Goal: Information Seeking & Learning: Learn about a topic

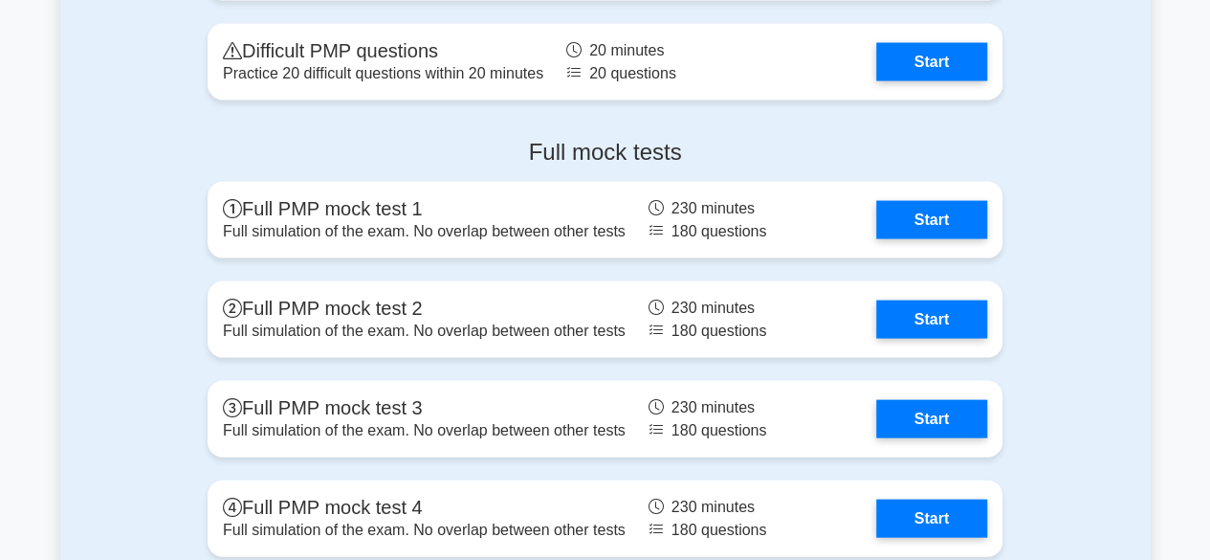
scroll to position [5476, 0]
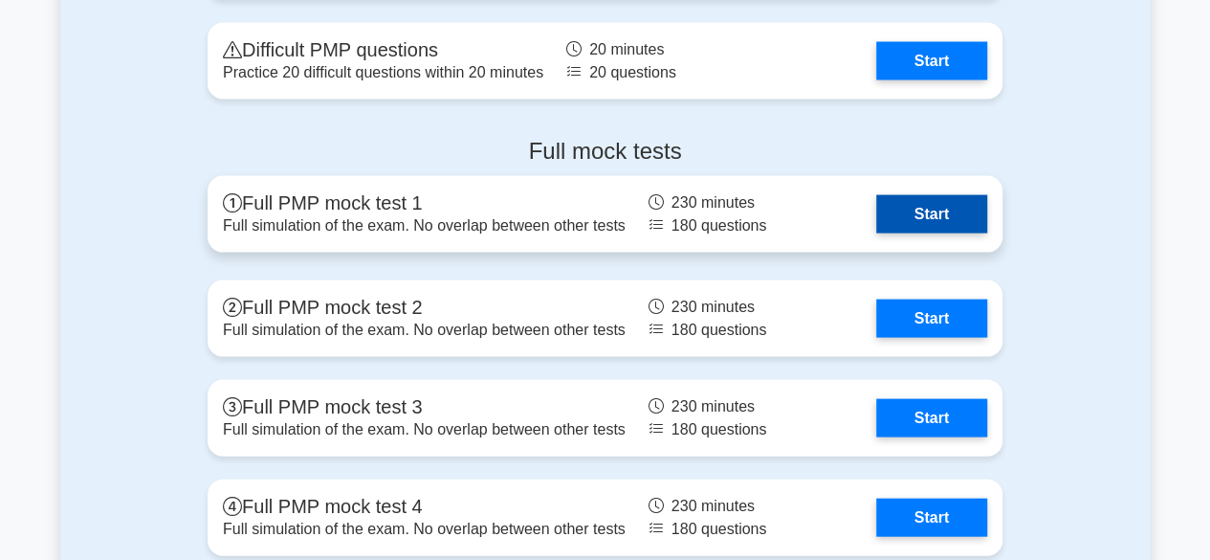
click at [876, 223] on link "Start" at bounding box center [931, 214] width 111 height 38
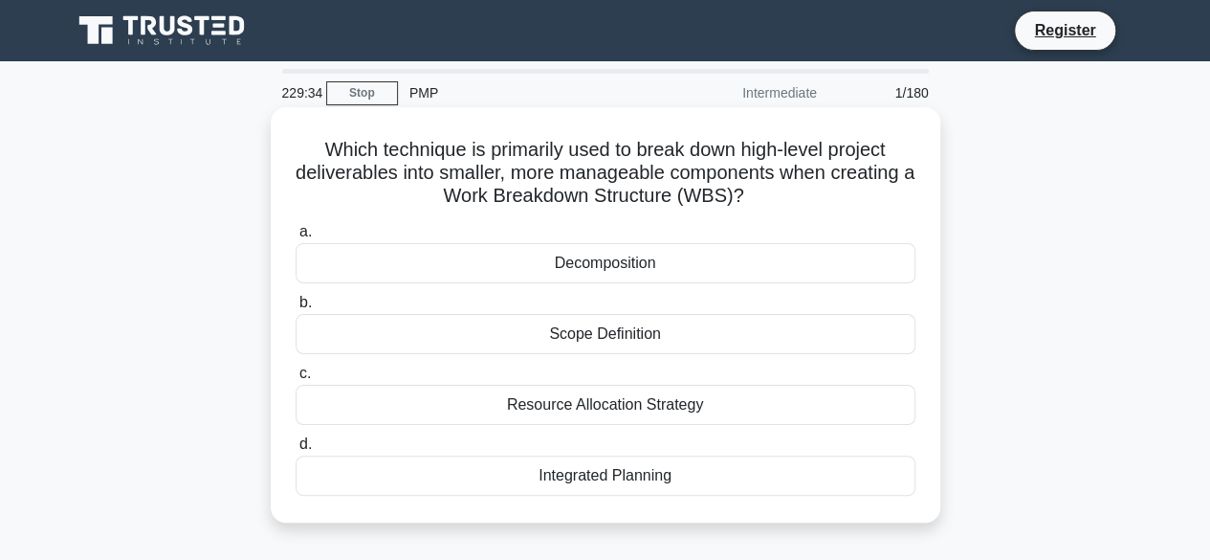
click at [626, 468] on div "Integrated Planning" at bounding box center [606, 475] width 620 height 40
click at [296, 451] on input "d. Integrated Planning" at bounding box center [296, 444] width 0 height 12
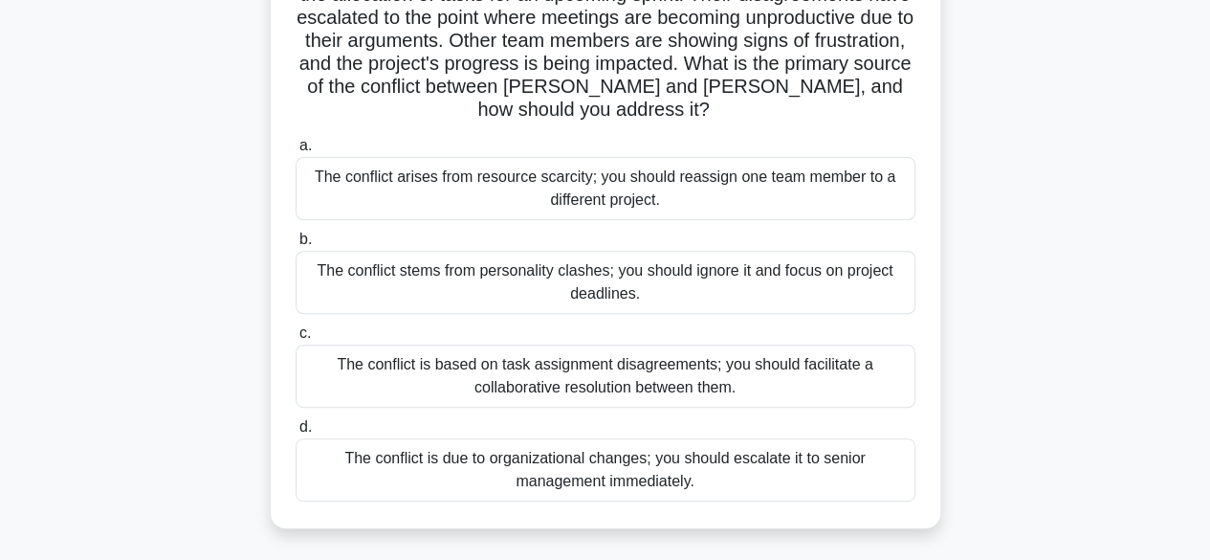
scroll to position [208, 0]
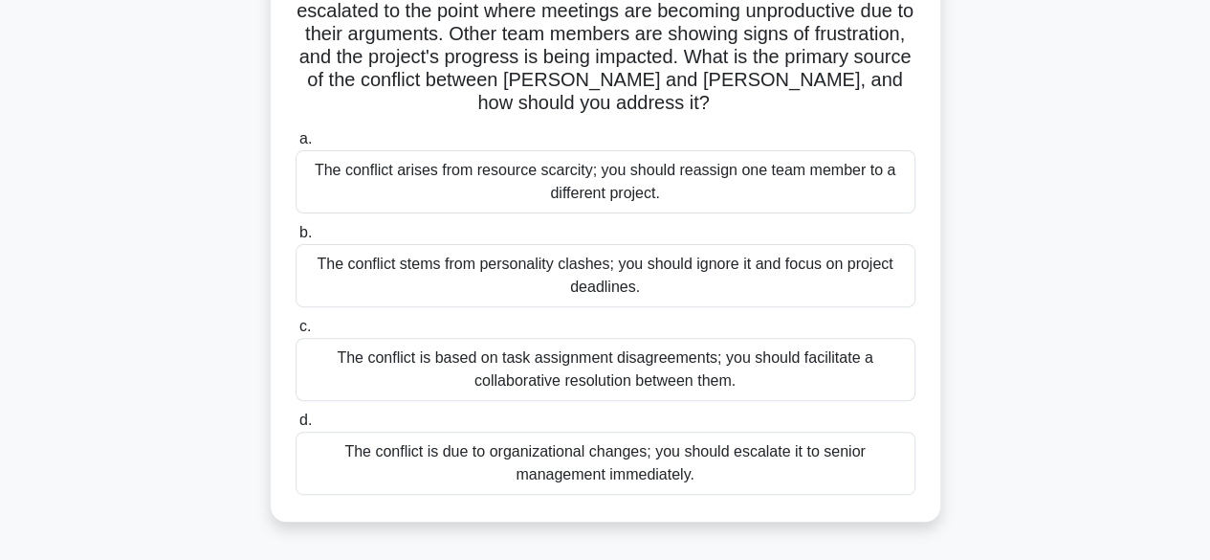
click at [674, 352] on div "The conflict is based on task assignment disagreements; you should facilitate a…" at bounding box center [606, 369] width 620 height 63
click at [296, 333] on input "c. The conflict is based on task assignment disagreements; you should facilitat…" at bounding box center [296, 326] width 0 height 12
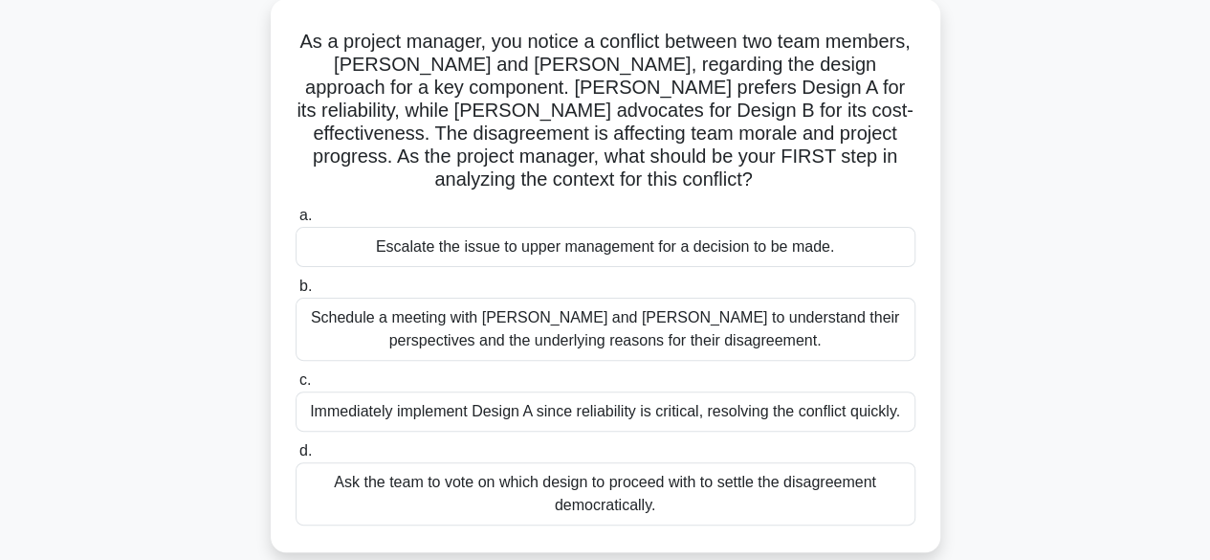
scroll to position [191, 0]
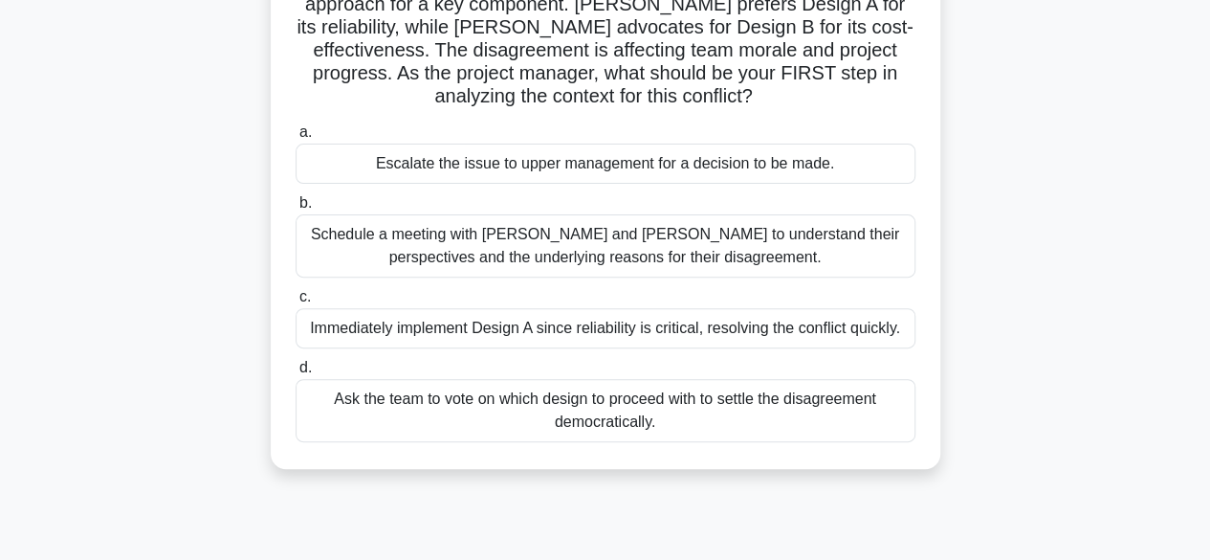
click at [629, 258] on div "Schedule a meeting with Sarah and John to understand their perspectives and the…" at bounding box center [606, 245] width 620 height 63
click at [296, 209] on input "b. Schedule a meeting with Sarah and John to understand their perspectives and …" at bounding box center [296, 203] width 0 height 12
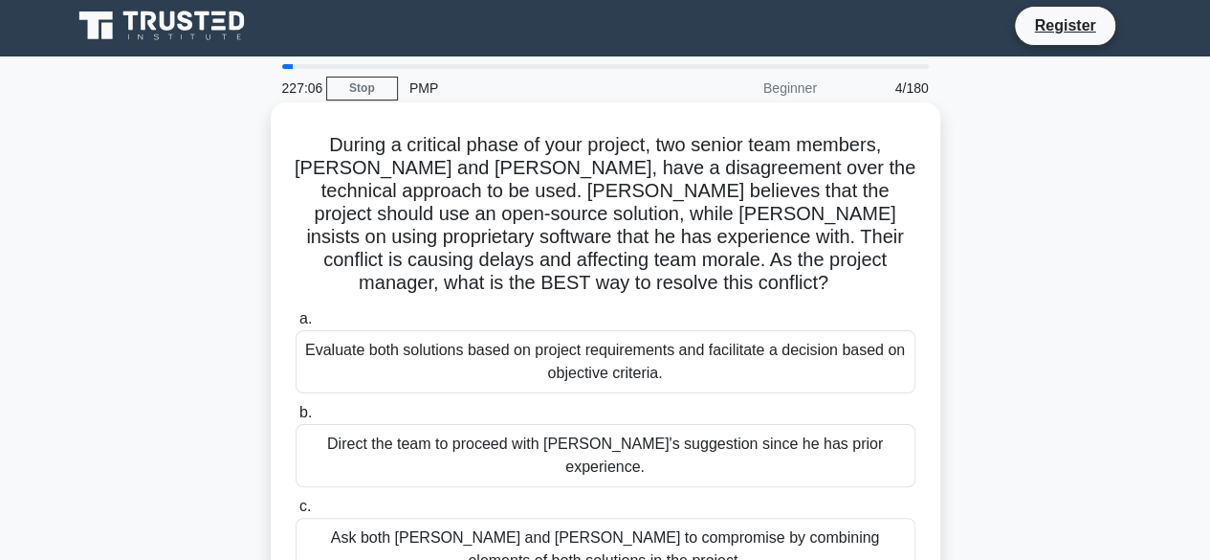
scroll to position [0, 0]
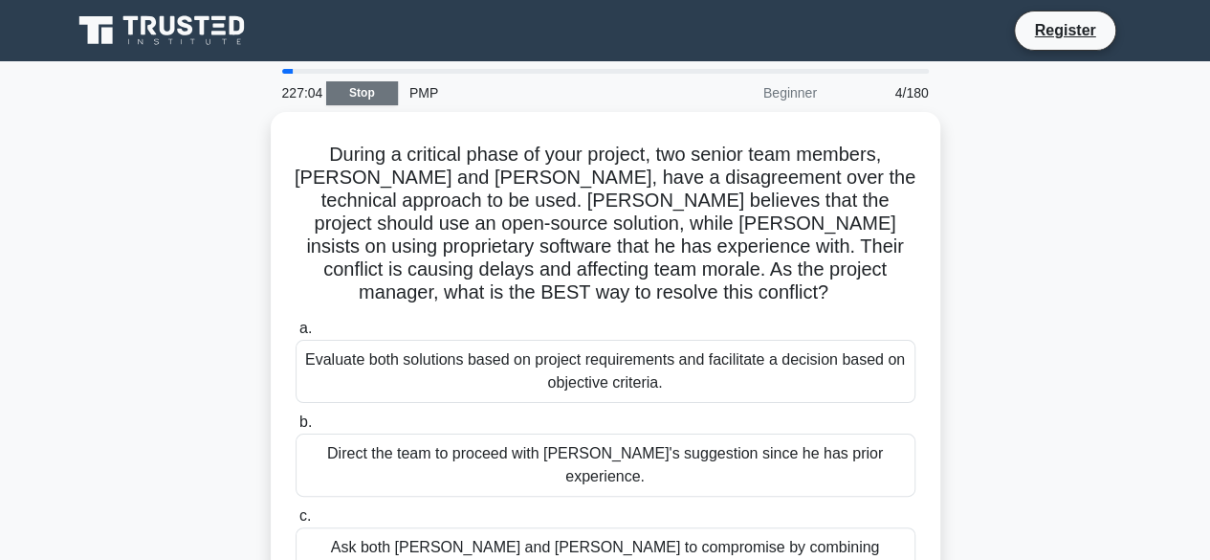
click at [372, 91] on link "Stop" at bounding box center [362, 93] width 72 height 24
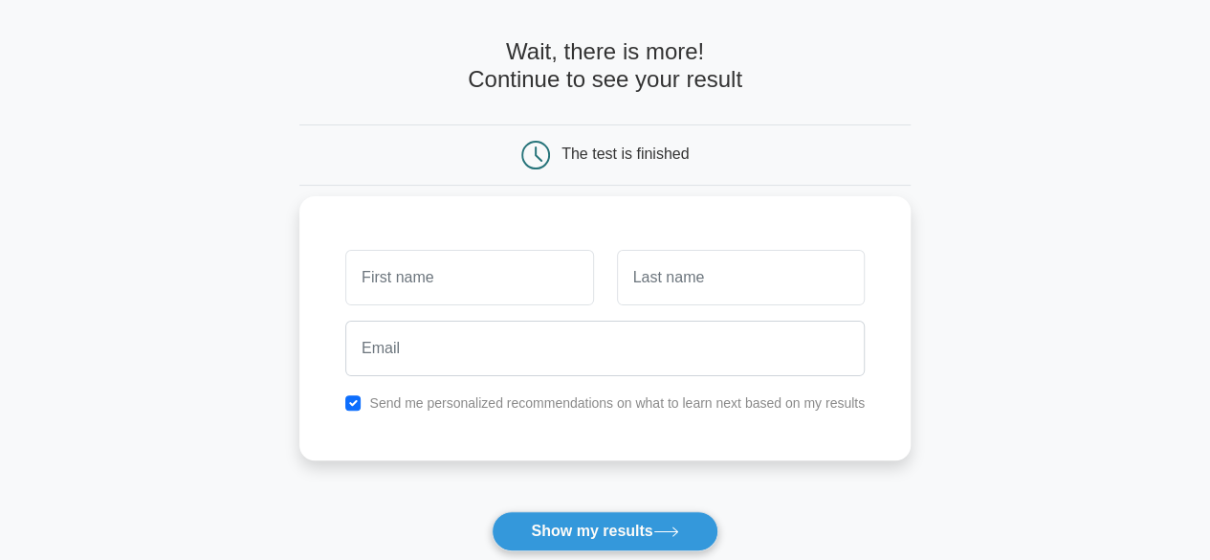
scroll to position [96, 0]
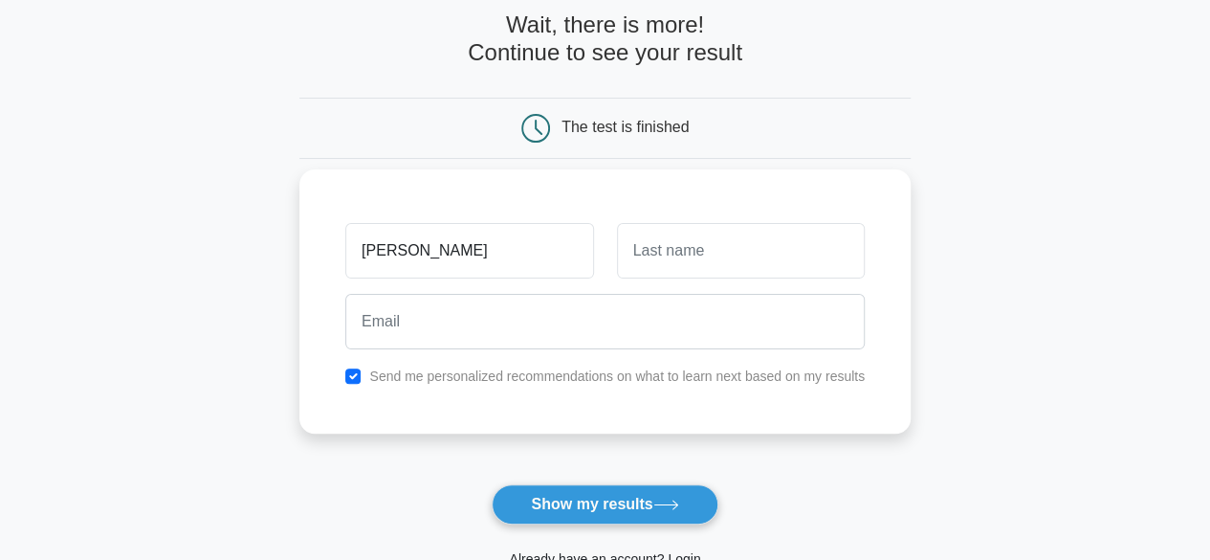
type input "[PERSON_NAME]"
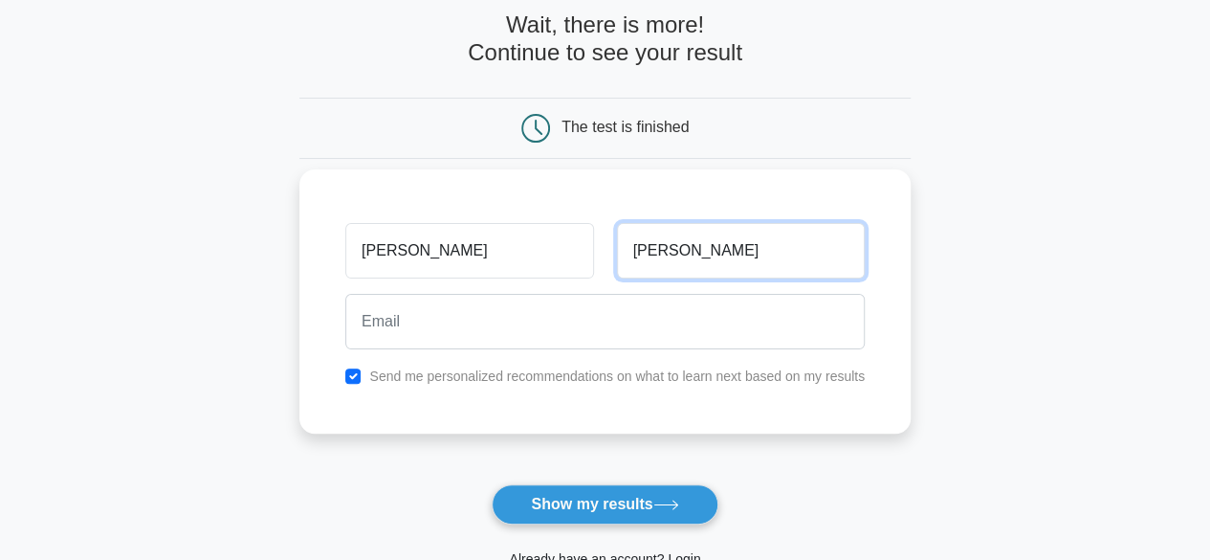
type input "[PERSON_NAME]"
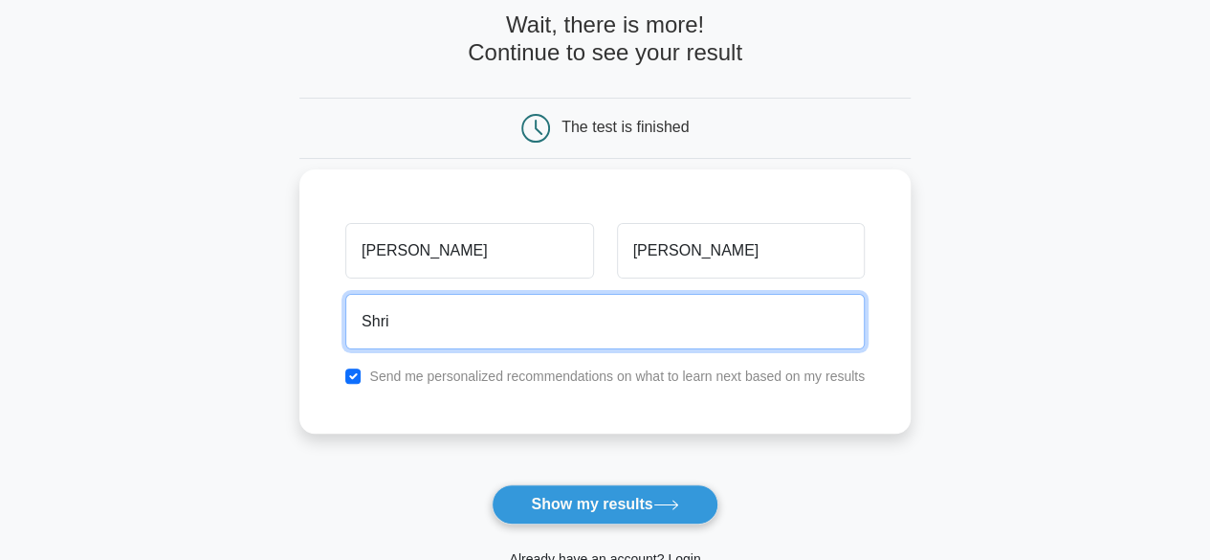
type input "shrikant1889@outlook.com"
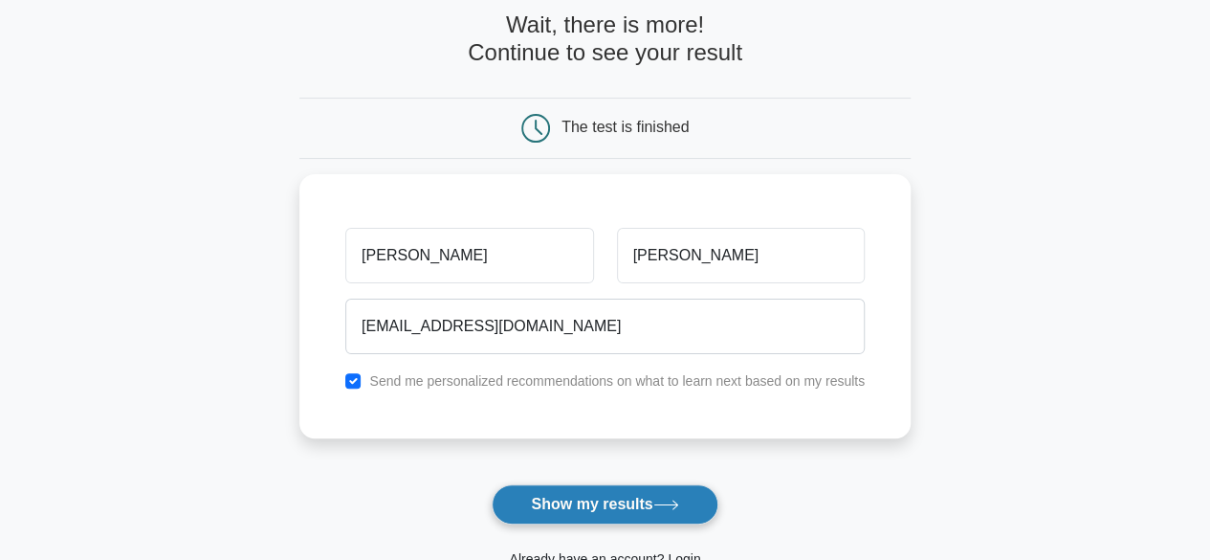
click at [617, 508] on button "Show my results" at bounding box center [605, 504] width 226 height 40
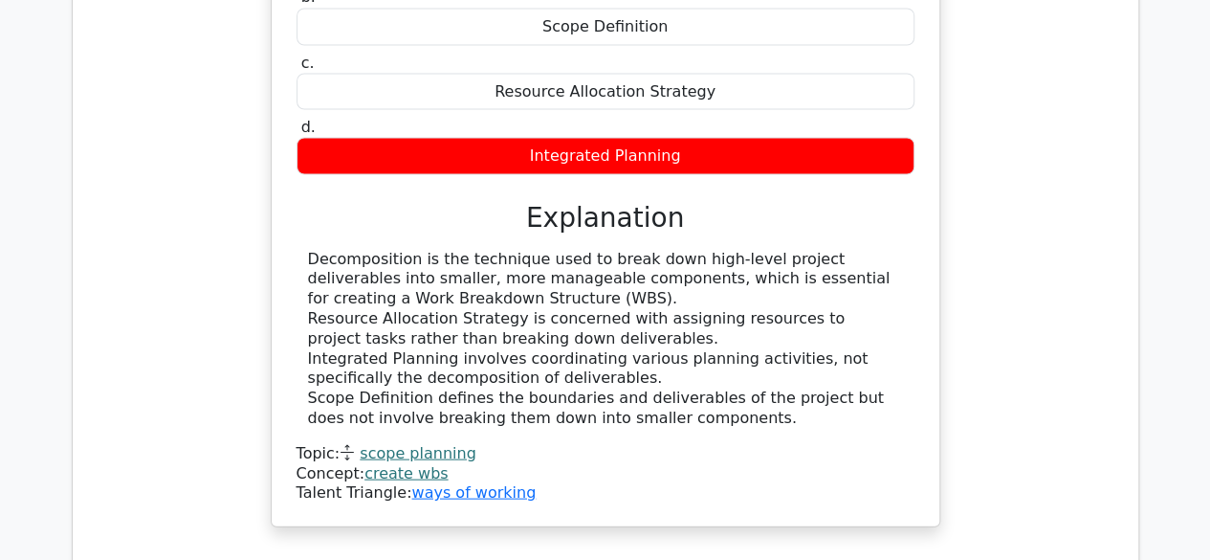
scroll to position [1817, 0]
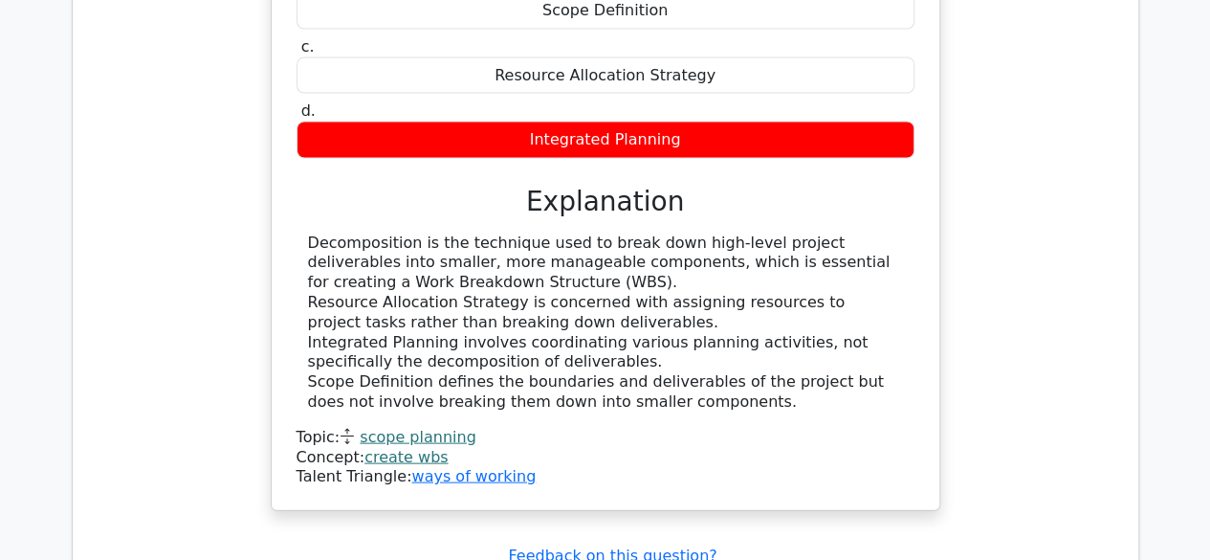
drag, startPoint x: 821, startPoint y: 164, endPoint x: 497, endPoint y: 183, distance: 323.9
click at [499, 233] on div "Decomposition is the technique used to break down high-level project deliverabl…" at bounding box center [605, 322] width 595 height 179
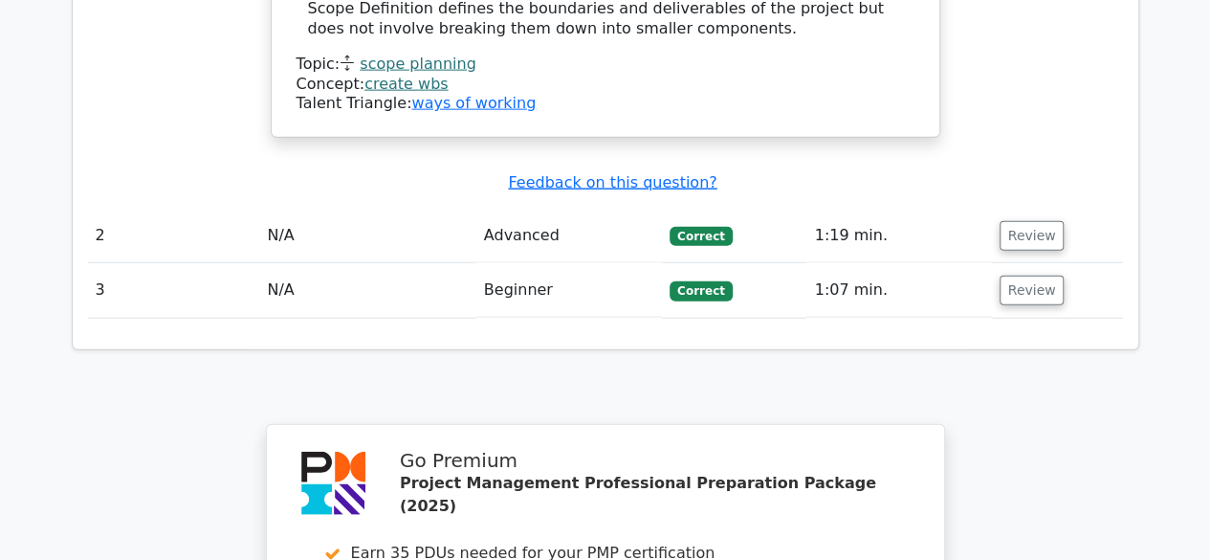
scroll to position [2200, 0]
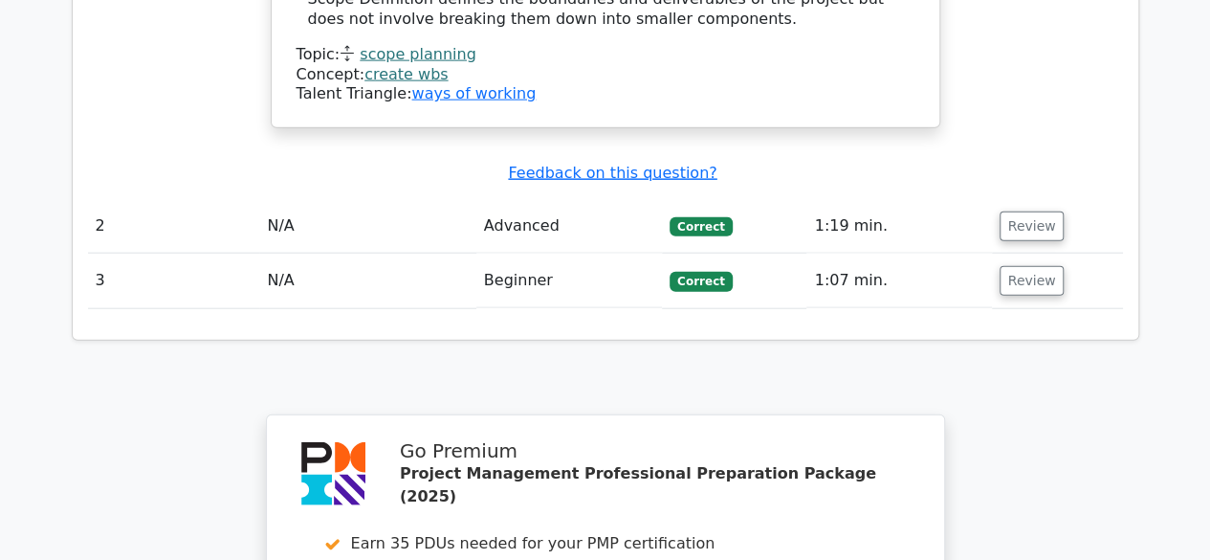
copy div "Work Breakdown Structure (WBS)."
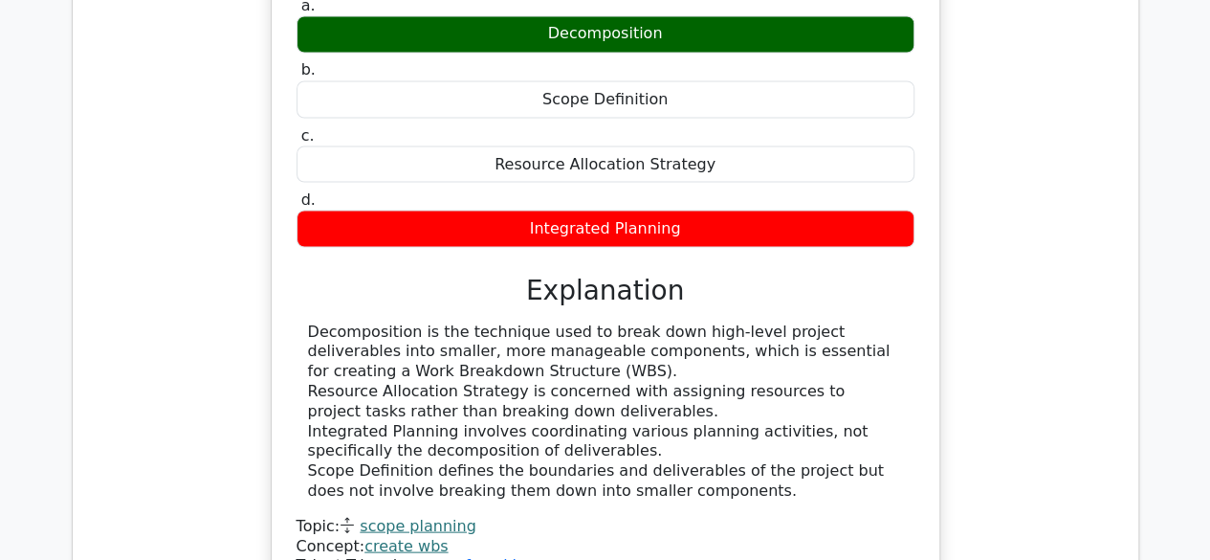
scroll to position [1722, 0]
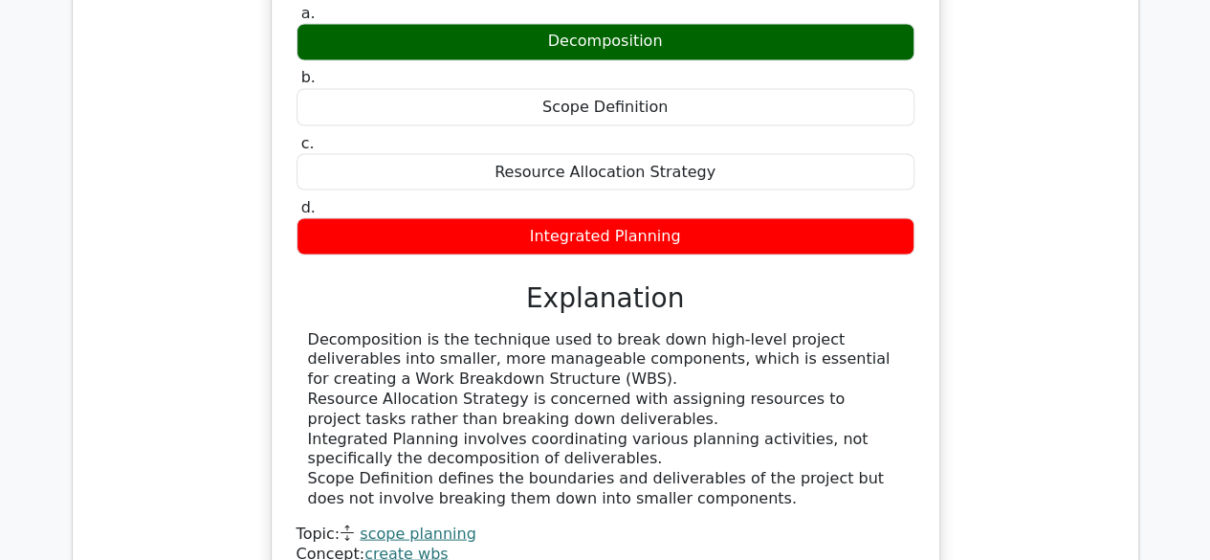
copy div "Work Breakdown Structure (WBS)."
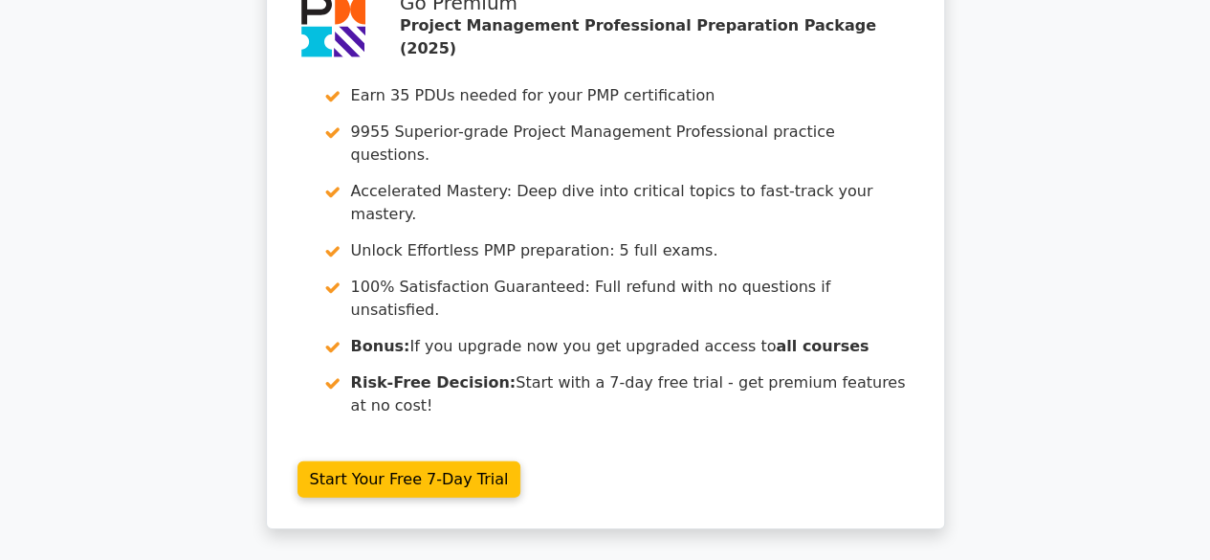
scroll to position [2678, 0]
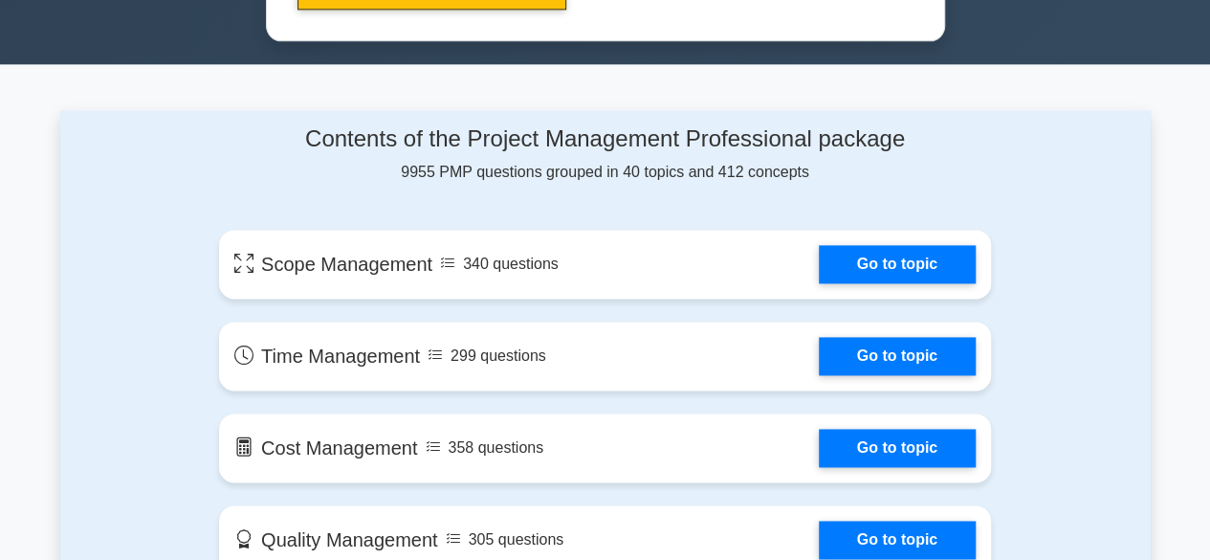
scroll to position [1243, 0]
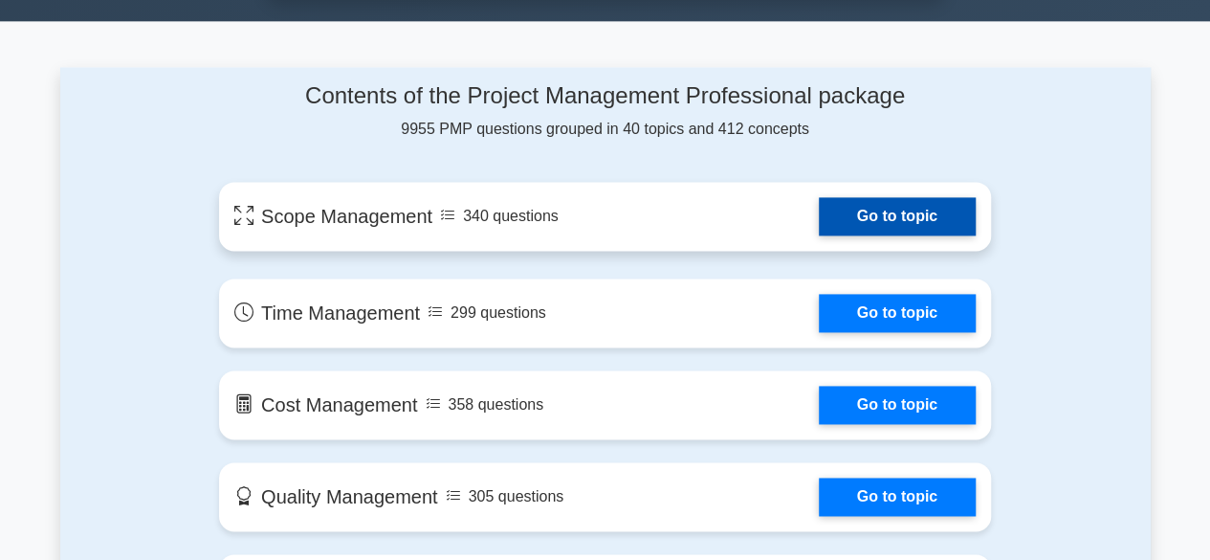
click at [858, 204] on link "Go to topic" at bounding box center [897, 216] width 157 height 38
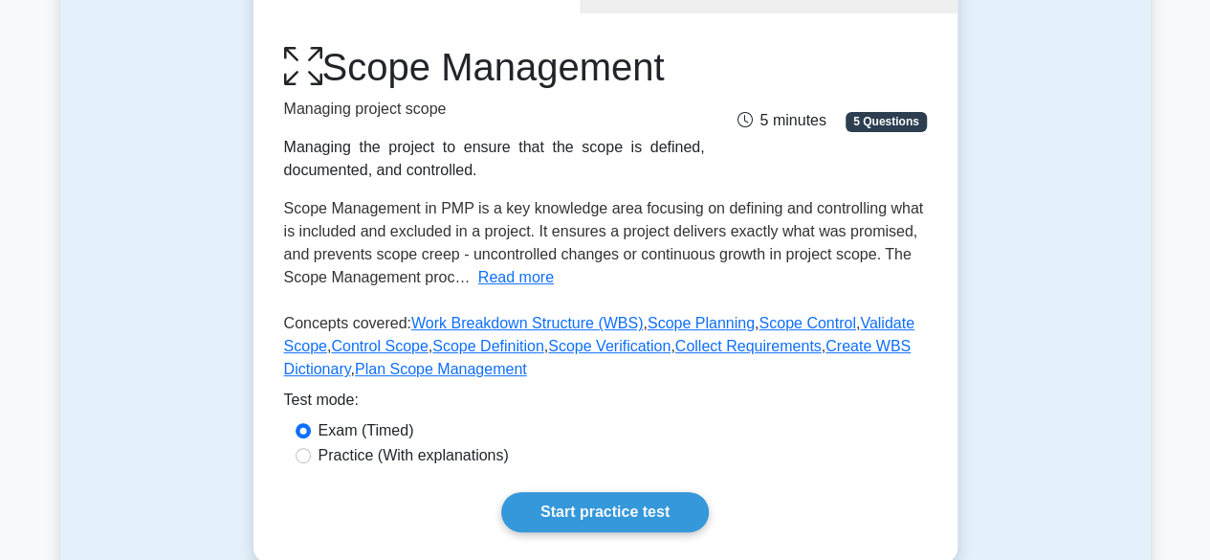
scroll to position [228, 0]
click at [519, 286] on button "Read more" at bounding box center [516, 276] width 76 height 23
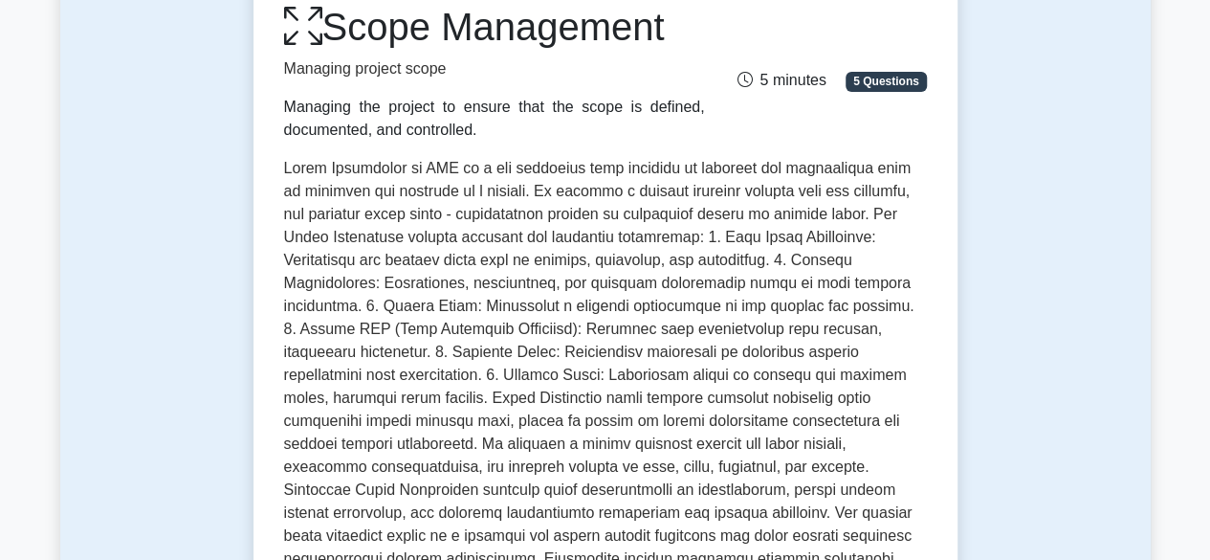
scroll to position [260, 0]
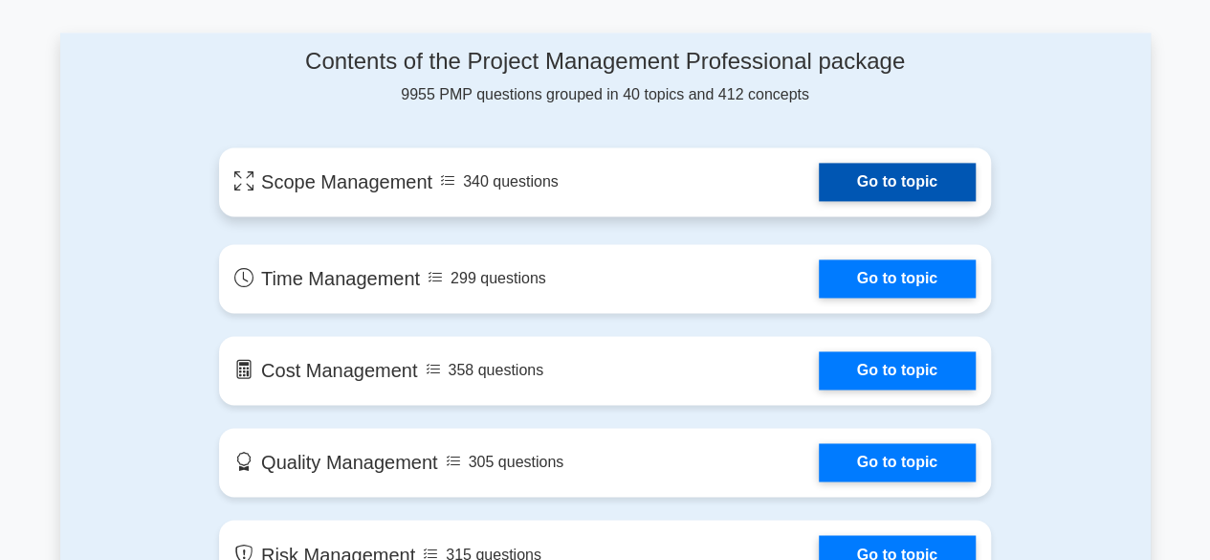
scroll to position [1282, 0]
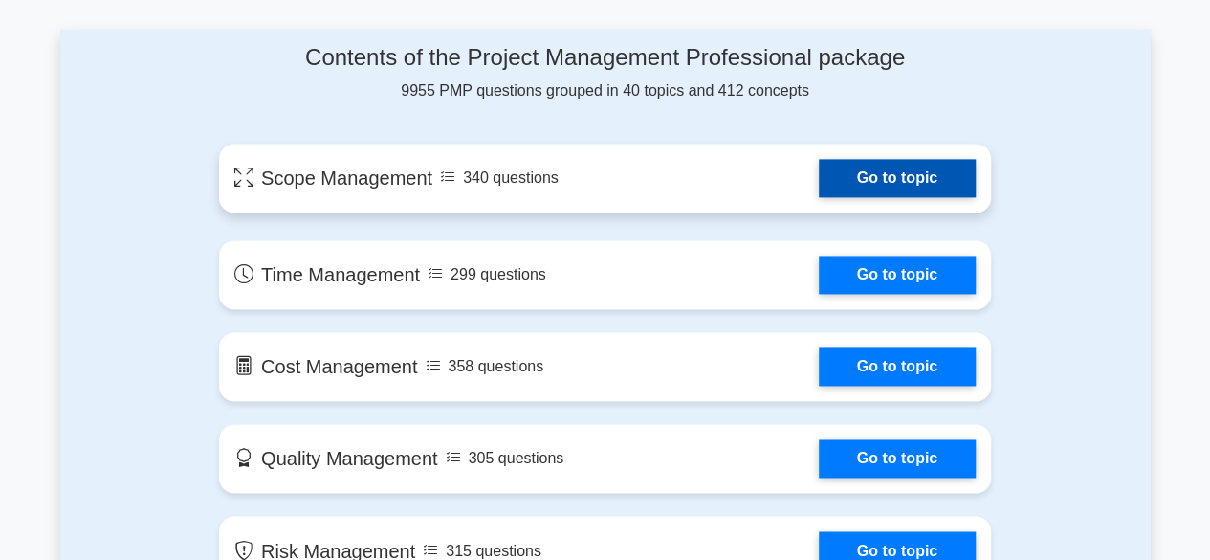
click at [819, 166] on link "Go to topic" at bounding box center [897, 178] width 157 height 38
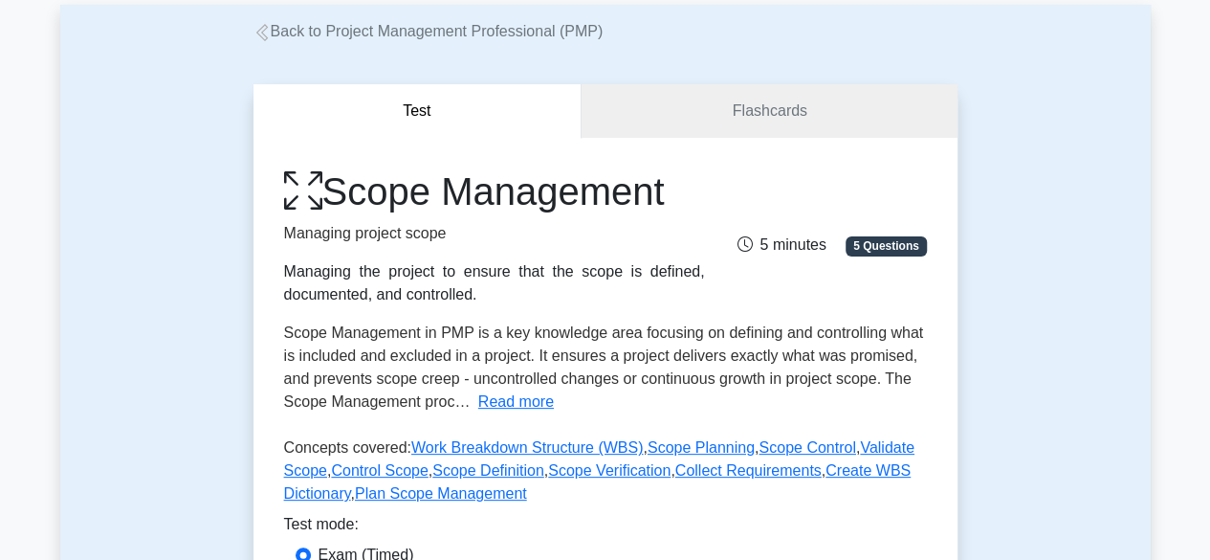
scroll to position [104, 0]
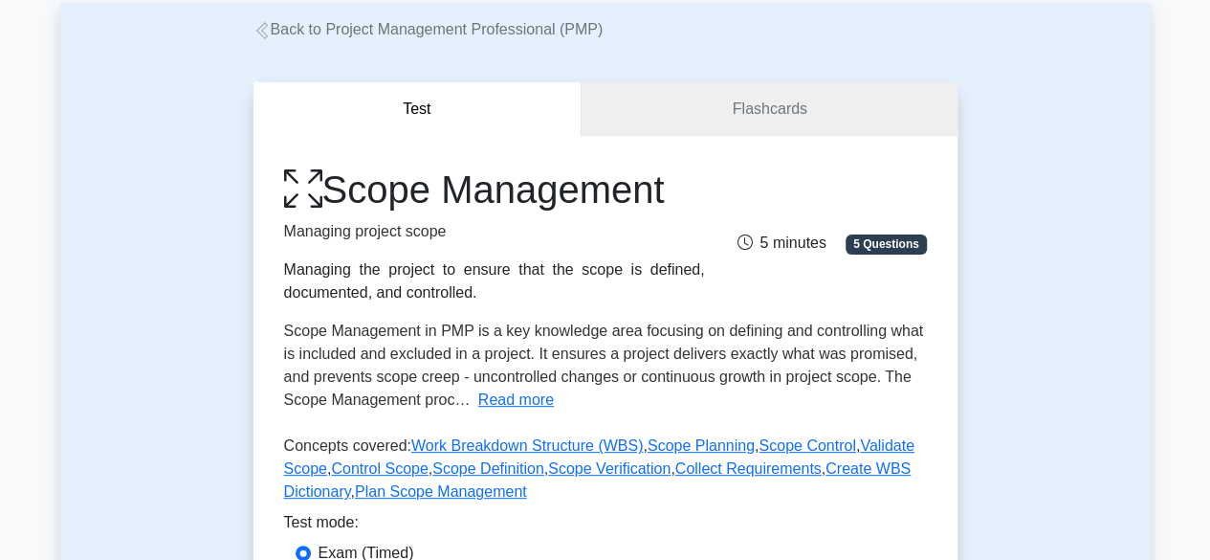
drag, startPoint x: 282, startPoint y: 270, endPoint x: 474, endPoint y: 296, distance: 194.0
click at [474, 296] on div "Scope Management Managing project scope Managing the project to ensure that the…" at bounding box center [495, 235] width 444 height 138
copy div "Managing the project to ensure that the scope is defined, documented, and contr…"
click at [518, 396] on button "Read more" at bounding box center [516, 399] width 76 height 23
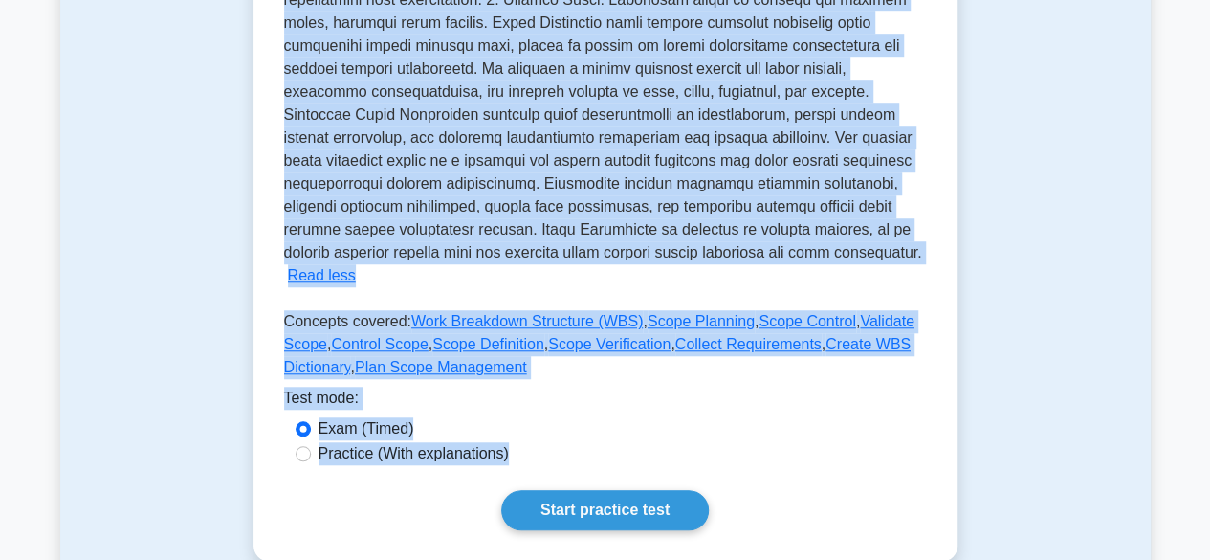
scroll to position [657, 0]
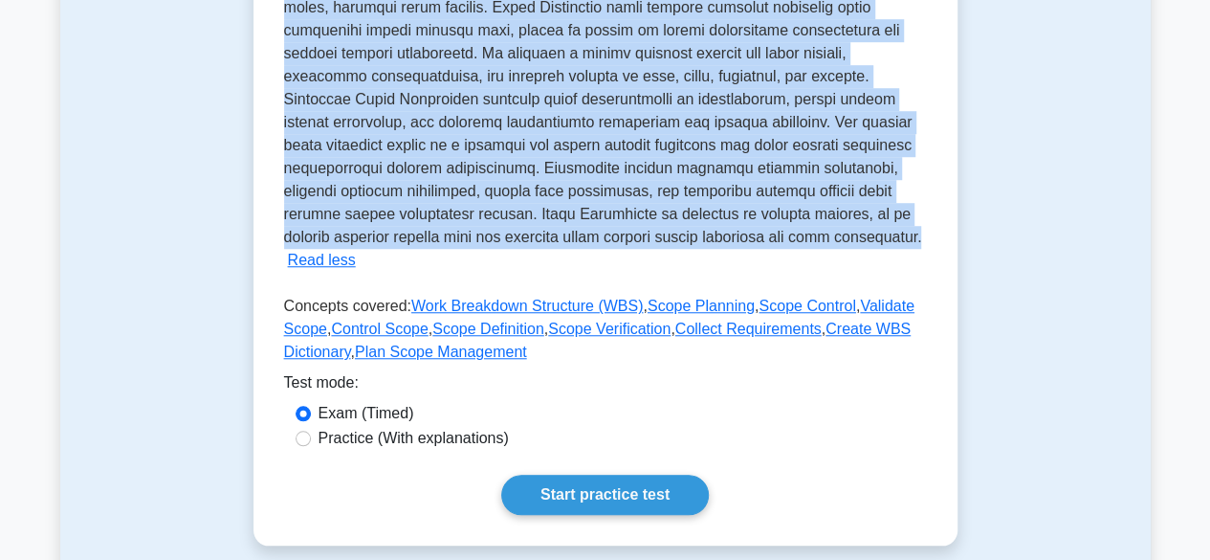
drag, startPoint x: 283, startPoint y: 332, endPoint x: 819, endPoint y: 234, distance: 544.4
click at [819, 234] on p "Scope Management in PMP is a key knowledge area focusing on defining and contro…" at bounding box center [603, 6] width 638 height 475
copy span "Scope Management in PMP is a key knowledge area focusing on defining and contro…"
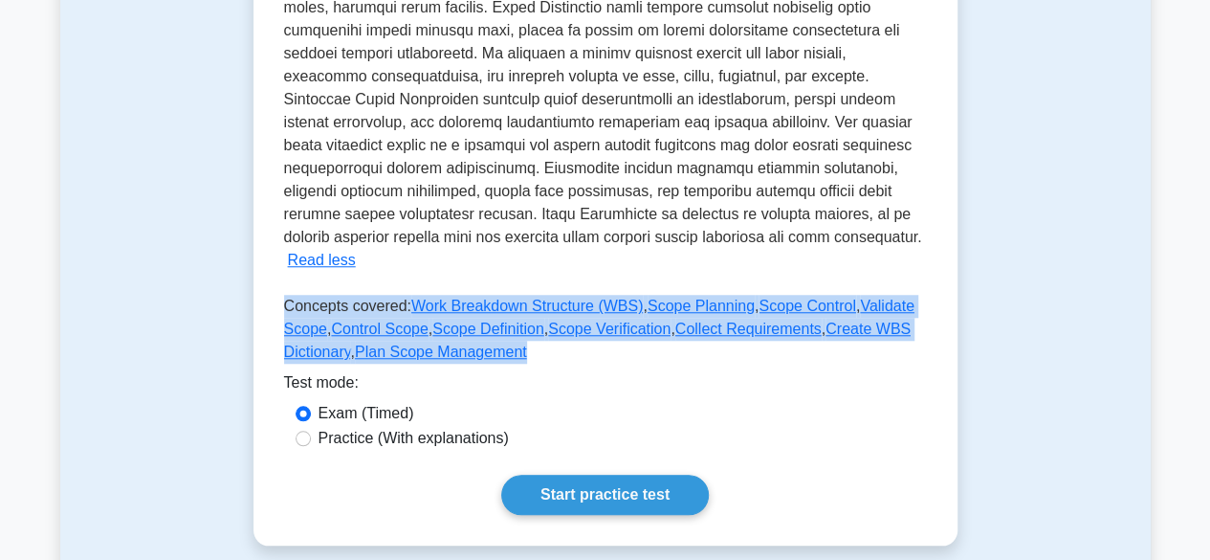
drag, startPoint x: 285, startPoint y: 281, endPoint x: 543, endPoint y: 341, distance: 265.2
click at [543, 341] on p "Concepts covered: Work Breakdown Structure (WBS) , Scope Planning , Scope Contr…" at bounding box center [605, 333] width 643 height 77
copy p "Concepts covered: Work Breakdown Structure (WBS) , Scope Planning , Scope Contr…"
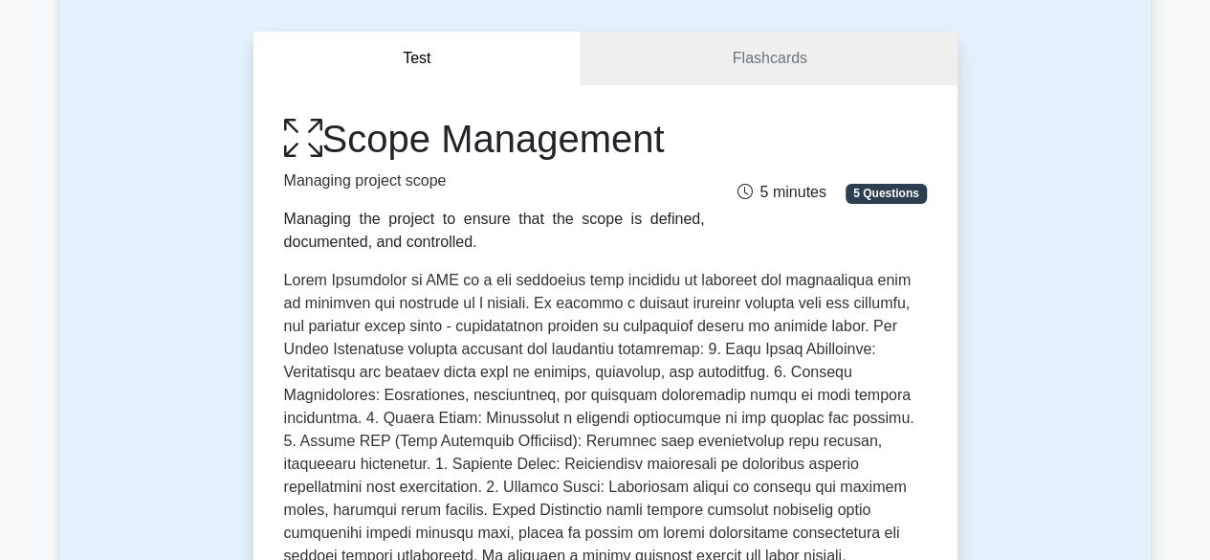
scroll to position [0, 0]
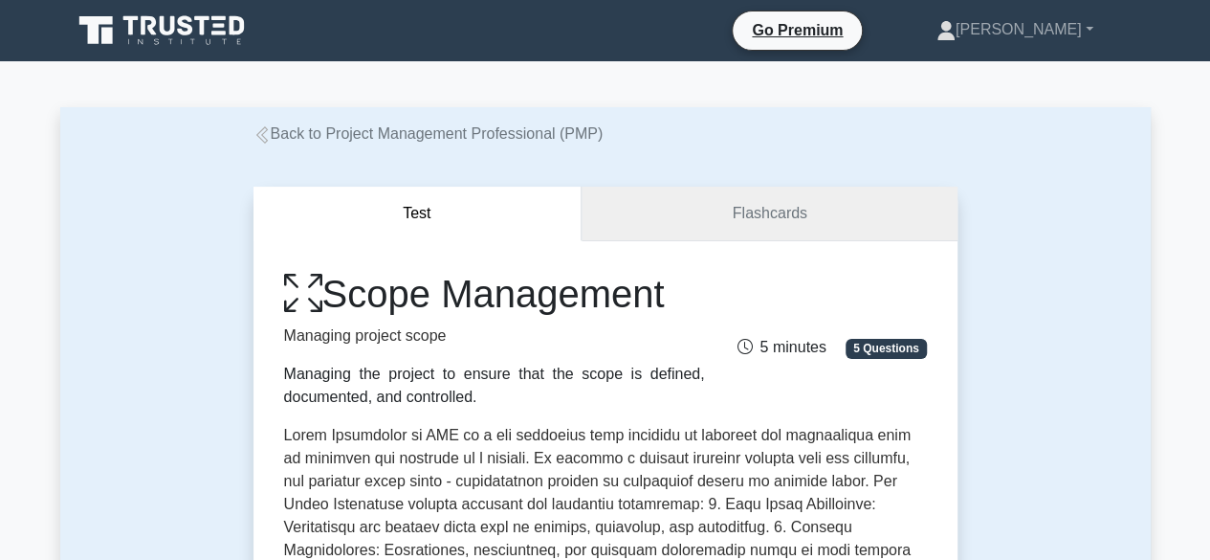
click at [777, 223] on link "Flashcards" at bounding box center [769, 214] width 375 height 55
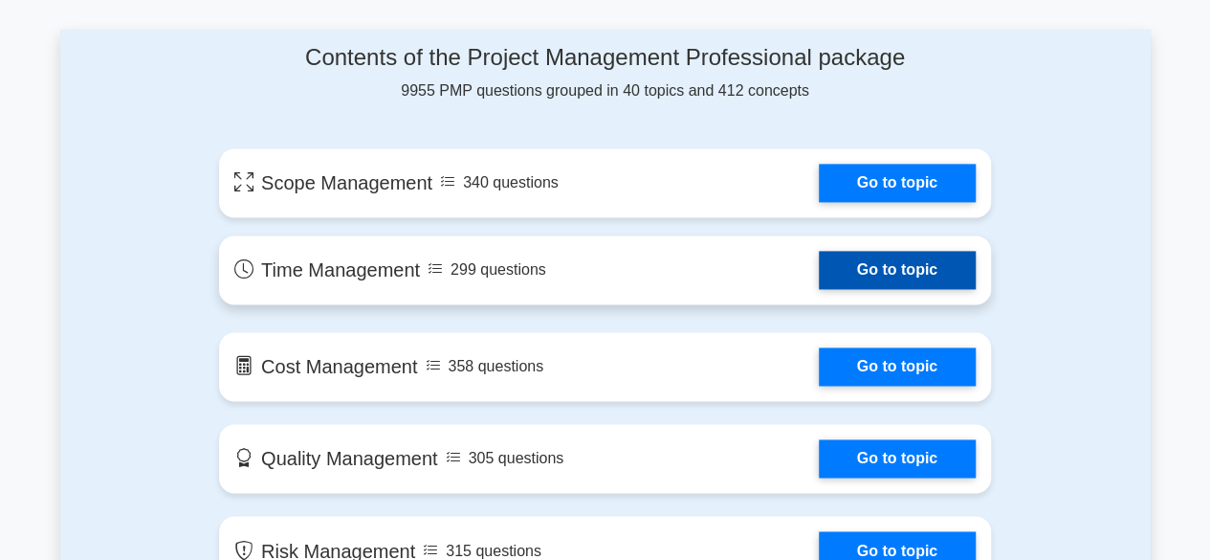
click at [819, 266] on link "Go to topic" at bounding box center [897, 270] width 157 height 38
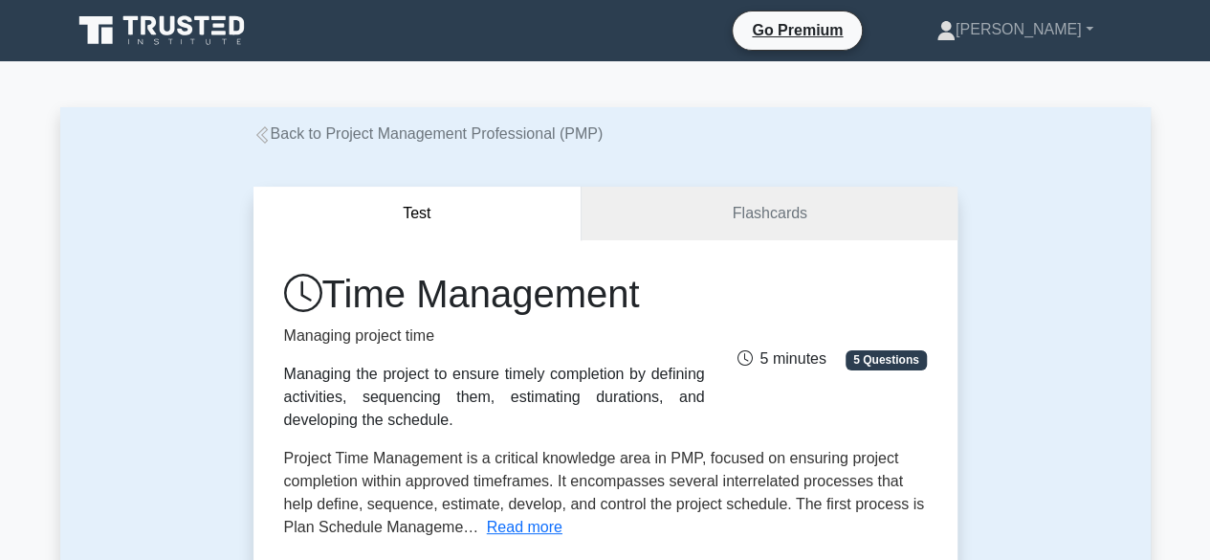
drag, startPoint x: 285, startPoint y: 374, endPoint x: 366, endPoint y: 426, distance: 96.3
click at [366, 426] on div "Managing the project to ensure timely completion by defining activities, sequen…" at bounding box center [494, 397] width 421 height 69
copy div "Managing the project to ensure timely completion by defining activities, sequen…"
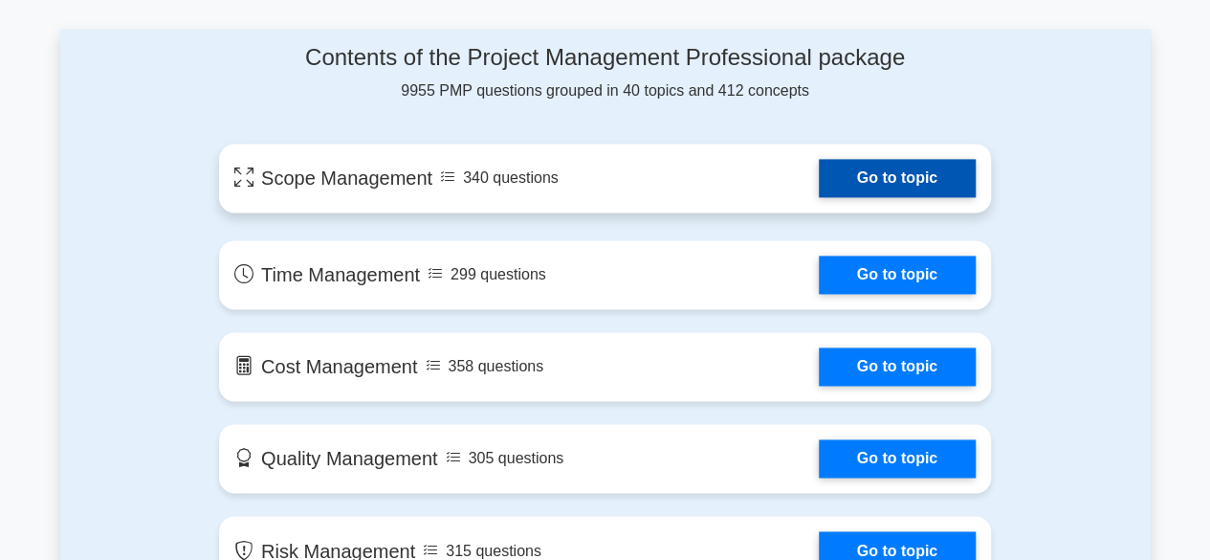
click at [819, 173] on link "Go to topic" at bounding box center [897, 178] width 157 height 38
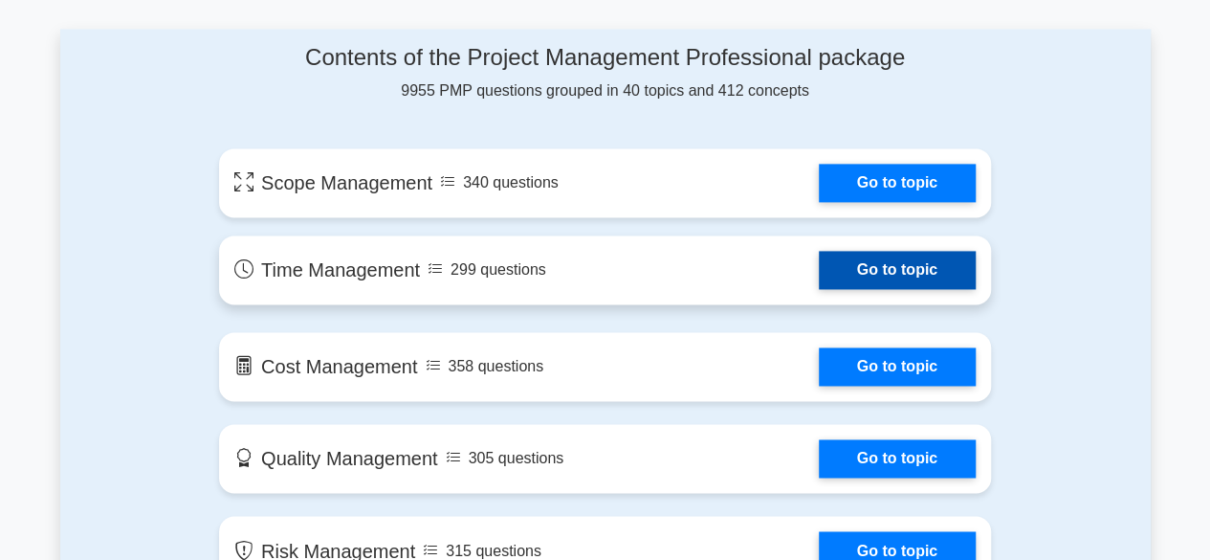
click at [819, 272] on link "Go to topic" at bounding box center [897, 270] width 157 height 38
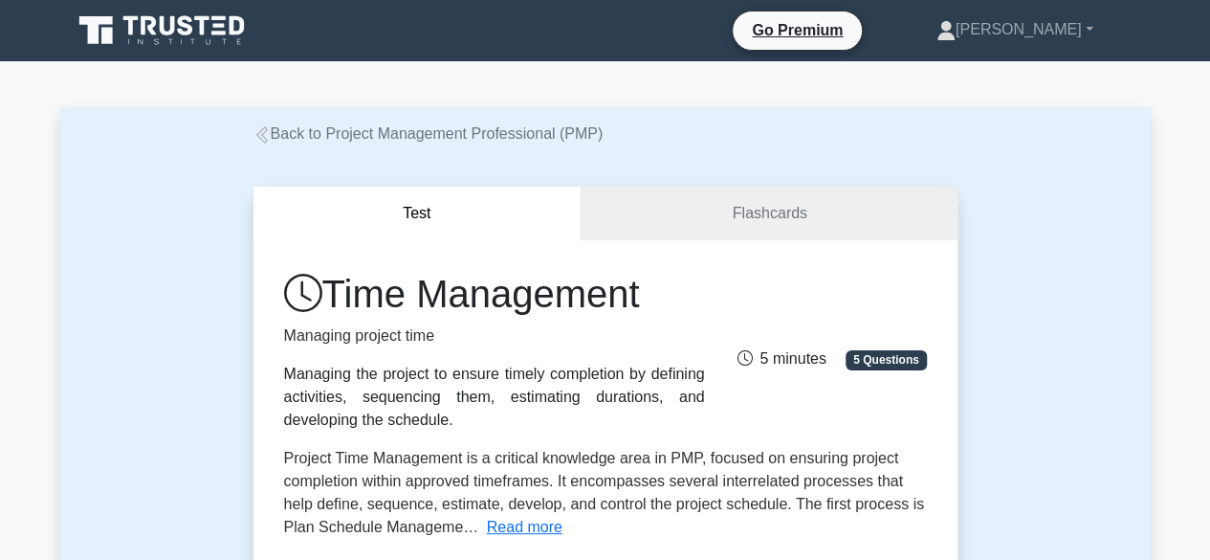
drag, startPoint x: 285, startPoint y: 372, endPoint x: 385, endPoint y: 422, distance: 111.2
click at [385, 422] on div "Managing the project to ensure timely completion by defining activities, sequen…" at bounding box center [494, 397] width 421 height 69
copy div "Managing the project to ensure timely completion by defining activities, sequen…"
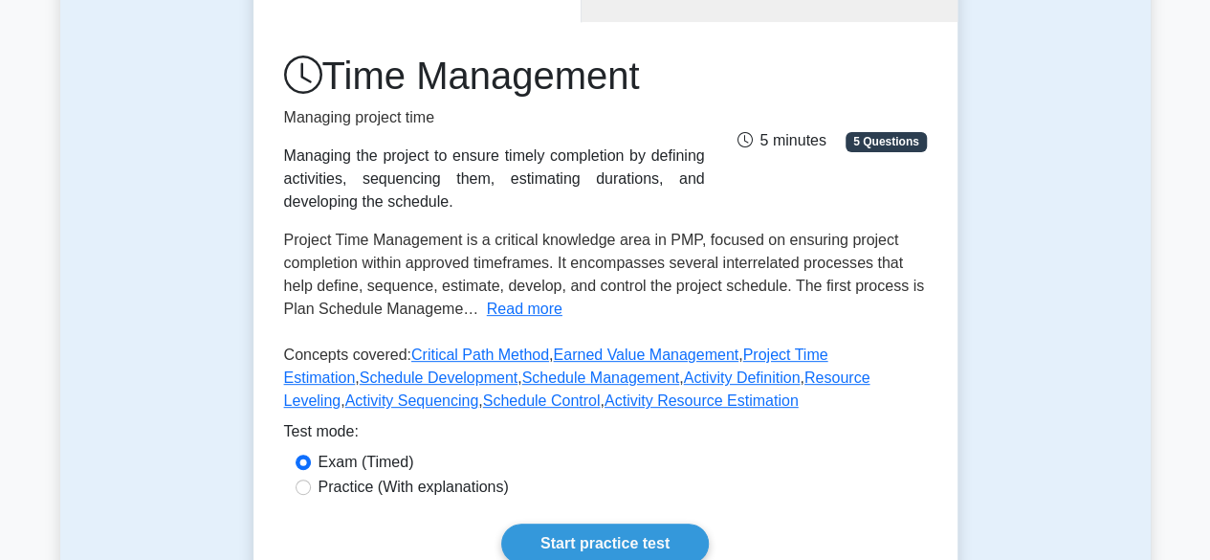
scroll to position [228, 0]
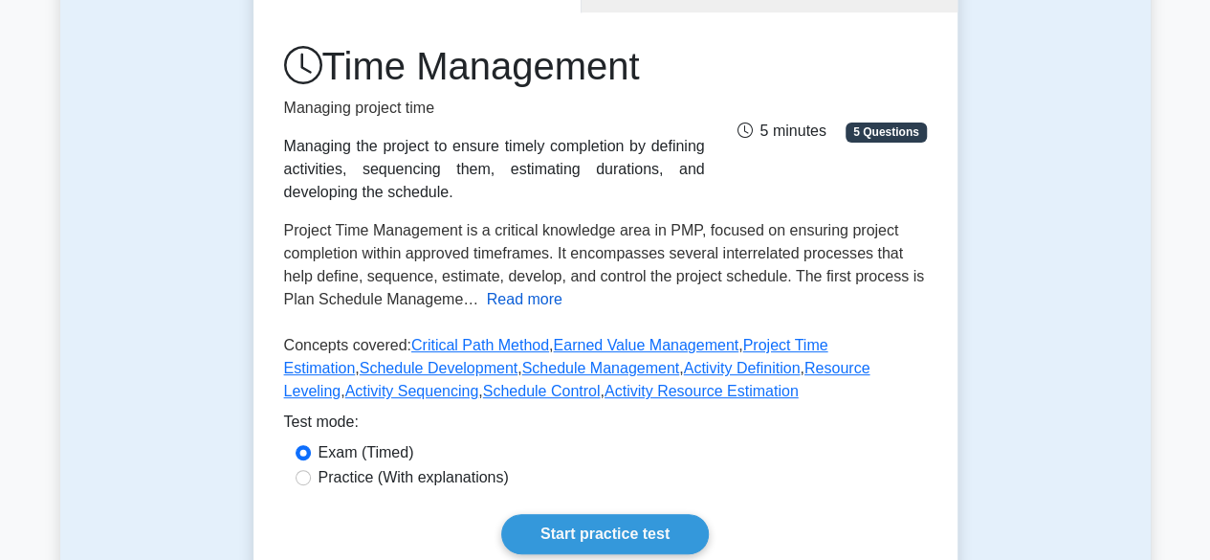
click at [519, 302] on button "Read more" at bounding box center [525, 299] width 76 height 23
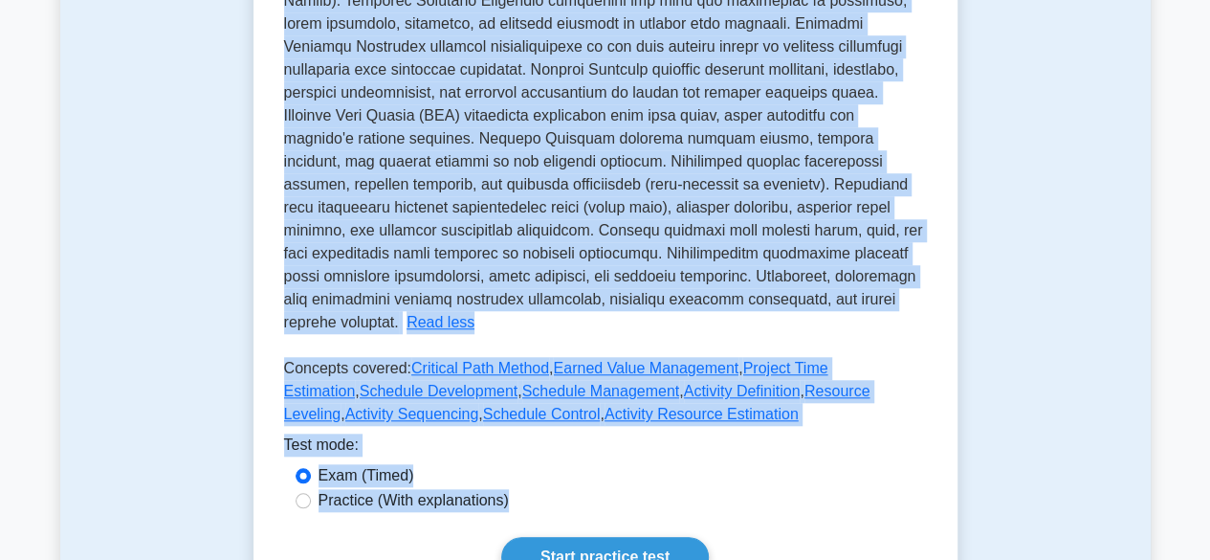
scroll to position [710, 0]
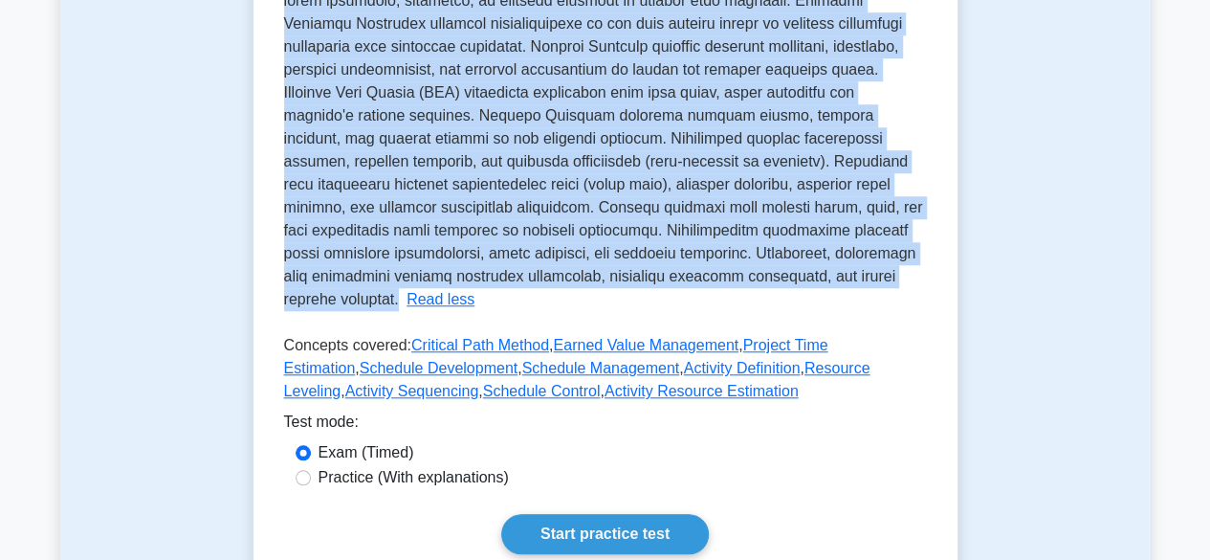
drag, startPoint x: 285, startPoint y: 26, endPoint x: 740, endPoint y: 281, distance: 522.0
click at [740, 281] on p "Project Time Management is a critical knowledge area in PMP, focused on ensurin…" at bounding box center [604, 23] width 641 height 567
copy span "Project Time Management is a critical knowledge area in PMP, focused on ensurin…"
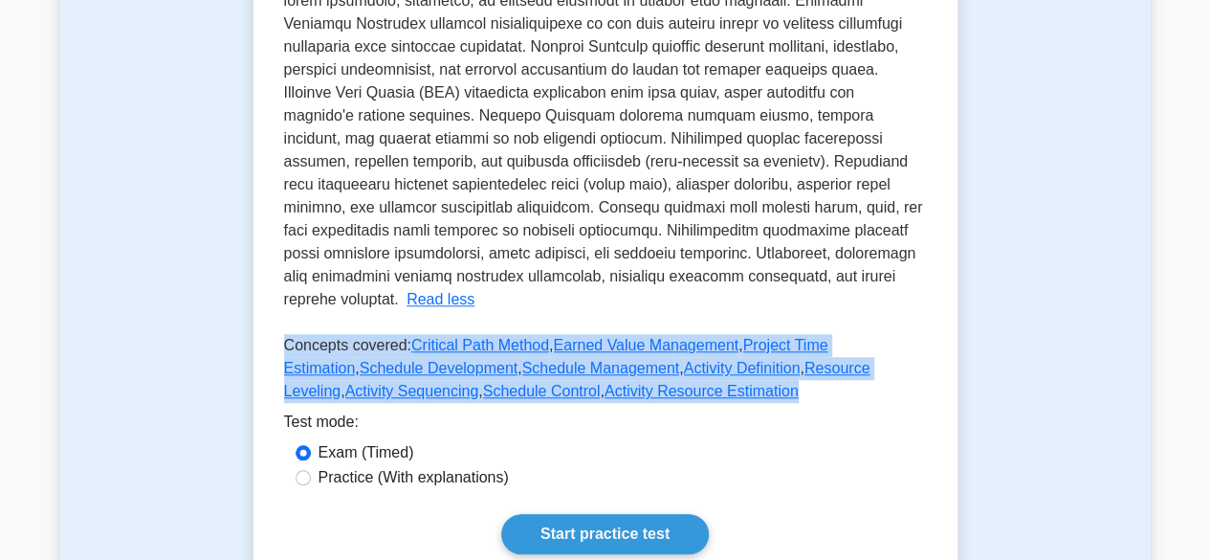
drag, startPoint x: 284, startPoint y: 318, endPoint x: 684, endPoint y: 381, distance: 404.8
click at [684, 381] on p "Concepts covered: Critical Path Method , Earned Value Management , Project Time…" at bounding box center [605, 372] width 643 height 77
copy p "Concepts covered: Critical Path Method , Earned Value Management , Project Time…"
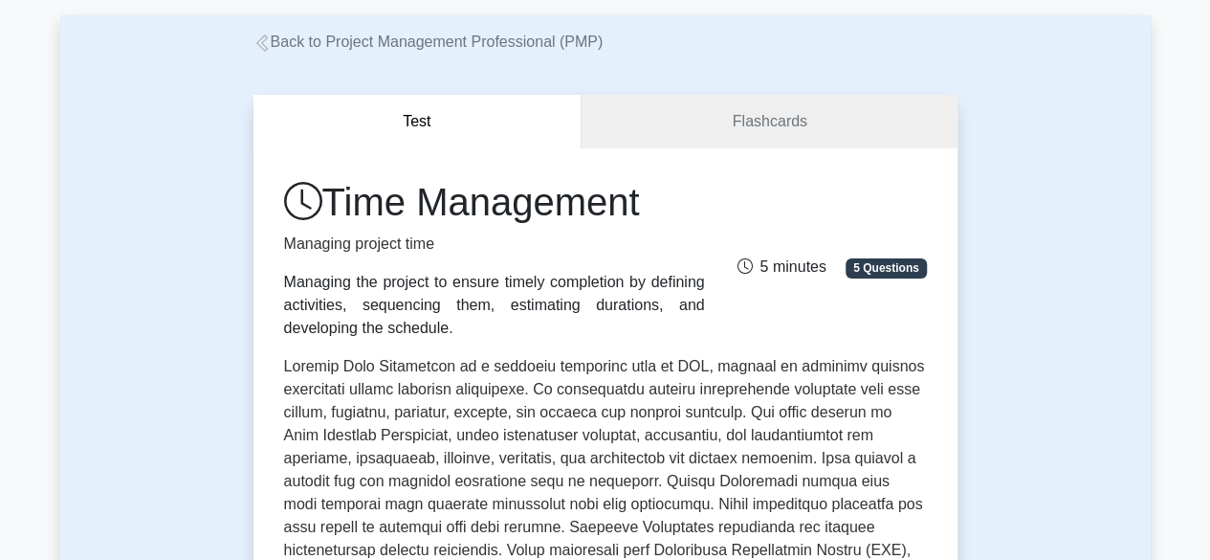
scroll to position [0, 0]
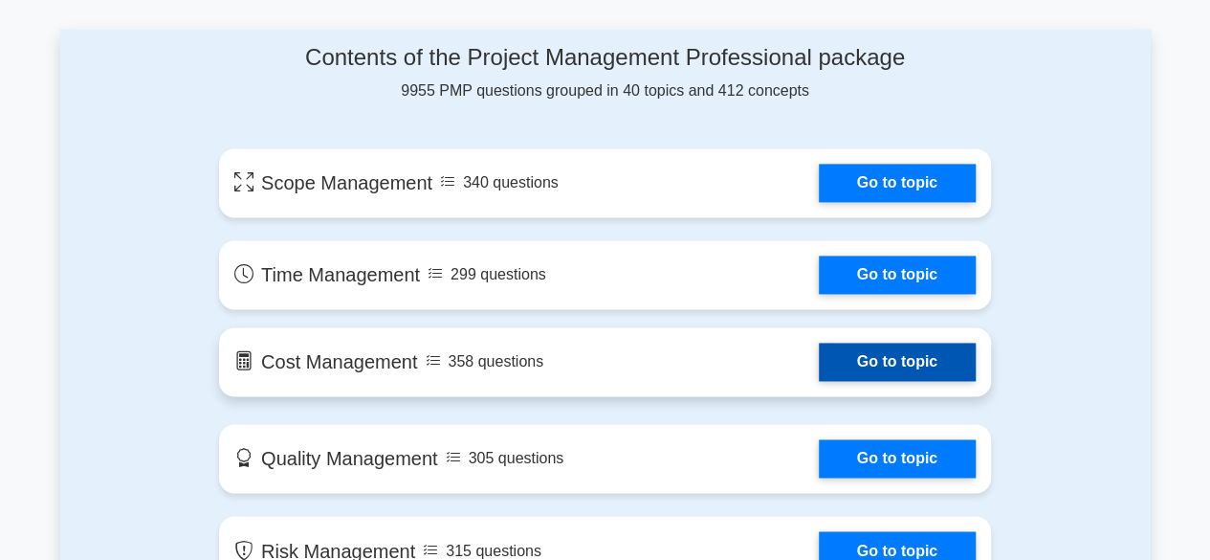
click at [819, 361] on link "Go to topic" at bounding box center [897, 361] width 157 height 38
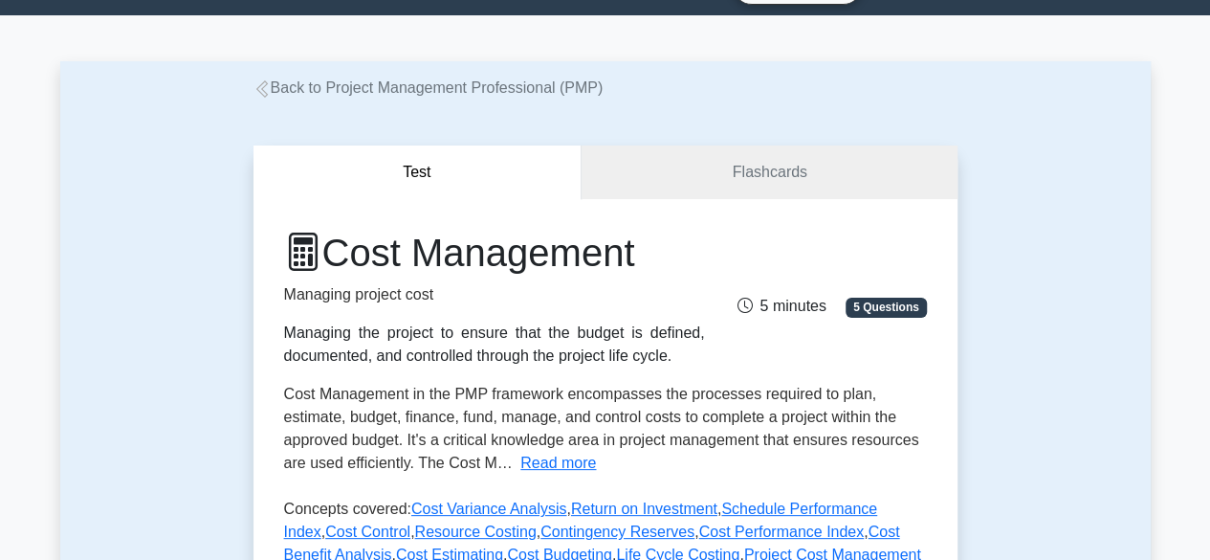
scroll to position [74, 0]
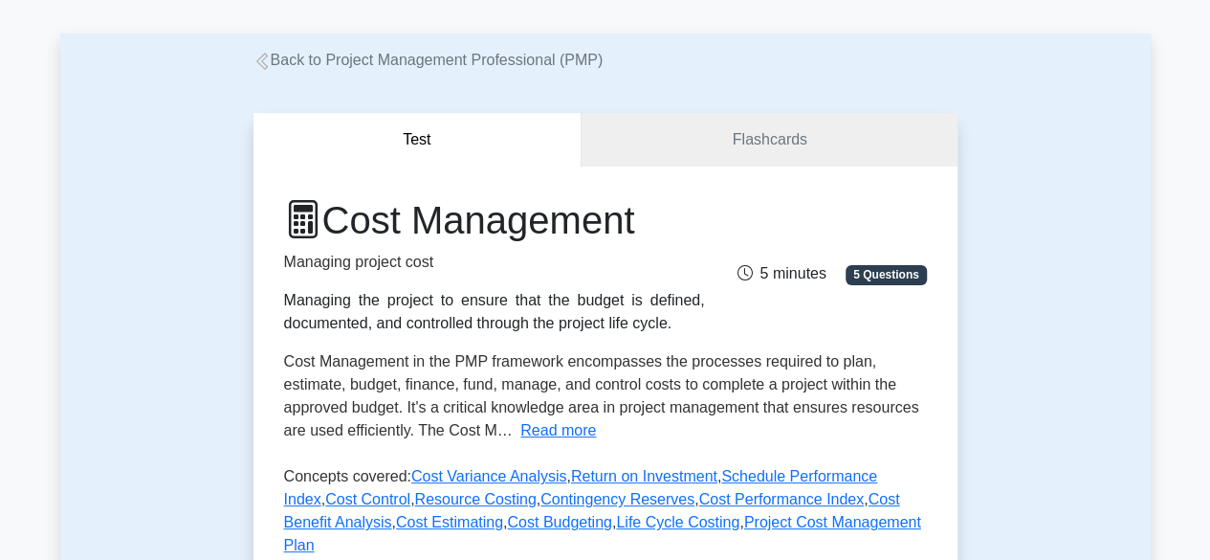
drag, startPoint x: 290, startPoint y: 301, endPoint x: 654, endPoint y: 330, distance: 365.5
click at [654, 330] on div "Managing the project to ensure that the budget is defined, documented, and cont…" at bounding box center [494, 312] width 421 height 46
drag, startPoint x: 654, startPoint y: 330, endPoint x: 262, endPoint y: 303, distance: 393.1
click at [262, 303] on div "Cost Management Managing project cost Managing the project to ensure that the b…" at bounding box center [605, 452] width 704 height 572
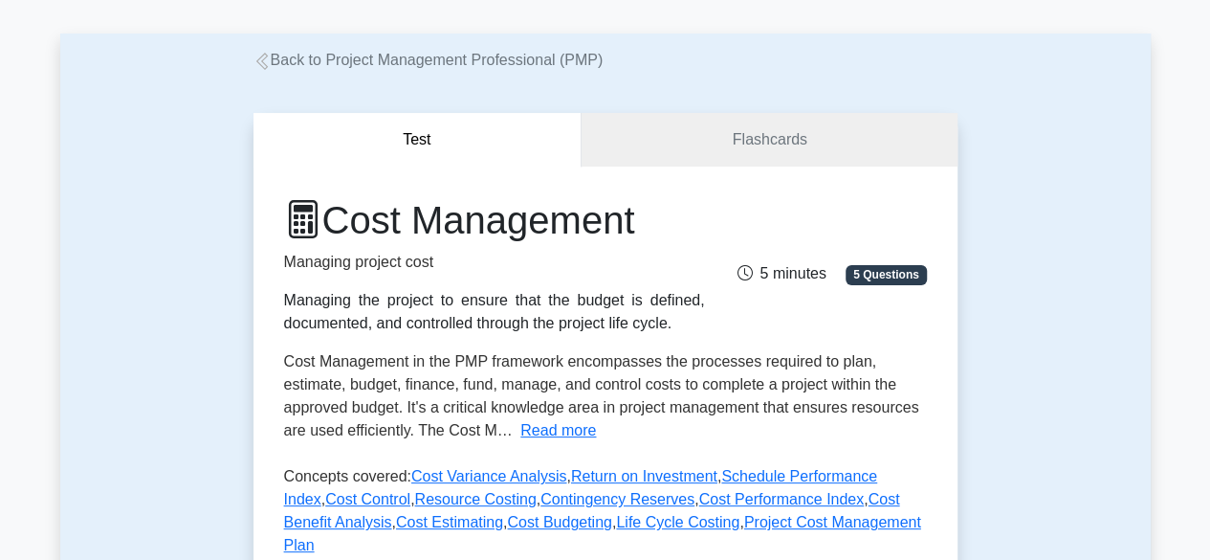
copy div "Managing the project to ensure that the budget is defined, documented, and cont…"
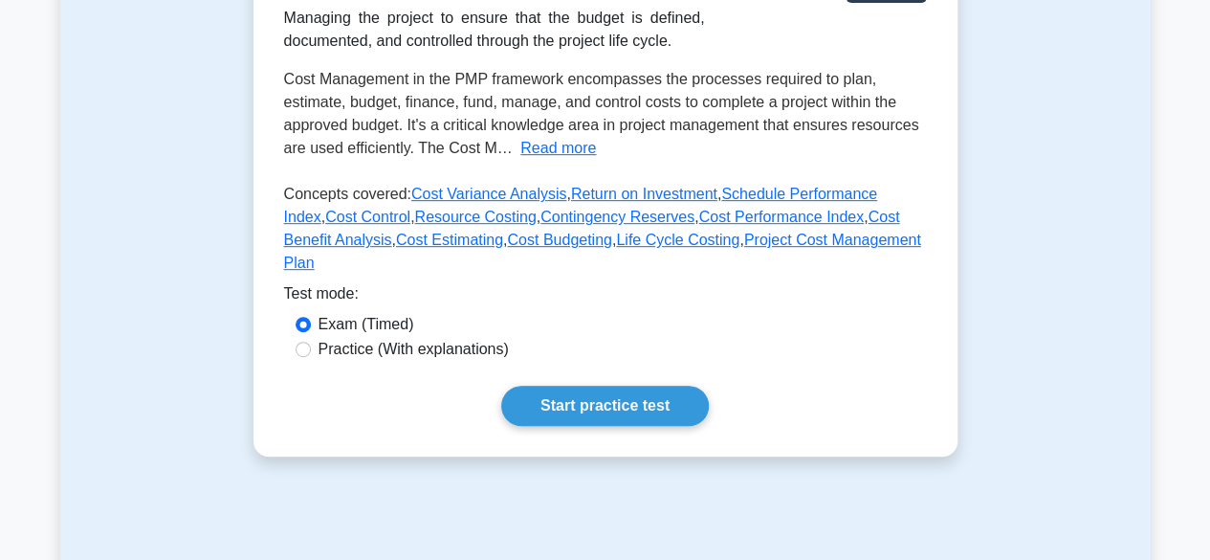
scroll to position [361, 0]
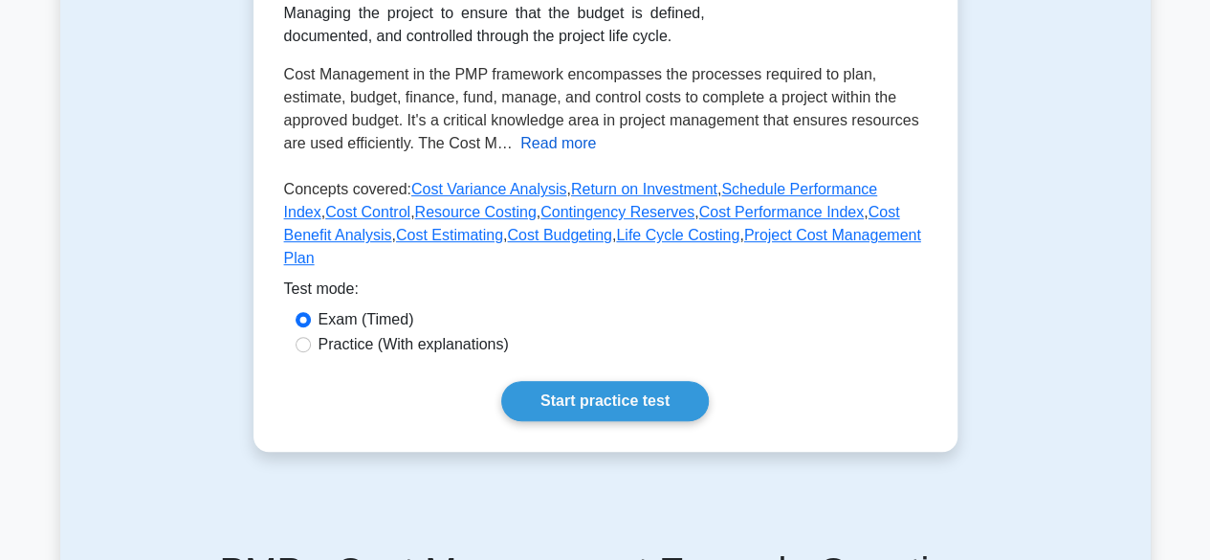
click at [557, 150] on button "Read more" at bounding box center [558, 143] width 76 height 23
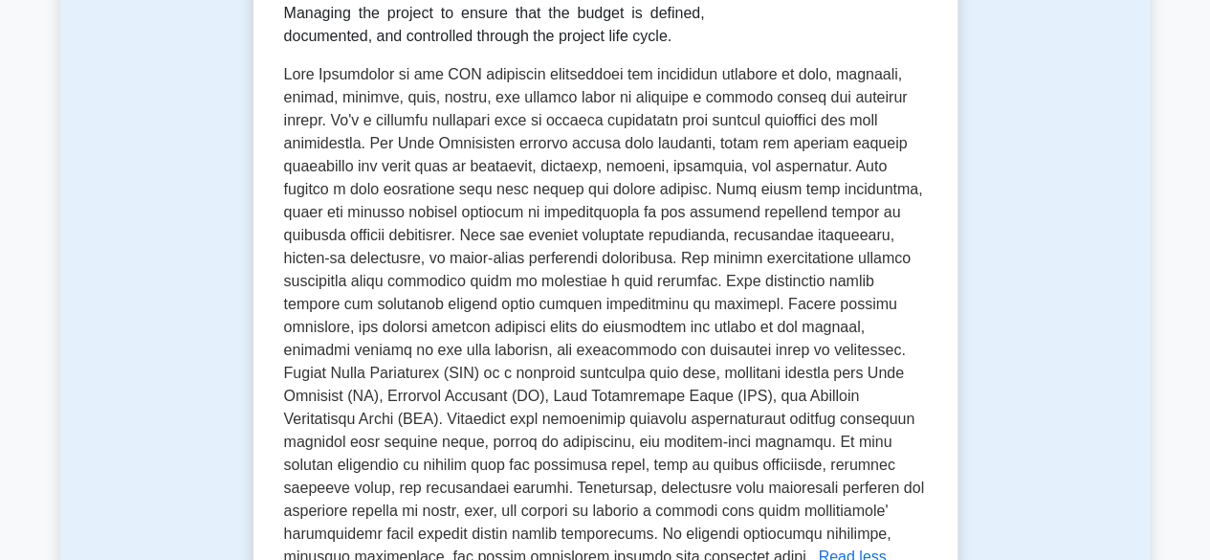
drag, startPoint x: 321, startPoint y: 102, endPoint x: 451, endPoint y: 182, distance: 152.4
click at [349, 119] on span at bounding box center [604, 315] width 640 height 498
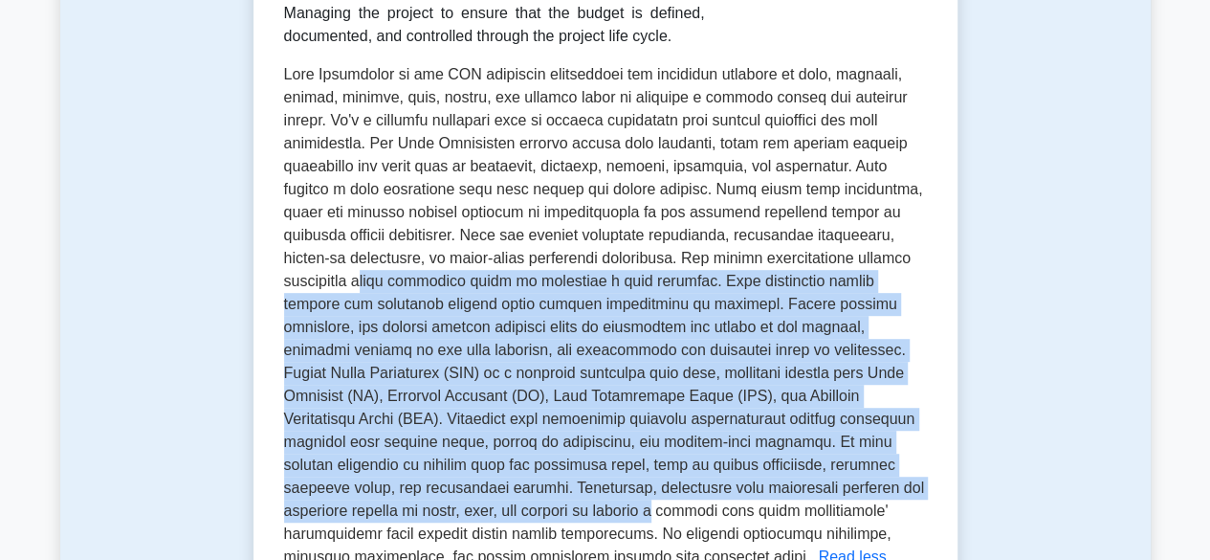
drag, startPoint x: 599, startPoint y: 289, endPoint x: 868, endPoint y: 512, distance: 349.9
click at [868, 514] on span at bounding box center [604, 315] width 640 height 498
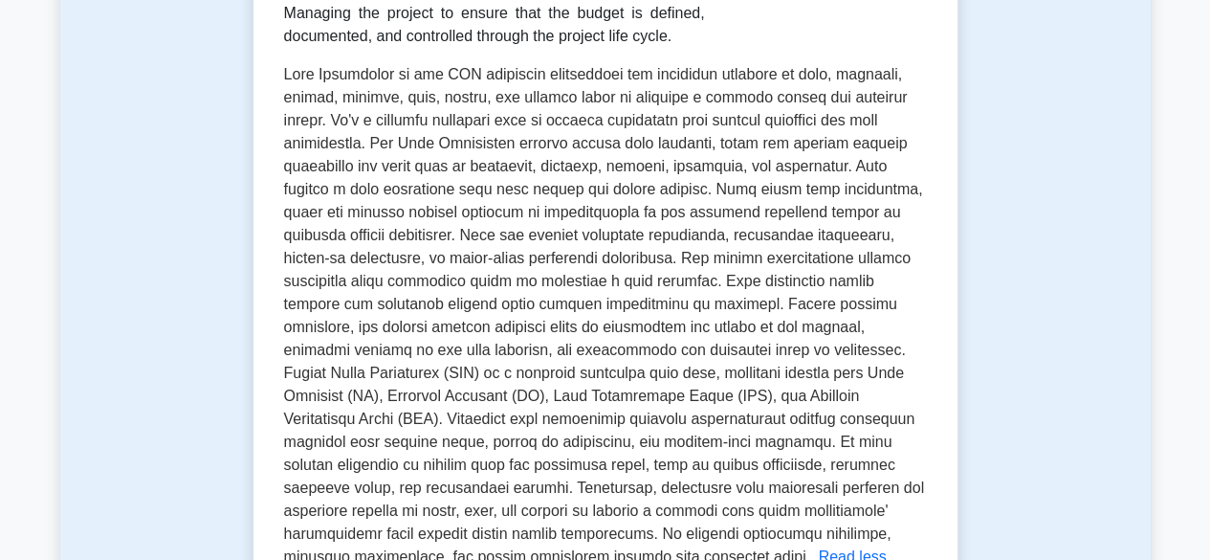
click at [924, 144] on div "Cost Management in the PMP framework encompasses the processes required to plan…" at bounding box center [605, 315] width 643 height 505
click at [284, 74] on span at bounding box center [604, 315] width 640 height 498
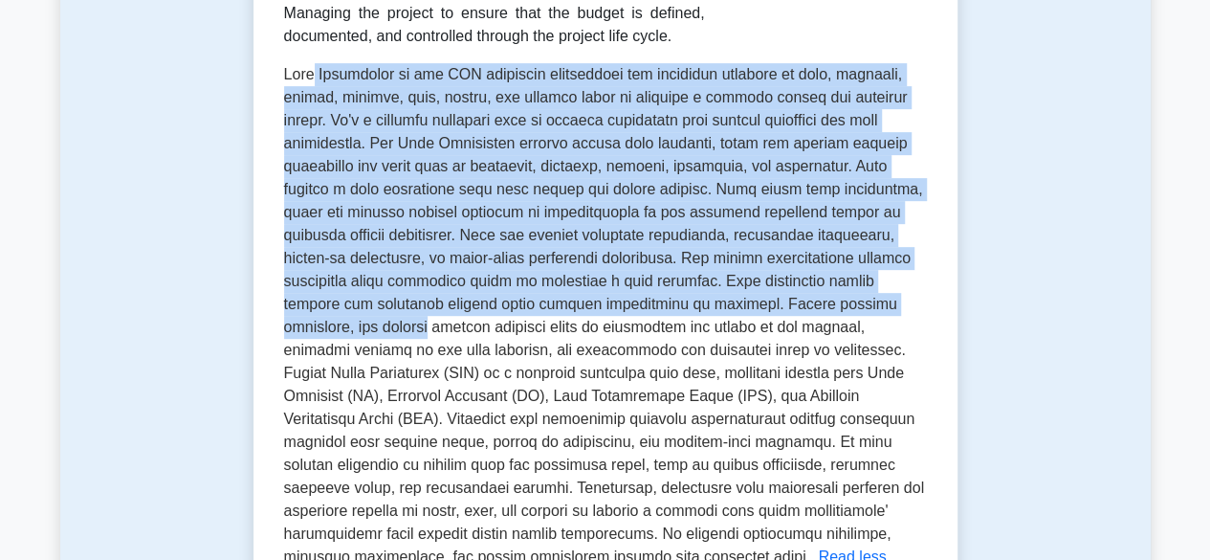
drag, startPoint x: 369, startPoint y: 112, endPoint x: 408, endPoint y: 179, distance: 77.6
click at [604, 322] on span at bounding box center [604, 315] width 640 height 498
click at [281, 75] on div "Cost Management Managing project cost Managing the project to ensure that the b…" at bounding box center [605, 371] width 704 height 985
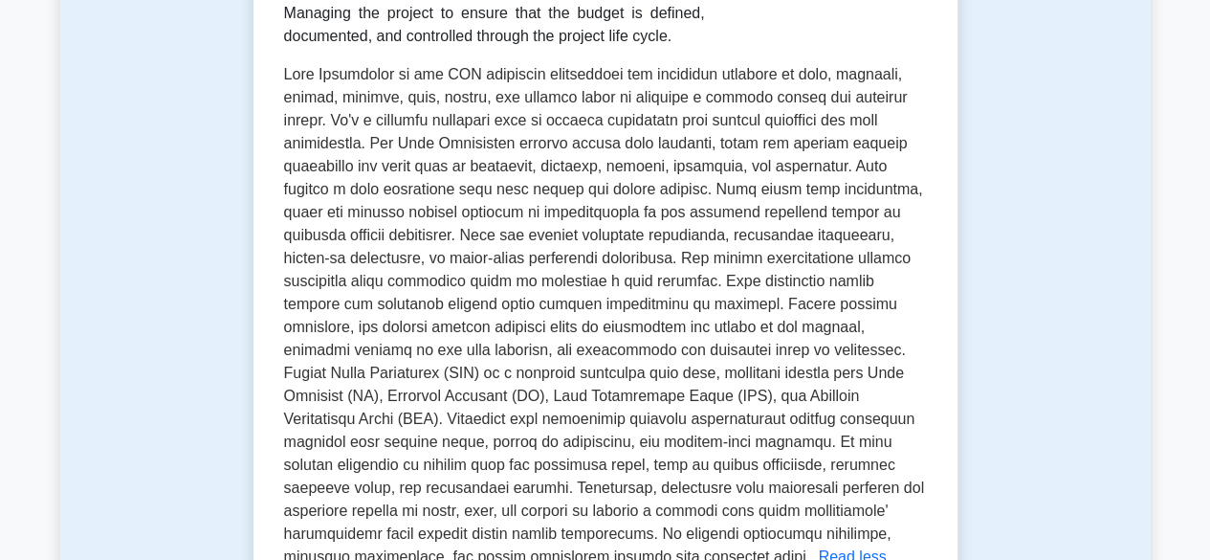
click at [284, 74] on span at bounding box center [604, 315] width 640 height 498
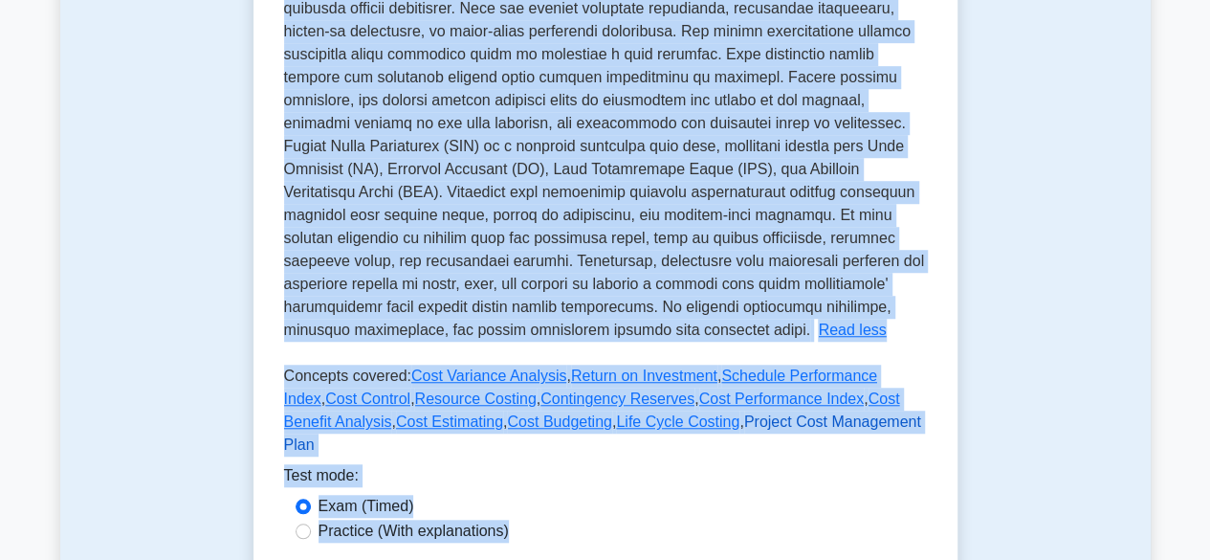
scroll to position [591, 0]
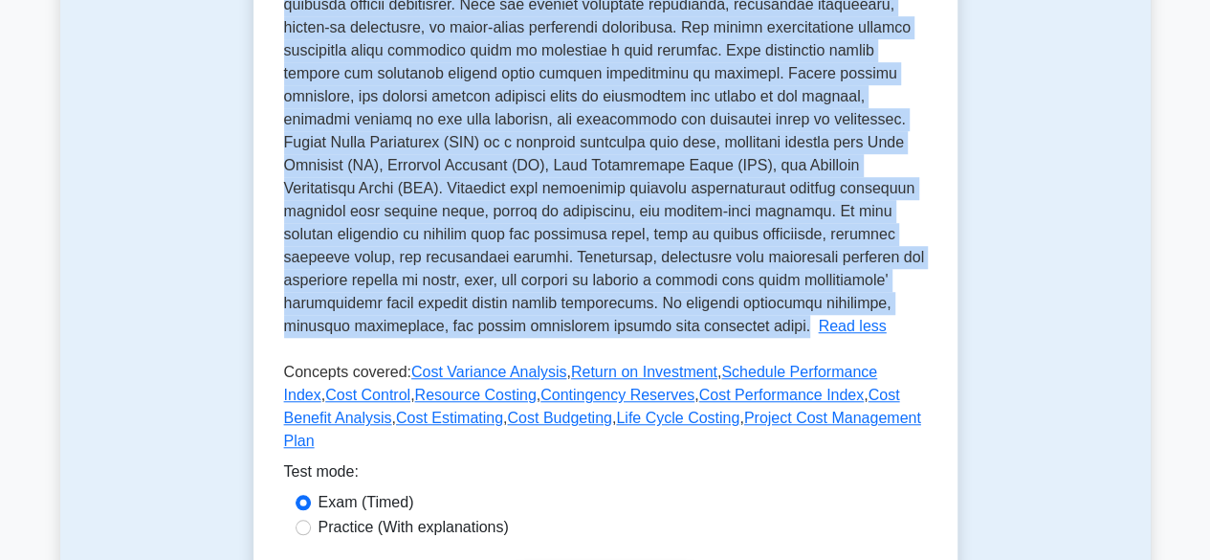
drag, startPoint x: 283, startPoint y: 74, endPoint x: 924, endPoint y: 325, distance: 688.4
click at [924, 325] on div "Cost Management in the PMP framework encompasses the processes required to plan…" at bounding box center [605, 85] width 643 height 505
copy span "Cost Management in the PMP framework encompasses the processes required to plan…"
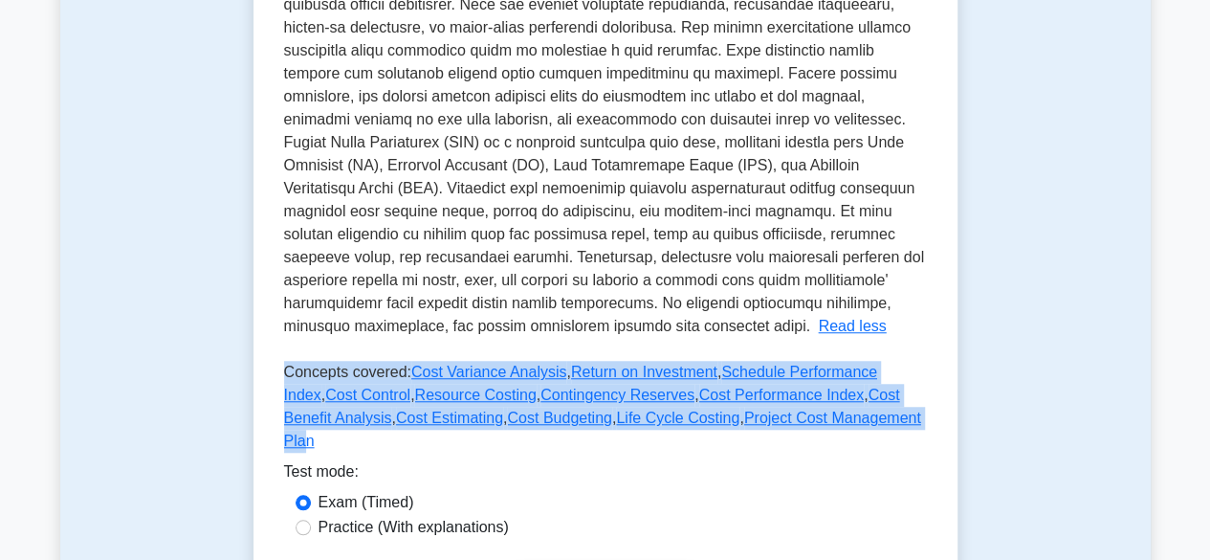
drag, startPoint x: 286, startPoint y: 395, endPoint x: 823, endPoint y: 443, distance: 538.7
click at [811, 443] on p "Concepts covered: Cost Variance Analysis , Return on Investment , Schedule Perf…" at bounding box center [605, 410] width 643 height 99
copy p "Concepts covered: Cost Variance Analysis , Return on Investment , Schedule Perf…"
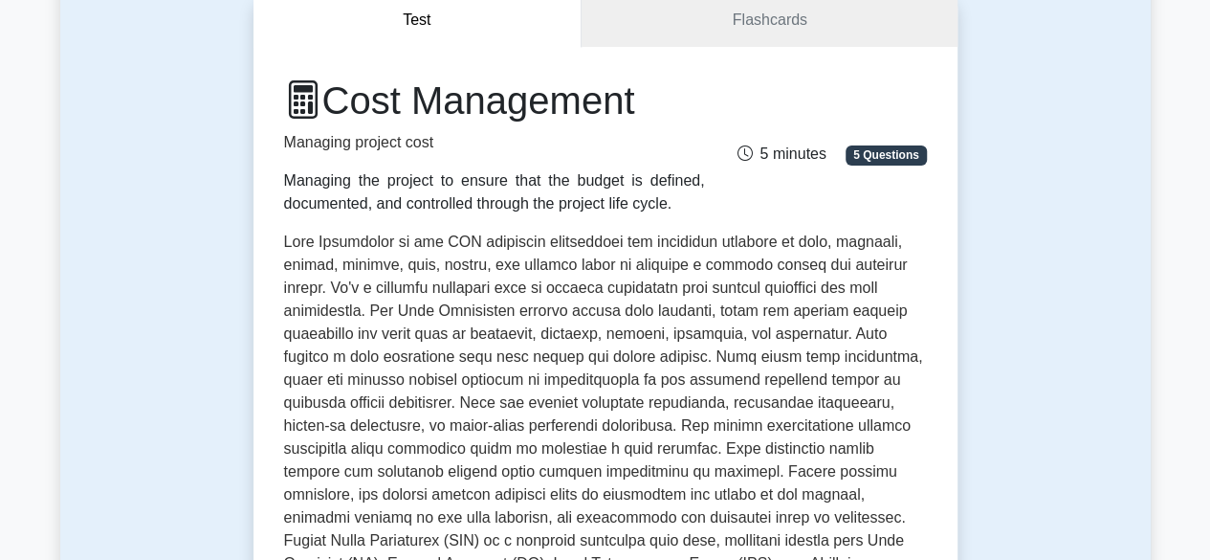
scroll to position [113, 0]
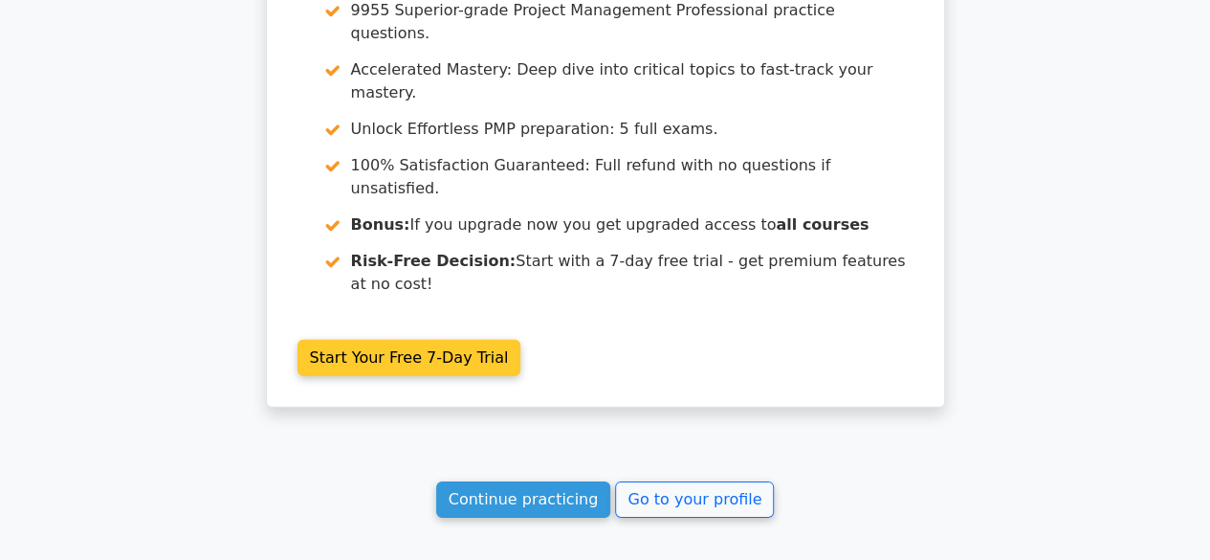
scroll to position [2814, 0]
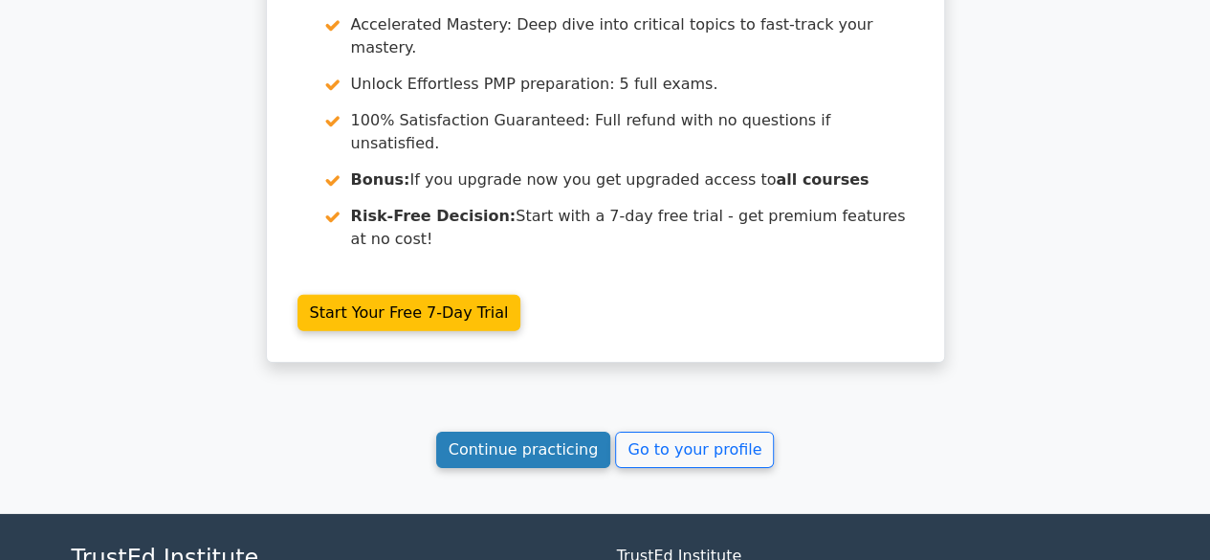
click at [534, 431] on link "Continue practicing" at bounding box center [523, 449] width 175 height 36
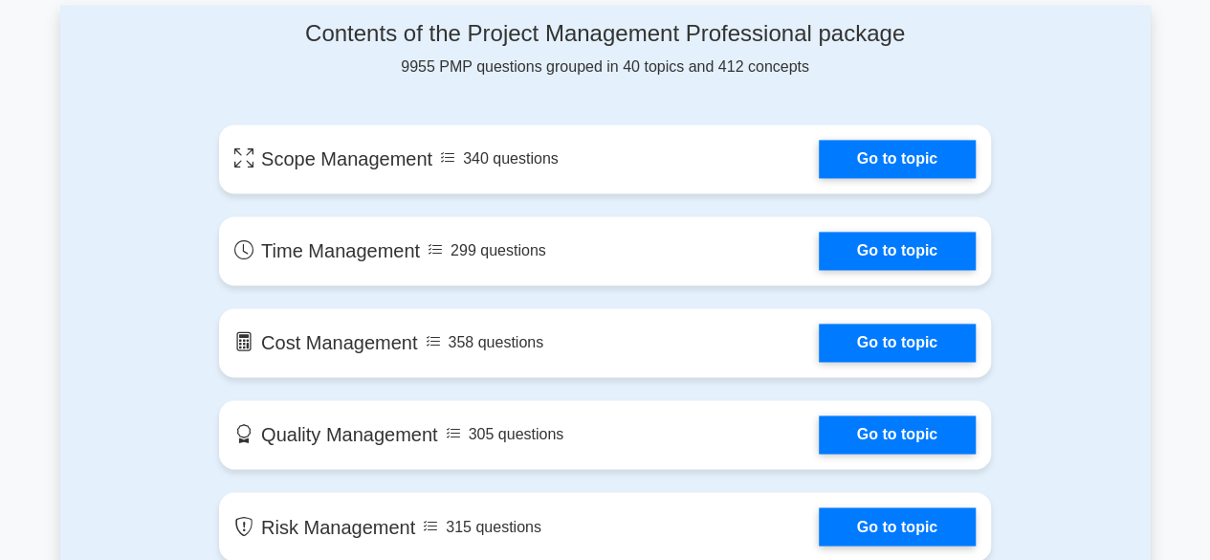
scroll to position [1339, 0]
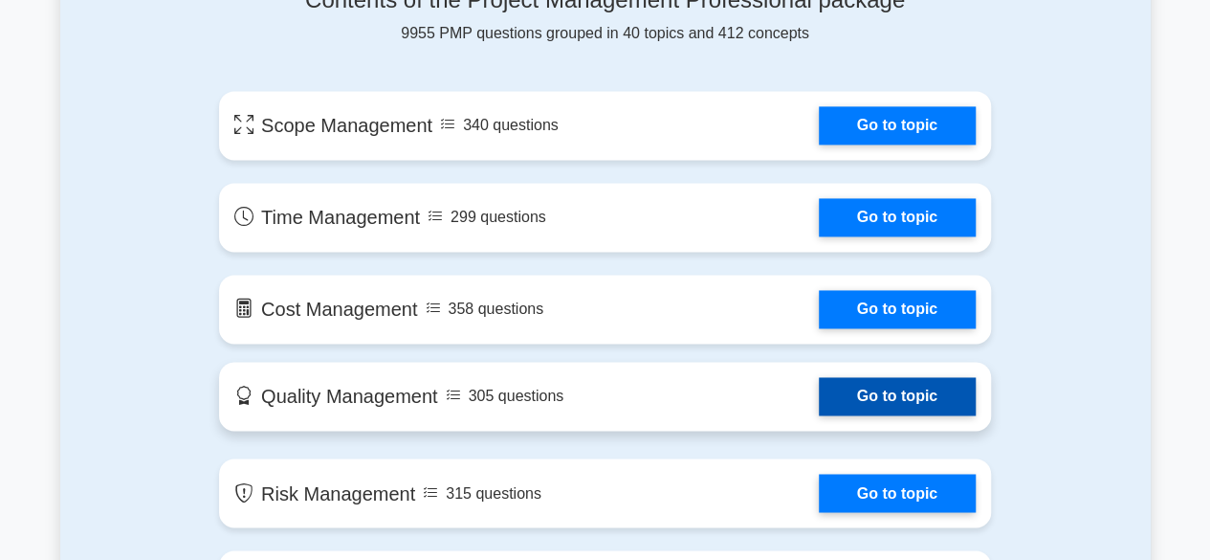
click at [819, 396] on link "Go to topic" at bounding box center [897, 396] width 157 height 38
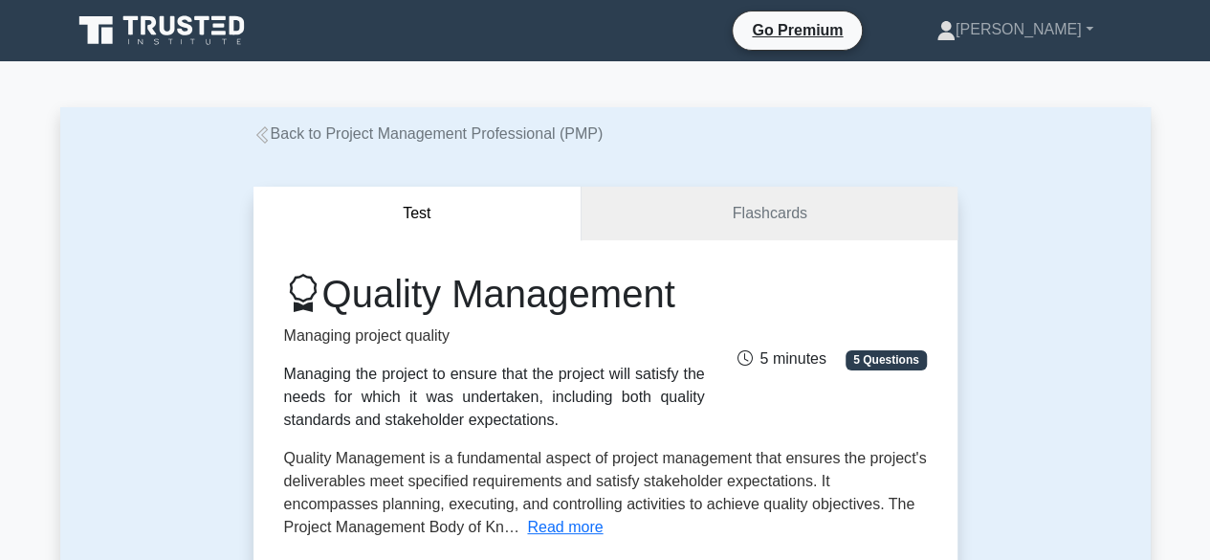
drag, startPoint x: 343, startPoint y: 297, endPoint x: 714, endPoint y: 299, distance: 370.2
click at [714, 299] on div "Quality Management Managing project quality Managing the project to ensure that…" at bounding box center [495, 351] width 444 height 161
copy h1 "Quality Management"
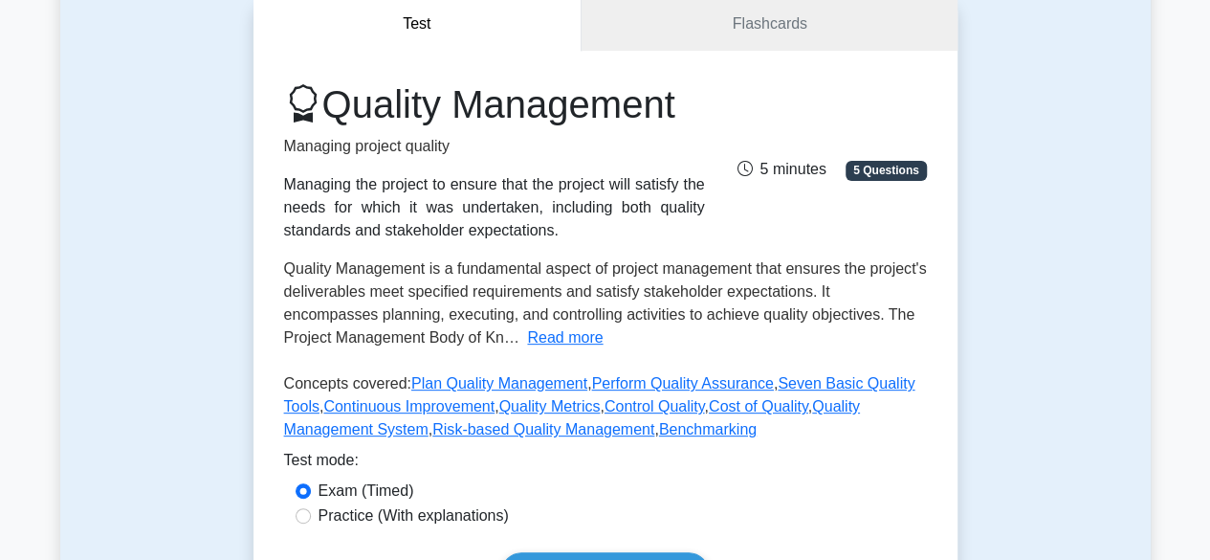
scroll to position [191, 0]
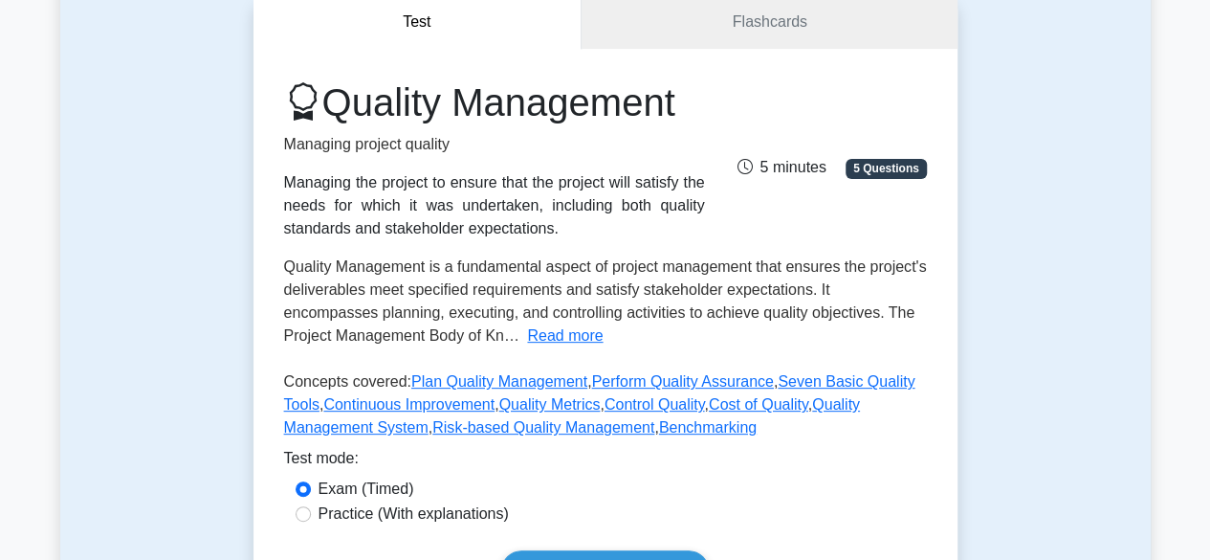
click at [284, 184] on div "Managing the project to ensure that the project will satisfy the needs for whic…" at bounding box center [494, 205] width 421 height 69
drag, startPoint x: 283, startPoint y: 184, endPoint x: 480, endPoint y: 197, distance: 197.5
click at [473, 196] on div "Managing the project to ensure that the project will satisfy the needs for whic…" at bounding box center [494, 205] width 421 height 69
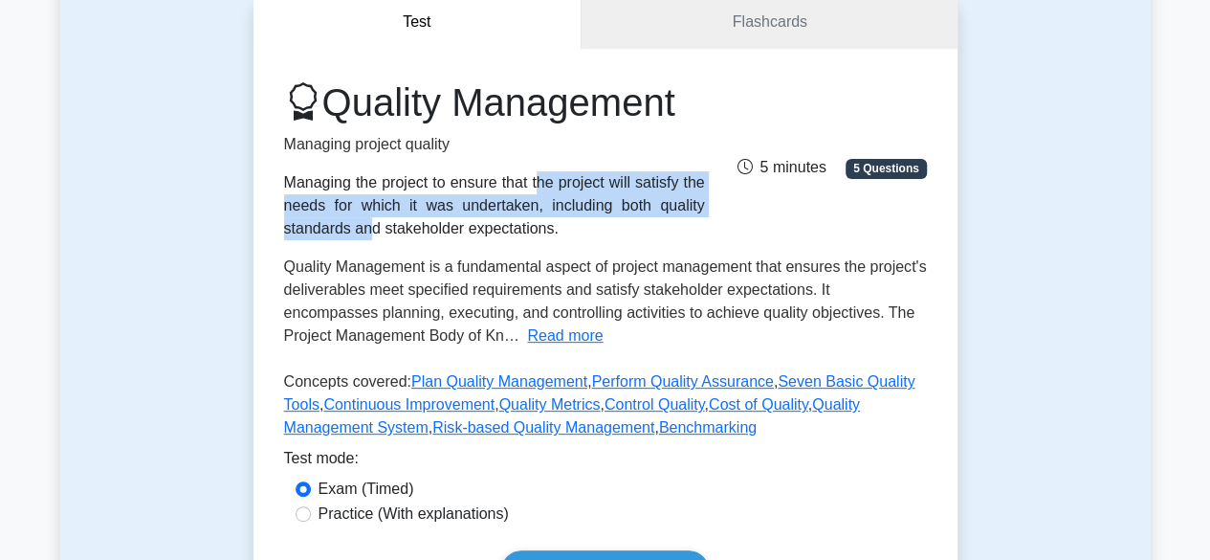
click at [536, 234] on div "Managing the project to ensure that the project will satisfy the needs for whic…" at bounding box center [494, 205] width 421 height 69
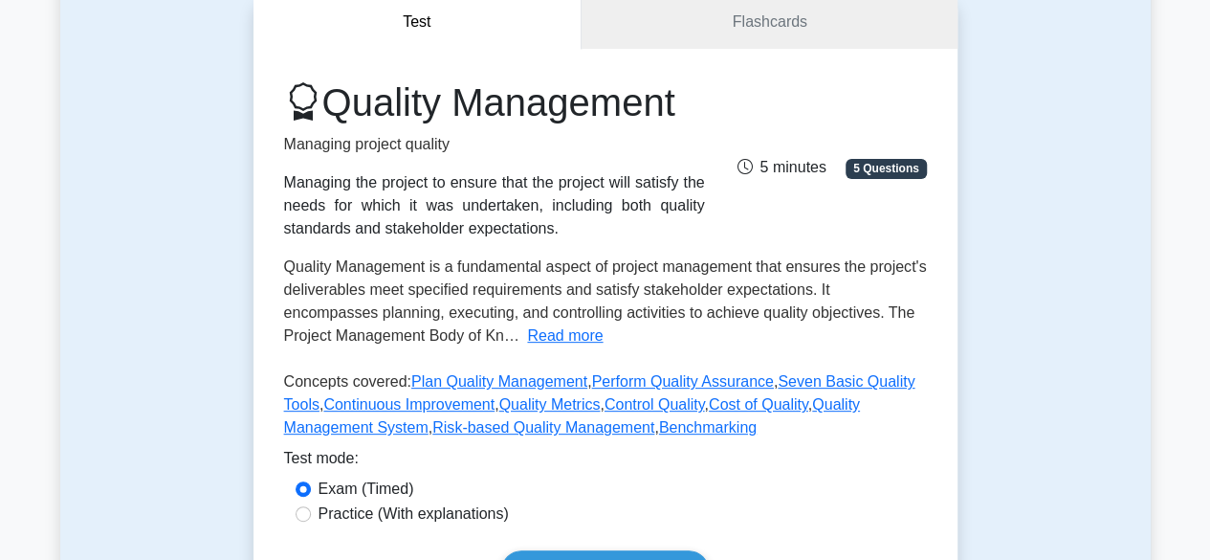
click at [535, 231] on div "Managing the project to ensure that the project will satisfy the needs for whic…" at bounding box center [494, 205] width 421 height 69
drag, startPoint x: 373, startPoint y: 215, endPoint x: 350, endPoint y: 207, distance: 24.5
click at [371, 214] on div "Managing the project to ensure that the project will satisfy the needs for whic…" at bounding box center [494, 205] width 421 height 69
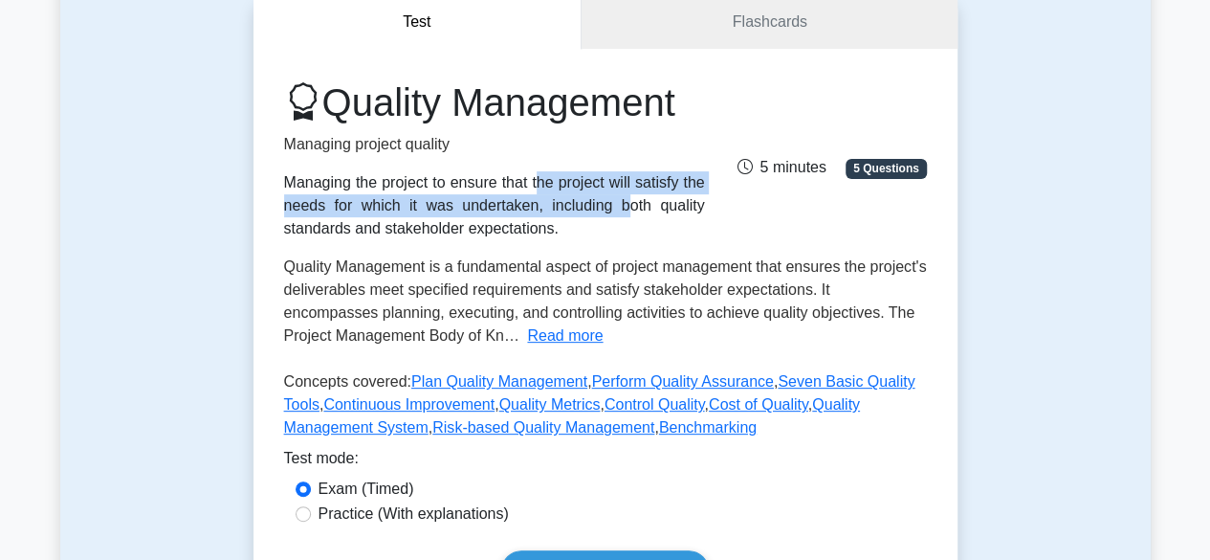
drag, startPoint x: 350, startPoint y: 207, endPoint x: 287, endPoint y: 187, distance: 66.2
click at [287, 187] on div "Managing the project to ensure that the project will satisfy the needs for whic…" at bounding box center [494, 205] width 421 height 69
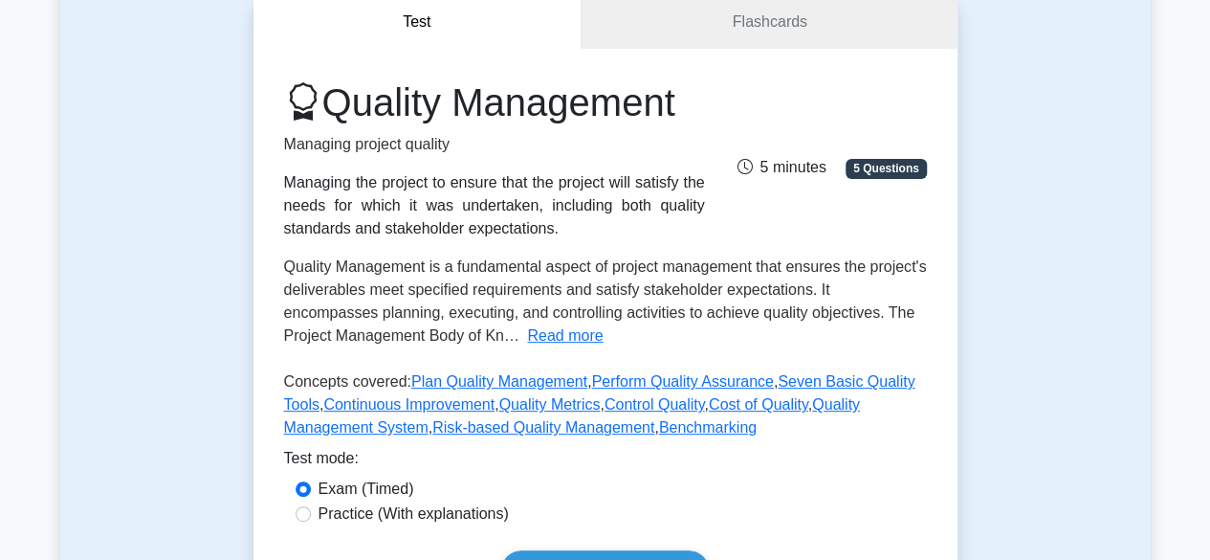
drag, startPoint x: 292, startPoint y: 188, endPoint x: 531, endPoint y: 231, distance: 242.8
click at [531, 231] on div "Managing the project to ensure that the project will satisfy the needs for whic…" at bounding box center [494, 205] width 421 height 69
click at [551, 331] on button "Read more" at bounding box center [565, 335] width 76 height 23
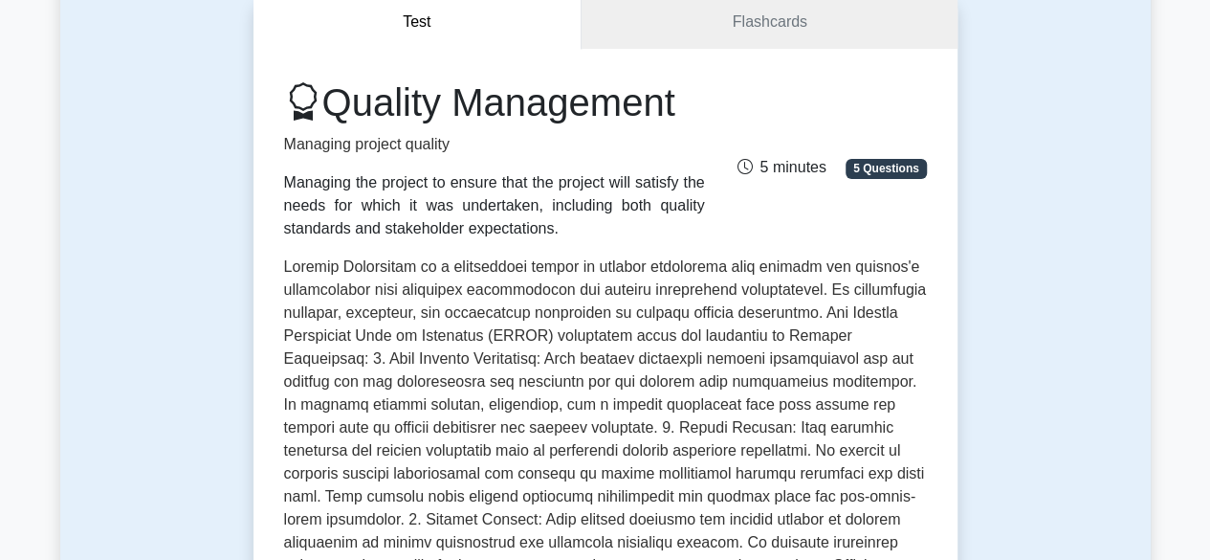
click at [285, 269] on span at bounding box center [605, 507] width 643 height 498
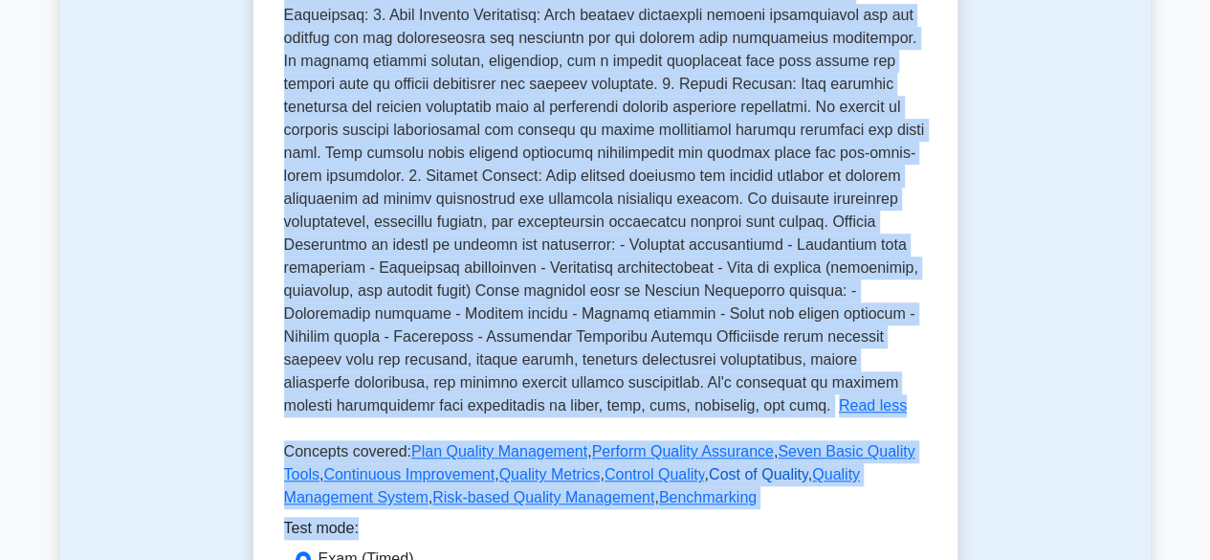
scroll to position [538, 0]
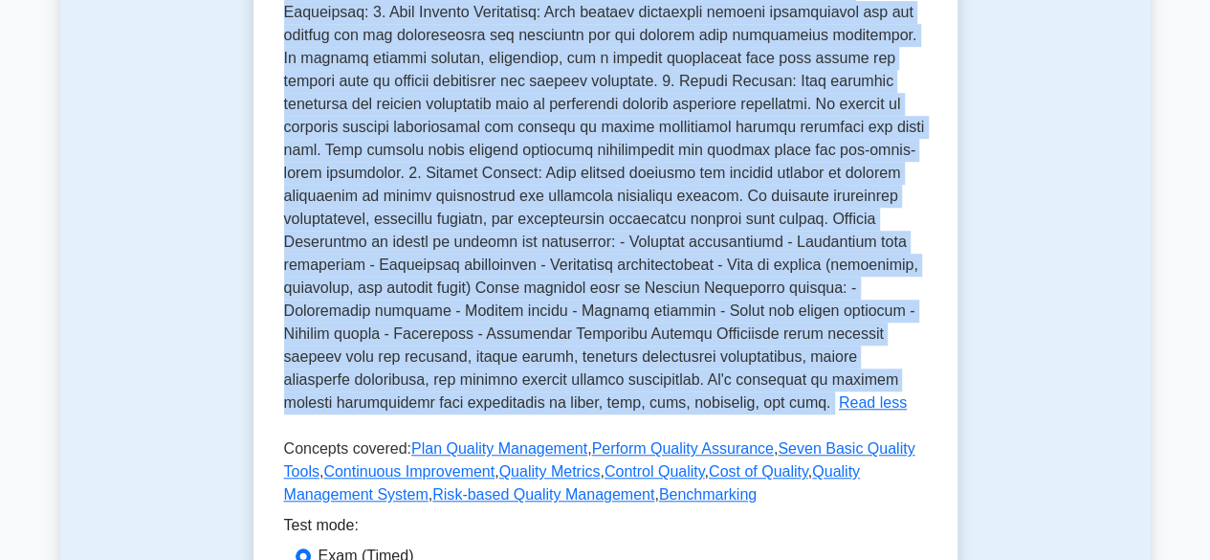
drag, startPoint x: 285, startPoint y: 269, endPoint x: 485, endPoint y: 409, distance: 244.4
click at [485, 409] on p "Quality Management is a fundamental aspect of project management that ensures t…" at bounding box center [605, 161] width 643 height 498
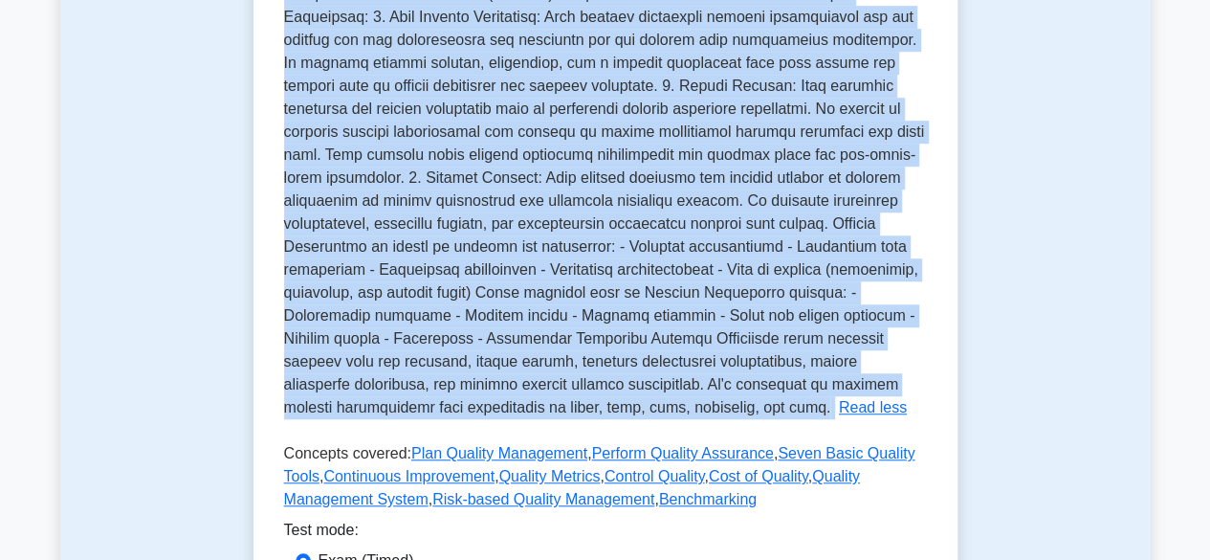
copy p "Quality Management is a fundamental aspect of project management that ensures t…"
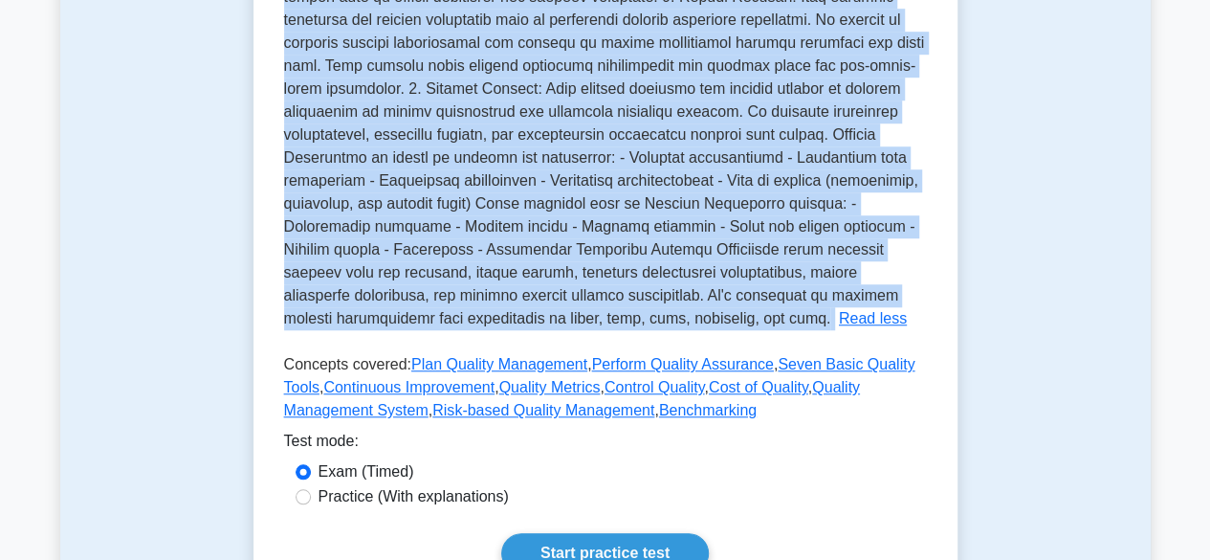
scroll to position [729, 0]
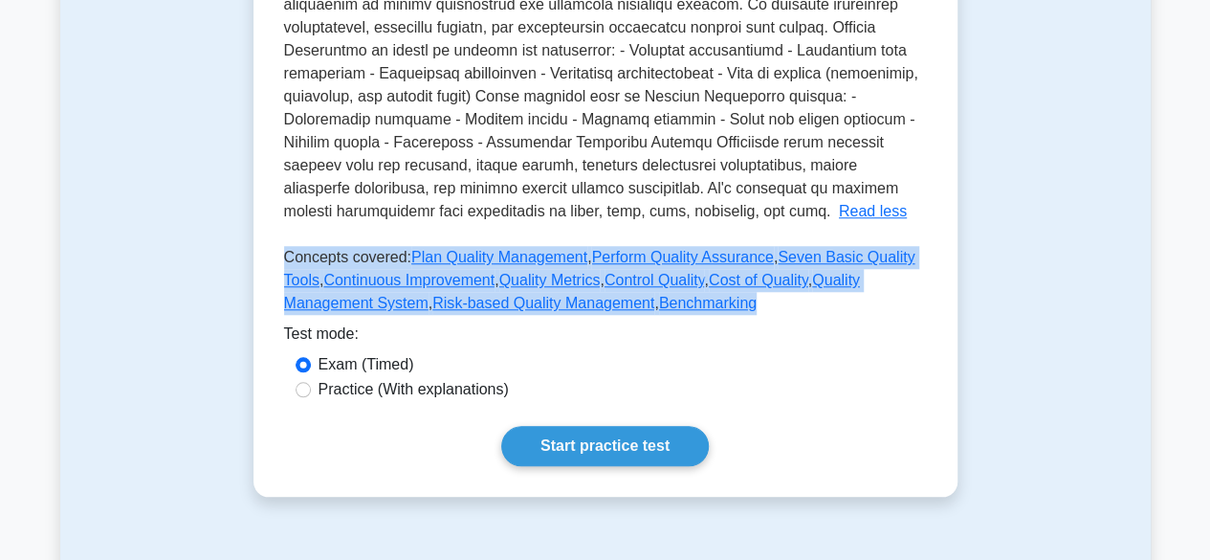
drag, startPoint x: 287, startPoint y: 252, endPoint x: 648, endPoint y: 300, distance: 364.8
click at [648, 300] on p "Concepts covered: Plan Quality Management , Perform Quality Assurance , Seven B…" at bounding box center [605, 284] width 643 height 77
copy p "Concepts covered: Plan Quality Management , Perform Quality Assurance , Seven B…"
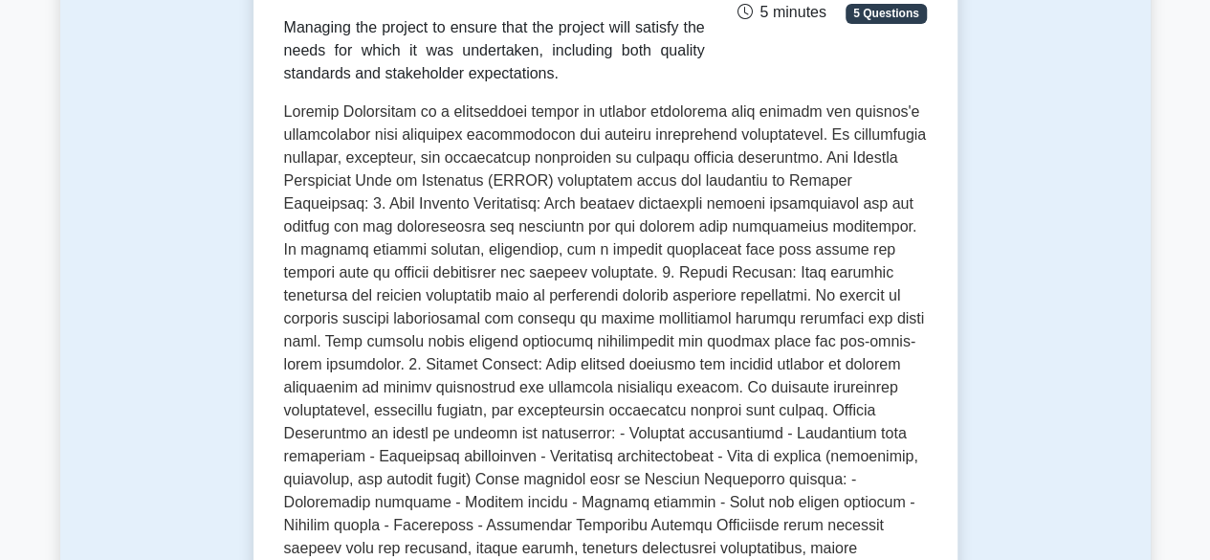
scroll to position [0, 0]
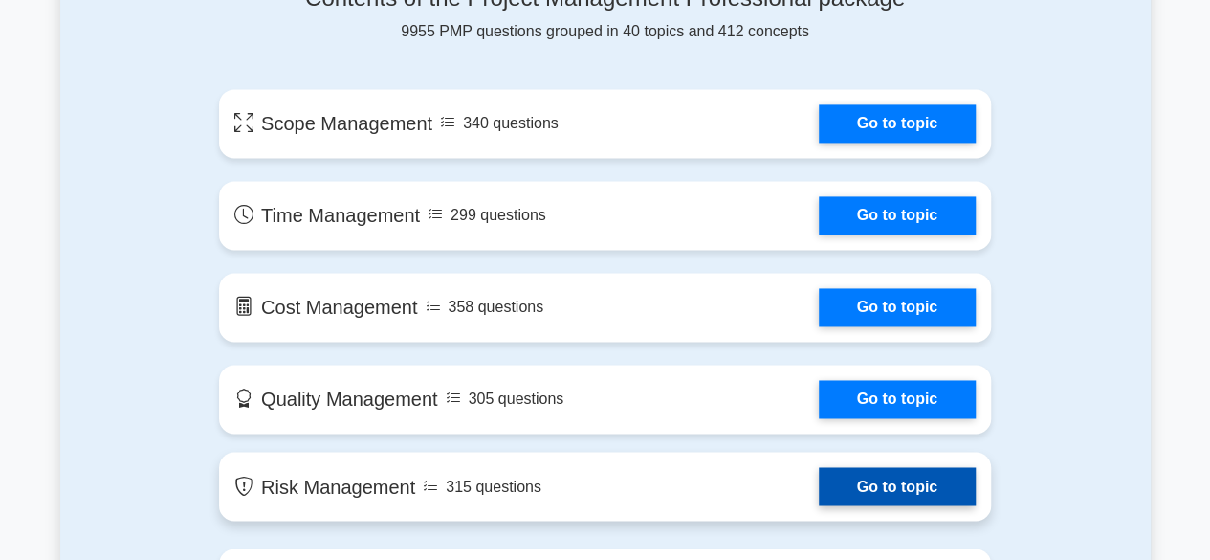
click at [819, 473] on link "Go to topic" at bounding box center [897, 486] width 157 height 38
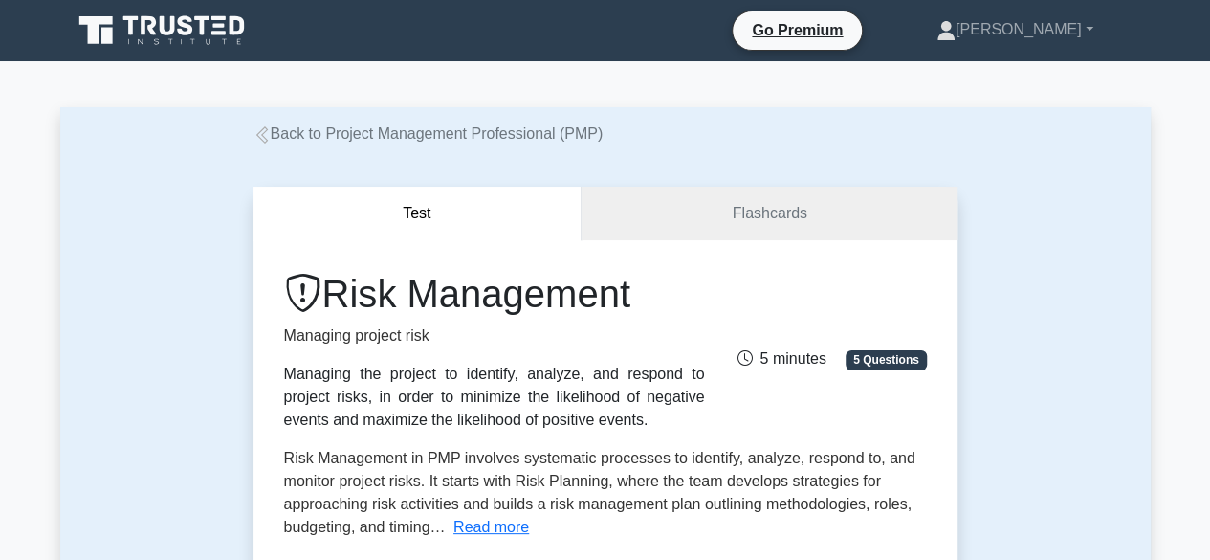
drag, startPoint x: 285, startPoint y: 373, endPoint x: 565, endPoint y: 420, distance: 284.1
click at [565, 420] on div "Managing the project to identify, analyze, and respond to project risks, in ord…" at bounding box center [494, 397] width 421 height 69
copy div "Managing the project to identify, analyze, and respond to project risks, in ord…"
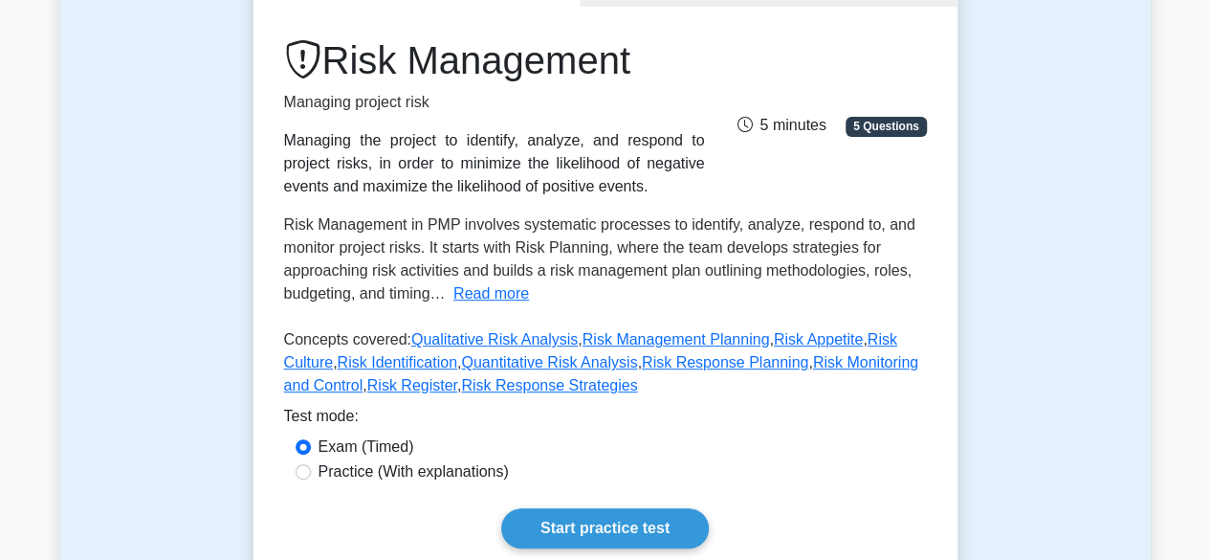
scroll to position [287, 0]
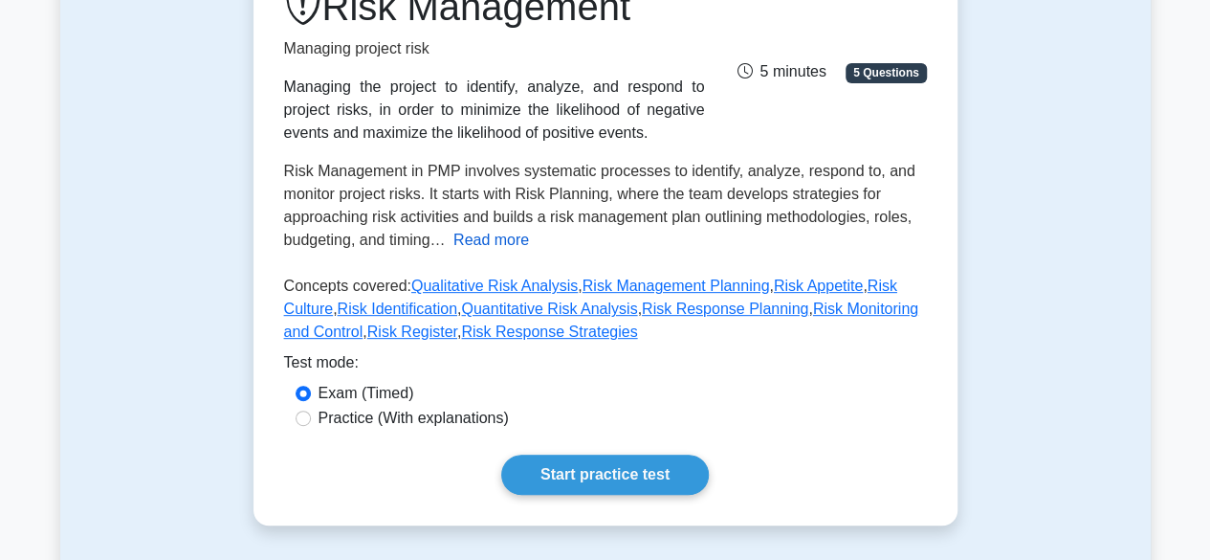
click at [471, 244] on button "Read more" at bounding box center [491, 240] width 76 height 23
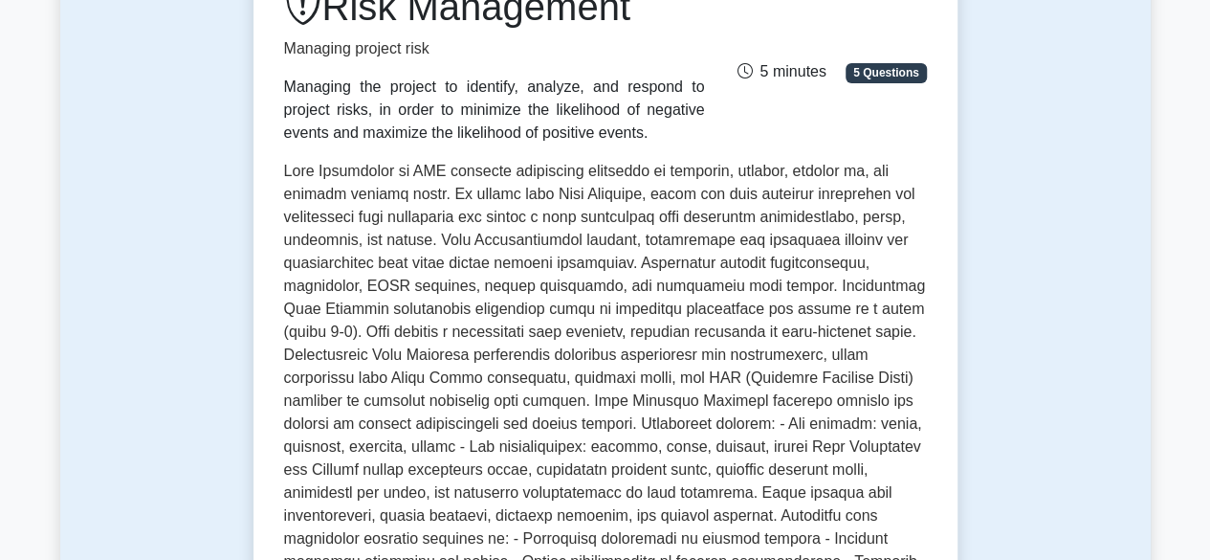
click at [287, 171] on span at bounding box center [605, 389] width 642 height 452
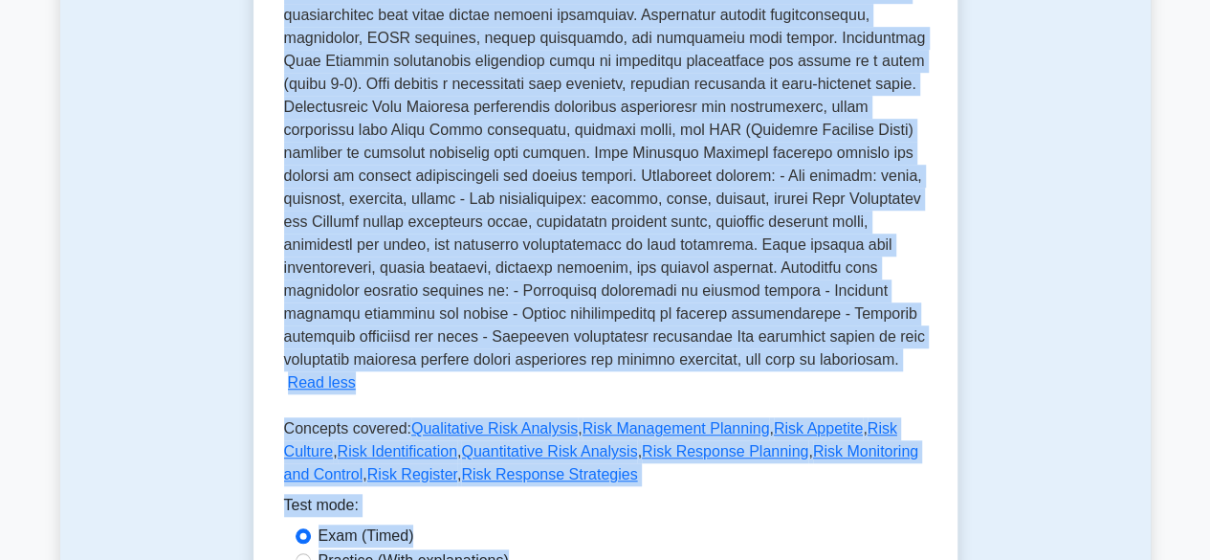
scroll to position [604, 0]
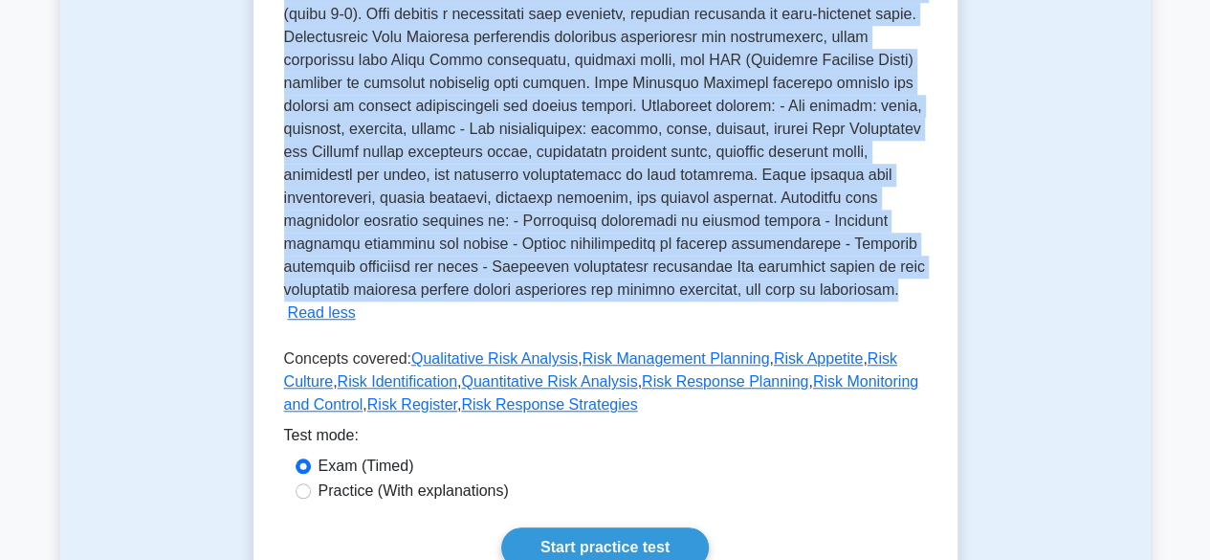
drag, startPoint x: 287, startPoint y: 171, endPoint x: 636, endPoint y: 290, distance: 368.7
click at [636, 290] on span at bounding box center [605, 71] width 642 height 452
copy span "Risk Management in PMP involves systematic processes to identify, analyze, resp…"
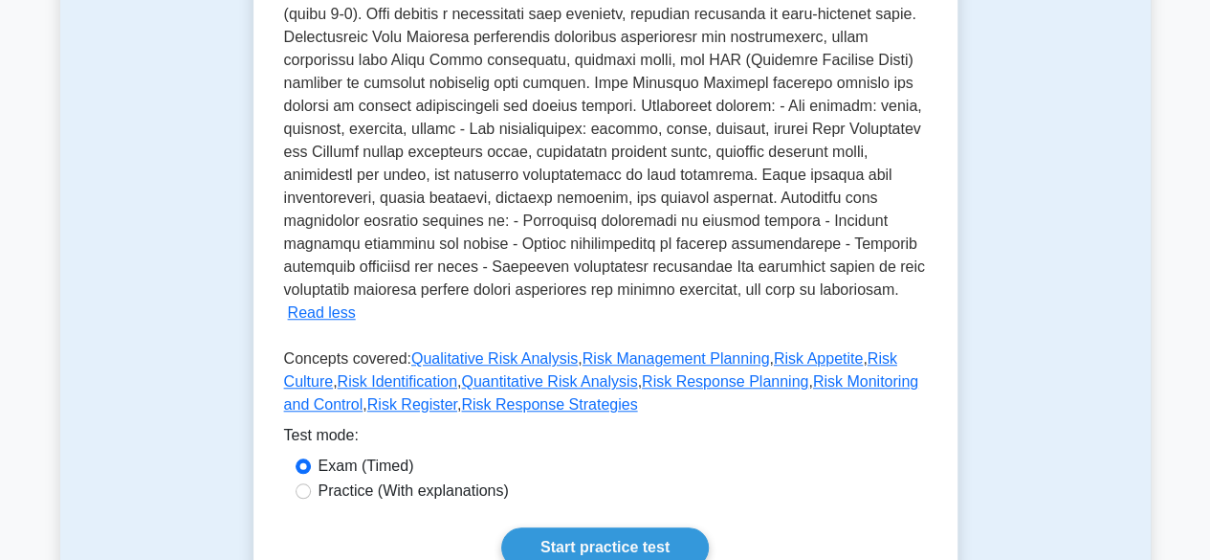
click at [286, 347] on p "Concepts covered: Qualitative Risk Analysis , Risk Management Planning , Risk A…" at bounding box center [605, 385] width 643 height 77
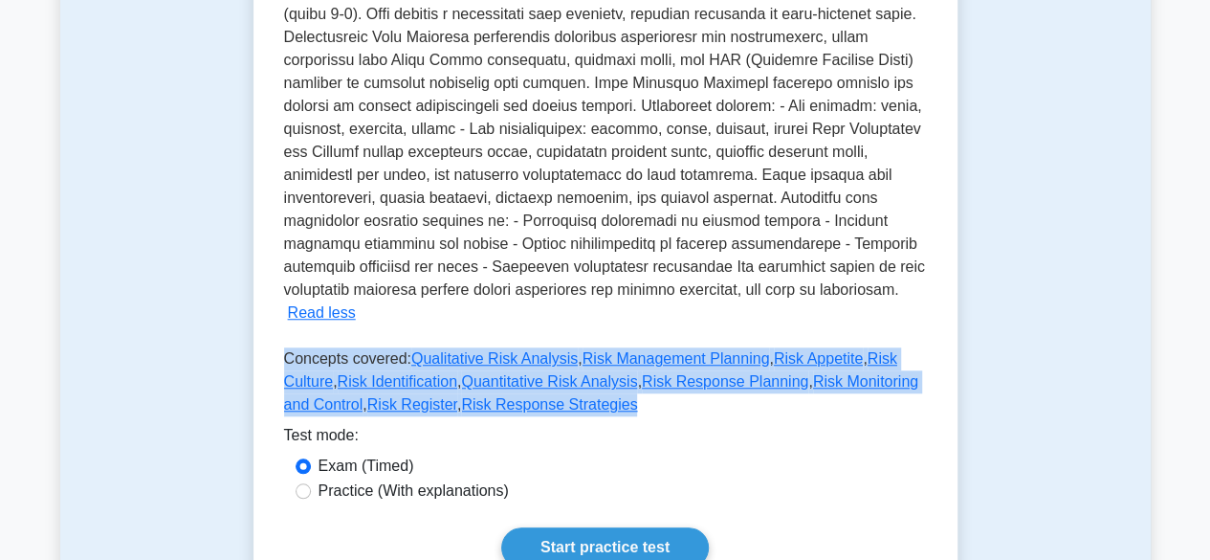
drag, startPoint x: 286, startPoint y: 334, endPoint x: 541, endPoint y: 380, distance: 259.5
click at [541, 380] on p "Concepts covered: Qualitative Risk Analysis , Risk Management Planning , Risk A…" at bounding box center [605, 385] width 643 height 77
copy p "Concepts covered: Qualitative Risk Analysis , Risk Management Planning , Risk A…"
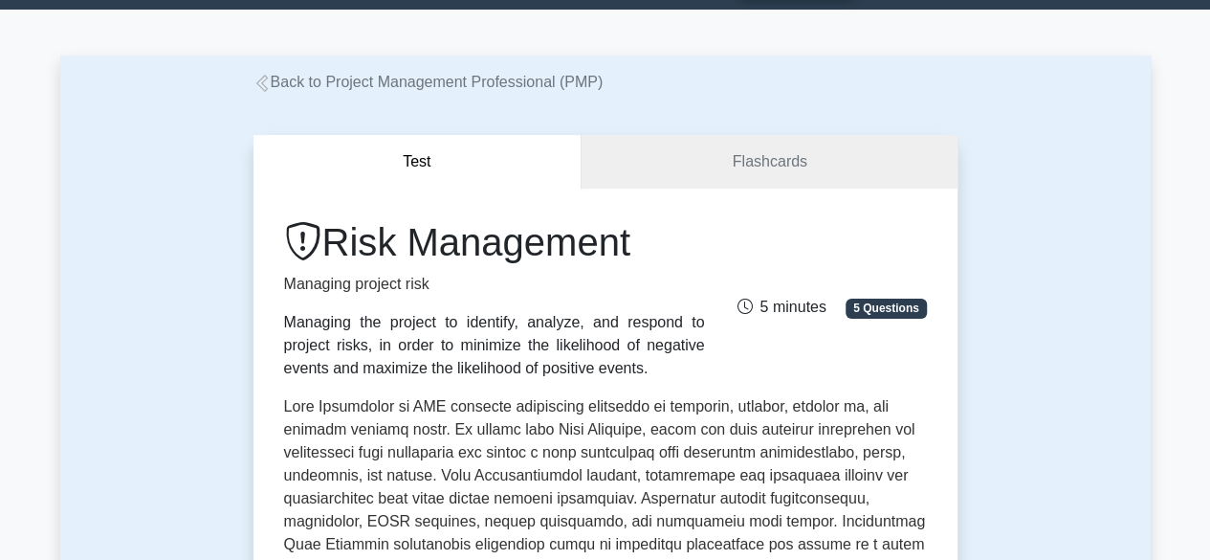
scroll to position [0, 0]
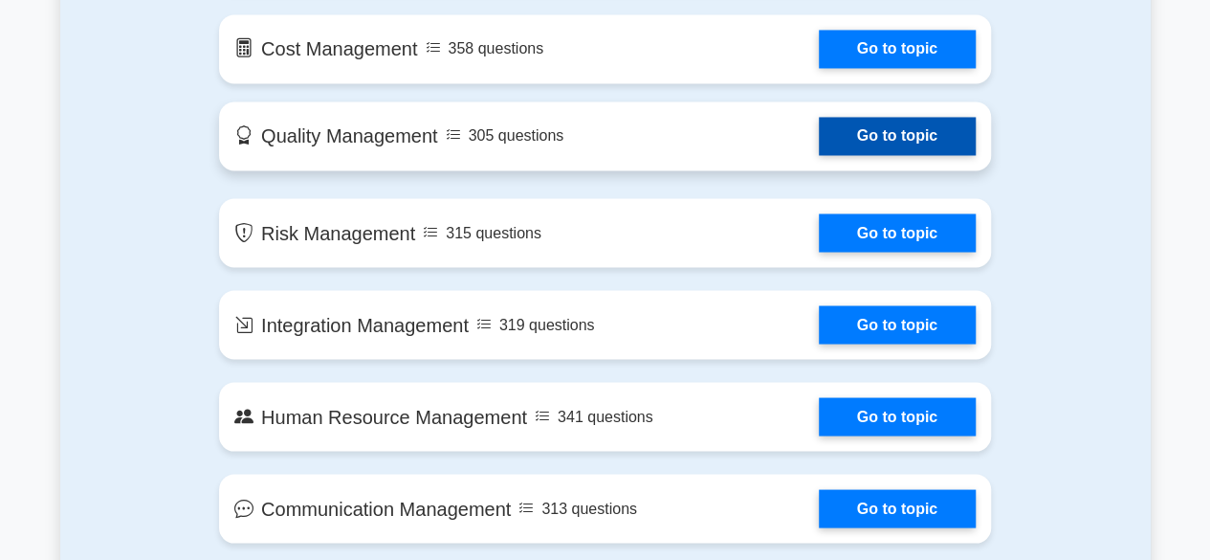
scroll to position [1630, 0]
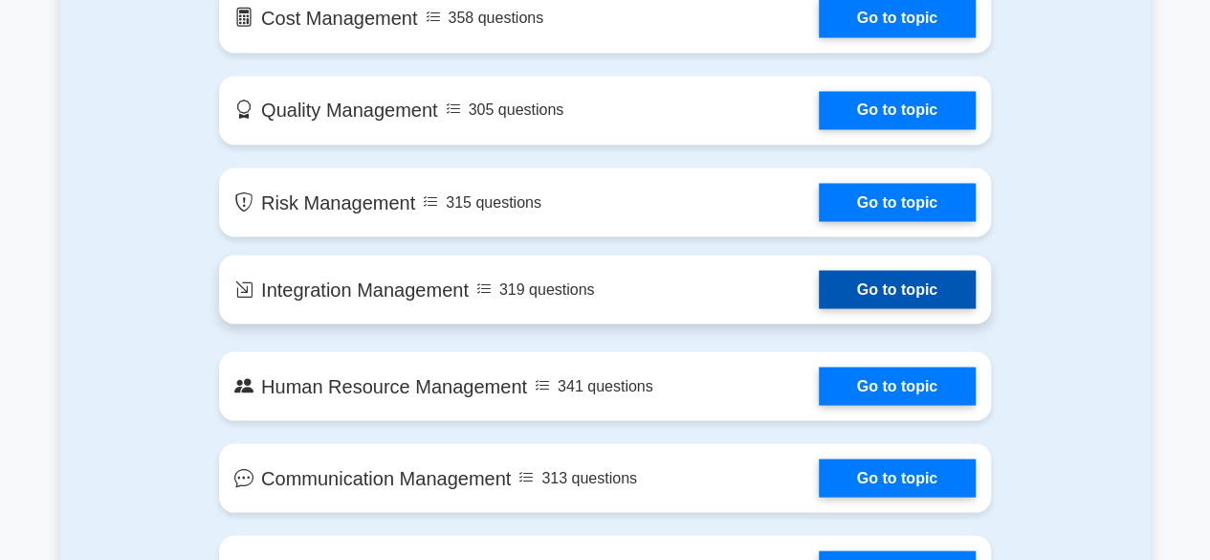
click at [819, 290] on link "Go to topic" at bounding box center [897, 289] width 157 height 38
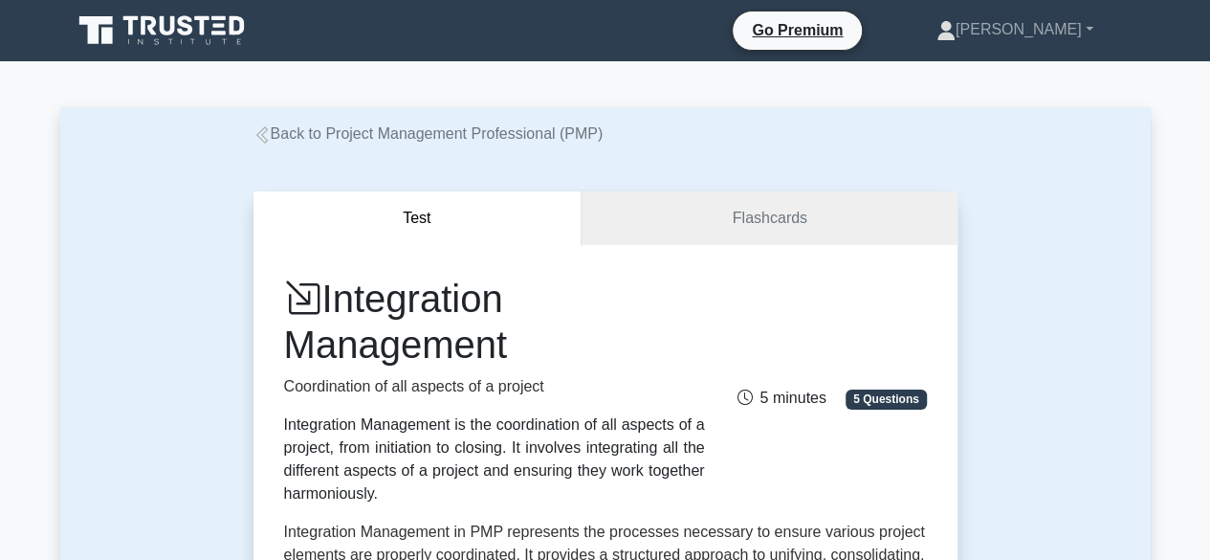
scroll to position [96, 0]
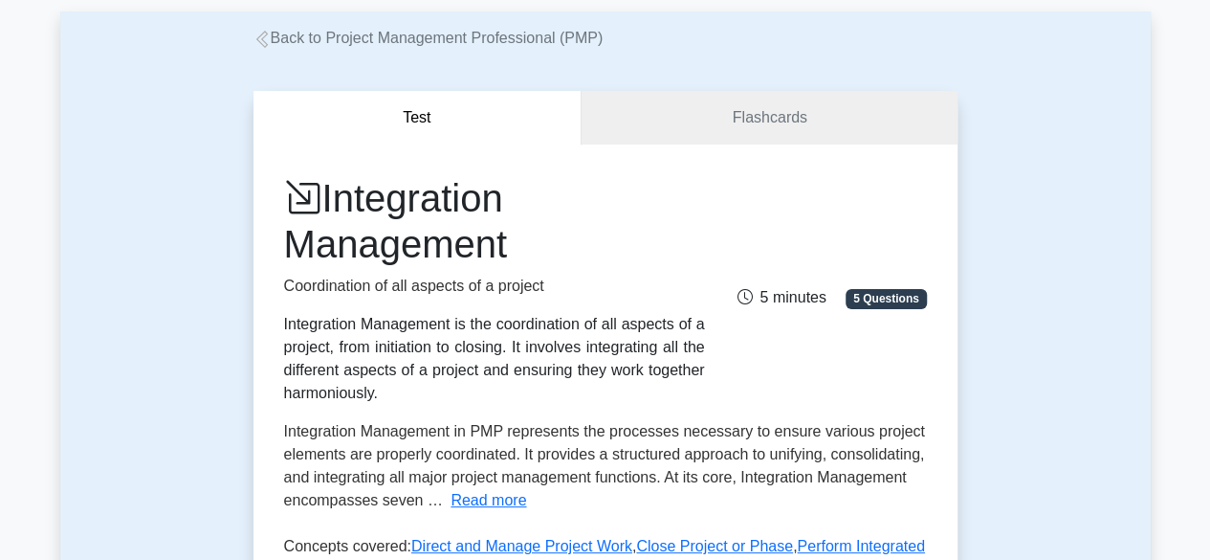
drag, startPoint x: 283, startPoint y: 325, endPoint x: 389, endPoint y: 392, distance: 125.5
click at [389, 392] on div "Integration Management is the coordination of all aspects of a project, from in…" at bounding box center [494, 359] width 421 height 92
copy div "Integration Management is the coordination of all aspects of a project, from in…"
click at [526, 504] on button "Read more" at bounding box center [489, 500] width 76 height 23
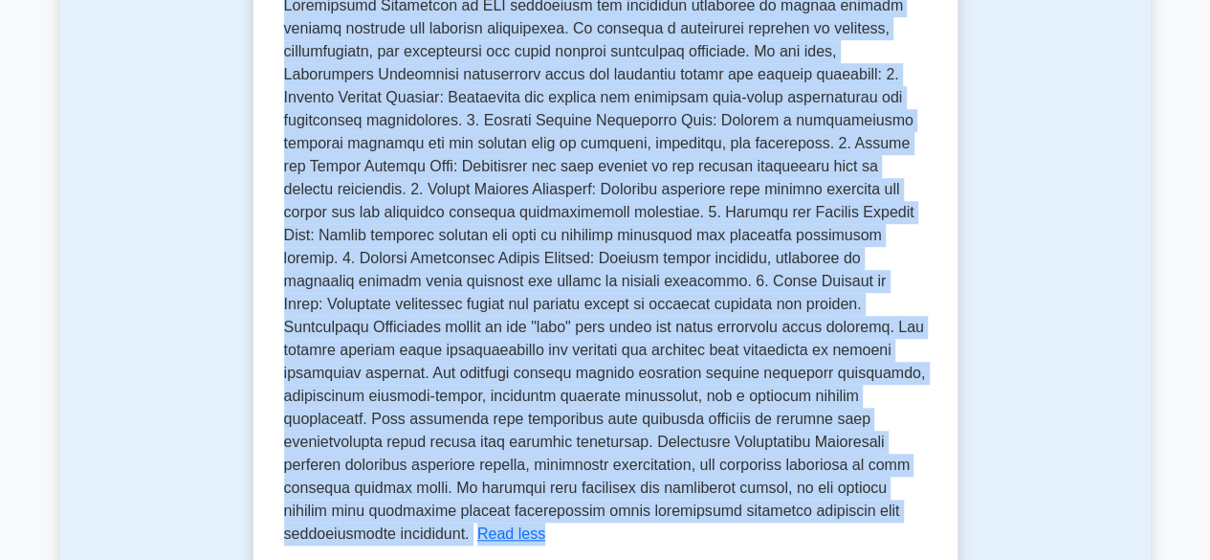
scroll to position [612, 0]
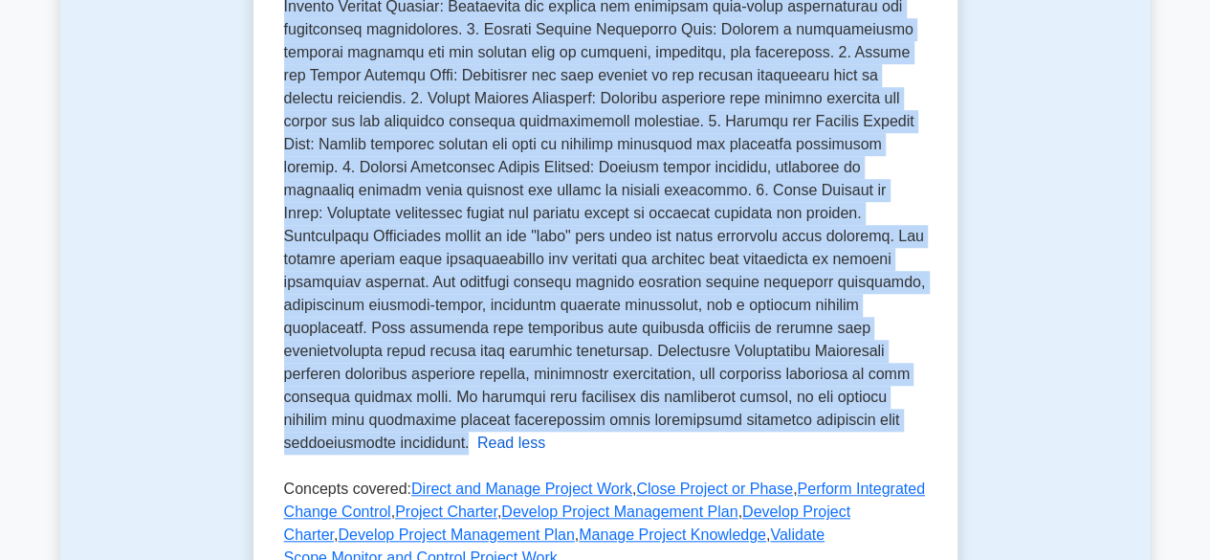
drag, startPoint x: 283, startPoint y: 144, endPoint x: 768, endPoint y: 429, distance: 562.0
click at [745, 416] on p "Integration Management in PMP represents the processes necessary to ensure vari…" at bounding box center [605, 178] width 642 height 544
copy span "Integration Management in PMP represents the processes necessary to ensure vari…"
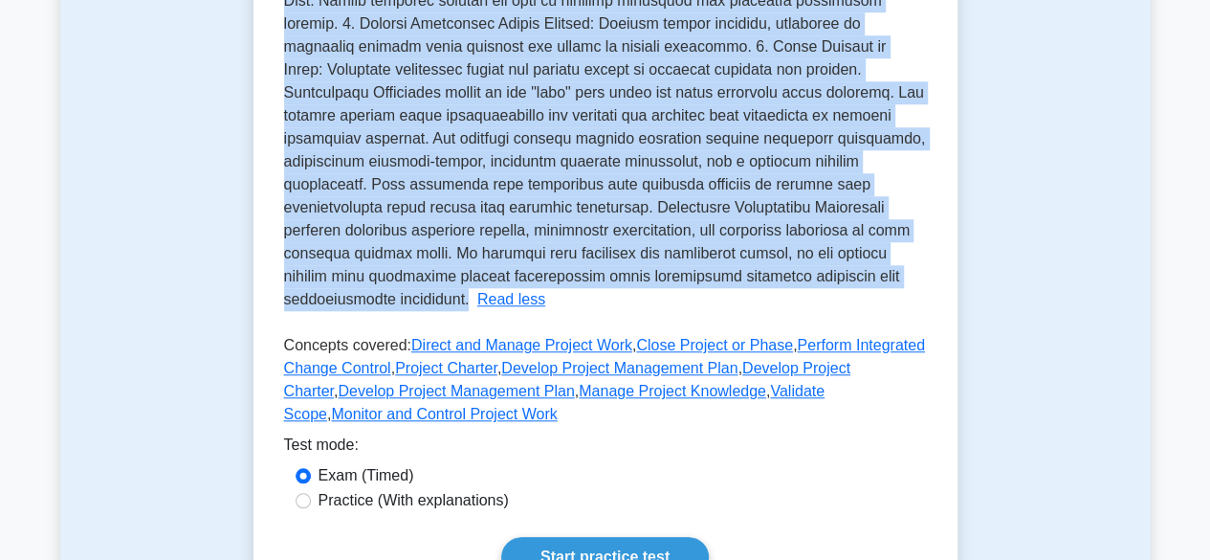
scroll to position [803, 0]
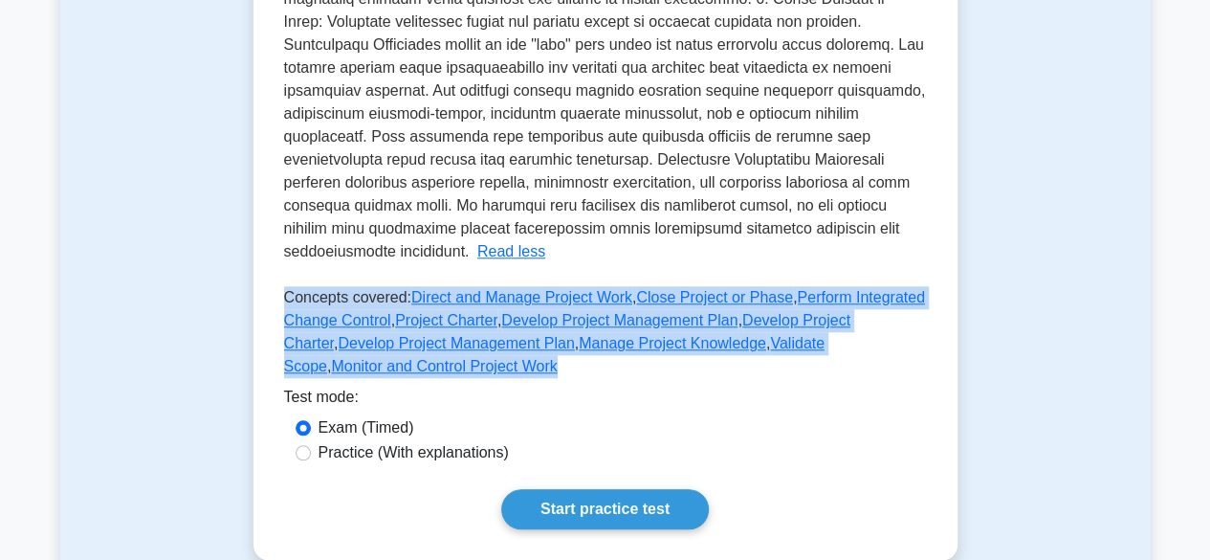
drag, startPoint x: 283, startPoint y: 274, endPoint x: 420, endPoint y: 341, distance: 152.7
click at [420, 341] on p "Concepts covered: Direct and Manage Project Work , Close Project or Phase , Per…" at bounding box center [605, 335] width 643 height 99
copy p "Concepts covered: Direct and Manage Project Work , Close Project or Phase , Per…"
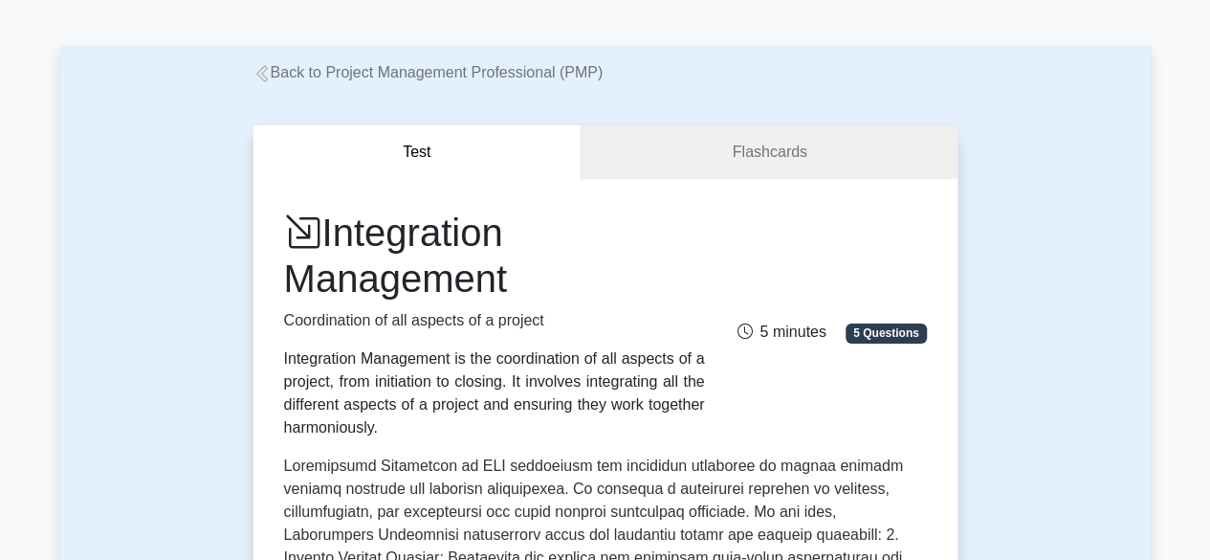
scroll to position [0, 0]
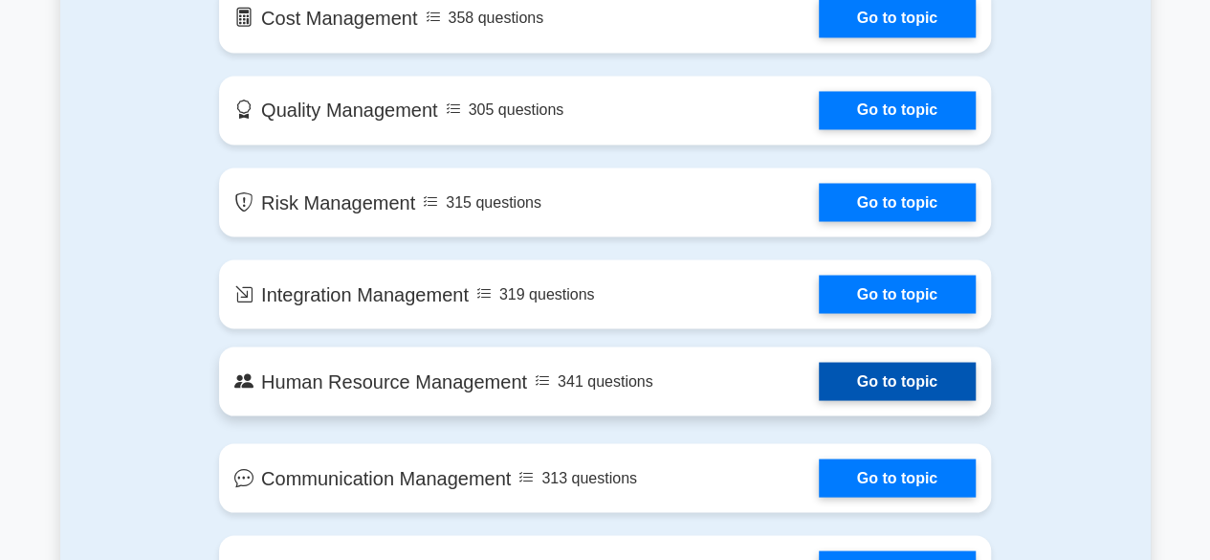
click at [819, 377] on link "Go to topic" at bounding box center [897, 381] width 157 height 38
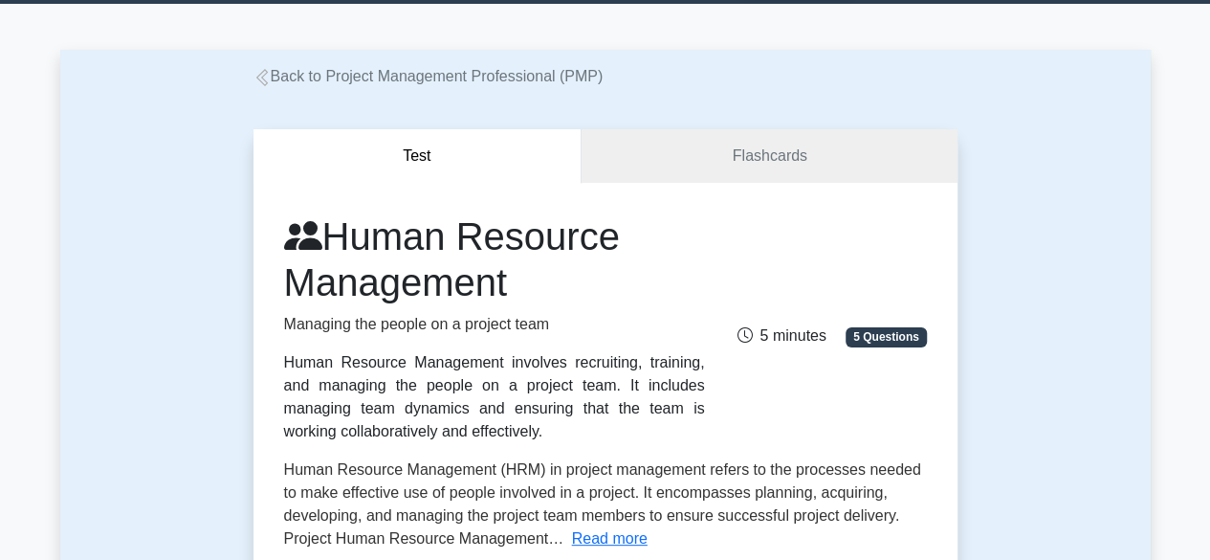
scroll to position [96, 0]
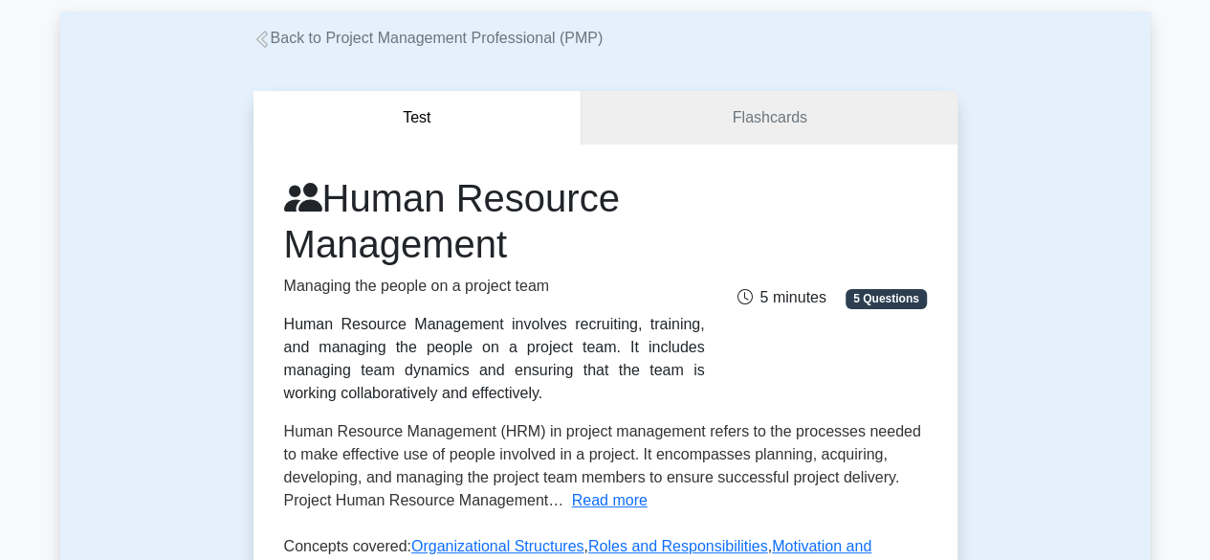
click at [282, 322] on div "Human Resource Management Managing the people on a project team Human Resource …" at bounding box center [495, 290] width 444 height 230
drag, startPoint x: 285, startPoint y: 326, endPoint x: 477, endPoint y: 399, distance: 205.5
click at [477, 399] on div "Human Resource Management involves recruiting, training, and managing the peopl…" at bounding box center [494, 359] width 421 height 92
copy div "Human Resource Management involves recruiting, training, and managing the peopl…"
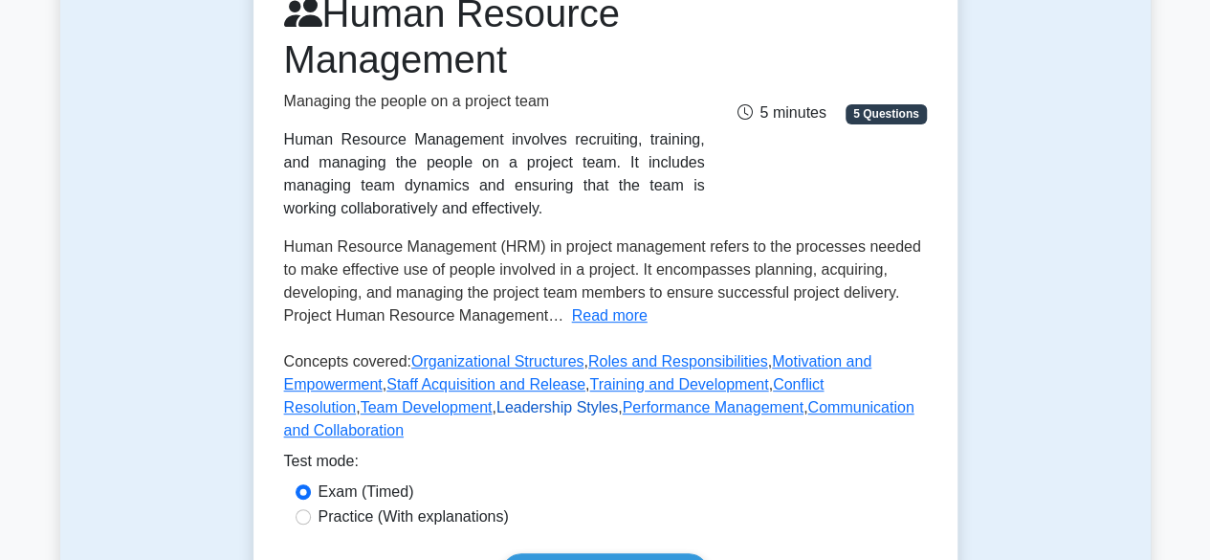
scroll to position [287, 0]
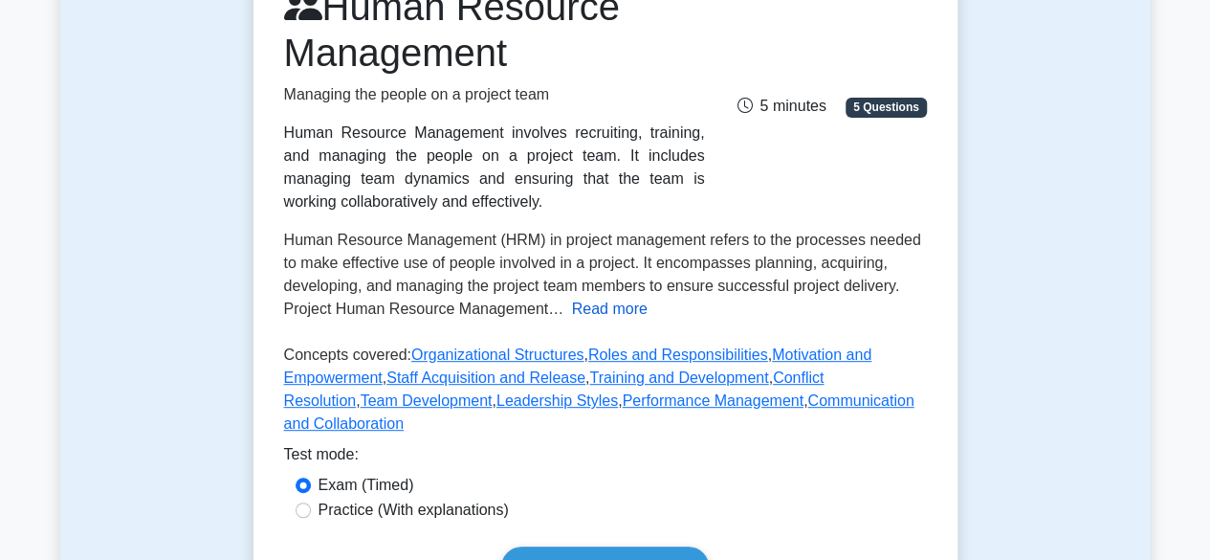
click at [579, 313] on button "Read more" at bounding box center [610, 308] width 76 height 23
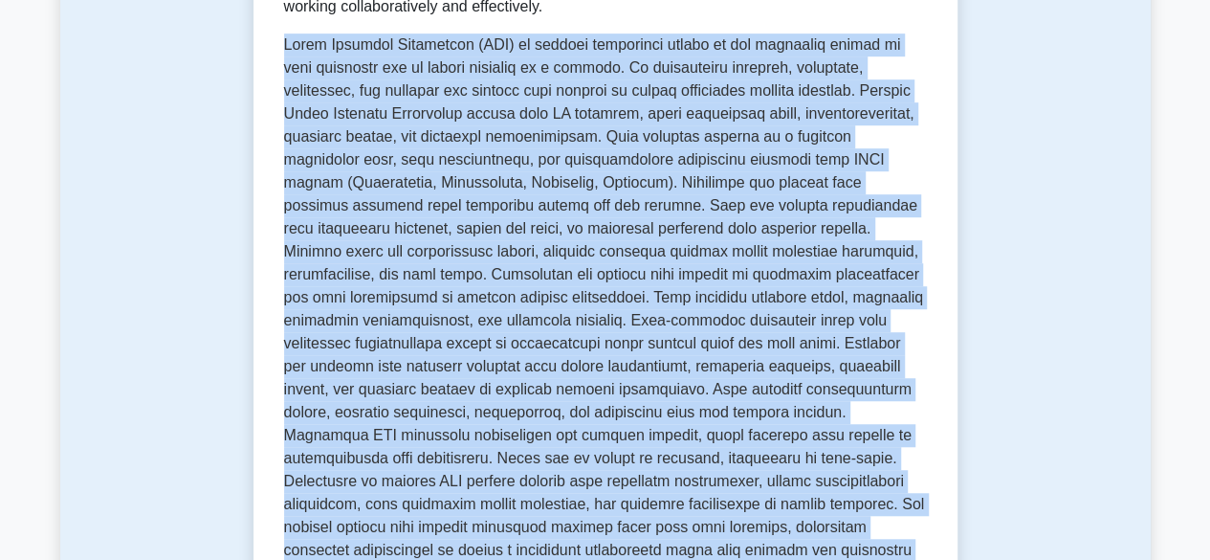
scroll to position [543, 0]
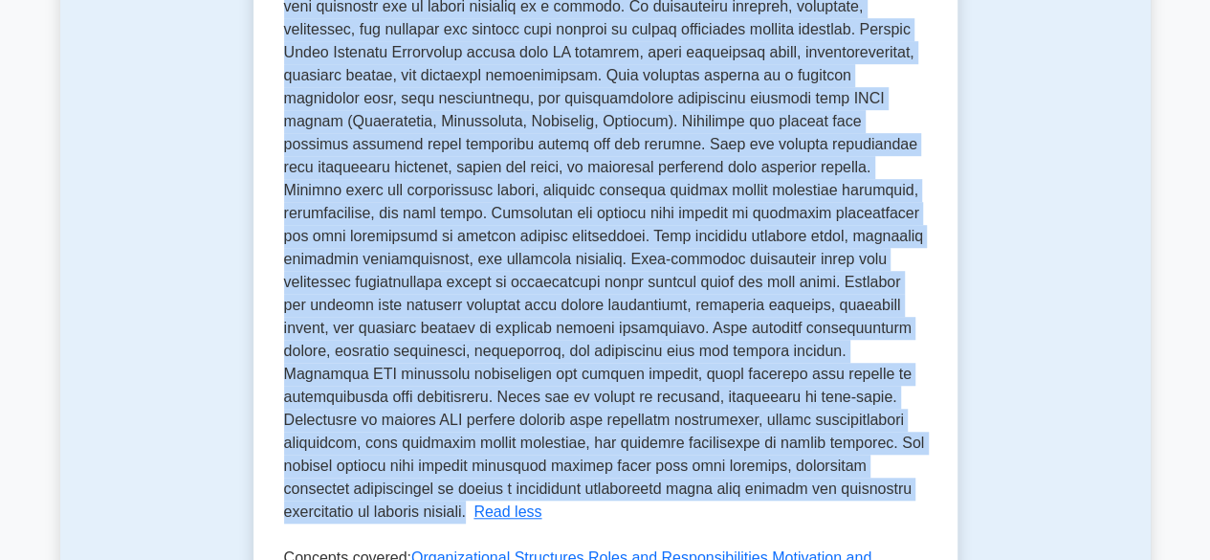
drag, startPoint x: 283, startPoint y: 242, endPoint x: 336, endPoint y: 511, distance: 273.9
click at [336, 511] on span at bounding box center [604, 247] width 641 height 544
copy span "Human Resource Management (HRM) in project management refers to the processes n…"
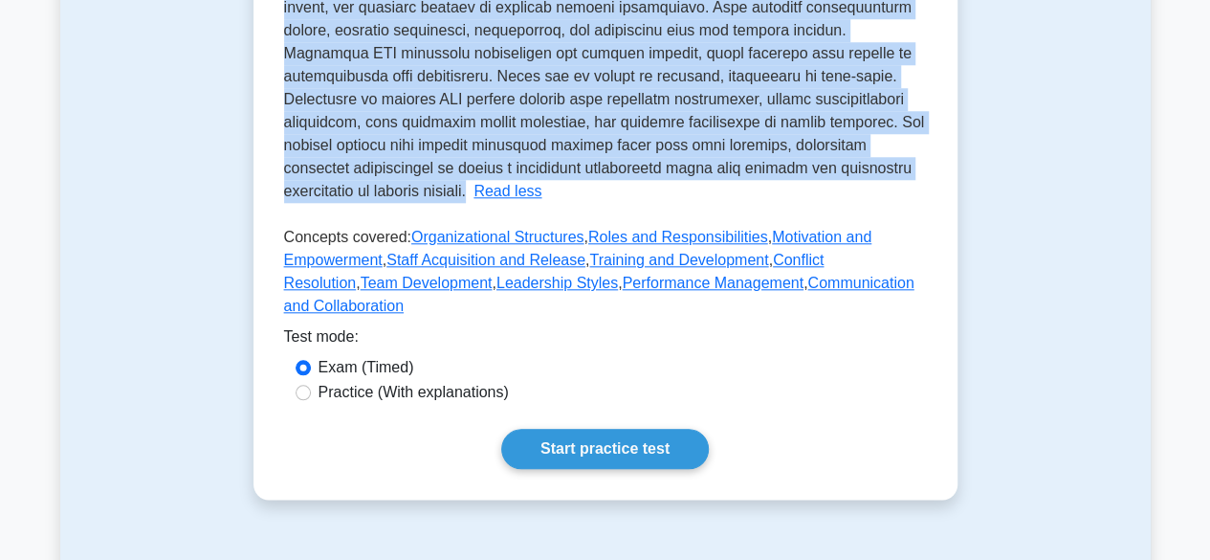
scroll to position [926, 0]
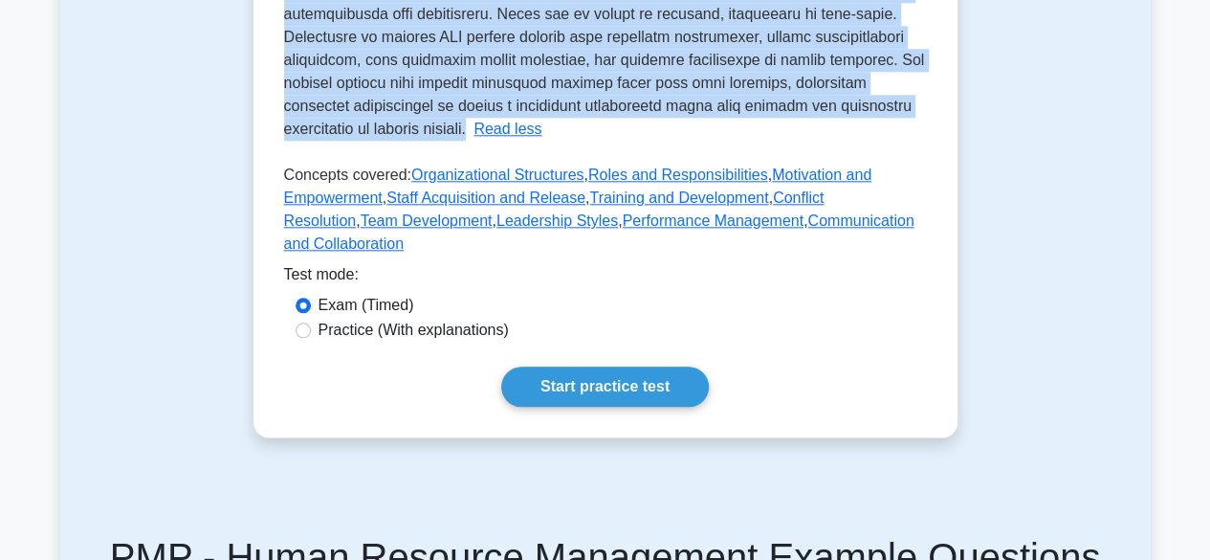
click at [547, 263] on div "Test mode:" at bounding box center [605, 278] width 643 height 31
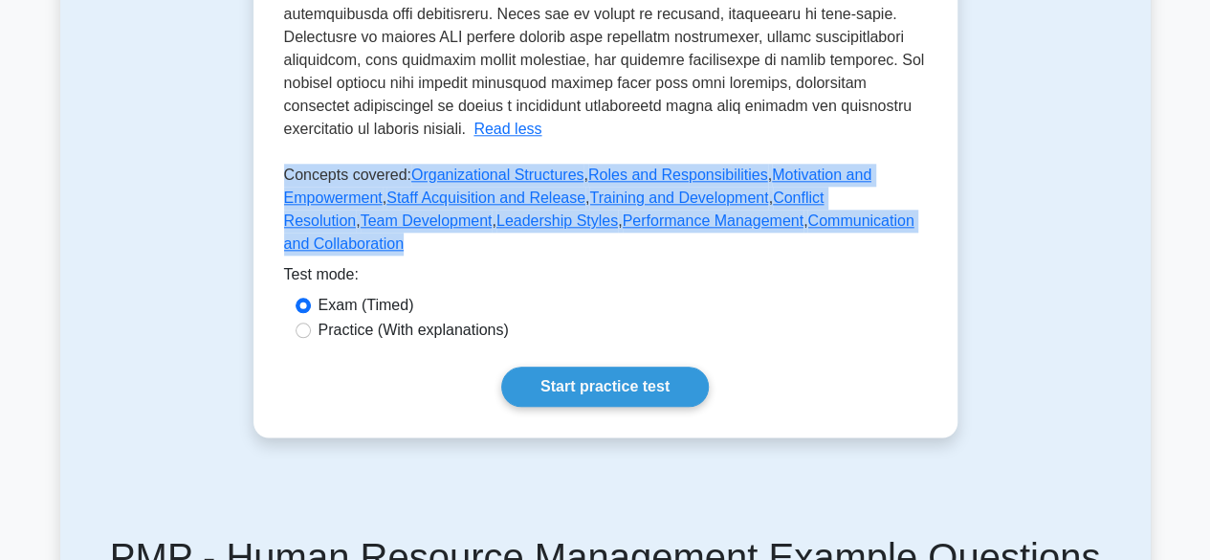
drag, startPoint x: 285, startPoint y: 173, endPoint x: 912, endPoint y: 210, distance: 628.6
click at [912, 210] on p "Concepts covered: Organizational Structures , Roles and Responsibilities , Moti…" at bounding box center [605, 213] width 643 height 99
copy p "Concepts covered: Organizational Structures , Roles and Responsibilities , Moti…"
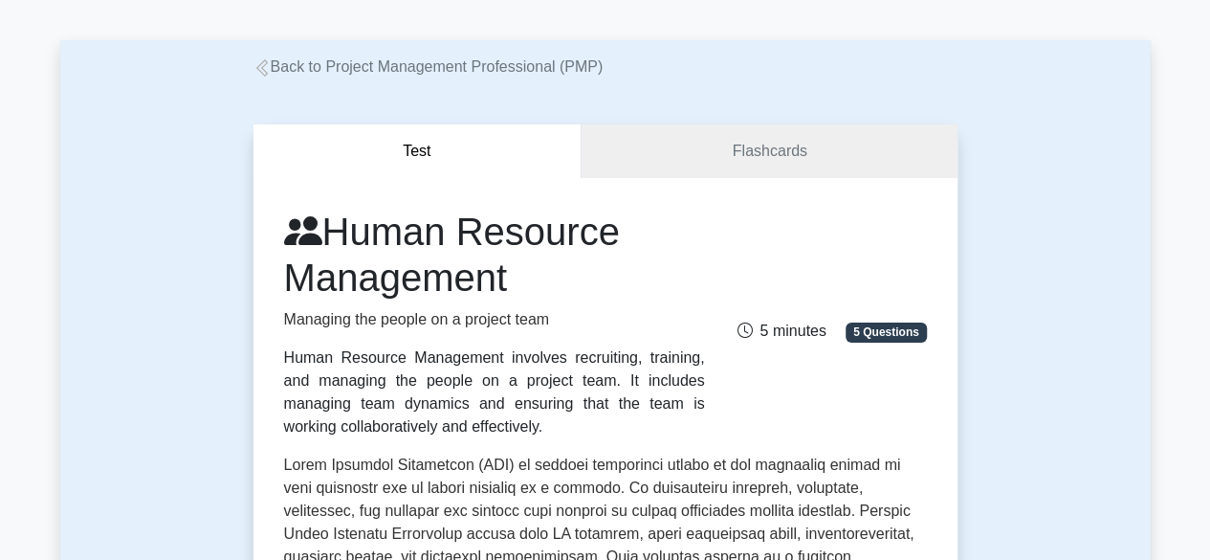
scroll to position [65, 0]
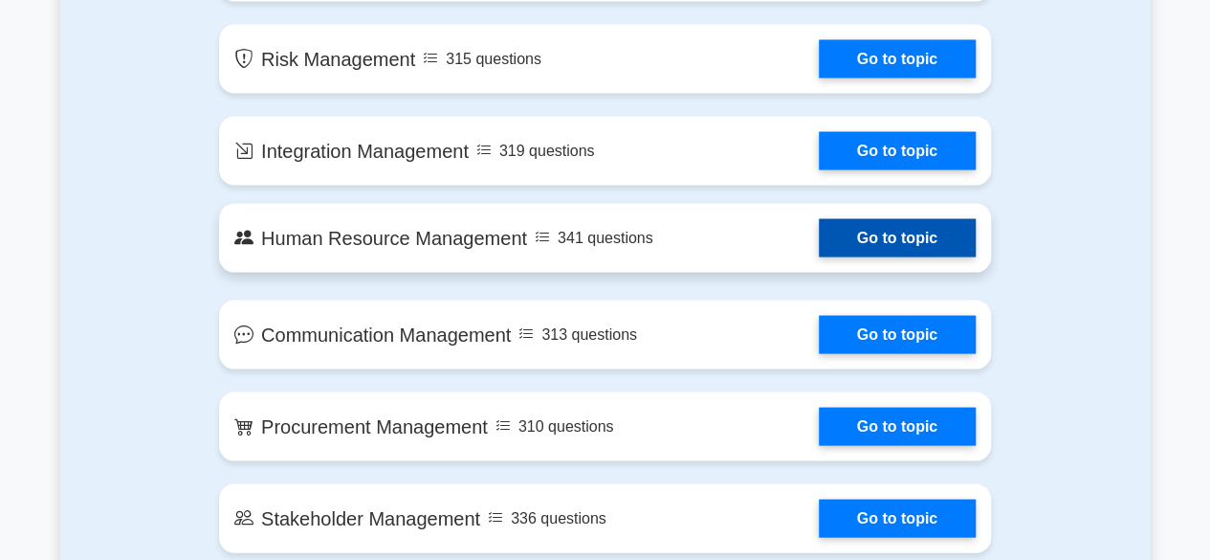
scroll to position [1821, 0]
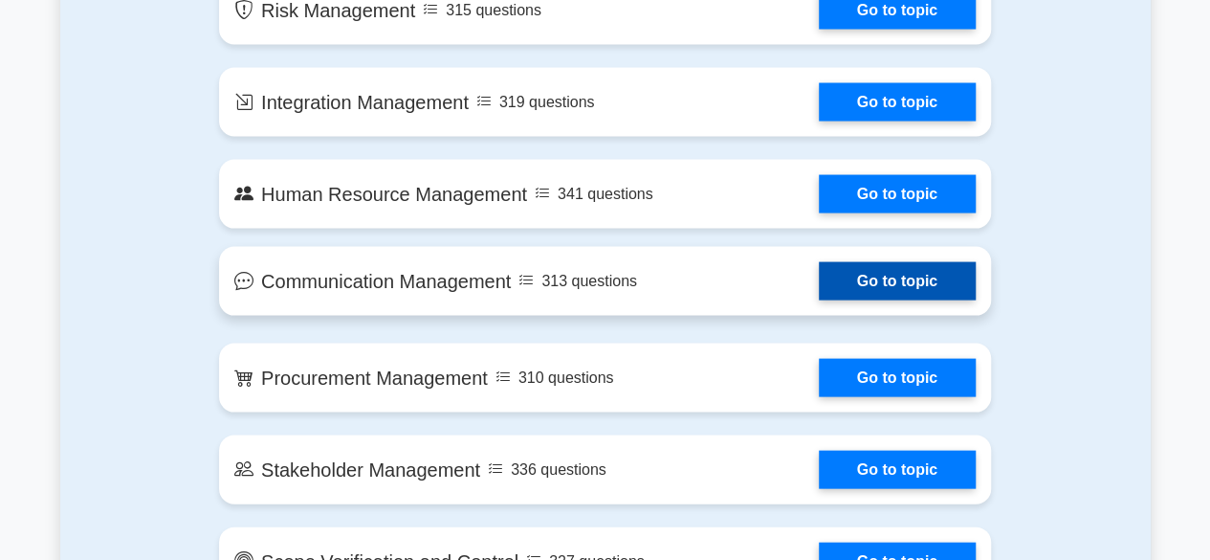
click at [819, 273] on link "Go to topic" at bounding box center [897, 281] width 157 height 38
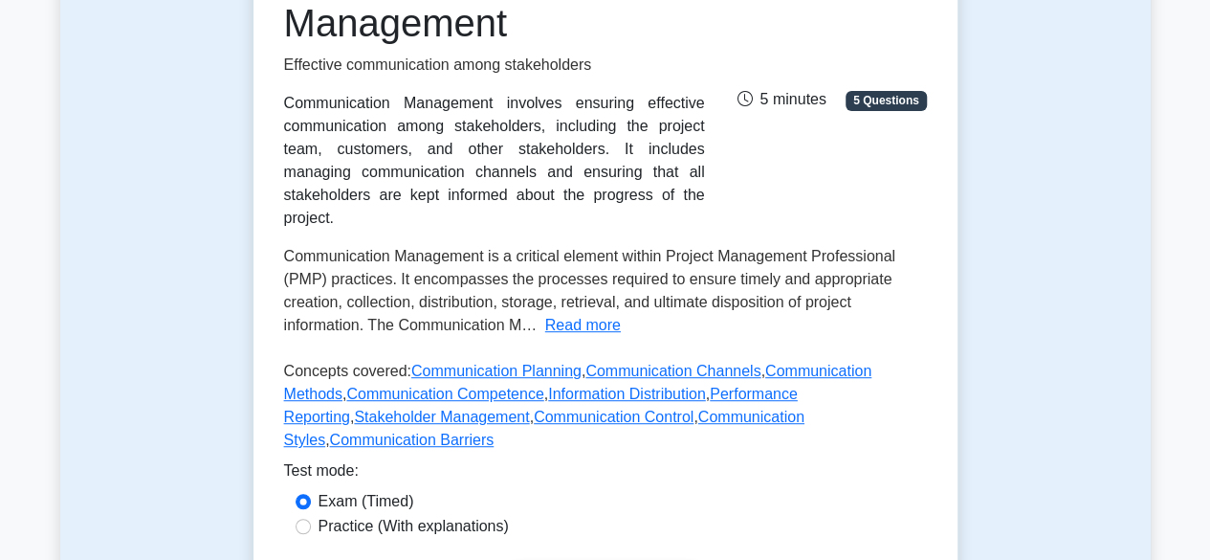
scroll to position [287, 0]
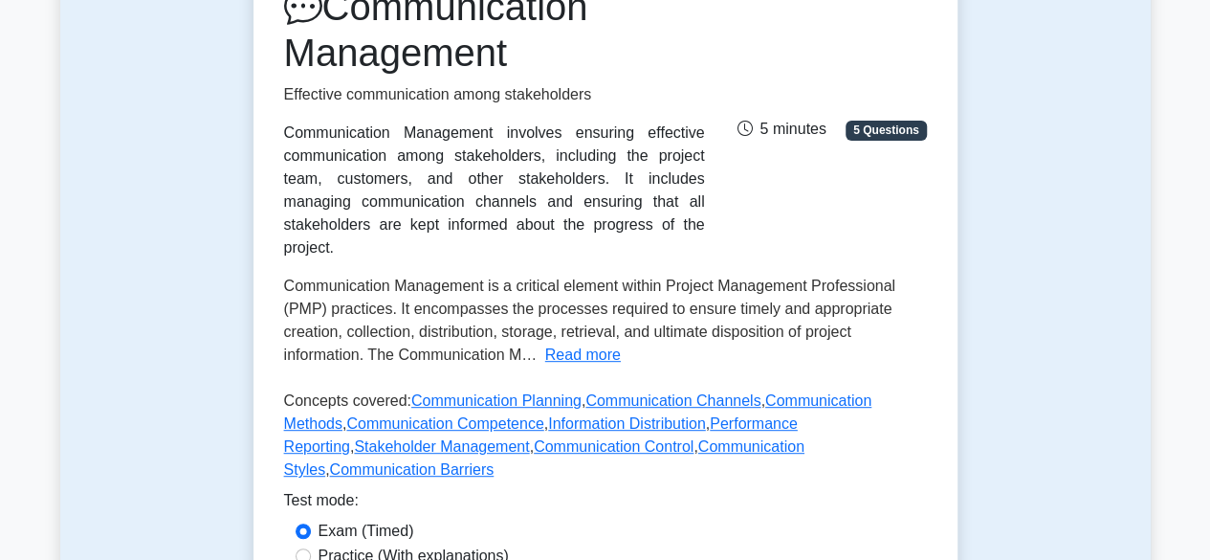
drag, startPoint x: 285, startPoint y: 134, endPoint x: 597, endPoint y: 227, distance: 325.3
click at [597, 227] on div "Communication Management involves ensuring effective communication among stakeh…" at bounding box center [494, 190] width 421 height 138
copy div "Communication Management involves ensuring effective communication among stakeh…"
click at [603, 343] on button "Read more" at bounding box center [583, 354] width 76 height 23
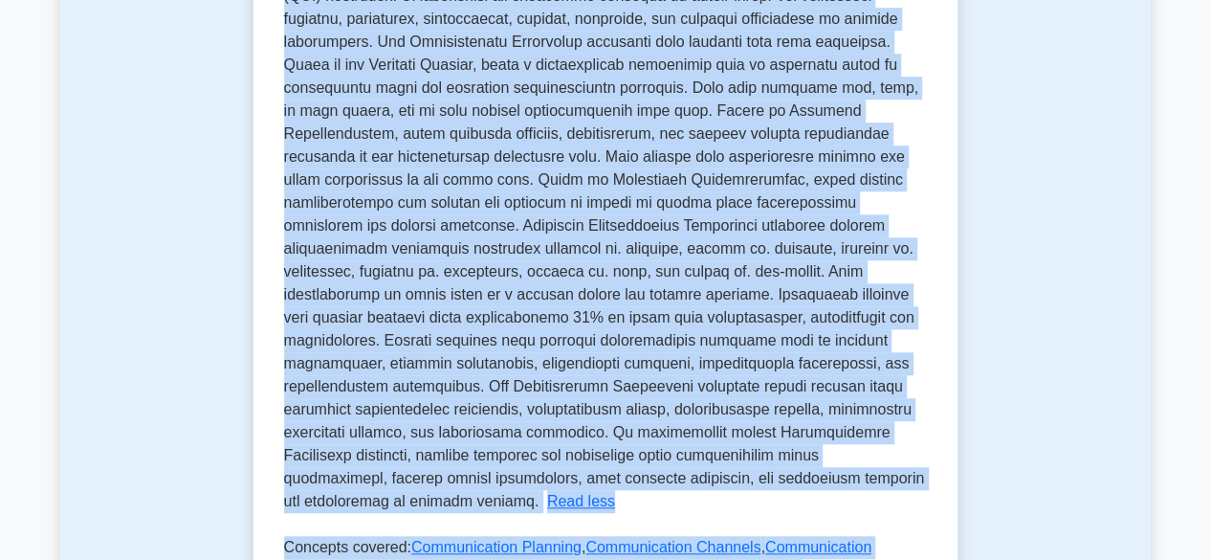
scroll to position [710, 0]
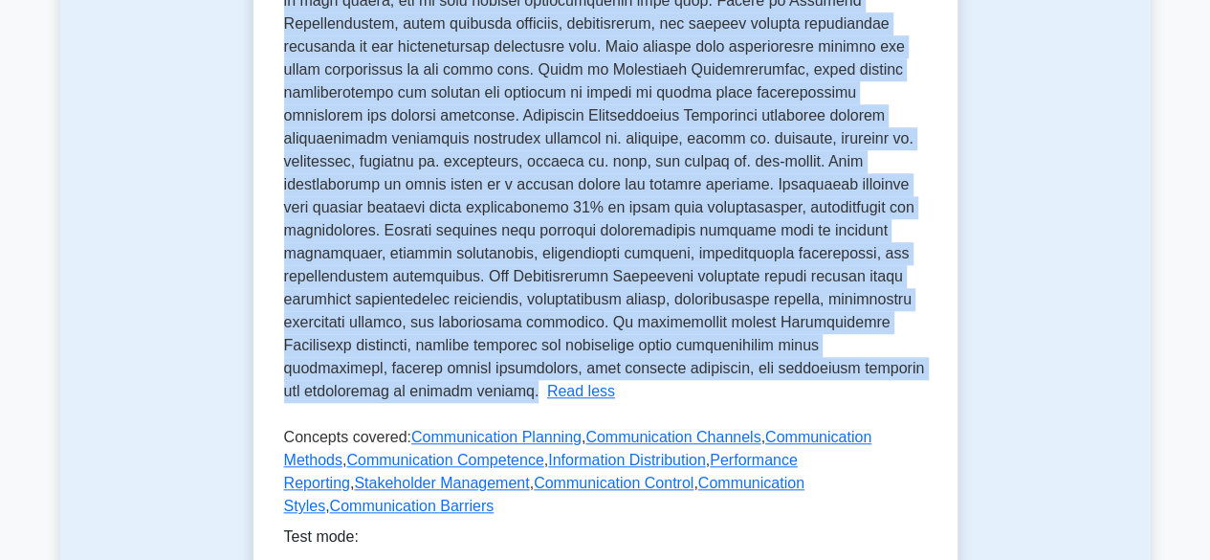
drag, startPoint x: 284, startPoint y: 263, endPoint x: 337, endPoint y: 366, distance: 115.9
click at [337, 366] on p "Communication Management is a critical element within Project Management Profes…" at bounding box center [604, 127] width 641 height 544
copy span "Communication Management is a critical element within Project Management Profes…"
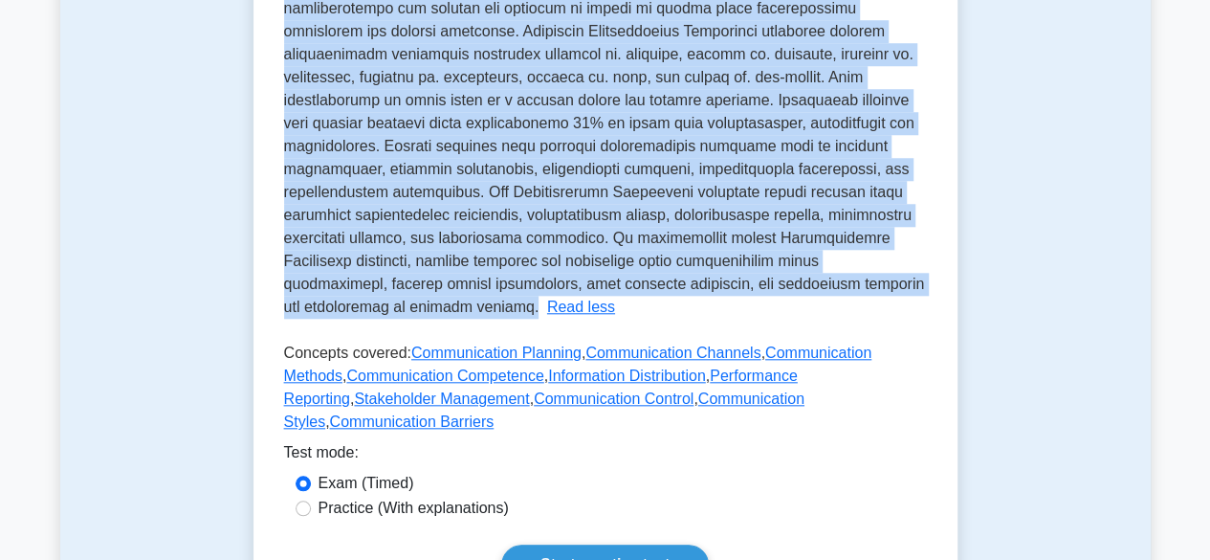
scroll to position [901, 0]
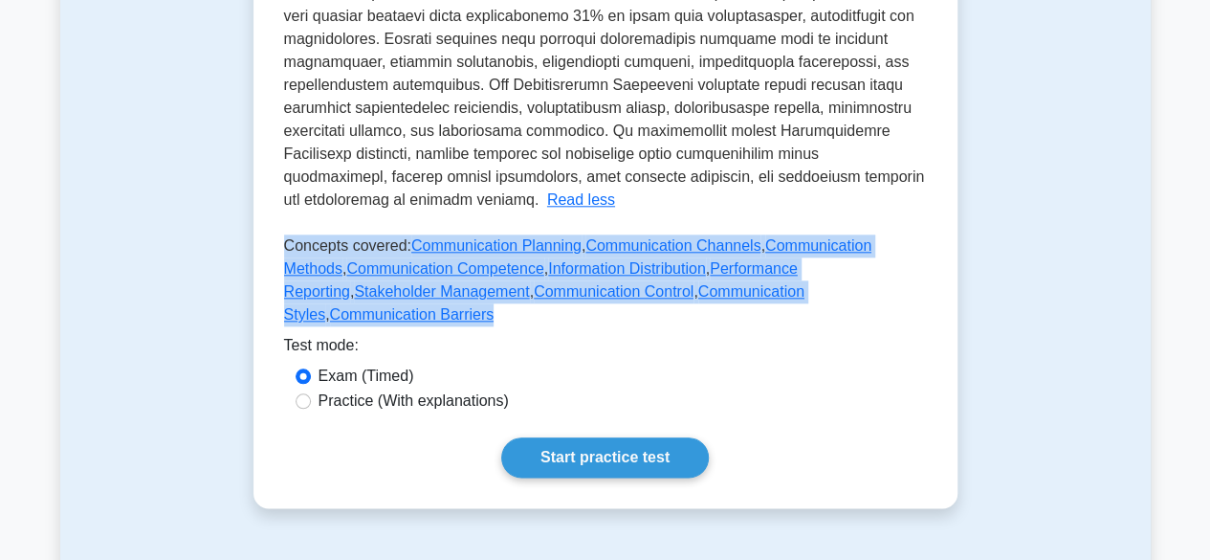
drag, startPoint x: 285, startPoint y: 223, endPoint x: 845, endPoint y: 275, distance: 561.9
click at [845, 275] on p "Concepts covered: Communication Planning , Communication Channels , Communicati…" at bounding box center [605, 283] width 643 height 99
copy p "Concepts covered: Communication Planning , Communication Channels , Communicati…"
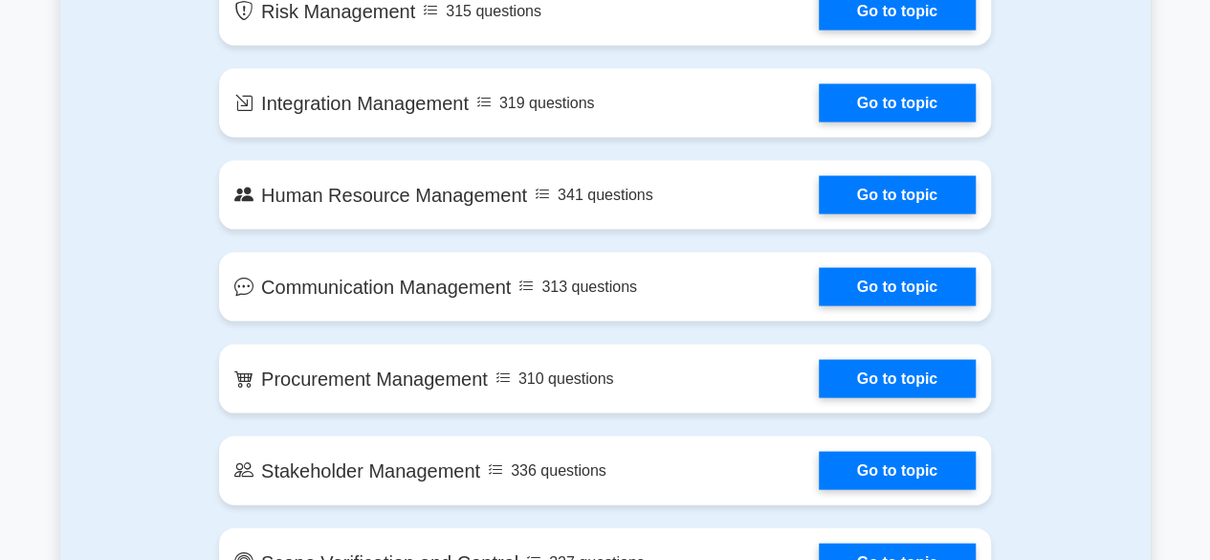
scroll to position [1821, 0]
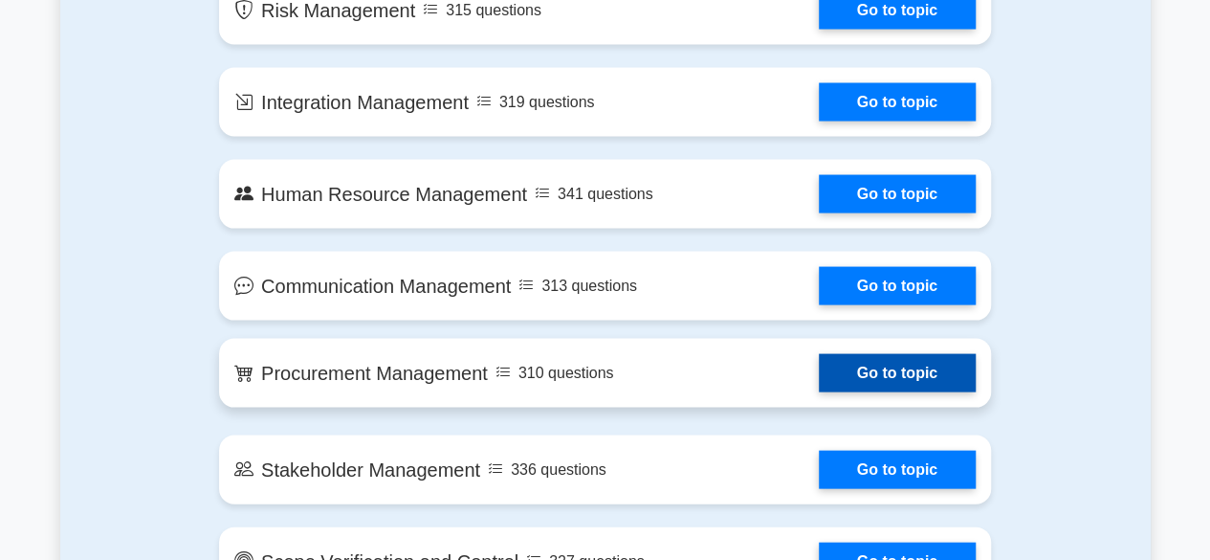
click at [819, 367] on link "Go to topic" at bounding box center [897, 373] width 157 height 38
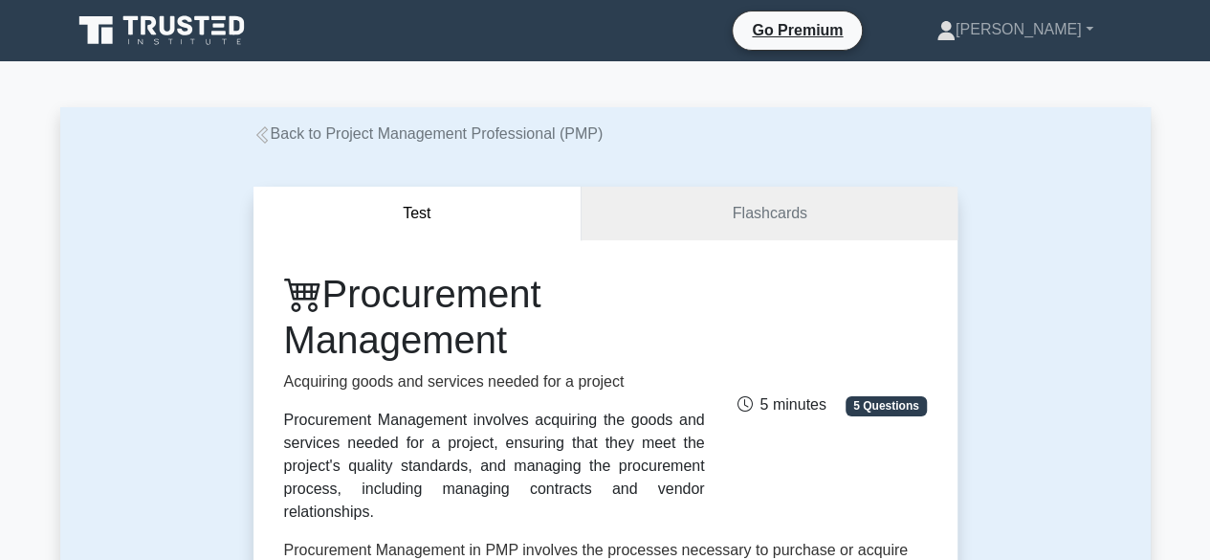
drag, startPoint x: 283, startPoint y: 420, endPoint x: 715, endPoint y: 485, distance: 437.2
click at [715, 485] on div "Procurement Management Acquiring goods and services needed for a project Procur…" at bounding box center [495, 397] width 444 height 253
copy div "Procurement Management involves acquiring the goods and services needed for a p…"
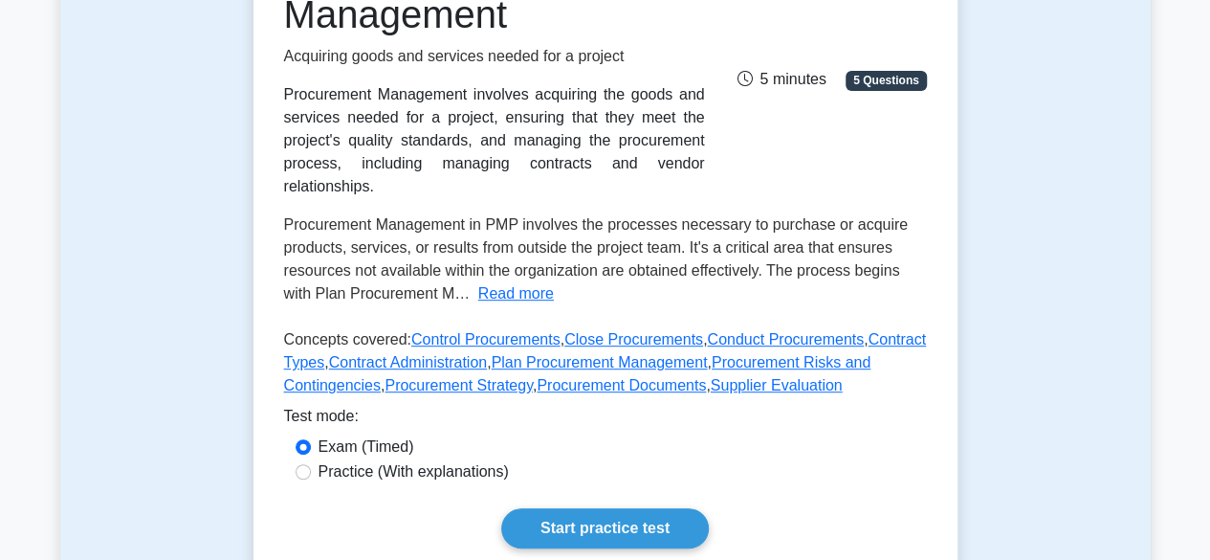
scroll to position [478, 0]
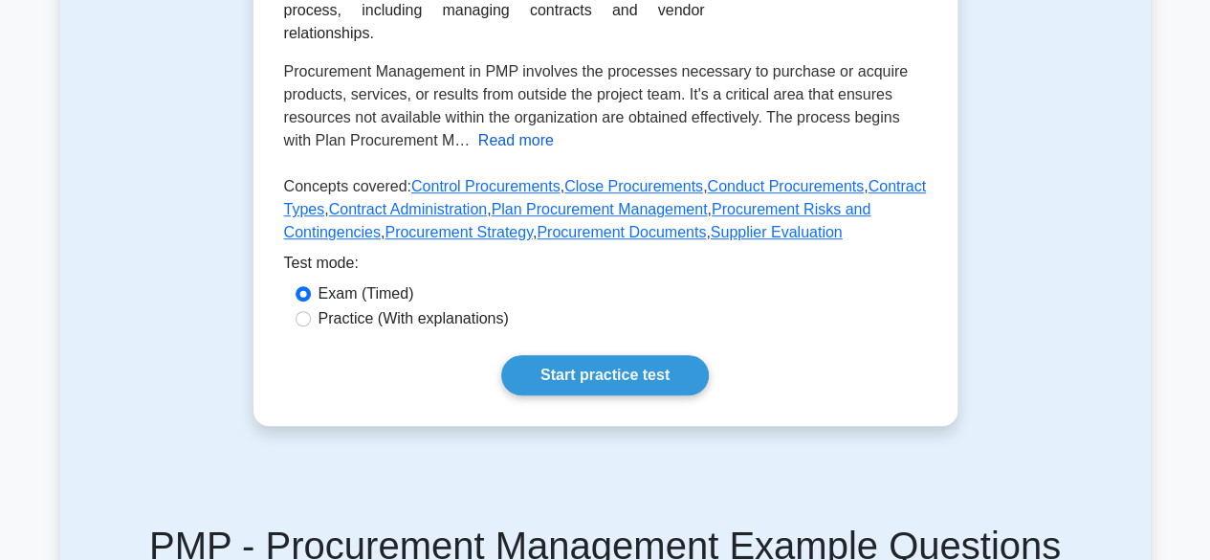
click at [486, 129] on button "Read more" at bounding box center [516, 140] width 76 height 23
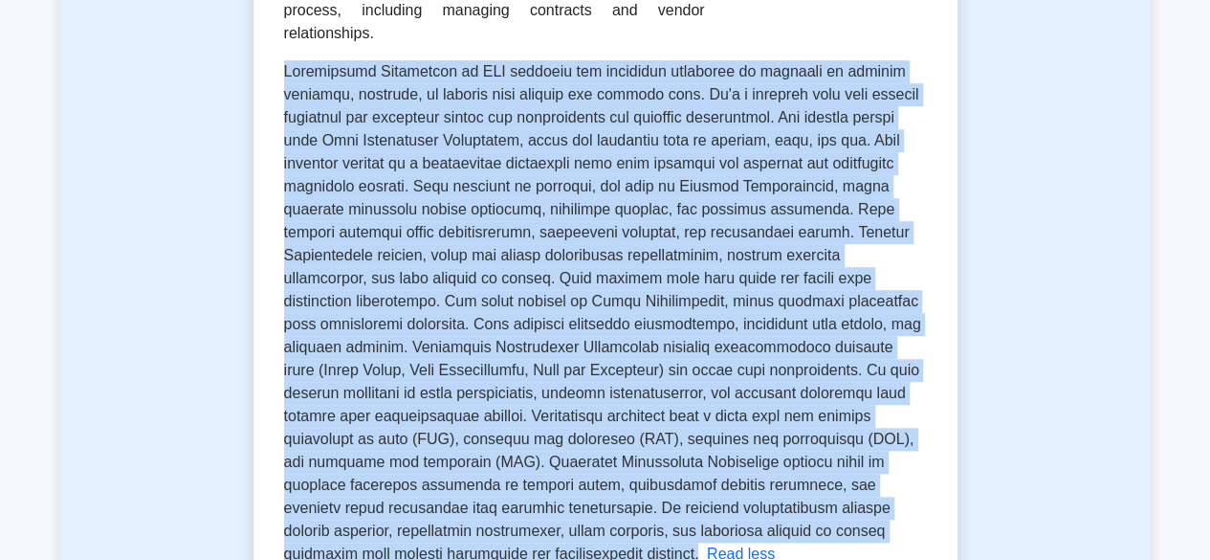
drag, startPoint x: 283, startPoint y: 48, endPoint x: 437, endPoint y: 536, distance: 511.5
click at [437, 536] on p "Procurement Management in PMP involves the processes necessary to purchase or a…" at bounding box center [602, 312] width 637 height 498
copy span "Procurement Management in PMP involves the processes necessary to purchase or a…"
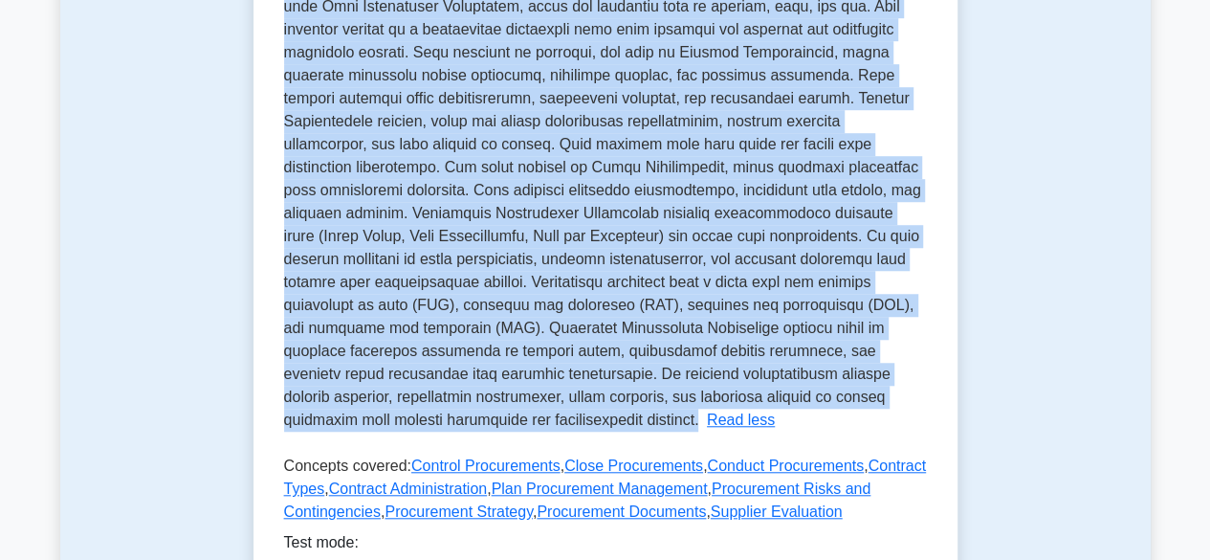
scroll to position [956, 0]
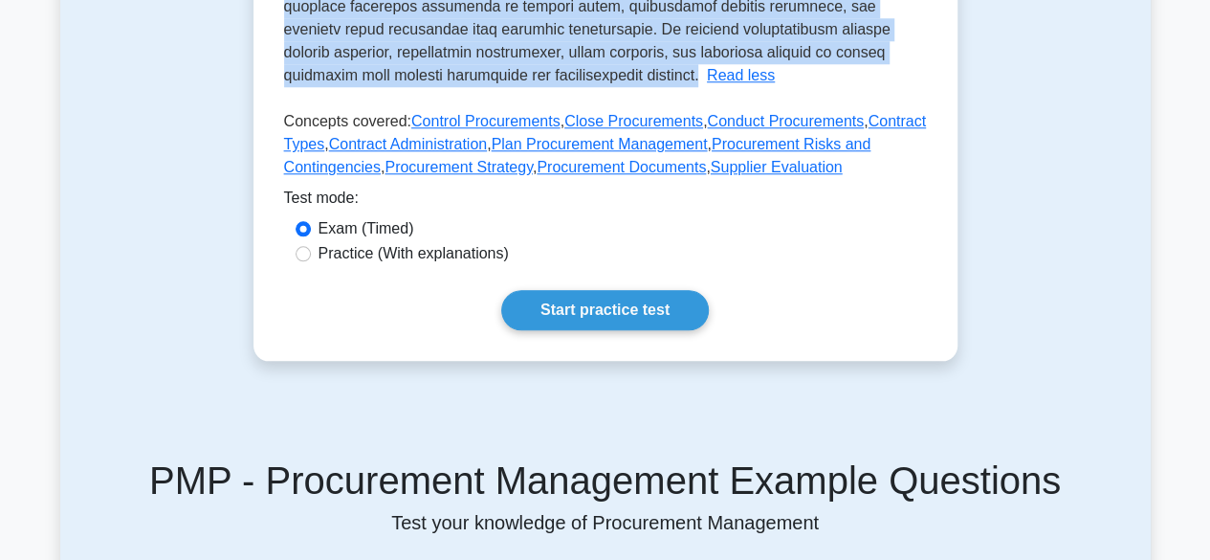
click at [733, 217] on div "Exam (Timed)" at bounding box center [606, 228] width 620 height 23
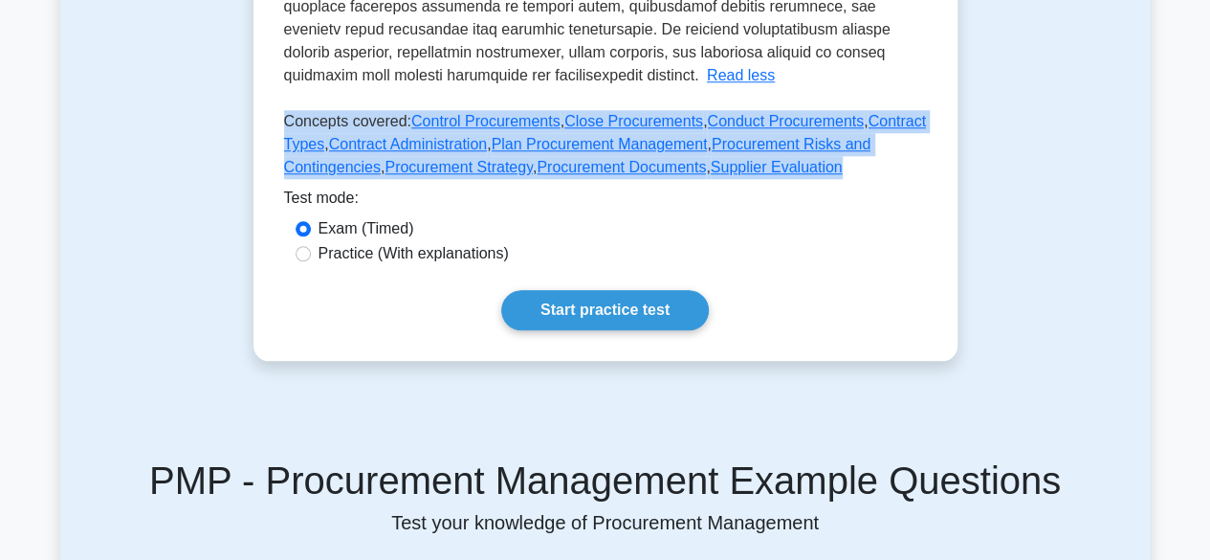
drag, startPoint x: 285, startPoint y: 97, endPoint x: 832, endPoint y: 136, distance: 548.5
click at [832, 136] on p "Concepts covered: Control Procurements , Close Procurements , Conduct Procureme…" at bounding box center [605, 148] width 643 height 77
copy p "Concepts covered: Control Procurements , Close Procurements , Conduct Procureme…"
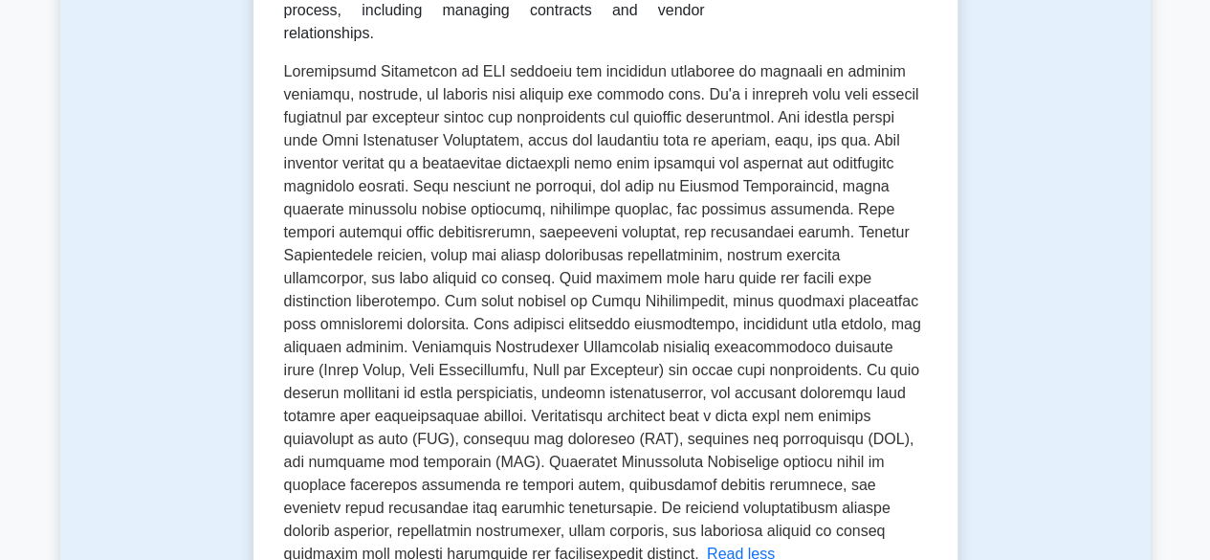
scroll to position [0, 0]
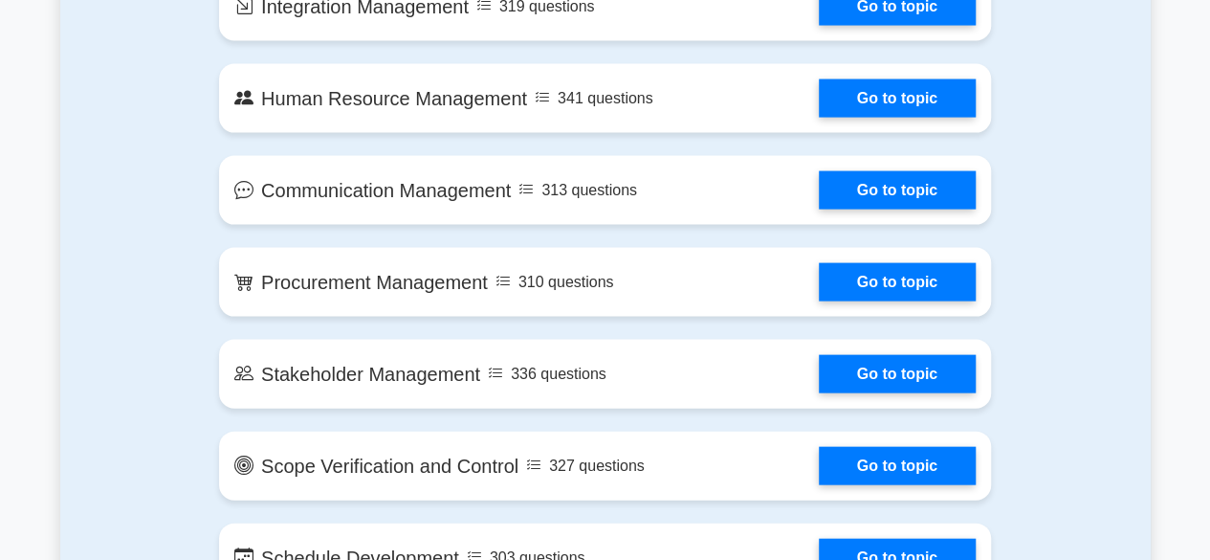
scroll to position [2012, 0]
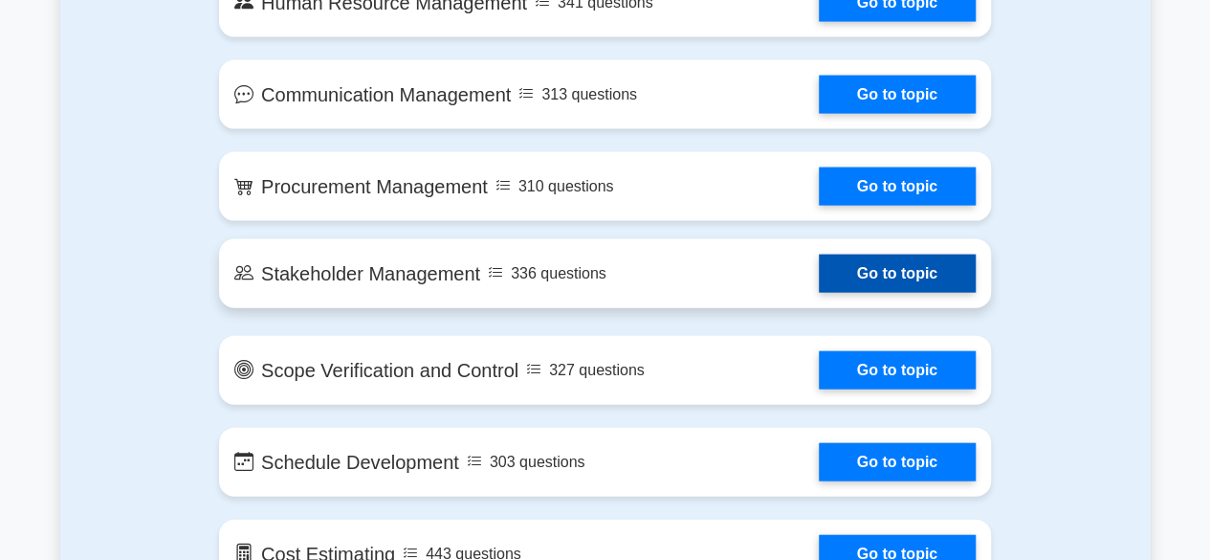
click at [819, 268] on link "Go to topic" at bounding box center [897, 273] width 157 height 38
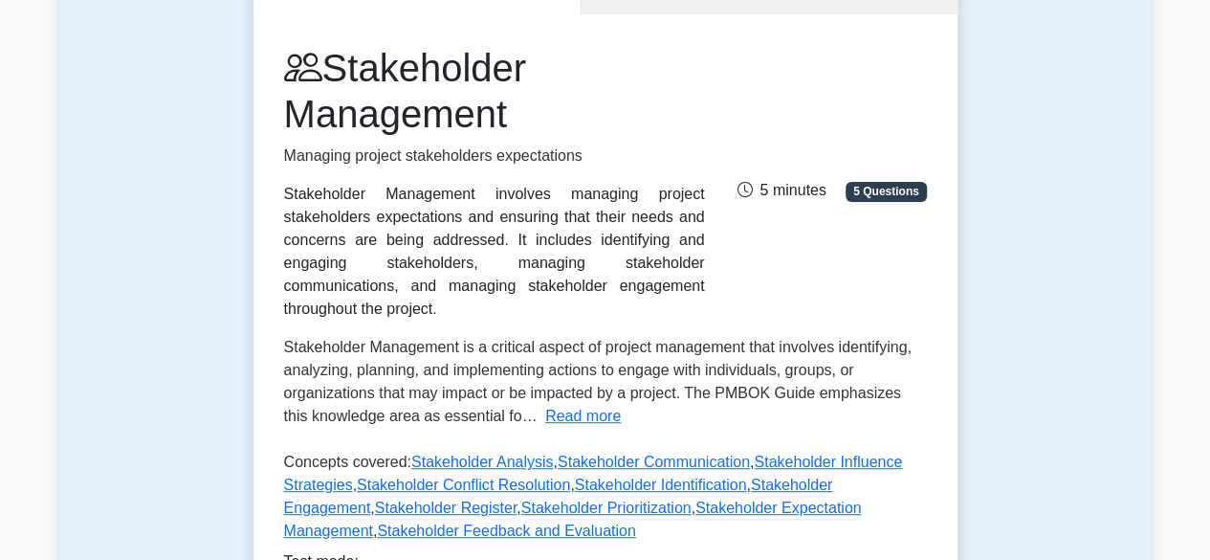
scroll to position [287, 0]
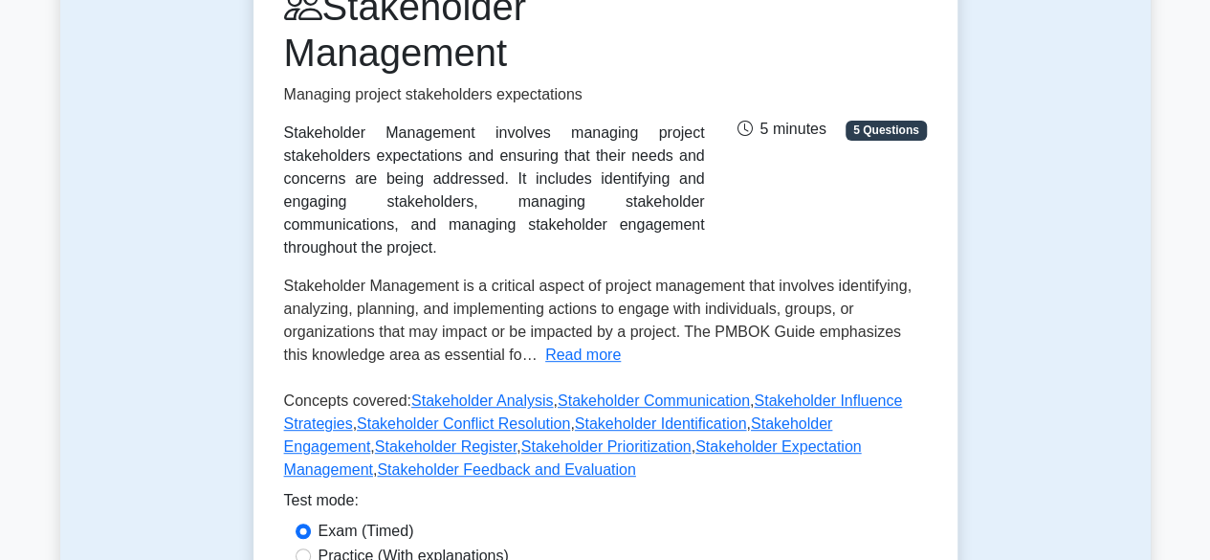
drag, startPoint x: 285, startPoint y: 133, endPoint x: 673, endPoint y: 221, distance: 398.2
click at [673, 221] on div "Stakeholder Management involves managing project stakeholders expectations and …" at bounding box center [494, 190] width 421 height 138
copy div "Stakeholder Management involves managing project stakeholders expectations and …"
click at [545, 343] on button "Read more" at bounding box center [583, 354] width 76 height 23
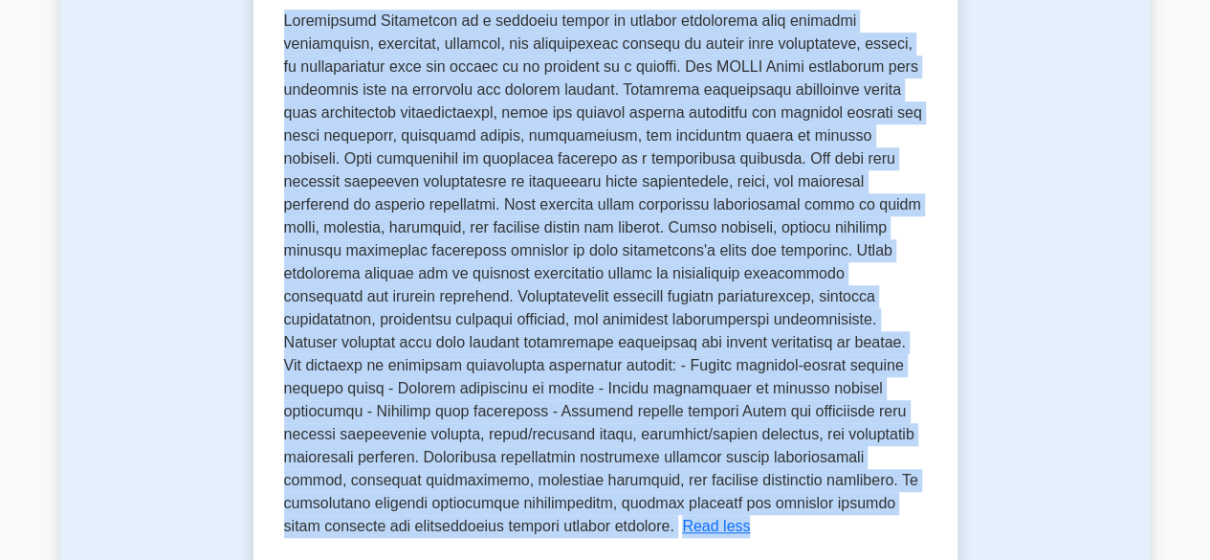
scroll to position [556, 0]
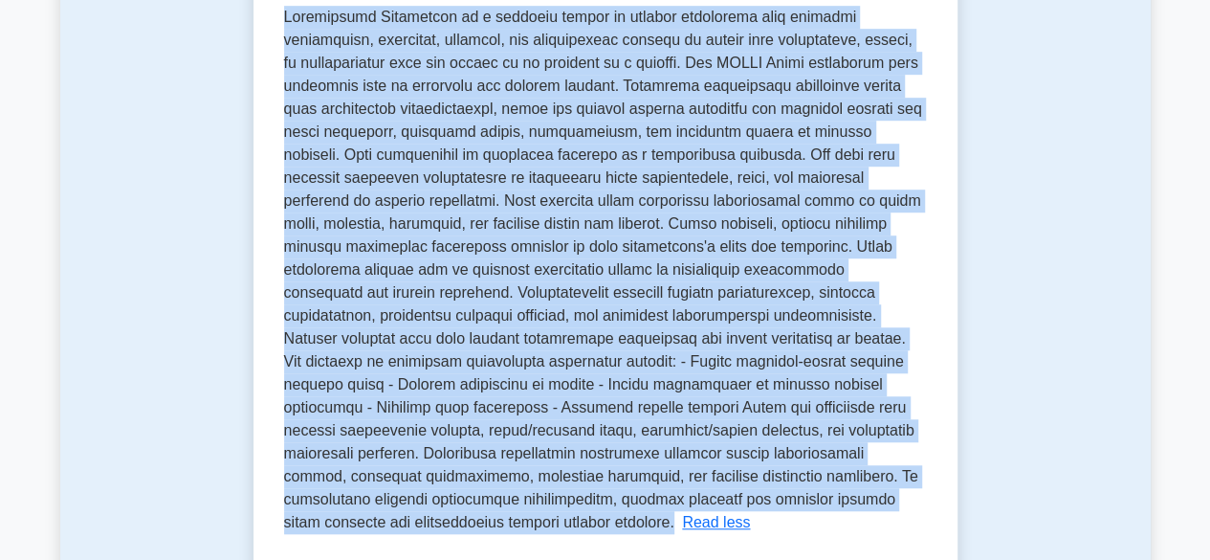
drag, startPoint x: 287, startPoint y: 265, endPoint x: 547, endPoint y: 504, distance: 353.4
click at [547, 504] on span at bounding box center [603, 269] width 638 height 521
copy span "Stakeholder Management is a critical aspect of project management that involves…"
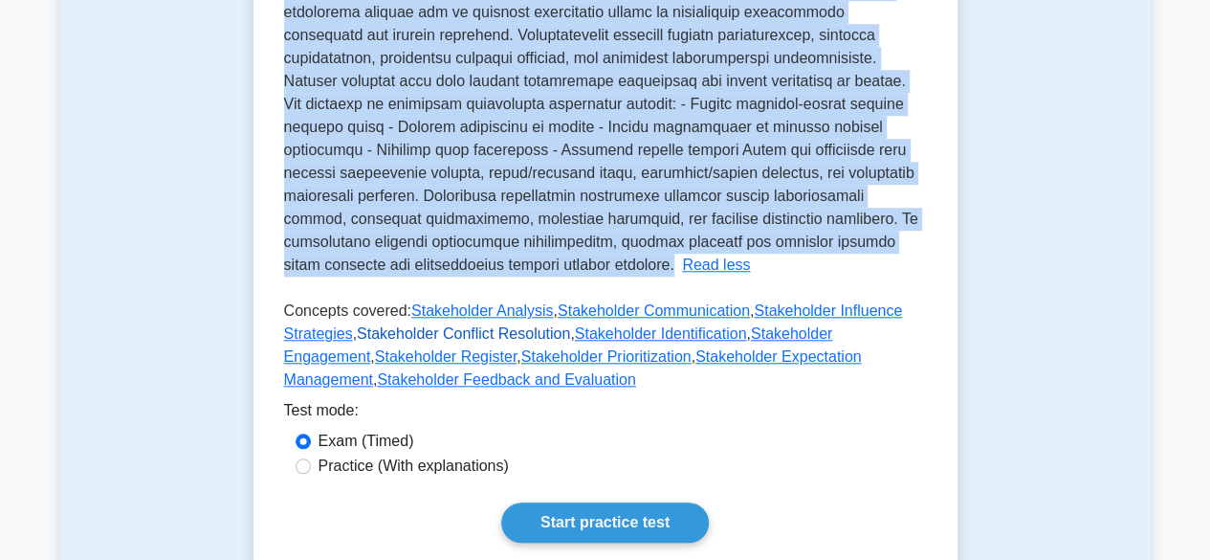
scroll to position [843, 0]
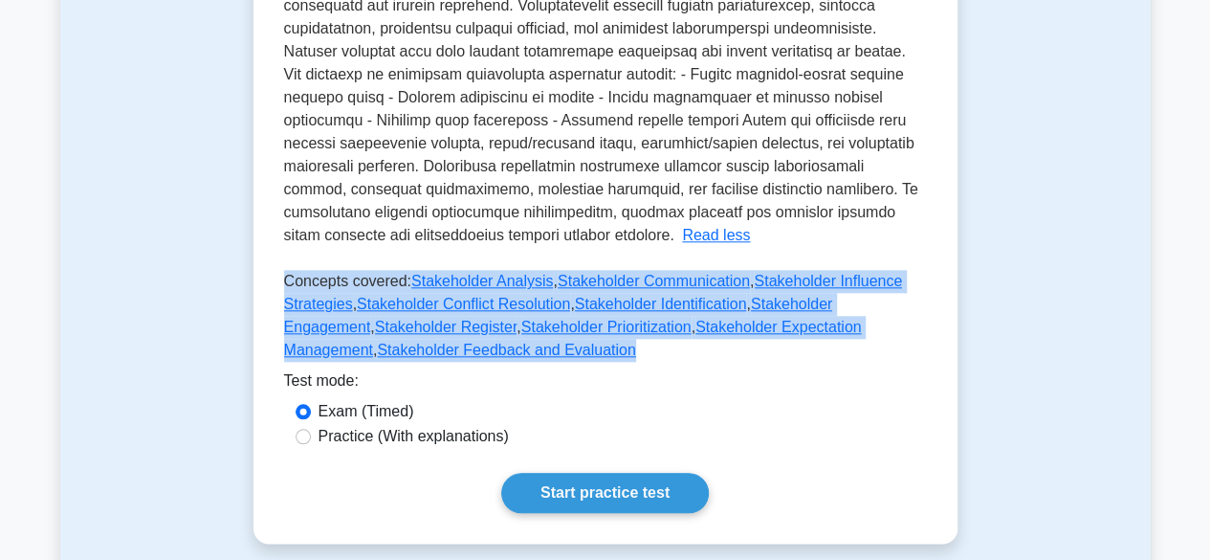
drag, startPoint x: 283, startPoint y: 259, endPoint x: 455, endPoint y: 339, distance: 189.6
click at [455, 339] on p "Concepts covered: Stakeholder Analysis , Stakeholder Communication , Stakeholde…" at bounding box center [605, 319] width 643 height 99
copy p "Concepts covered: Stakeholder Analysis , Stakeholder Communication , Stakeholde…"
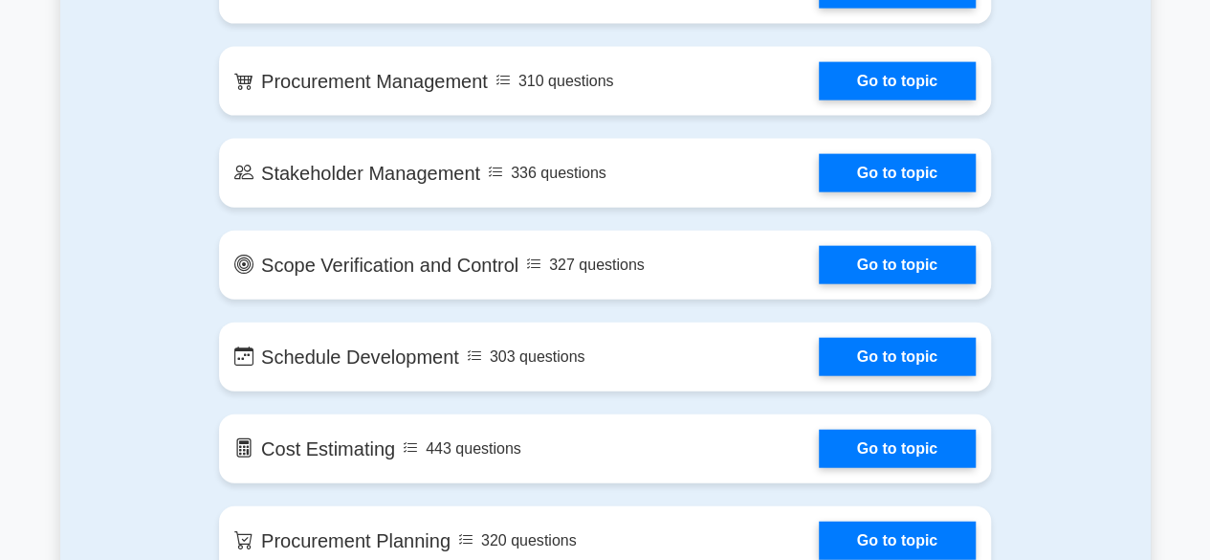
scroll to position [2108, 0]
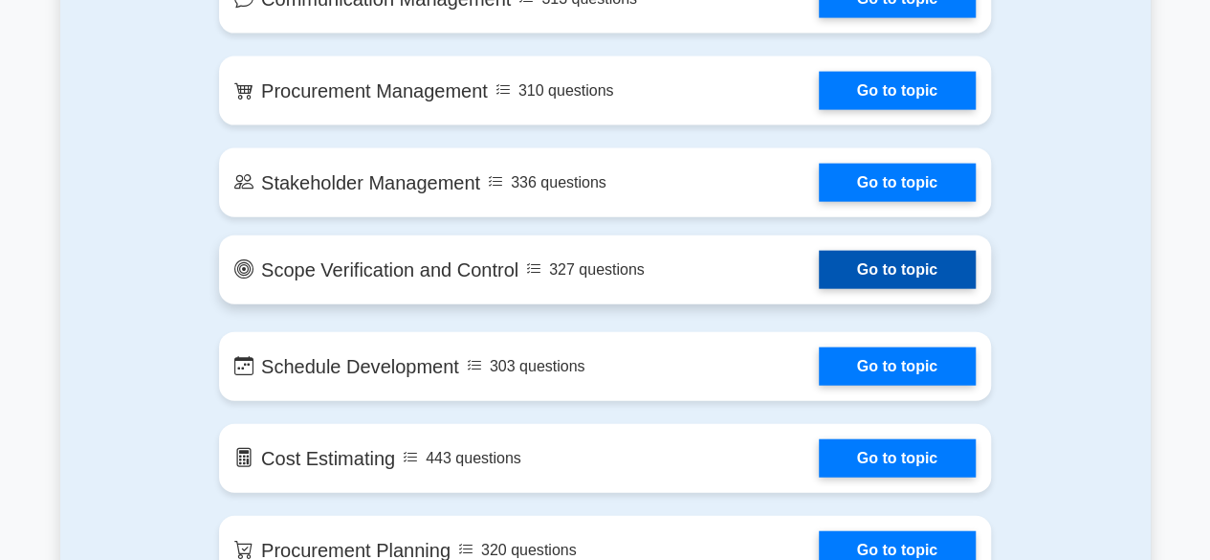
click at [819, 265] on link "Go to topic" at bounding box center [897, 270] width 157 height 38
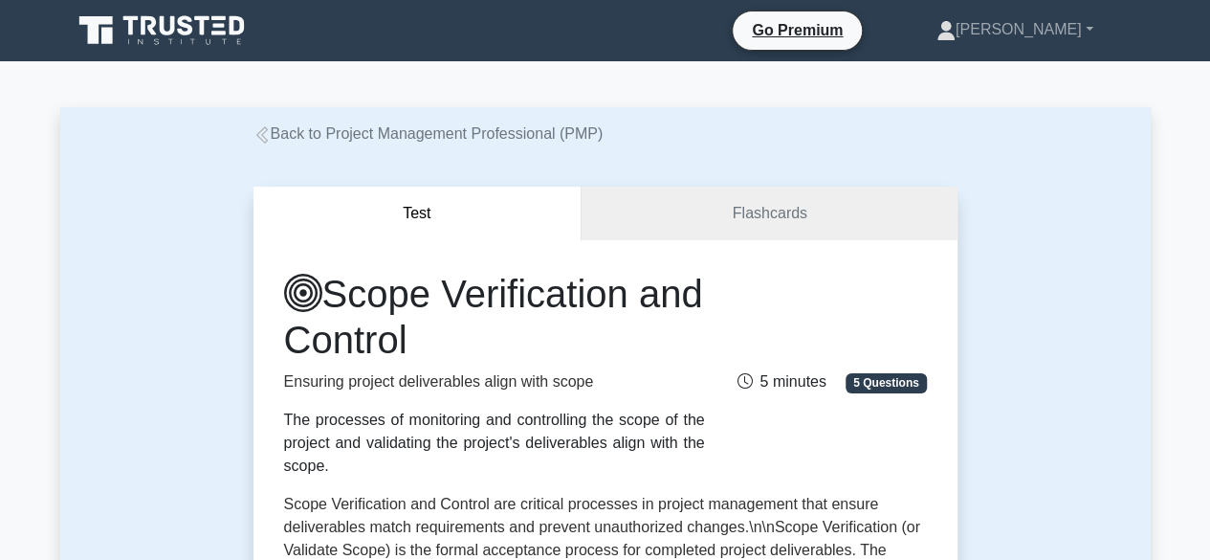
drag, startPoint x: 284, startPoint y: 421, endPoint x: 317, endPoint y: 448, distance: 42.1
click at [289, 425] on div "The processes of monitoring and controlling the scope of the project and valida…" at bounding box center [494, 442] width 421 height 69
drag, startPoint x: 317, startPoint y: 448, endPoint x: 331, endPoint y: 467, distance: 23.9
click at [331, 467] on div "The processes of monitoring and controlling the scope of the project and valida…" at bounding box center [494, 442] width 421 height 69
drag, startPoint x: 283, startPoint y: 419, endPoint x: 332, endPoint y: 471, distance: 71.0
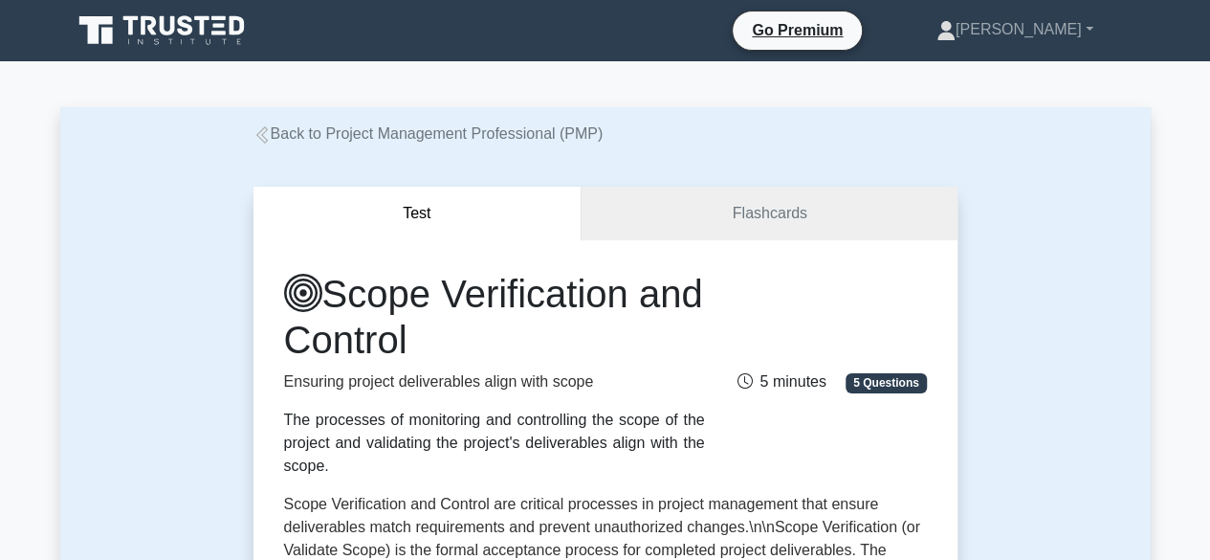
click at [332, 471] on div "The processes of monitoring and controlling the scope of the project and valida…" at bounding box center [494, 442] width 421 height 69
copy div "The processes of monitoring and controlling the scope of the project and valida…"
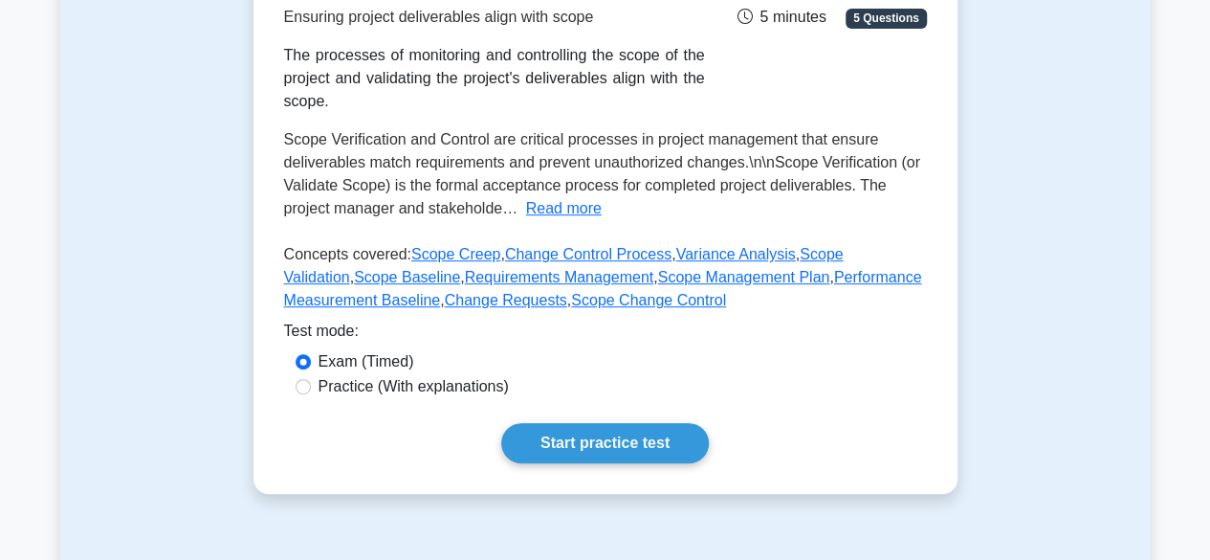
scroll to position [383, 0]
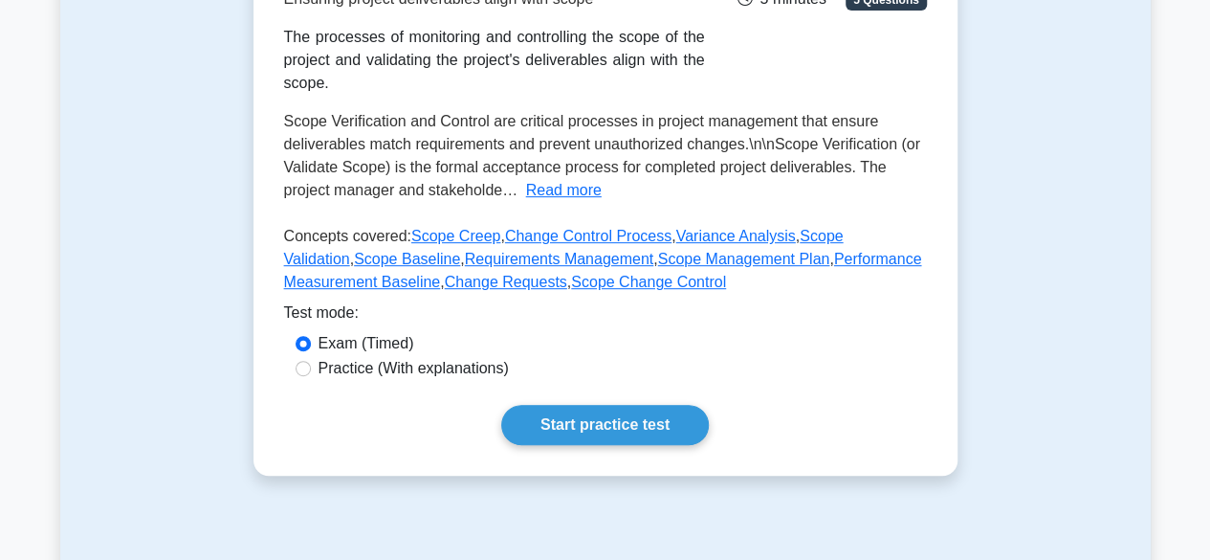
click at [547, 194] on button "Read more" at bounding box center [564, 190] width 76 height 23
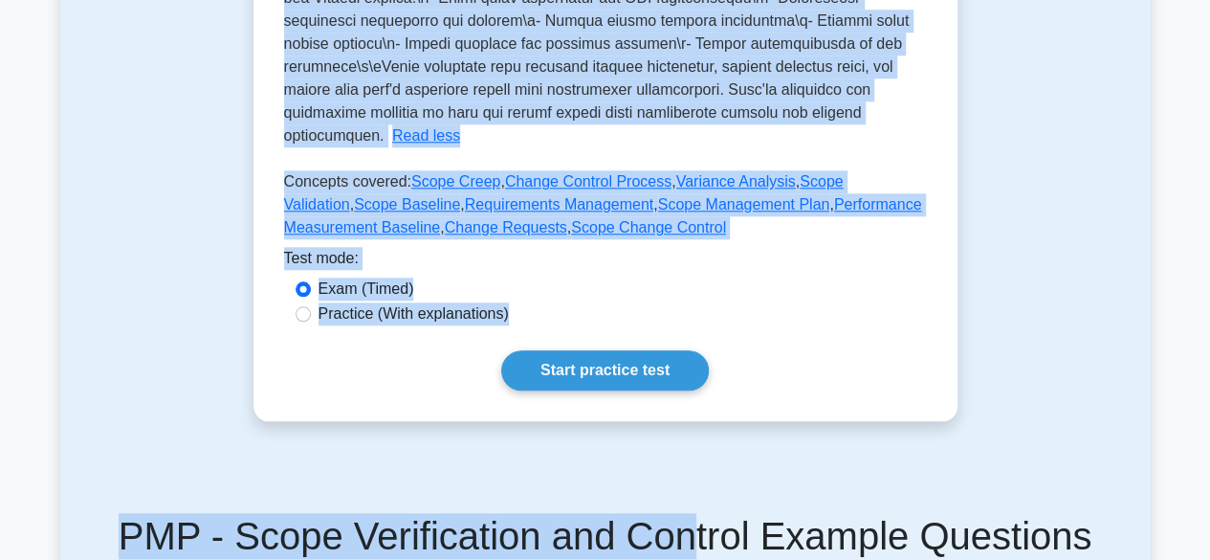
scroll to position [938, 0]
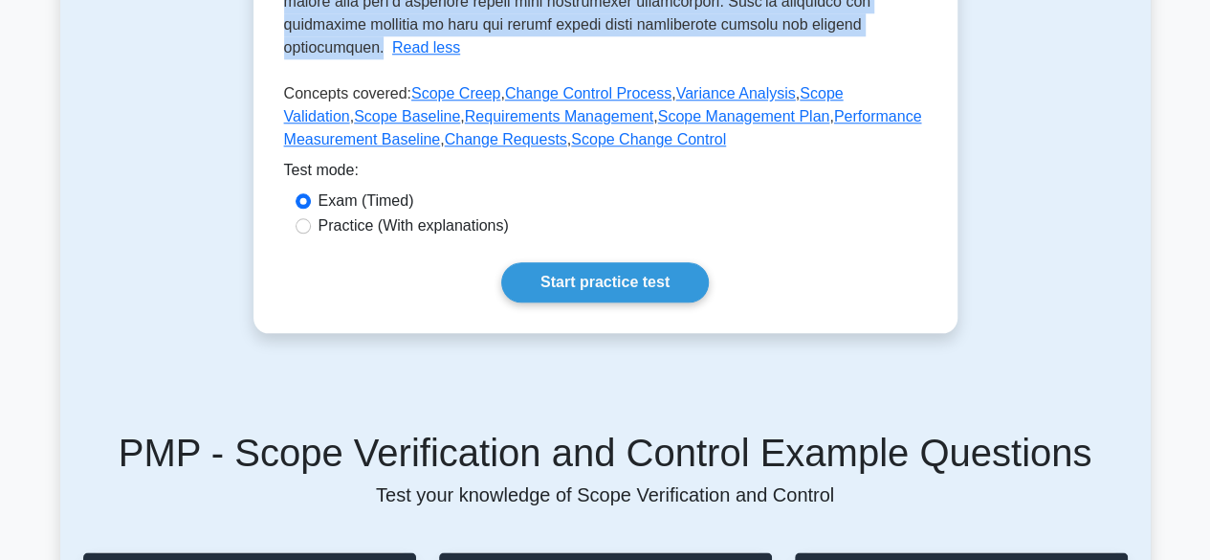
drag, startPoint x: 285, startPoint y: 123, endPoint x: 436, endPoint y: 50, distance: 168.1
copy span "Scope Verification and Control are critical processes in project management tha…"
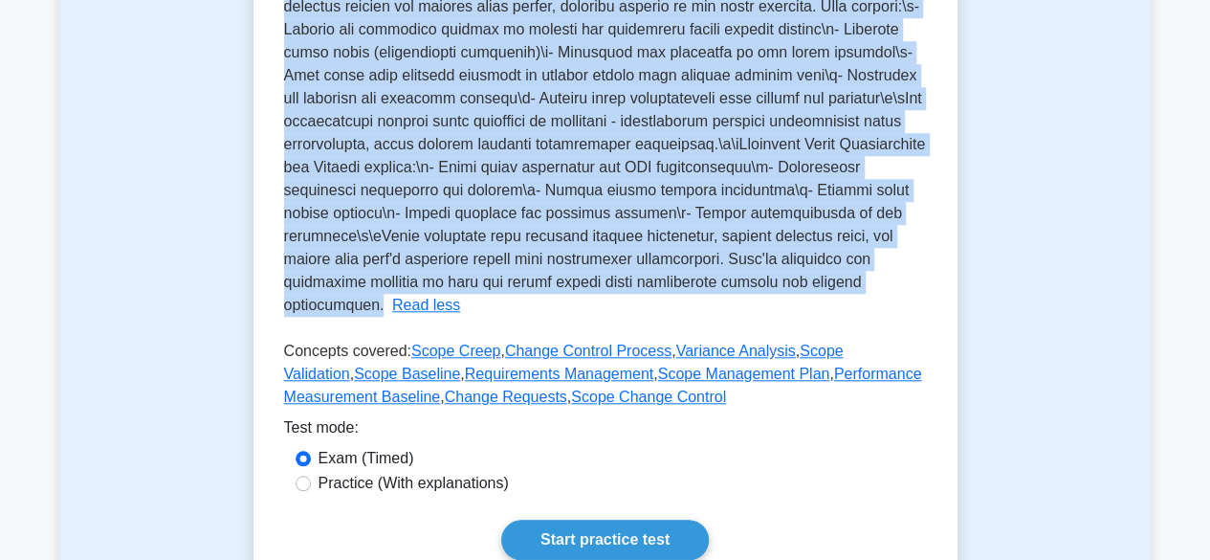
scroll to position [747, 0]
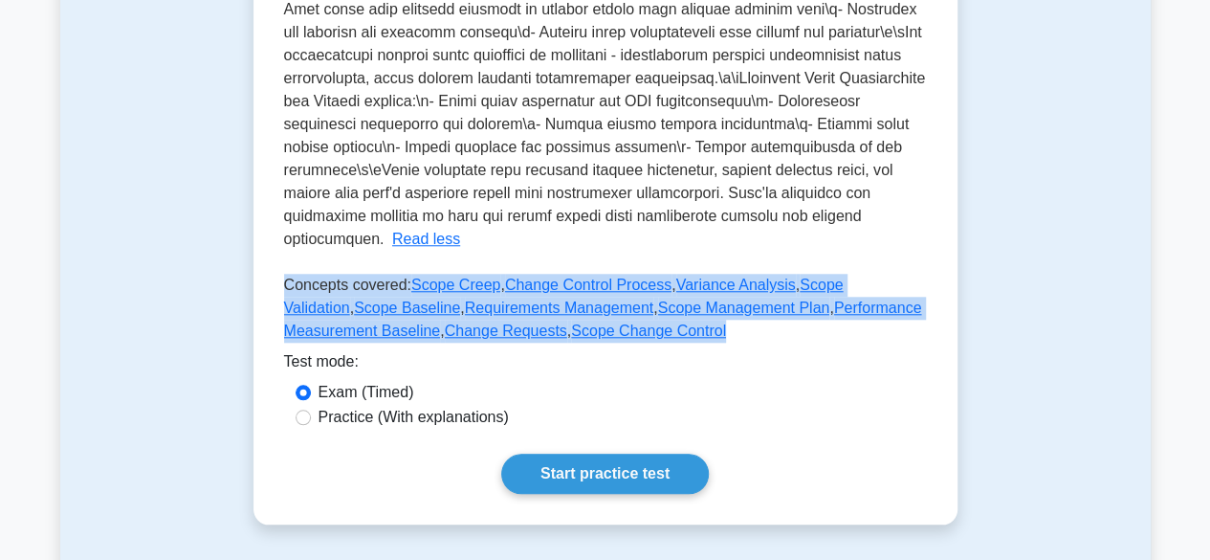
drag, startPoint x: 284, startPoint y: 287, endPoint x: 640, endPoint y: 342, distance: 360.1
click at [640, 342] on p "Concepts covered: Scope Creep , Change Control Process , Variance Analysis , Sc…" at bounding box center [605, 312] width 643 height 77
copy p "Concepts covered: Scope Creep , Change Control Process , Variance Analysis , Sc…"
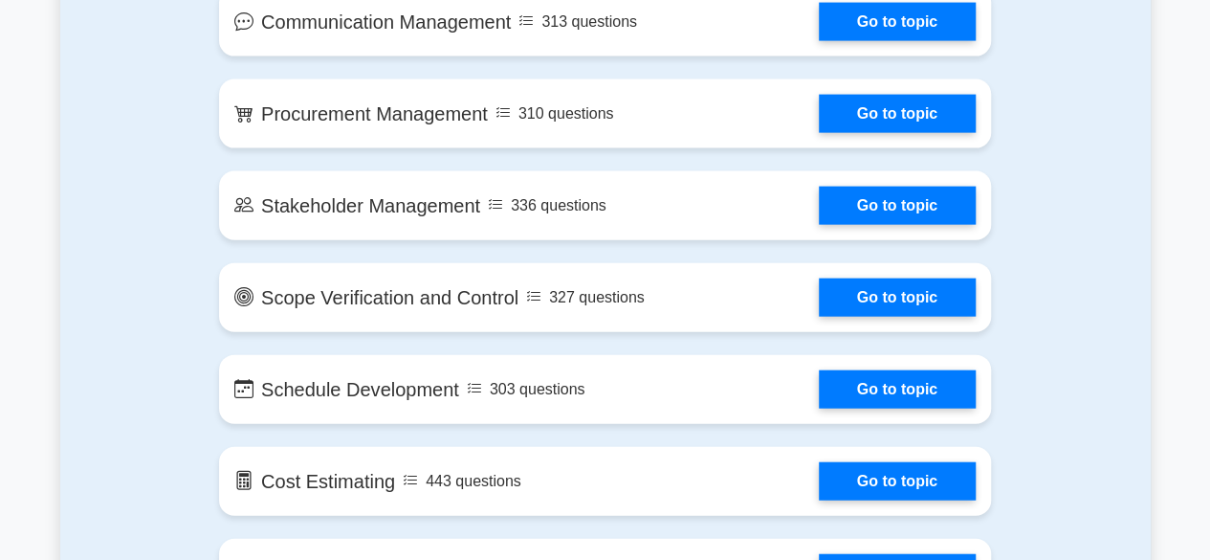
scroll to position [2108, 0]
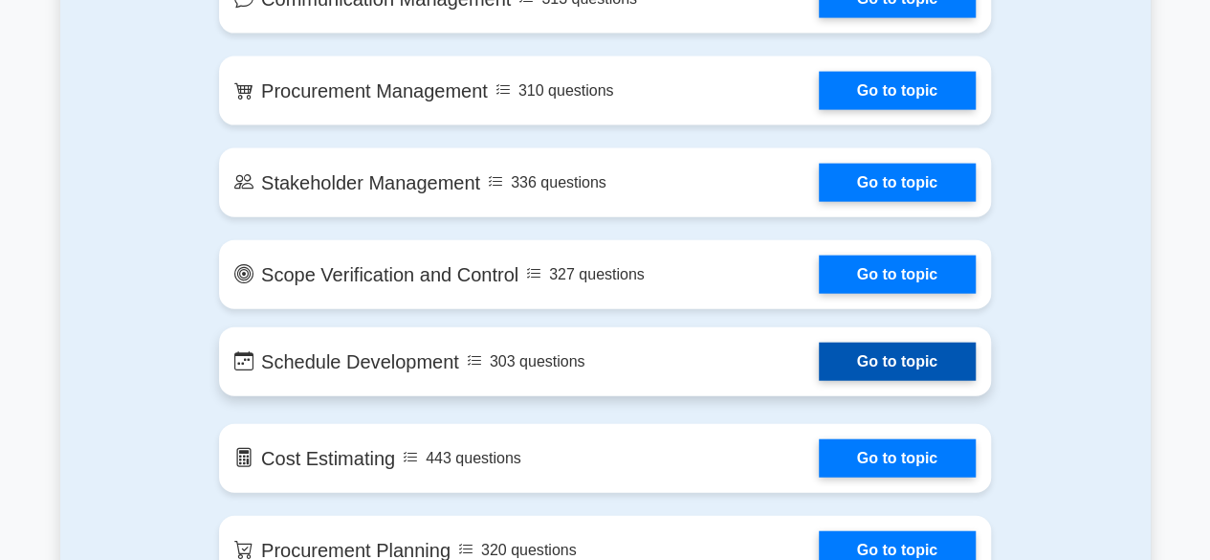
click at [819, 361] on link "Go to topic" at bounding box center [897, 361] width 157 height 38
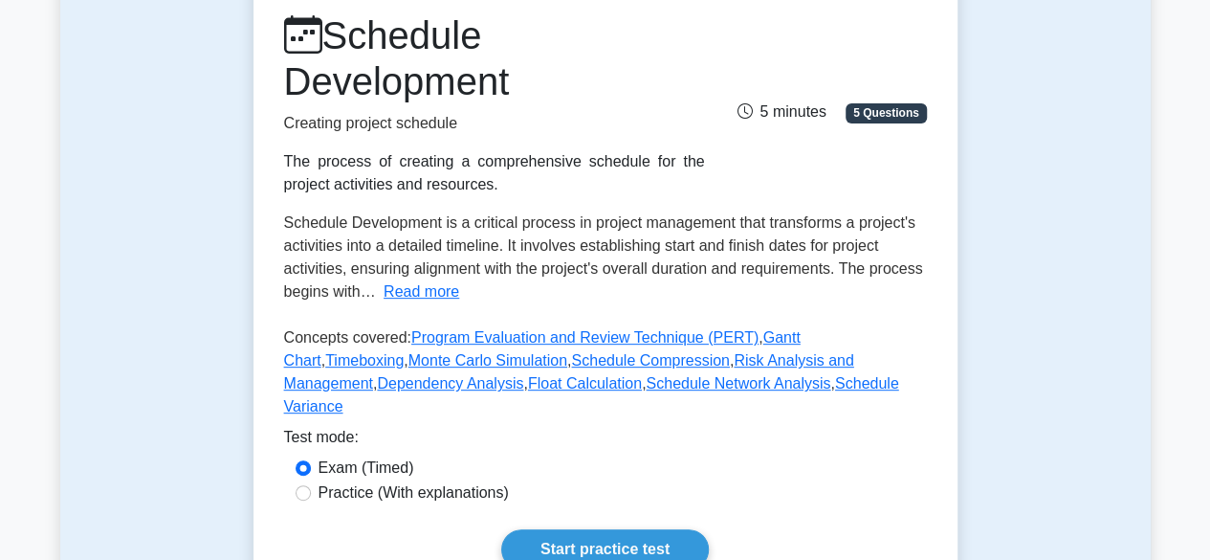
scroll to position [287, 0]
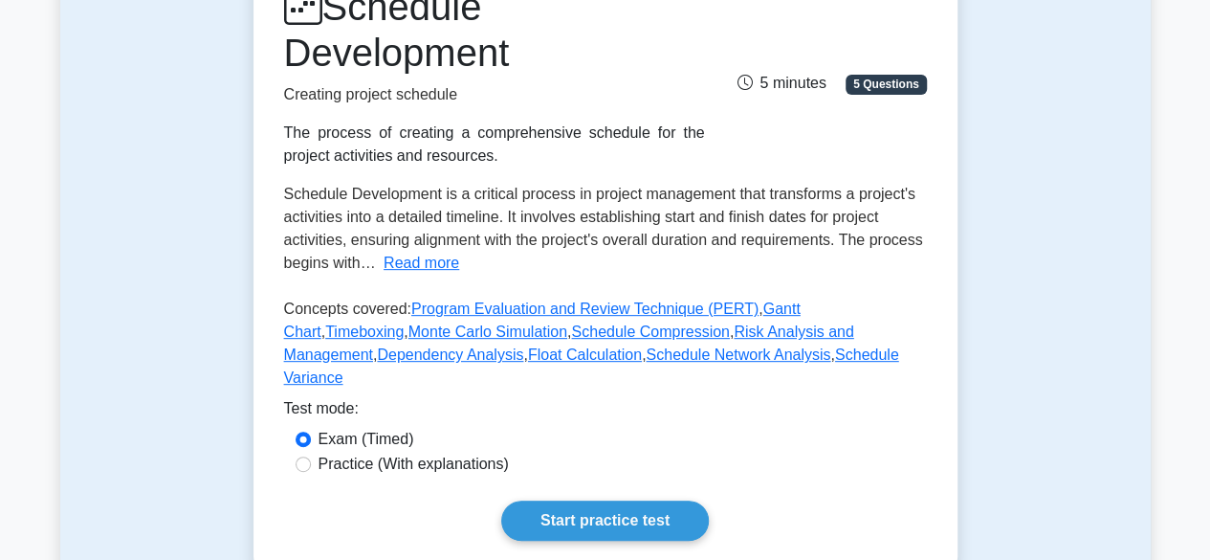
drag, startPoint x: 283, startPoint y: 133, endPoint x: 448, endPoint y: 160, distance: 166.7
click at [448, 160] on div "The process of creating a comprehensive schedule for the project activities and…" at bounding box center [494, 144] width 421 height 46
copy div "The process of creating a comprehensive schedule for the project activities and…"
click at [412, 263] on button "Read more" at bounding box center [422, 263] width 76 height 23
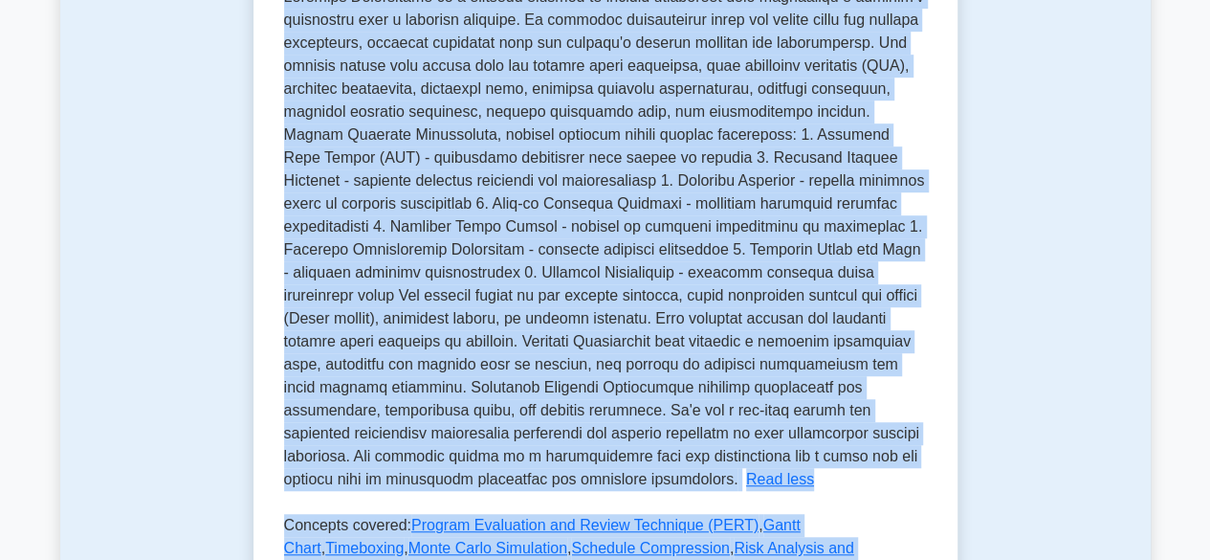
scroll to position [532, 0]
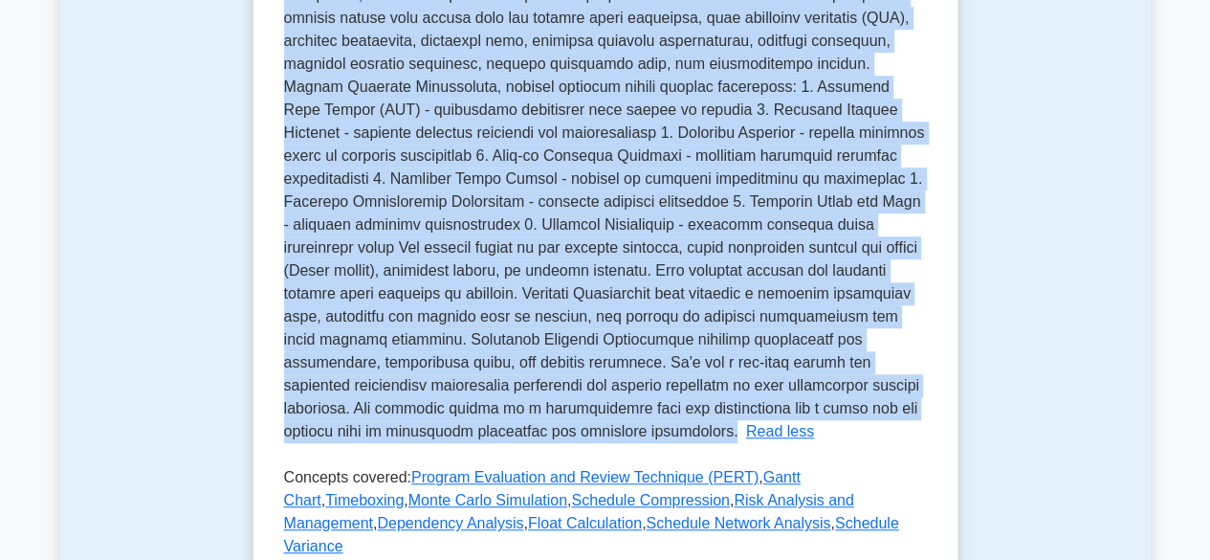
drag, startPoint x: 281, startPoint y: 192, endPoint x: 590, endPoint y: 431, distance: 390.7
click at [590, 431] on div "Schedule Development Creating project schedule The process of creating a compre…" at bounding box center [605, 223] width 704 height 1031
copy span "Schedule Development is a critical process in project management that transform…"
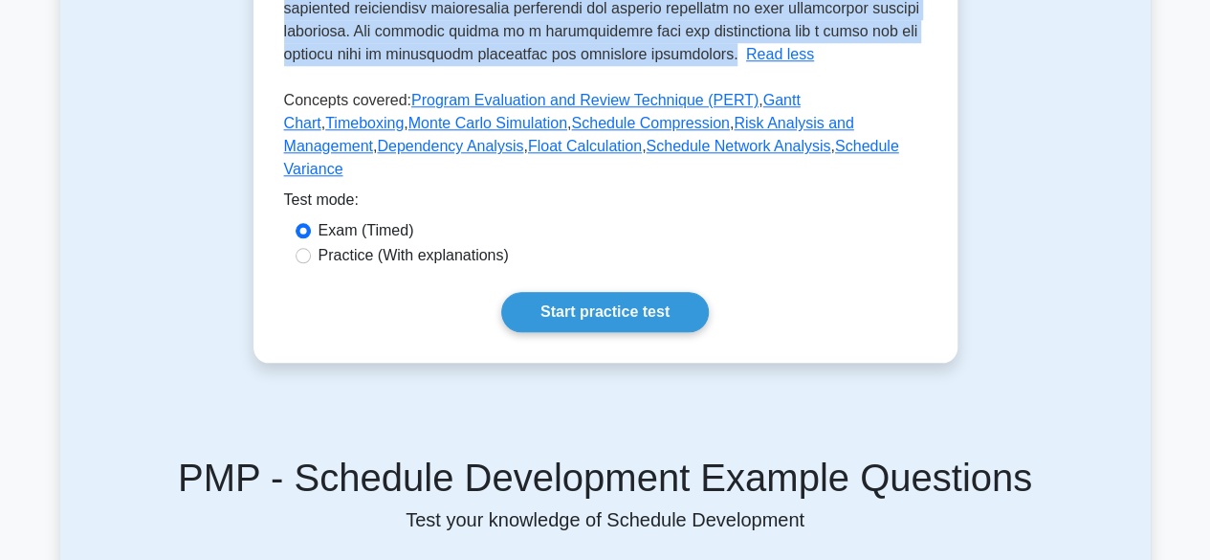
scroll to position [914, 0]
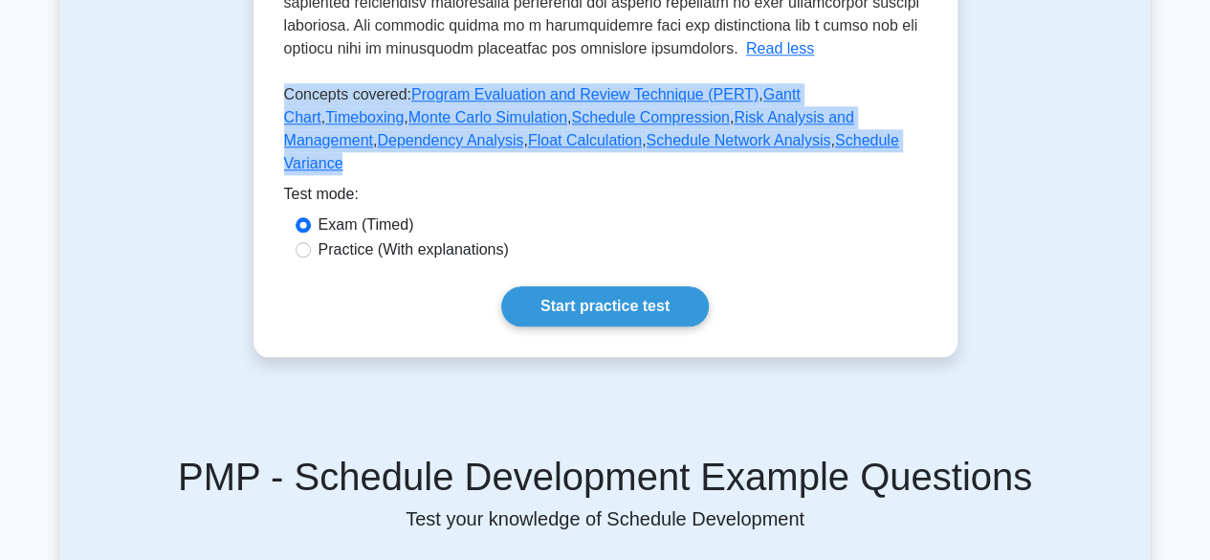
drag, startPoint x: 285, startPoint y: 95, endPoint x: 772, endPoint y: 143, distance: 489.2
click at [772, 143] on p "Concepts covered: Program Evaluation and Review Technique (PERT) , Gantt Chart …" at bounding box center [605, 132] width 643 height 99
copy p "Concepts covered: Program Evaluation and Review Technique (PERT) , Gantt Chart …"
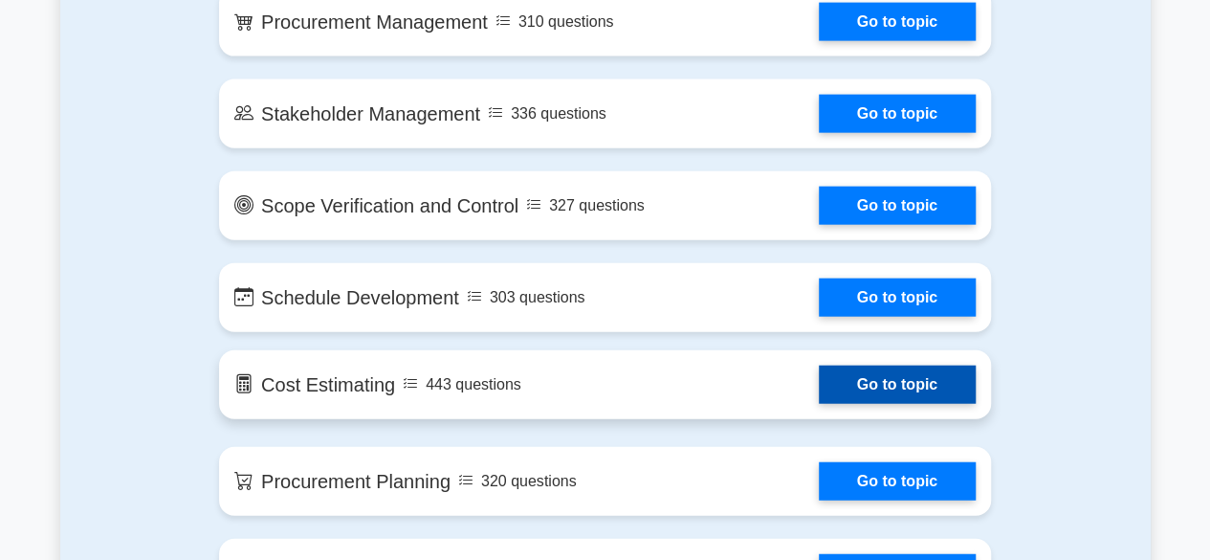
scroll to position [2299, 0]
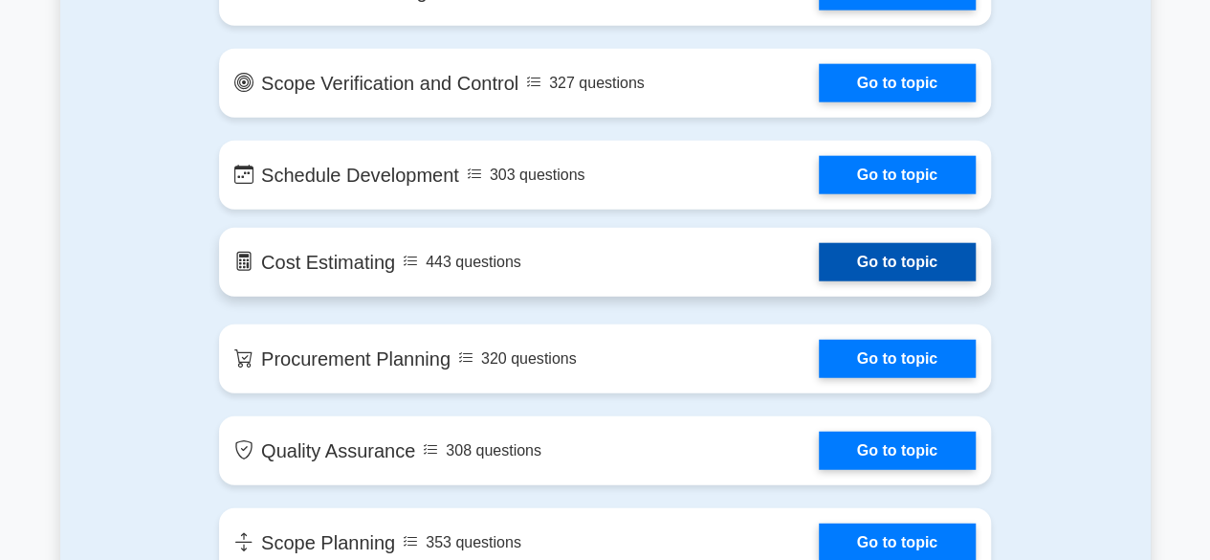
click at [819, 259] on link "Go to topic" at bounding box center [897, 262] width 157 height 38
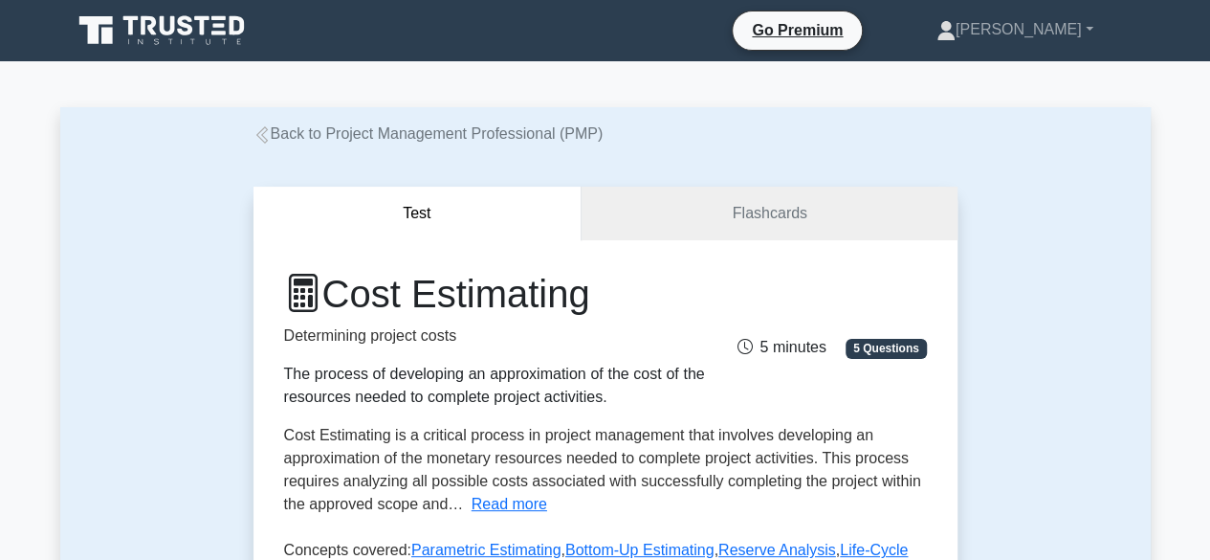
drag, startPoint x: 285, startPoint y: 375, endPoint x: 593, endPoint y: 405, distance: 309.4
click at [593, 405] on div "The process of developing an approximation of the cost of the resources needed …" at bounding box center [494, 386] width 421 height 46
copy div "The process of developing an approximation of the cost of the resources needed …"
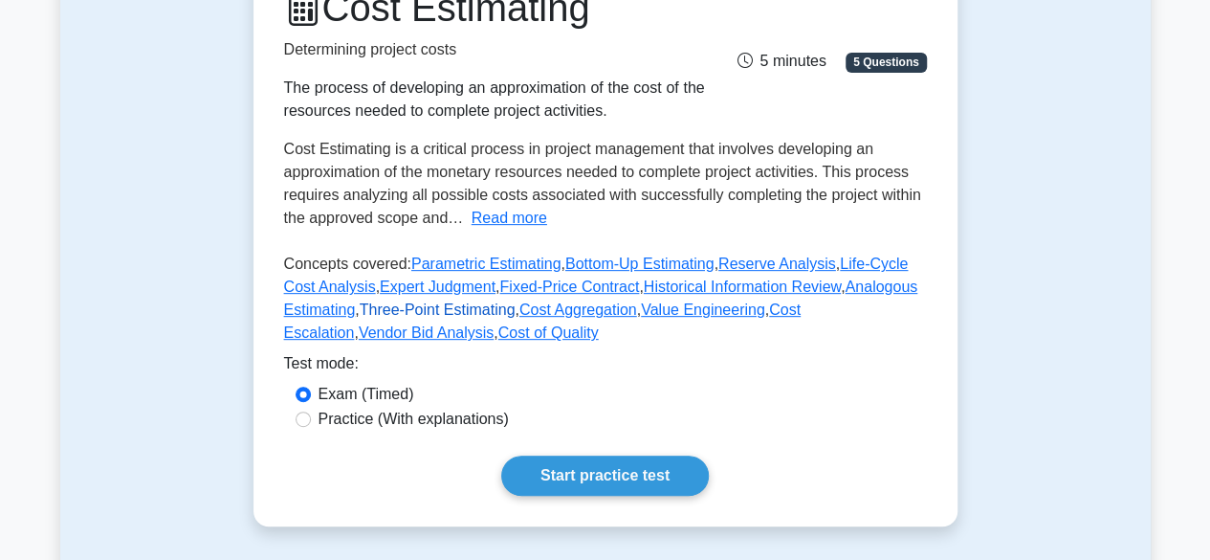
scroll to position [287, 0]
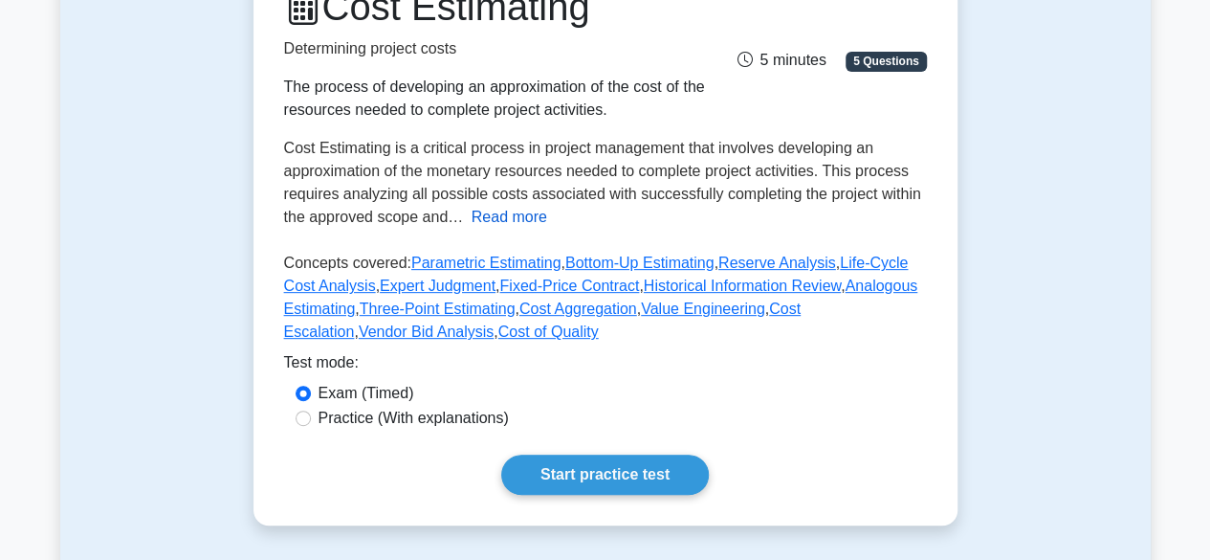
click at [537, 220] on button "Read more" at bounding box center [510, 217] width 76 height 23
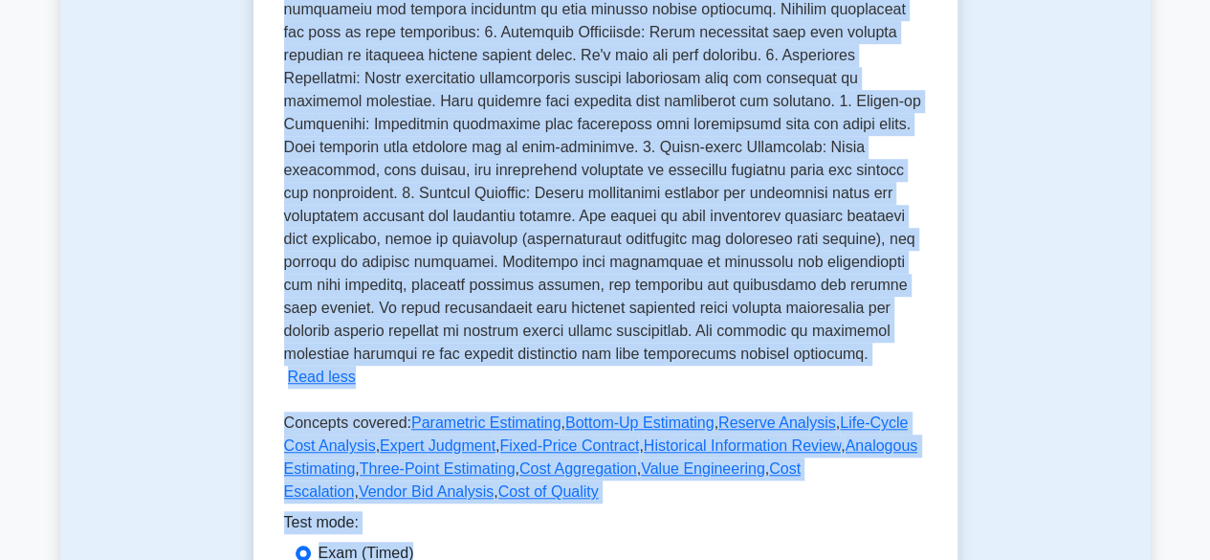
scroll to position [603, 0]
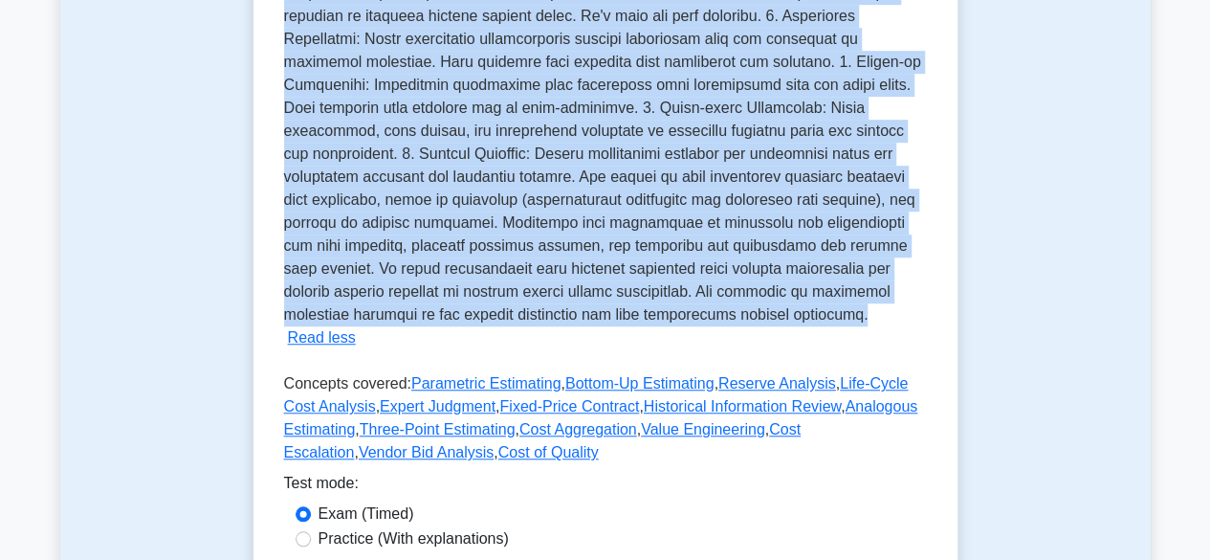
drag, startPoint x: 283, startPoint y: 146, endPoint x: 886, endPoint y: 303, distance: 622.7
click at [878, 299] on div "Cost Estimating is a critical process in project management that involves devel…" at bounding box center [605, 85] width 643 height 528
copy span "Cost Estimating is a critical process in project management that involves devel…"
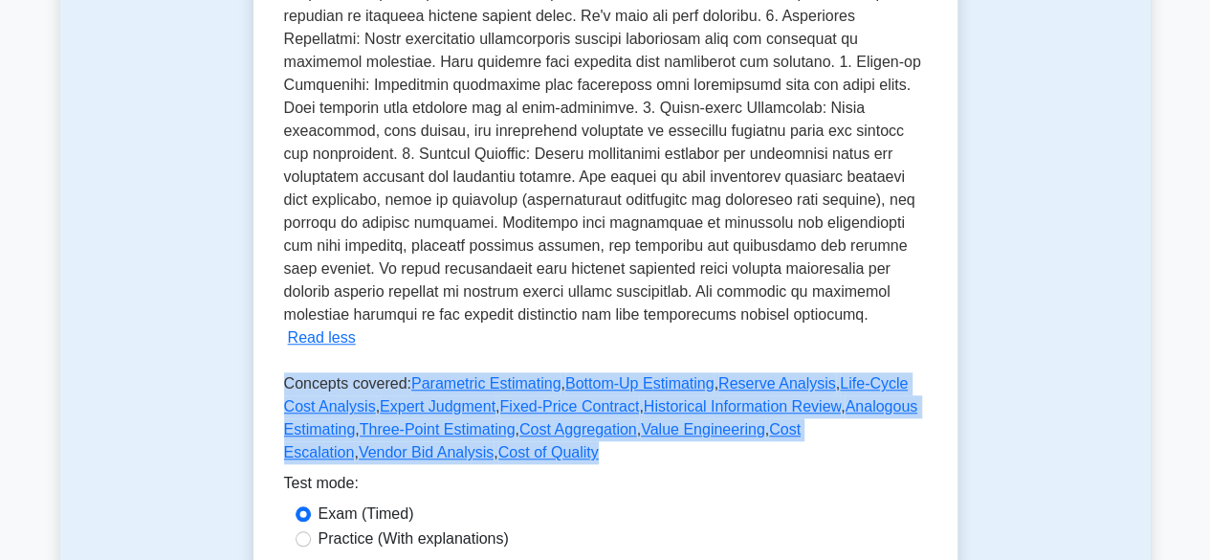
drag, startPoint x: 284, startPoint y: 361, endPoint x: 476, endPoint y: 437, distance: 206.9
click at [476, 437] on p "Concepts covered: Parametric Estimating , Bottom-Up Estimating , Reserve Analys…" at bounding box center [605, 421] width 643 height 99
copy p "Concepts covered: Parametric Estimating , Bottom-Up Estimating , Reserve Analys…"
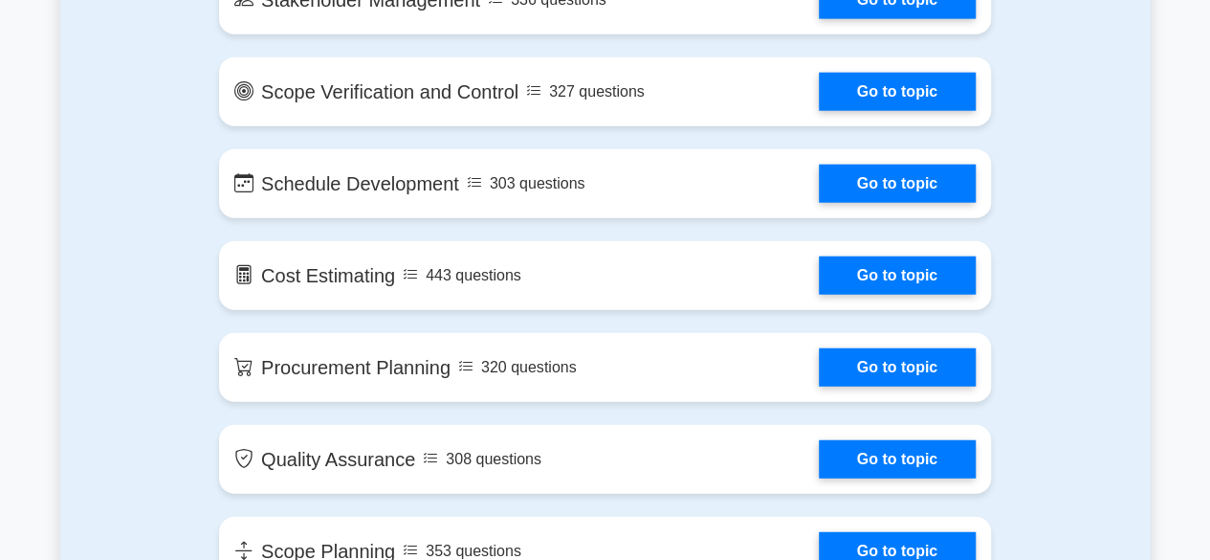
scroll to position [2299, 0]
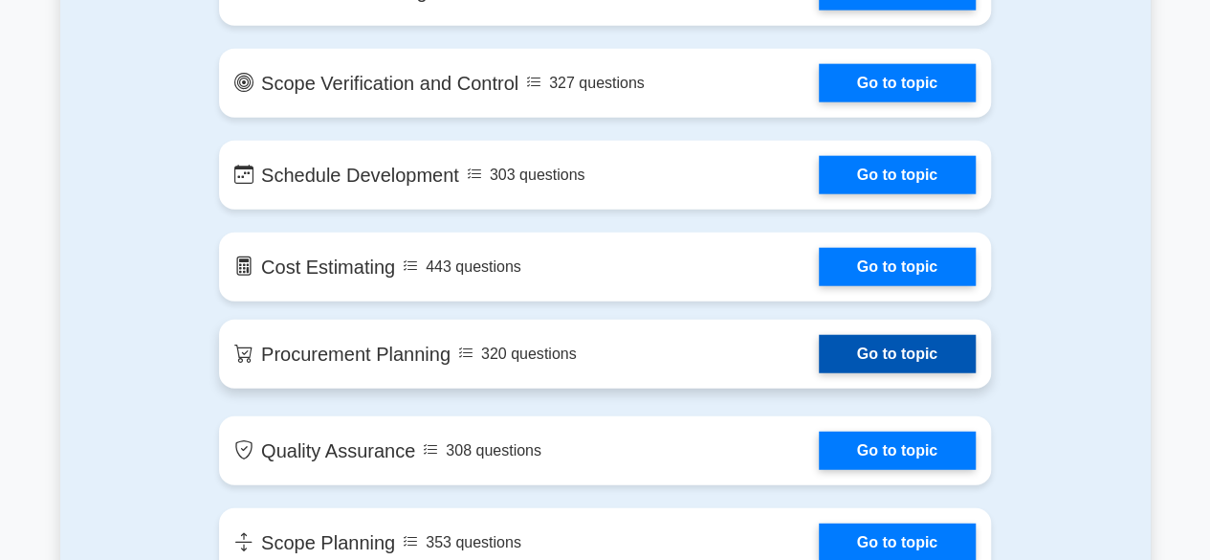
click at [819, 347] on link "Go to topic" at bounding box center [897, 354] width 157 height 38
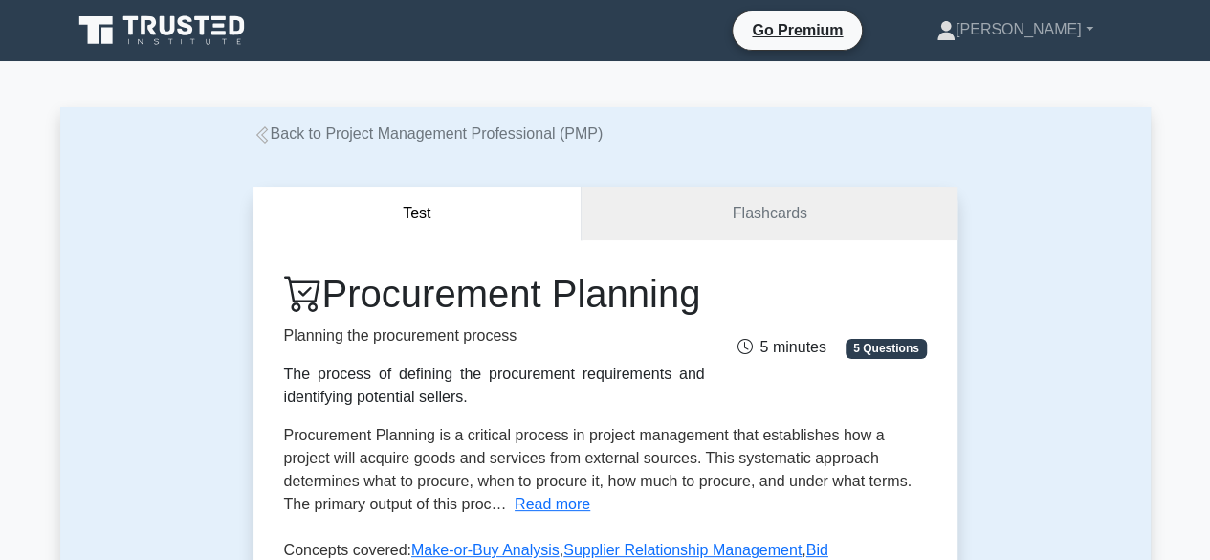
drag, startPoint x: 285, startPoint y: 420, endPoint x: 466, endPoint y: 444, distance: 182.4
click at [466, 408] on div "The process of defining the procurement requirements and identifying potential …" at bounding box center [494, 386] width 421 height 46
copy div "The process of defining the procurement requirements and identifying potential …"
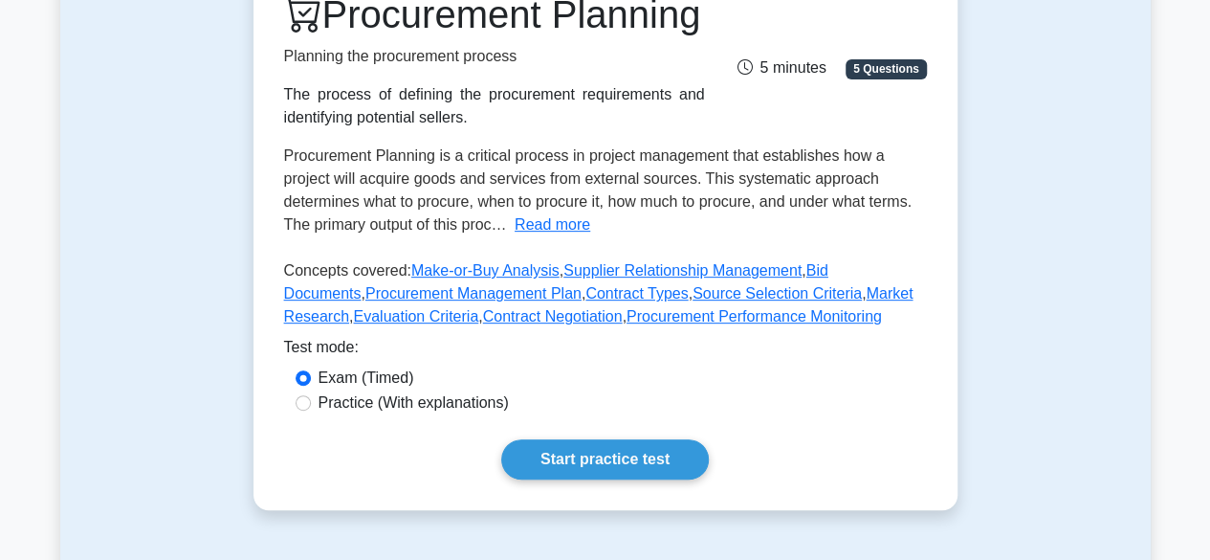
scroll to position [287, 0]
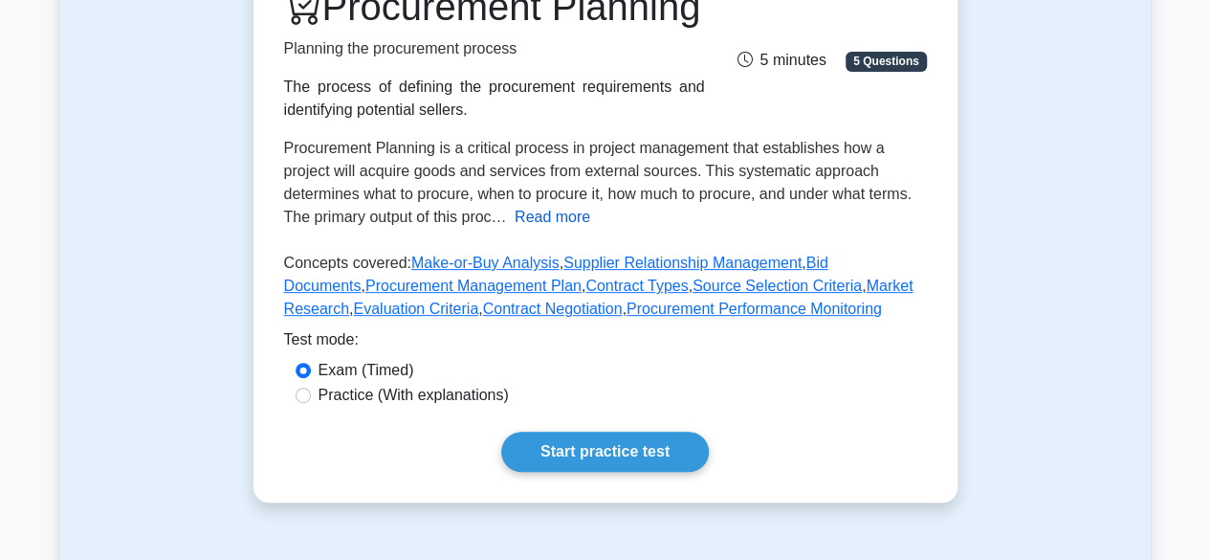
click at [555, 229] on button "Read more" at bounding box center [553, 217] width 76 height 23
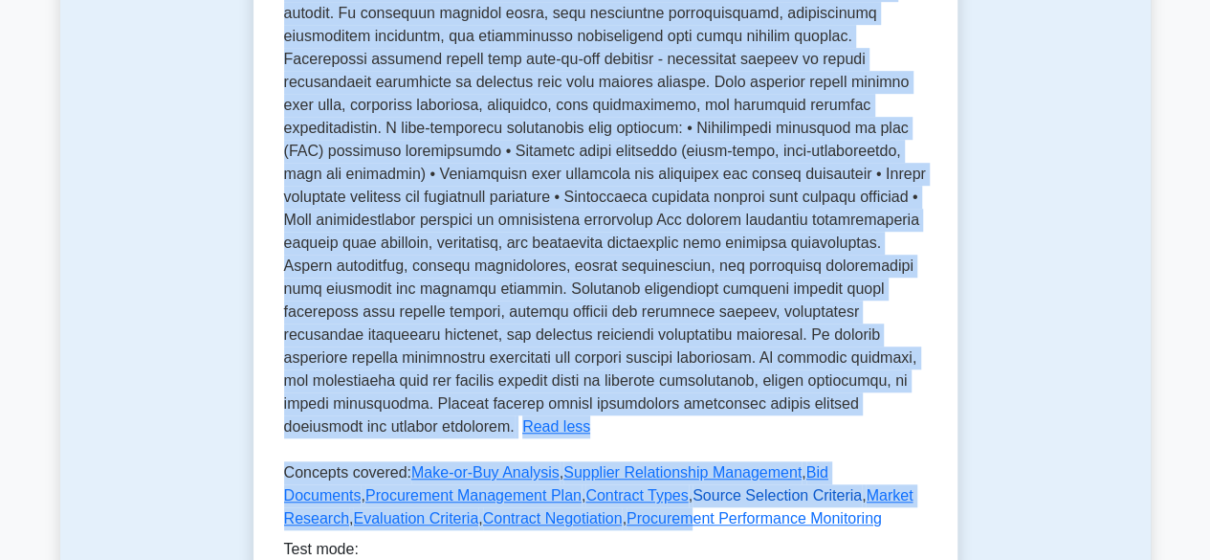
scroll to position [572, 0]
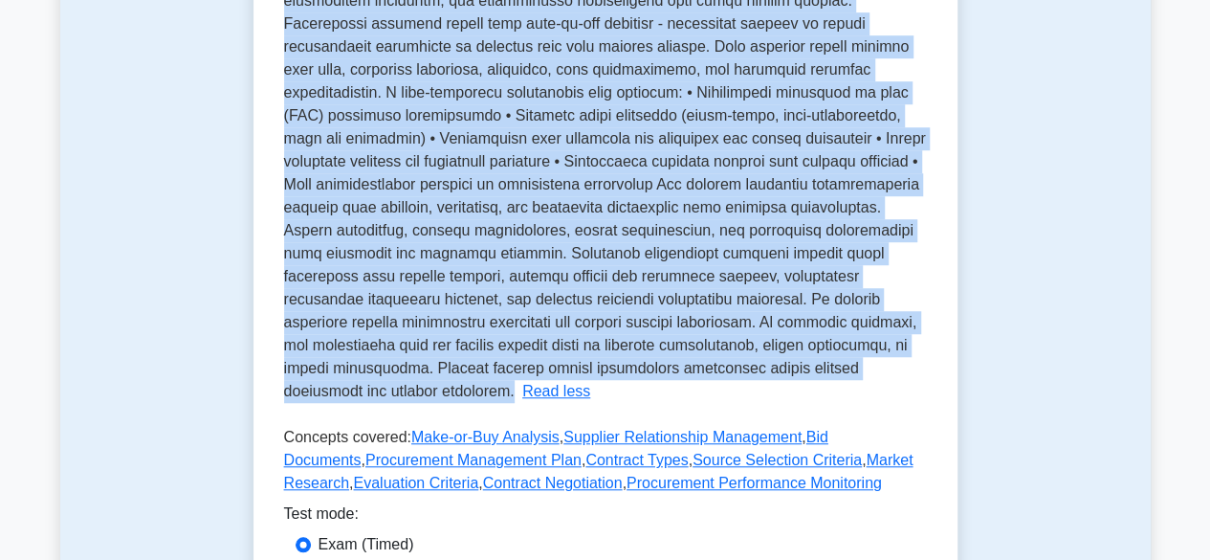
drag, startPoint x: 283, startPoint y: 198, endPoint x: 765, endPoint y: 416, distance: 529.1
click at [765, 399] on span at bounding box center [605, 127] width 642 height 544
copy span "Procurement Planning is a critical process in project management that establish…"
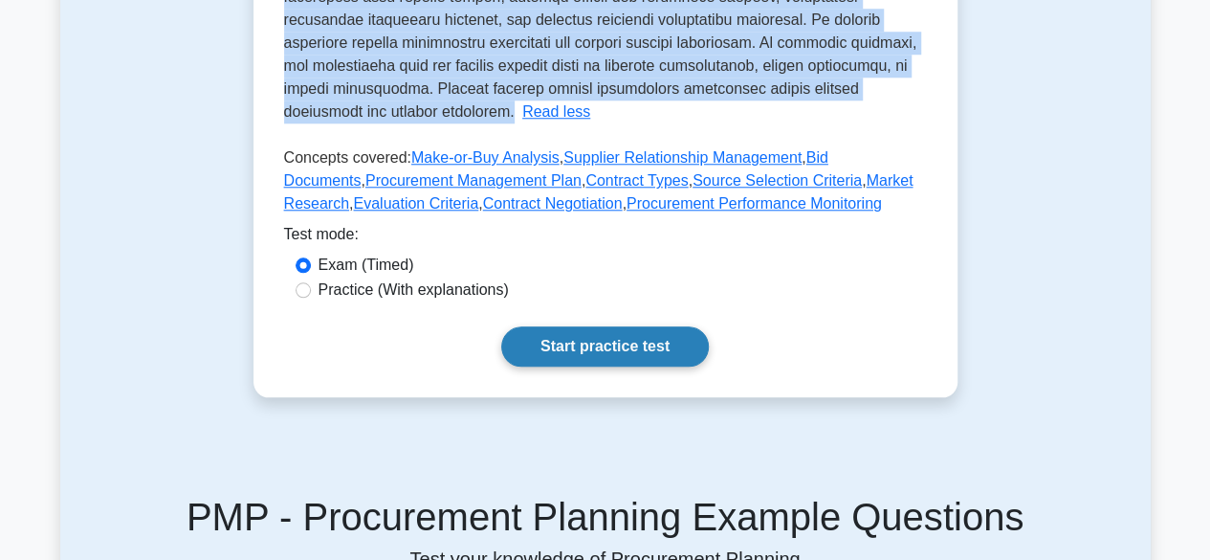
scroll to position [859, 0]
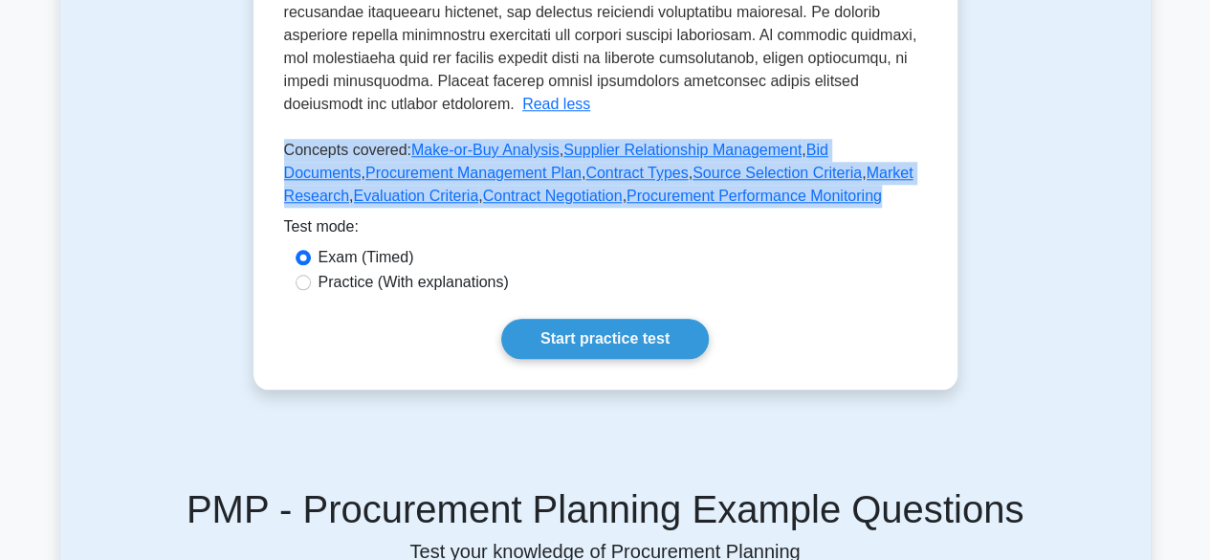
drag, startPoint x: 283, startPoint y: 171, endPoint x: 812, endPoint y: 217, distance: 530.9
click at [812, 215] on p "Concepts covered: Make-or-Buy Analysis , Supplier Relationship Management , Bid…" at bounding box center [605, 177] width 643 height 77
copy p "Concepts covered: Make-or-Buy Analysis , Supplier Relationship Management , Bid…"
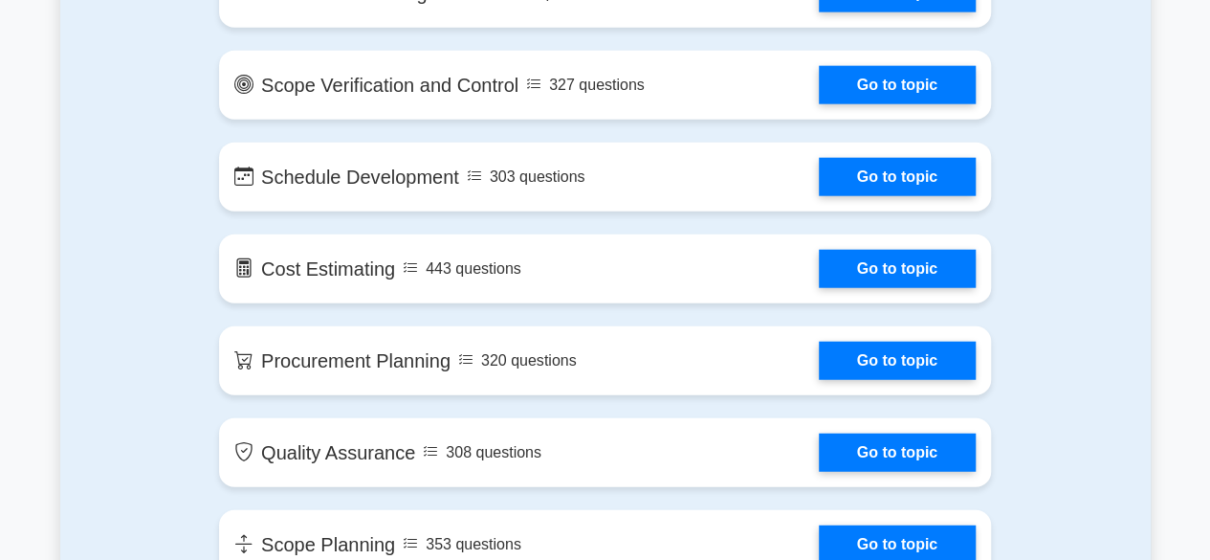
scroll to position [2299, 0]
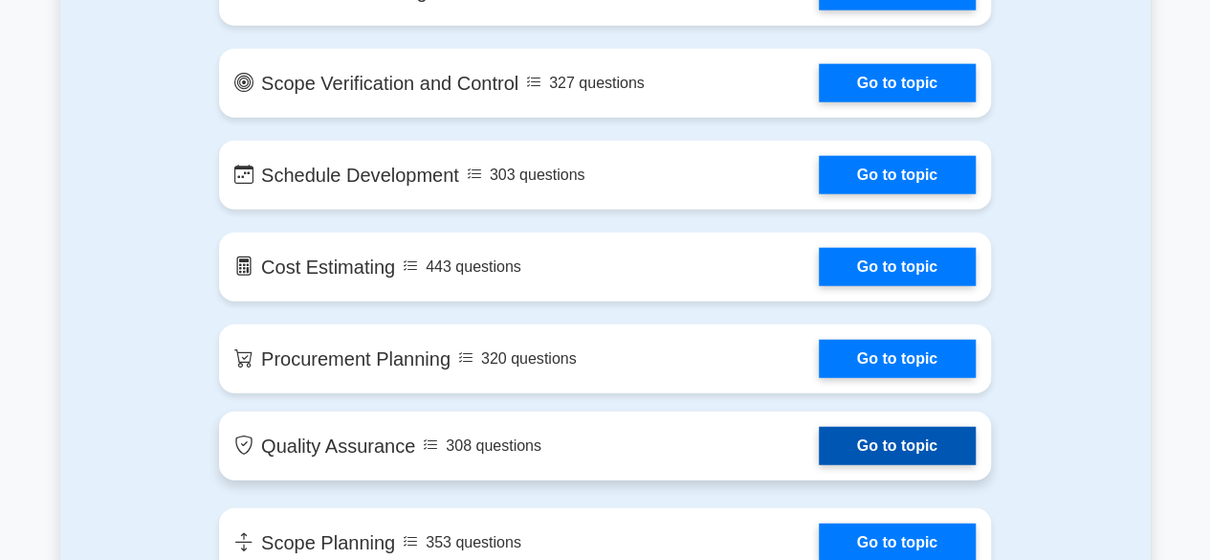
click at [819, 446] on link "Go to topic" at bounding box center [897, 446] width 157 height 38
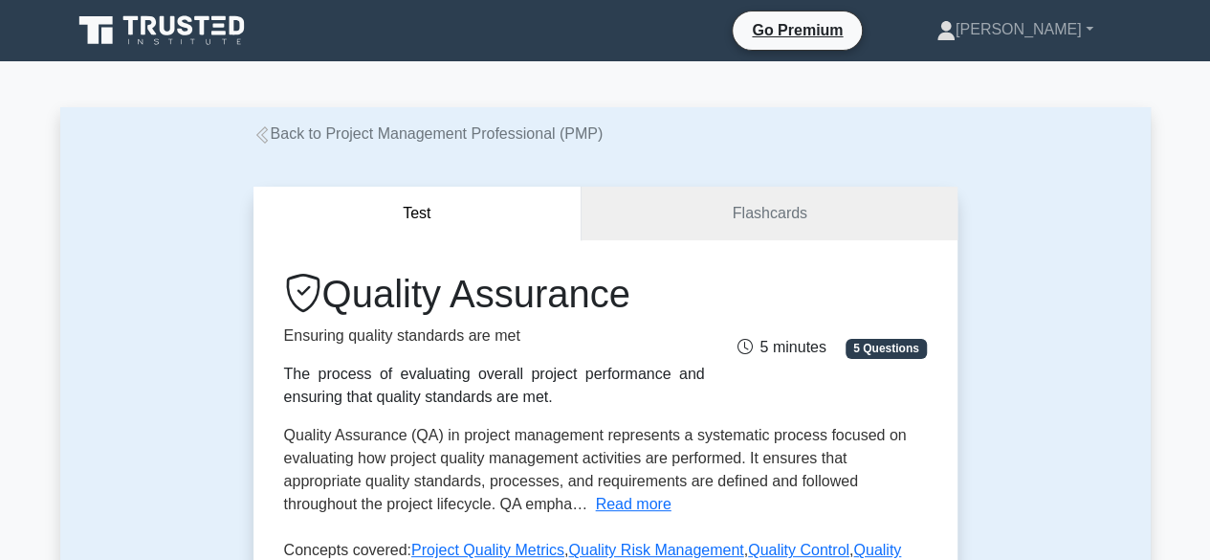
drag, startPoint x: 283, startPoint y: 374, endPoint x: 541, endPoint y: 402, distance: 259.7
click at [541, 402] on div "The process of evaluating overall project performance and ensuring that quality…" at bounding box center [494, 386] width 421 height 46
copy div "The process of evaluating overall project performance and ensuring that quality…"
click at [382, 427] on span "Quality Assurance (QA) in project management represents a systematic process fo…" at bounding box center [595, 469] width 623 height 85
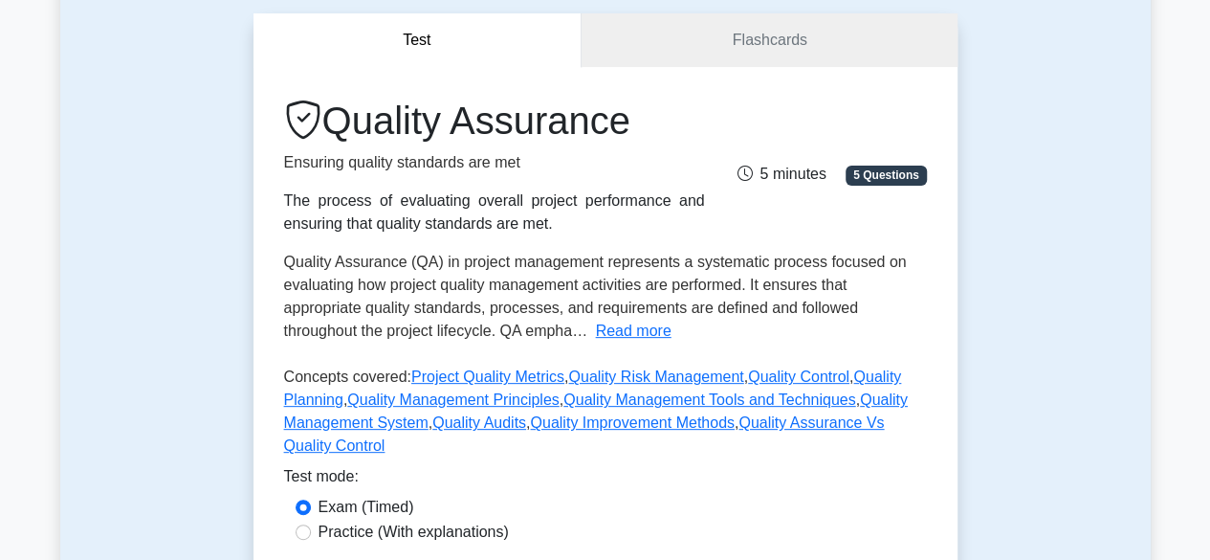
scroll to position [191, 0]
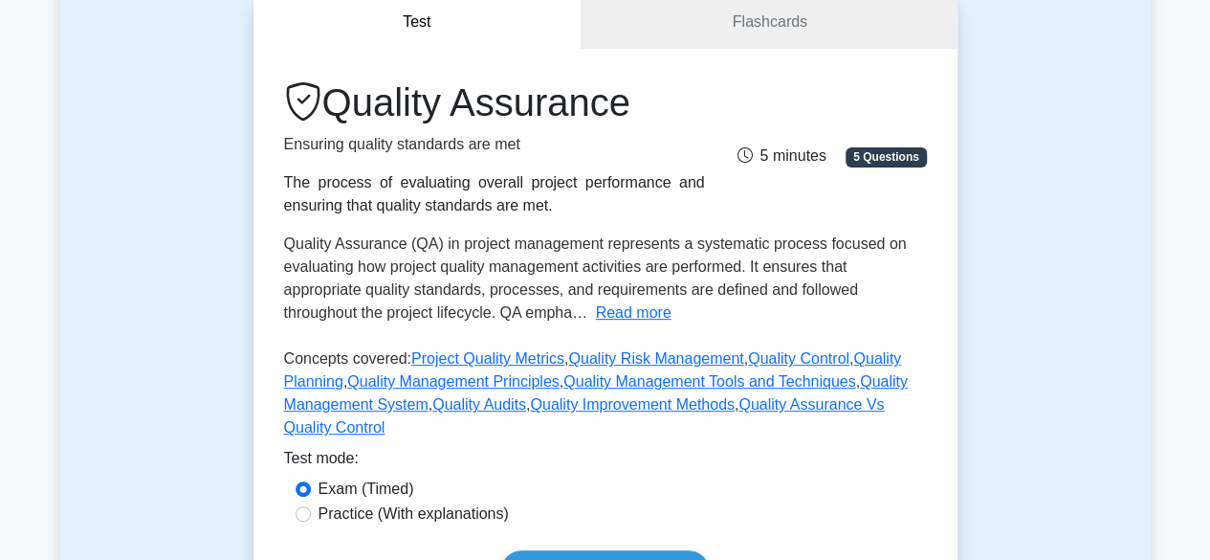
click at [623, 314] on button "Read more" at bounding box center [633, 312] width 76 height 23
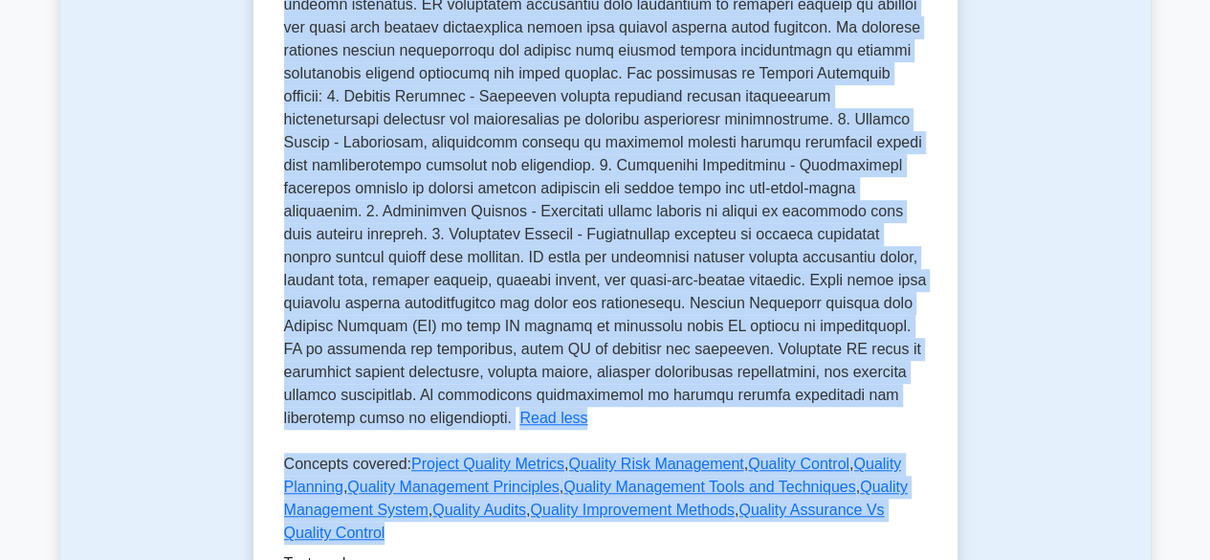
scroll to position [592, 0]
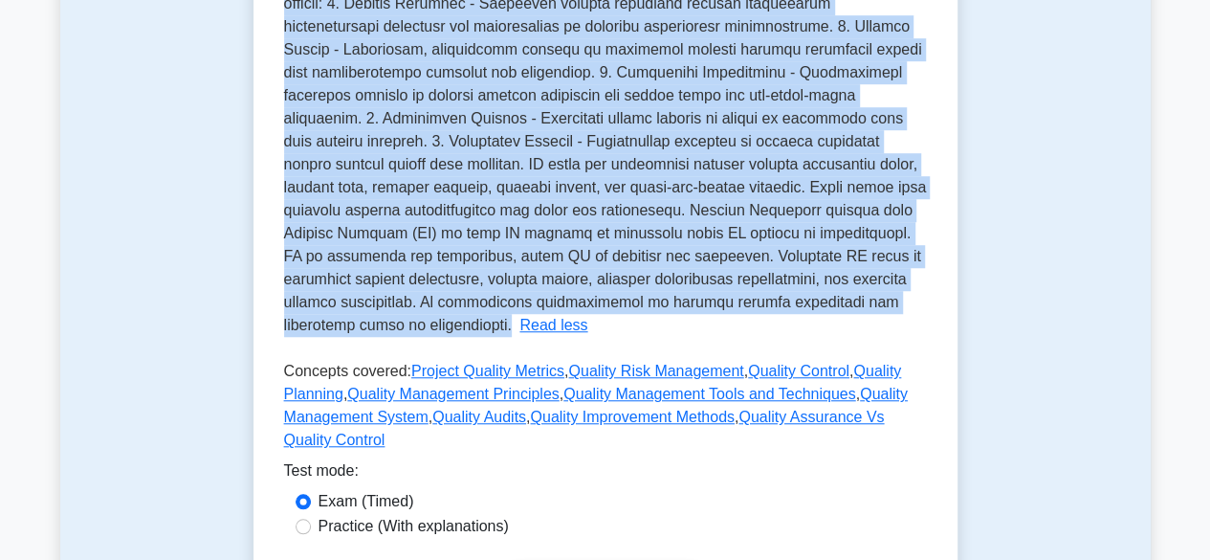
drag, startPoint x: 344, startPoint y: 263, endPoint x: 372, endPoint y: 324, distance: 67.2
click at [372, 324] on p "Quality Assurance (QA) in project management represents a systematic process fo…" at bounding box center [605, 84] width 643 height 498
copy span "Quality Assurance (QA) in project management represents a systematic process fo…"
click at [286, 370] on p "Concepts covered: Project Quality Metrics , Quality Risk Management , Quality C…" at bounding box center [605, 409] width 643 height 99
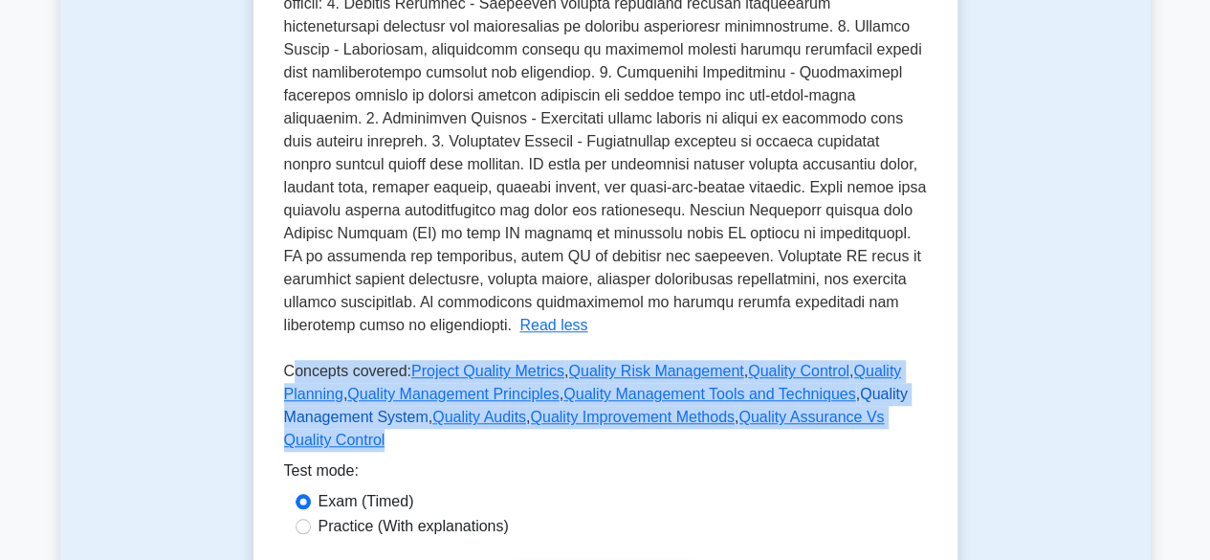
drag, startPoint x: 323, startPoint y: 387, endPoint x: 304, endPoint y: 417, distance: 35.3
click at [381, 439] on p "Concepts covered: Project Quality Metrics , Quality Risk Management , Quality C…" at bounding box center [605, 409] width 643 height 99
drag, startPoint x: 284, startPoint y: 370, endPoint x: 333, endPoint y: 443, distance: 87.5
click at [333, 443] on p "Concepts covered: Project Quality Metrics , Quality Risk Management , Quality C…" at bounding box center [605, 409] width 643 height 99
copy p "Concepts covered: Project Quality Metrics , Quality Risk Management , Quality C…"
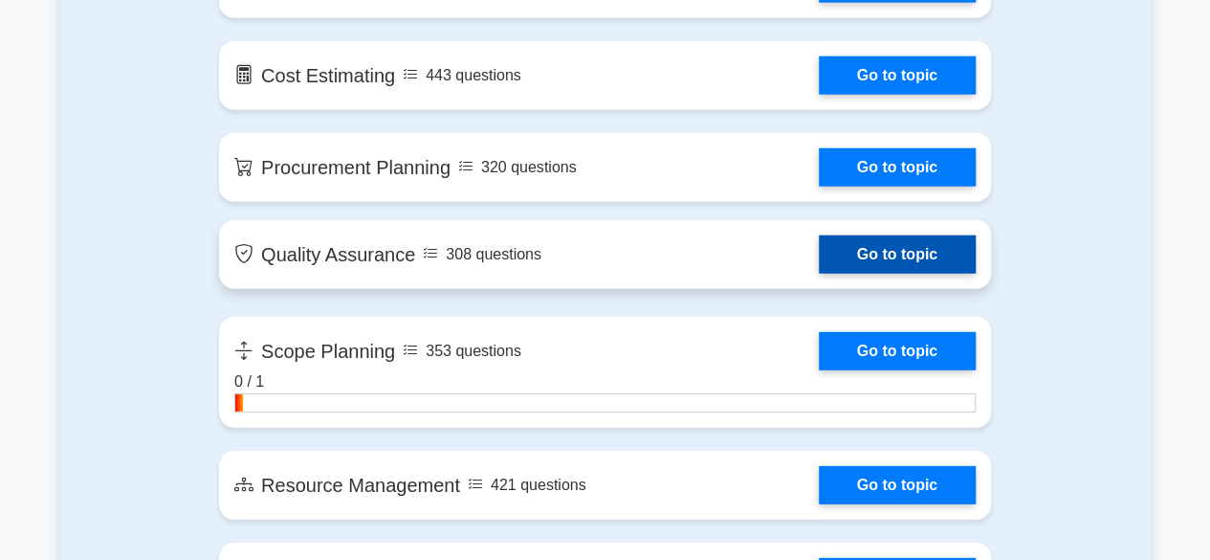
scroll to position [2586, 0]
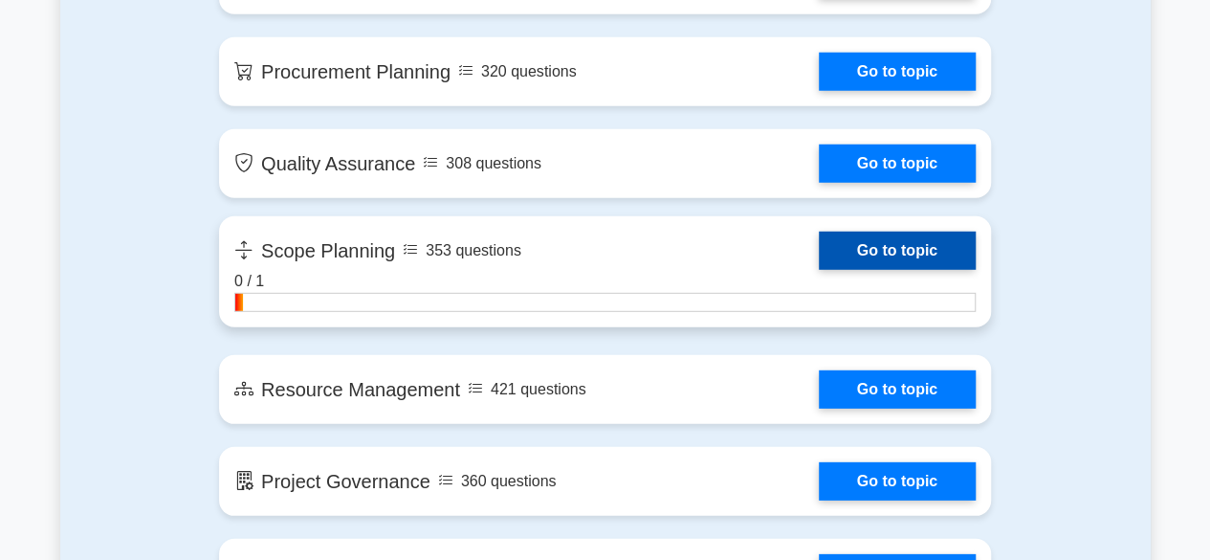
click at [819, 255] on link "Go to topic" at bounding box center [897, 250] width 157 height 38
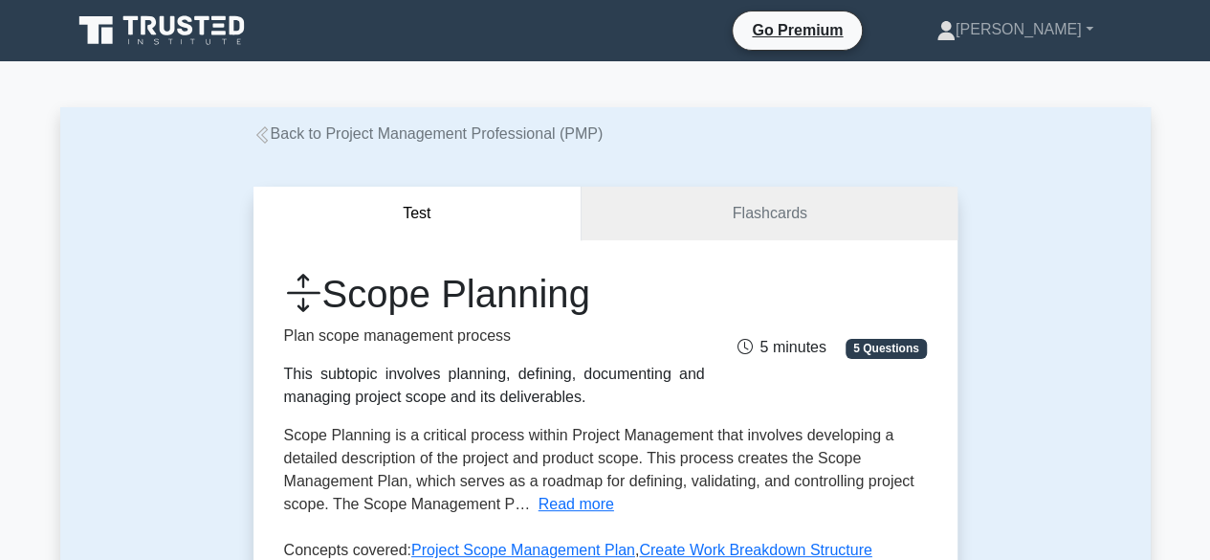
drag, startPoint x: 281, startPoint y: 374, endPoint x: 576, endPoint y: 406, distance: 296.3
click at [576, 406] on div "Scope Planning Plan scope management process This subtopic involves planning, d…" at bounding box center [495, 340] width 444 height 138
copy div "This subtopic involves planning, defining, documenting and managing project sco…"
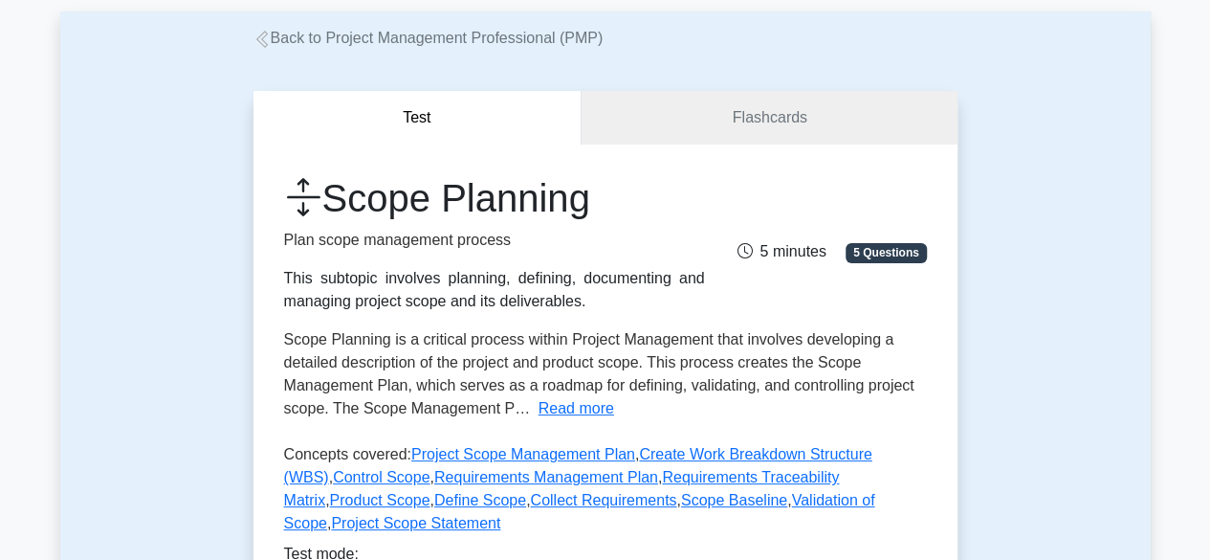
click at [550, 410] on button "Read more" at bounding box center [577, 408] width 76 height 23
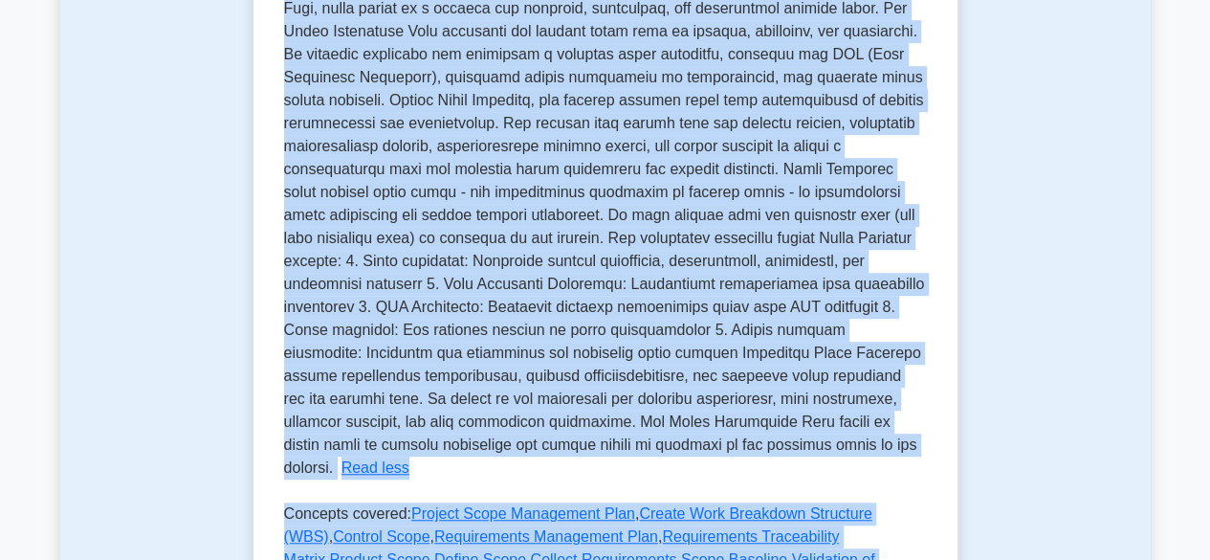
scroll to position [569, 0]
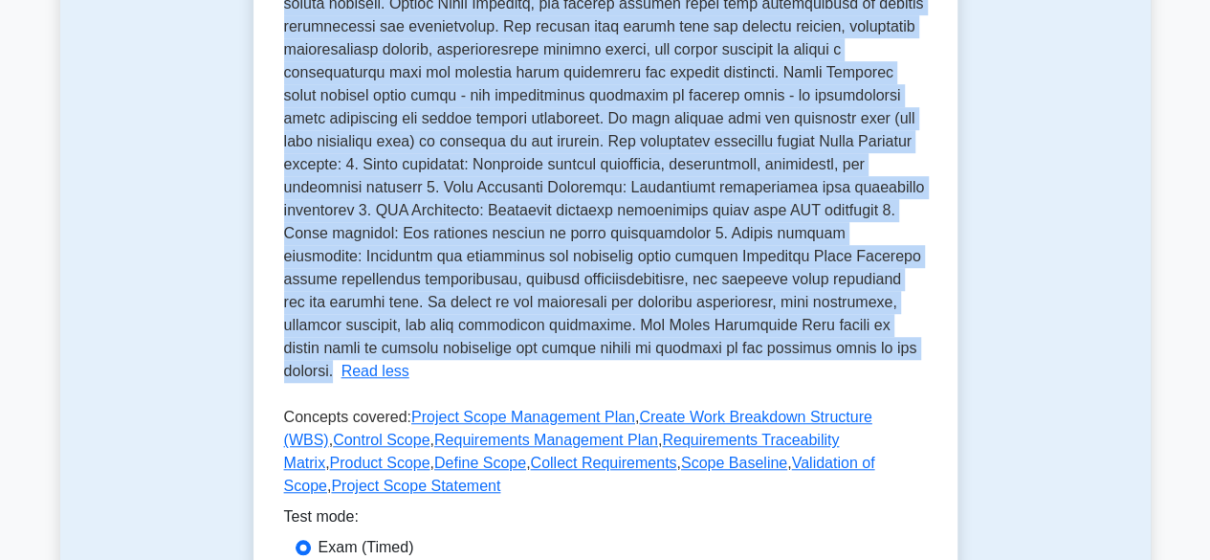
drag, startPoint x: 283, startPoint y: 340, endPoint x: 906, endPoint y: 355, distance: 622.9
click at [906, 355] on div "Scope Planning is a critical process within Project Management that involves de…" at bounding box center [605, 119] width 643 height 528
copy span "Scope Planning is a critical process within Project Management that involves de…"
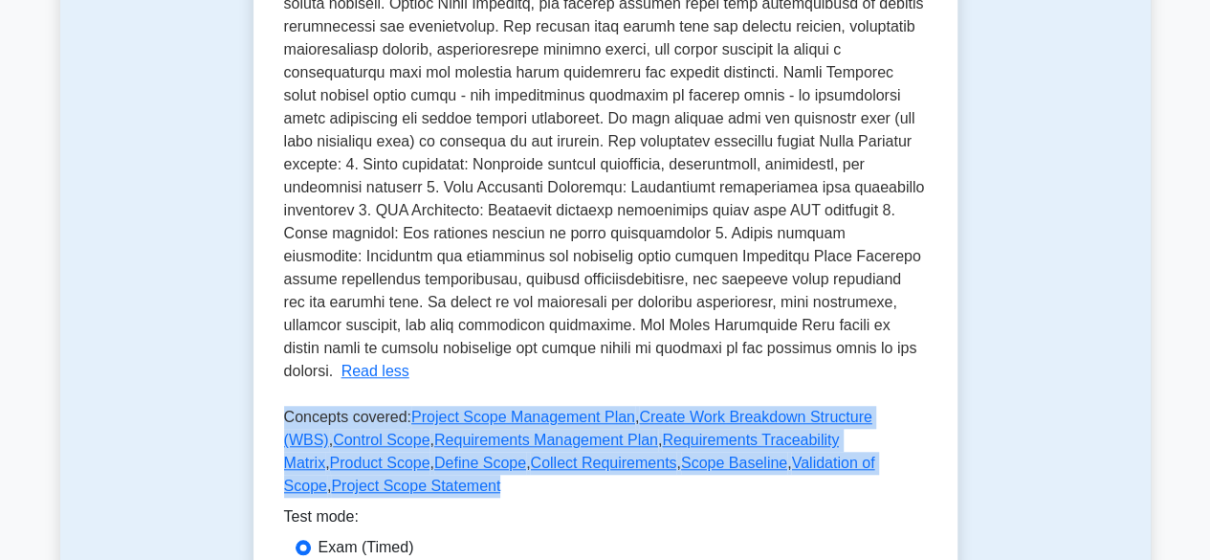
drag, startPoint x: 283, startPoint y: 418, endPoint x: 920, endPoint y: 458, distance: 638.3
click at [920, 458] on p "Concepts covered: Project Scope Management Plan , Create Work Breakdown Structu…" at bounding box center [605, 455] width 643 height 99
copy p "Concepts covered: Project Scope Management Plan , Create Work Breakdown Structu…"
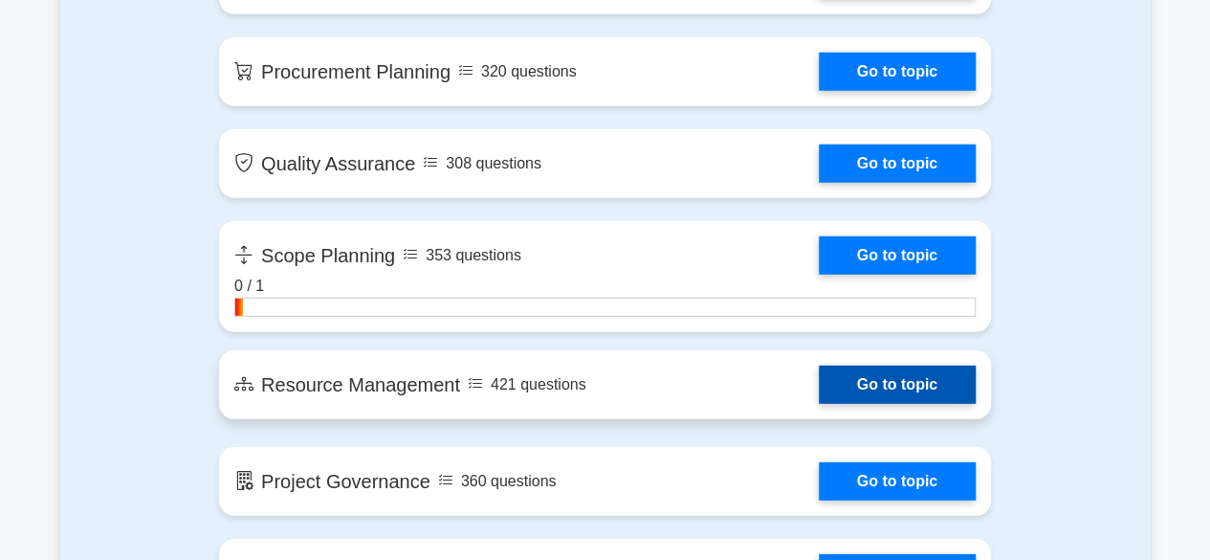
click at [819, 380] on link "Go to topic" at bounding box center [897, 384] width 157 height 38
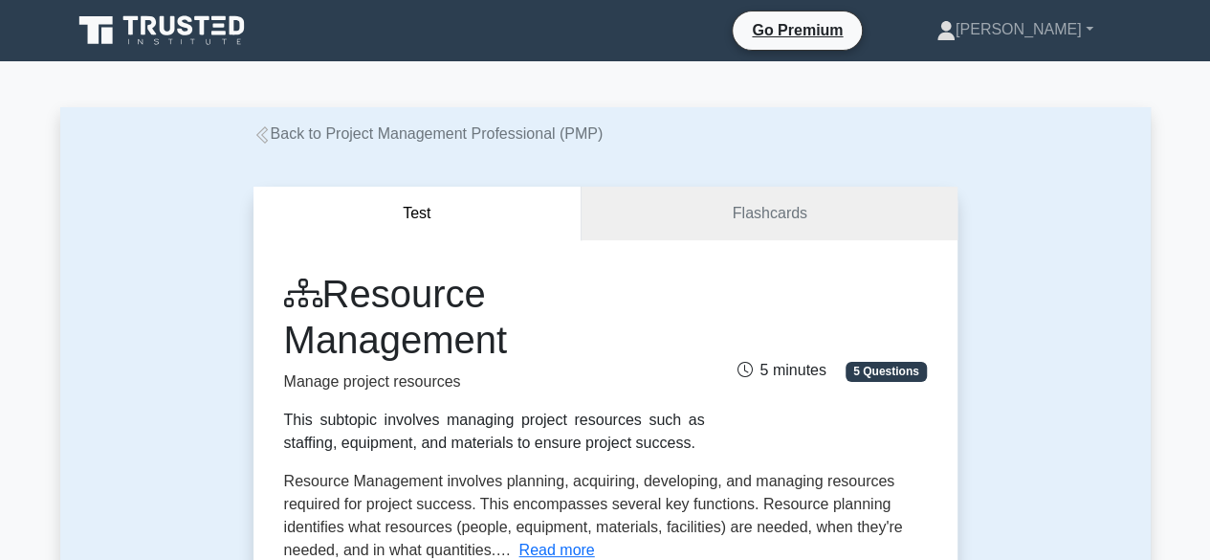
drag, startPoint x: 284, startPoint y: 423, endPoint x: 705, endPoint y: 441, distance: 421.2
click at [705, 441] on div "Resource Management Manage project resources This subtopic involves managing pr…" at bounding box center [495, 363] width 444 height 184
copy div "This subtopic involves managing project resources such as staffing, equipment, …"
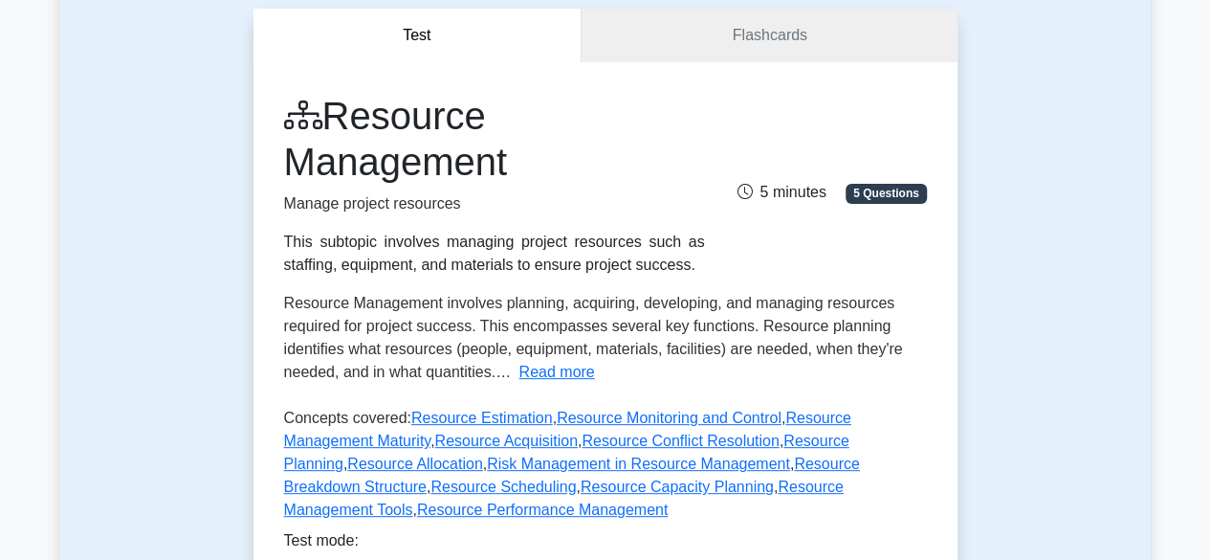
scroll to position [191, 0]
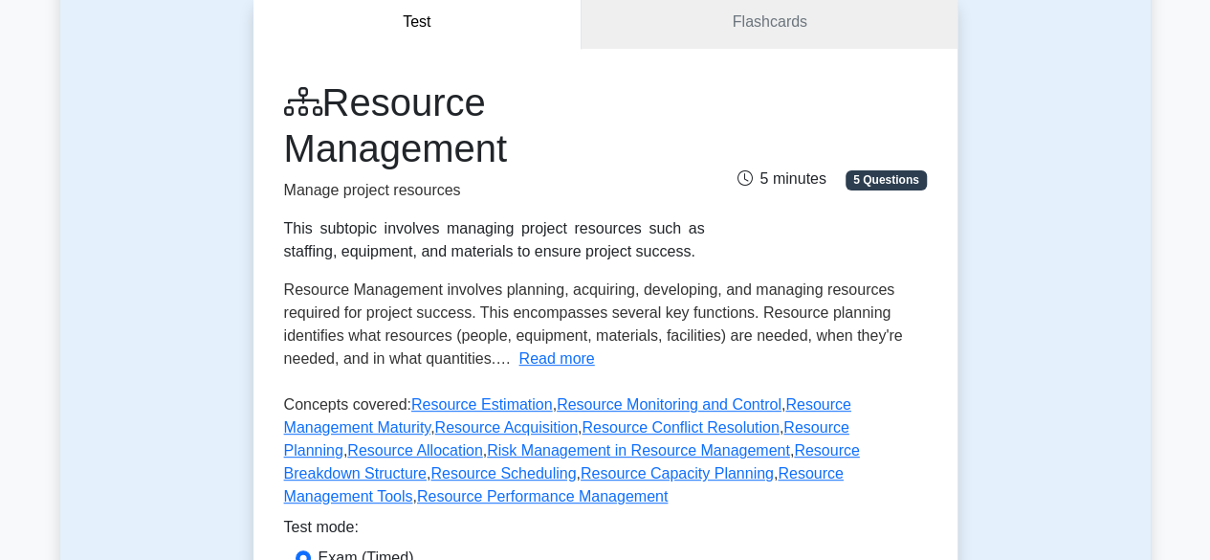
click at [575, 363] on button "Read more" at bounding box center [556, 358] width 76 height 23
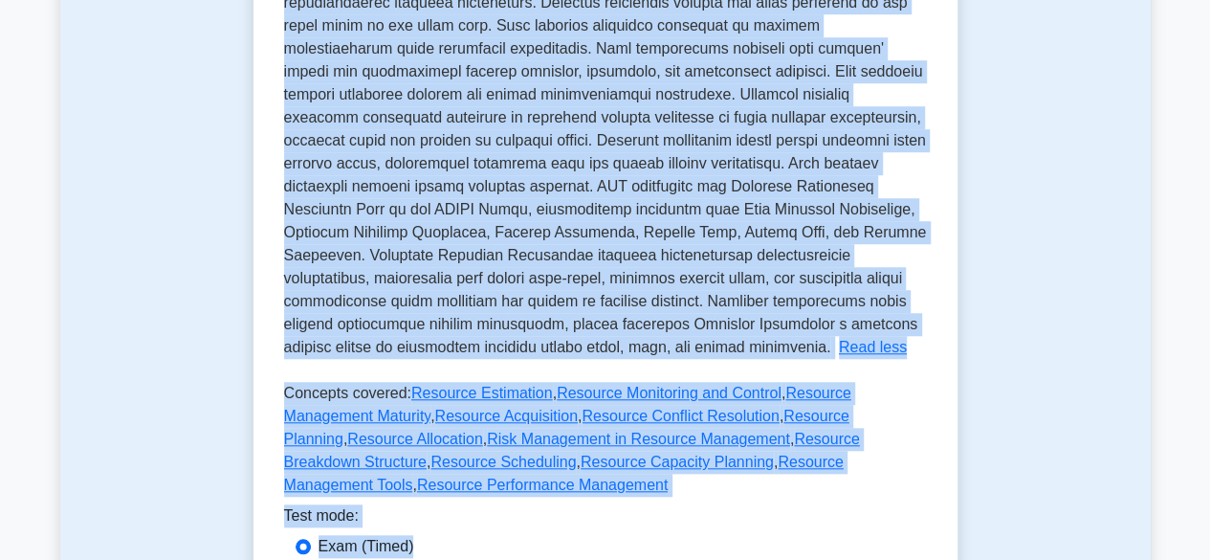
scroll to position [742, 0]
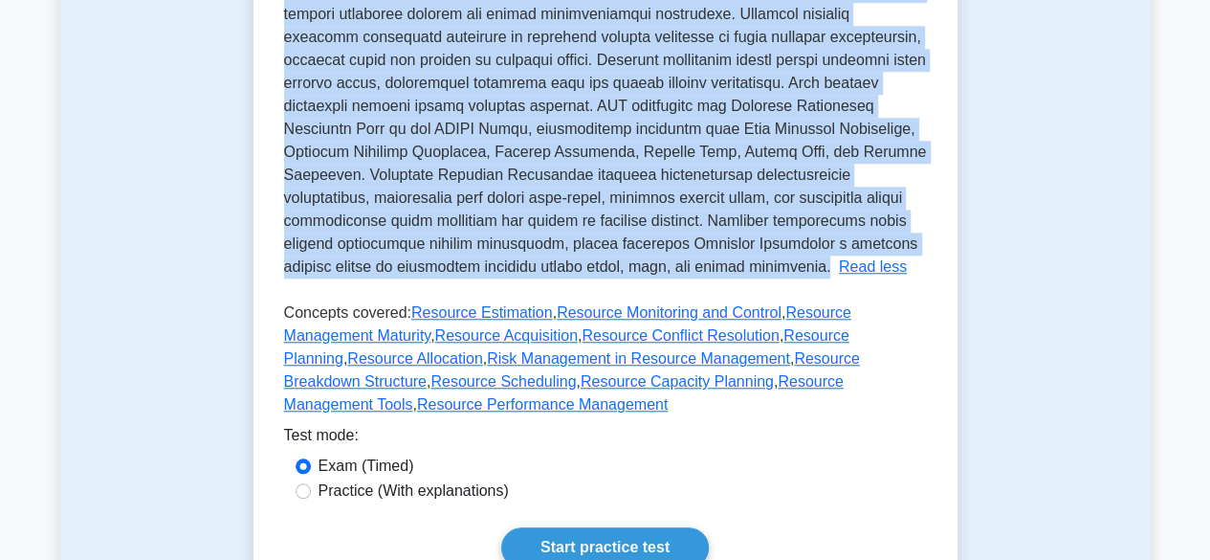
drag, startPoint x: 287, startPoint y: 290, endPoint x: 362, endPoint y: 257, distance: 81.4
click at [362, 257] on span at bounding box center [605, 2] width 643 height 544
copy span "Resource Management involves planning, acquiring, developing, and managing reso…"
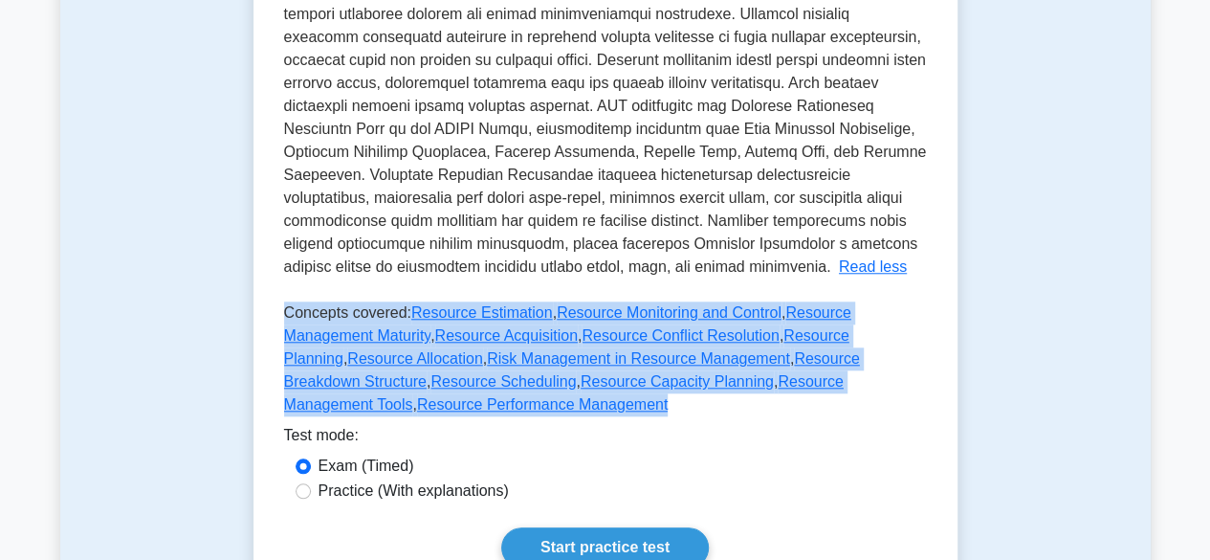
drag, startPoint x: 284, startPoint y: 313, endPoint x: 899, endPoint y: 383, distance: 619.0
click at [899, 383] on p "Concepts covered: Resource Estimation , Resource Monitoring and Control , Resou…" at bounding box center [605, 362] width 643 height 122
copy p "Concepts covered: Resource Estimation , Resource Monitoring and Control , Resou…"
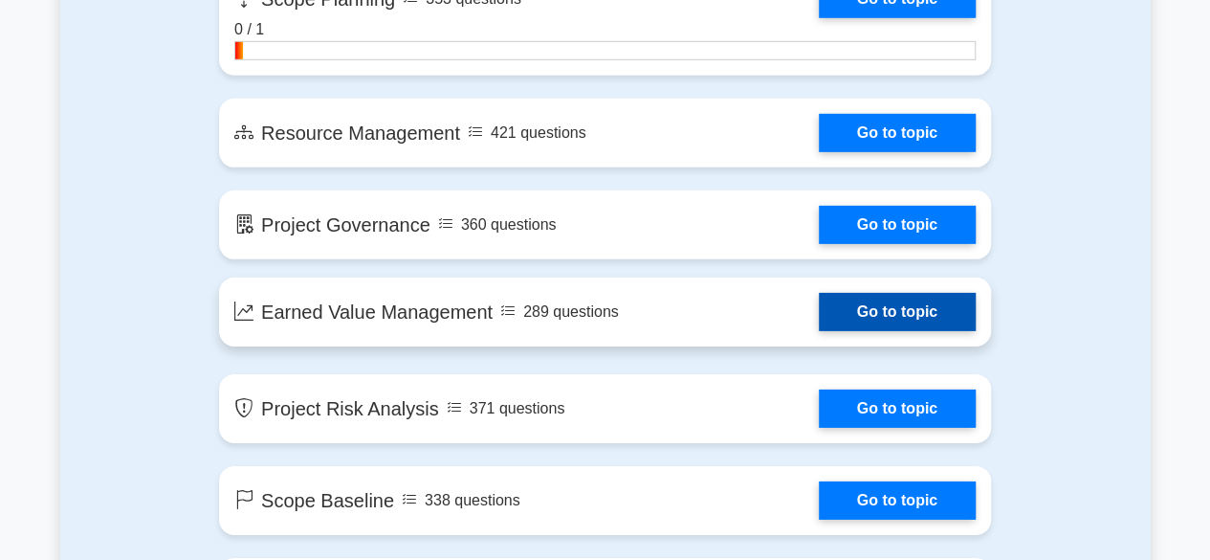
scroll to position [2873, 0]
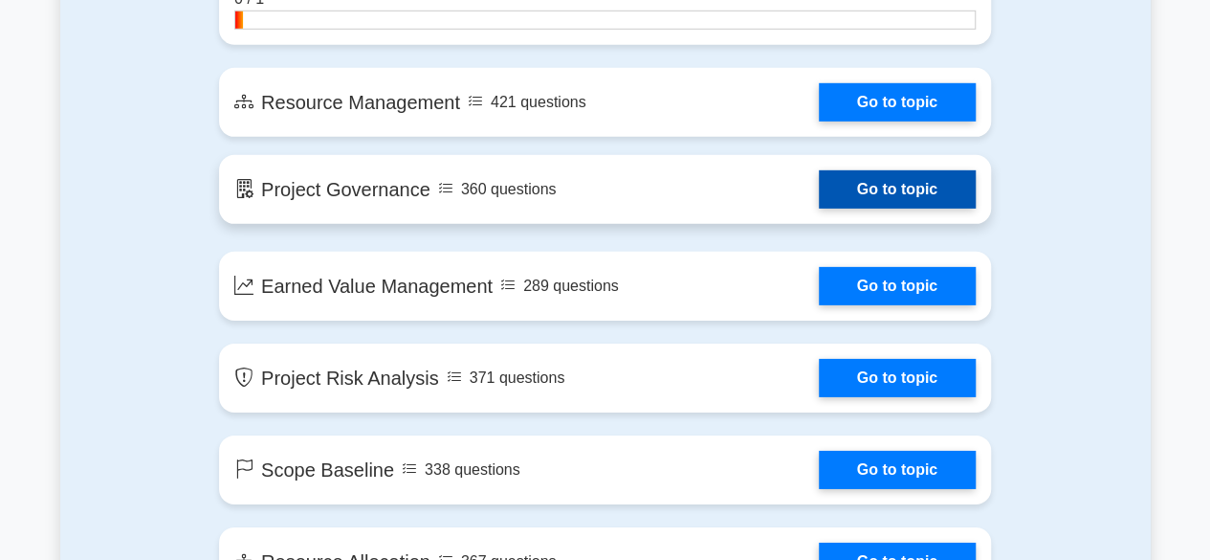
click at [819, 183] on link "Go to topic" at bounding box center [897, 189] width 157 height 38
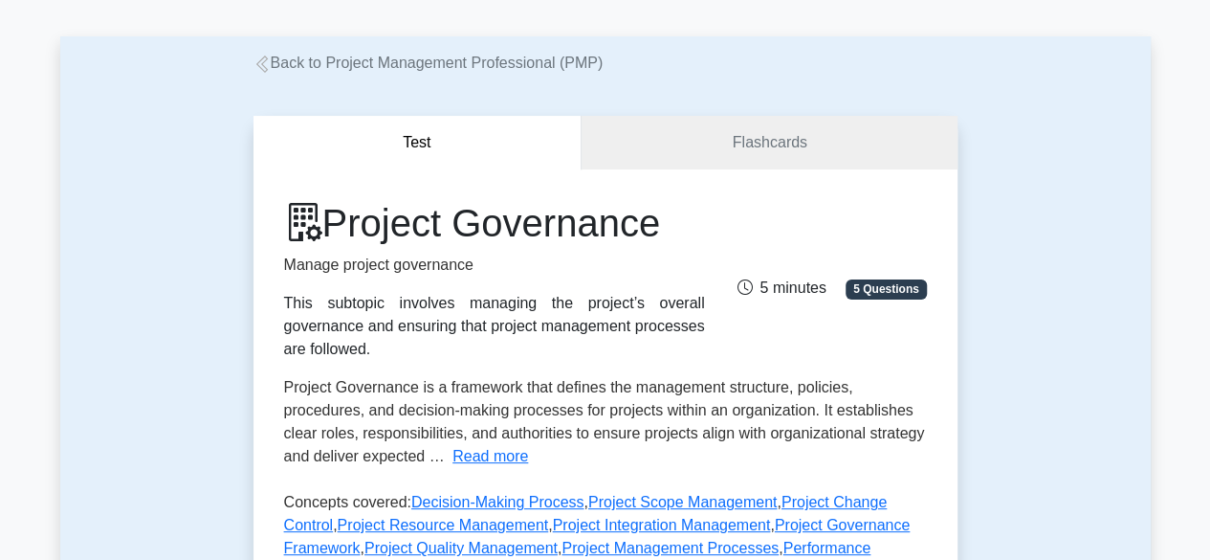
scroll to position [96, 0]
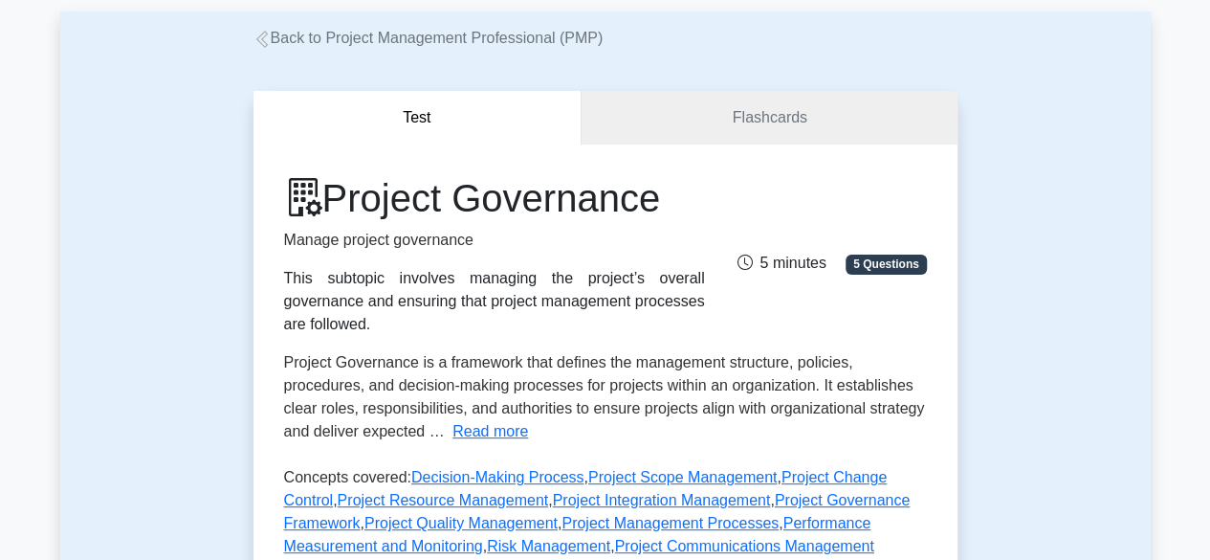
drag, startPoint x: 283, startPoint y: 278, endPoint x: 693, endPoint y: 313, distance: 411.8
click at [693, 313] on div "This subtopic involves managing the project’s overall governance and ensuring t…" at bounding box center [494, 301] width 421 height 69
copy div "This subtopic involves managing the project’s overall governance and ensuring t…"
click at [490, 420] on button "Read more" at bounding box center [490, 431] width 76 height 23
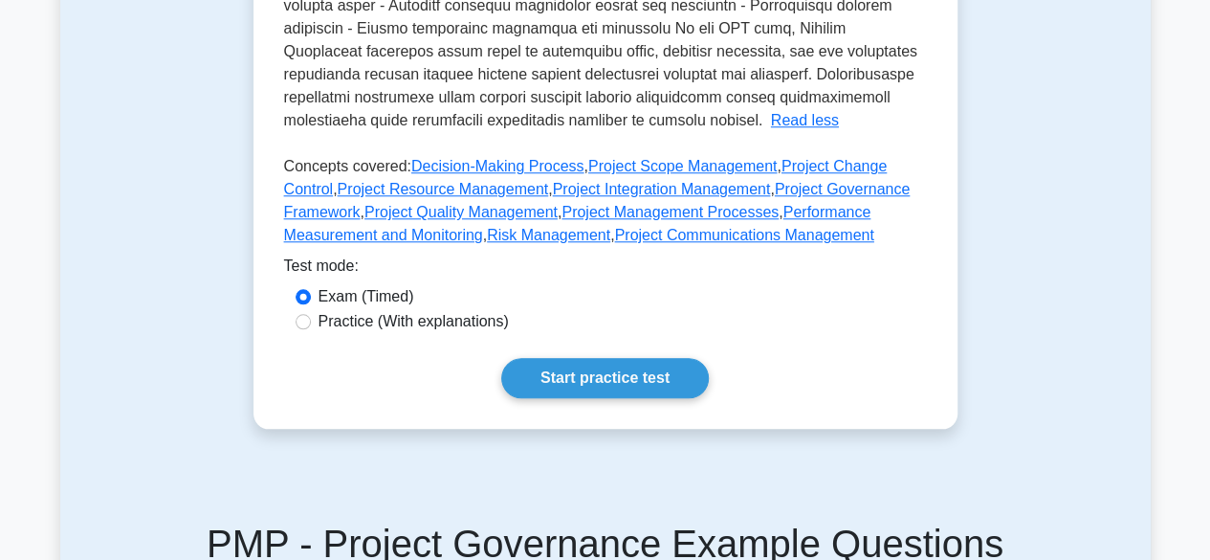
scroll to position [668, 0]
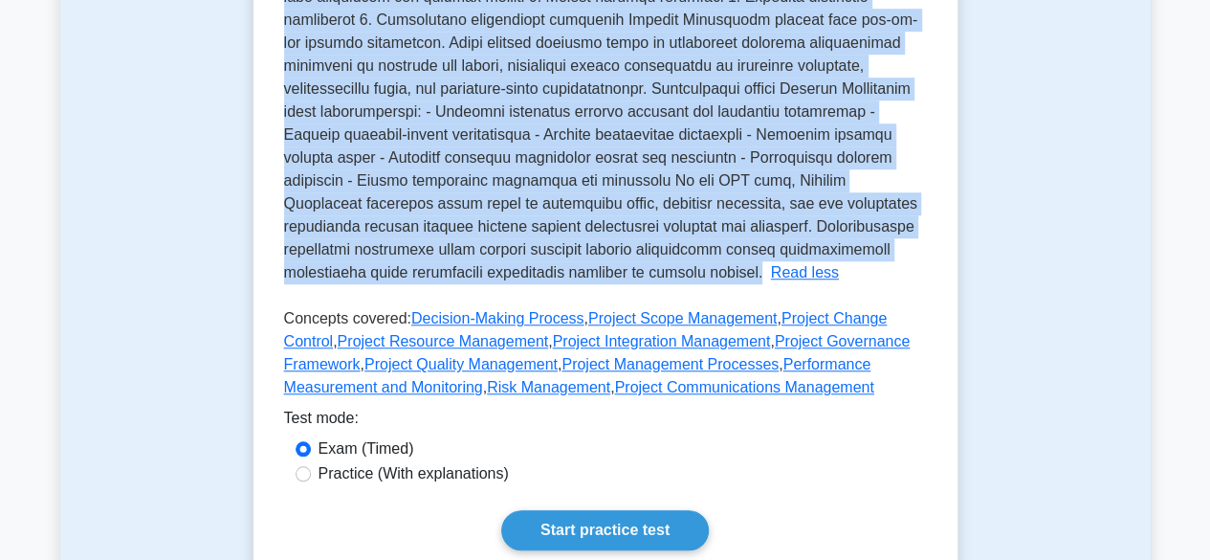
drag, startPoint x: 284, startPoint y: 340, endPoint x: 639, endPoint y: 253, distance: 365.1
click at [639, 253] on p "Project Governance is a framework that defines the management structure, polici…" at bounding box center [605, 31] width 642 height 498
copy span "Project Governance is a framework that defines the management structure, polici…"
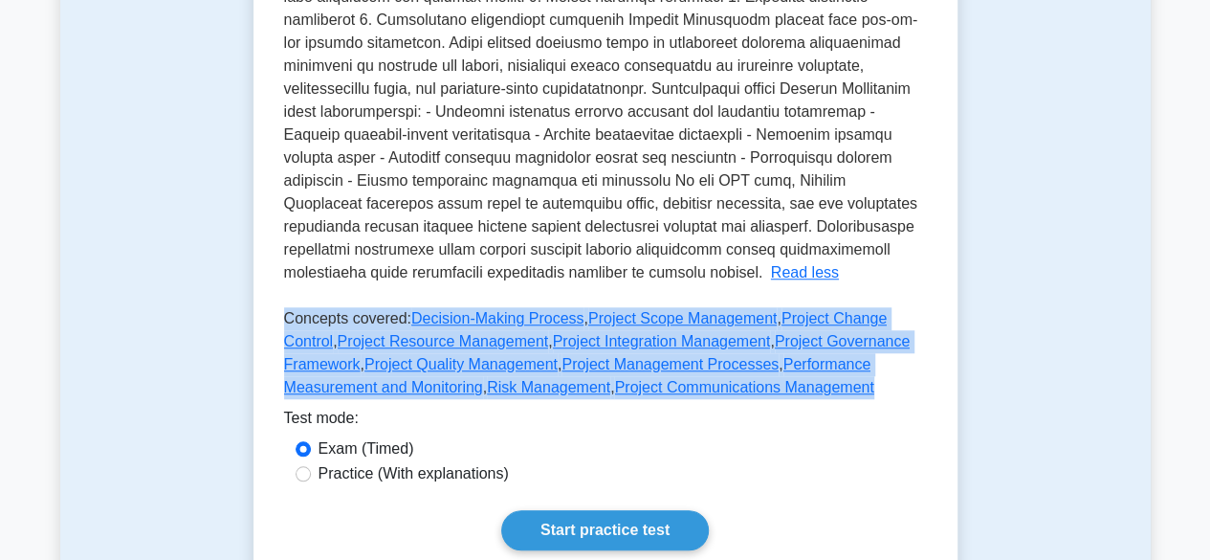
drag, startPoint x: 285, startPoint y: 296, endPoint x: 732, endPoint y: 372, distance: 453.2
click at [732, 372] on p "Concepts covered: Decision-Making Process , Project Scope Management , Project …" at bounding box center [605, 356] width 643 height 99
copy p "Concepts covered: Decision-Making Process , Project Scope Management , Project …"
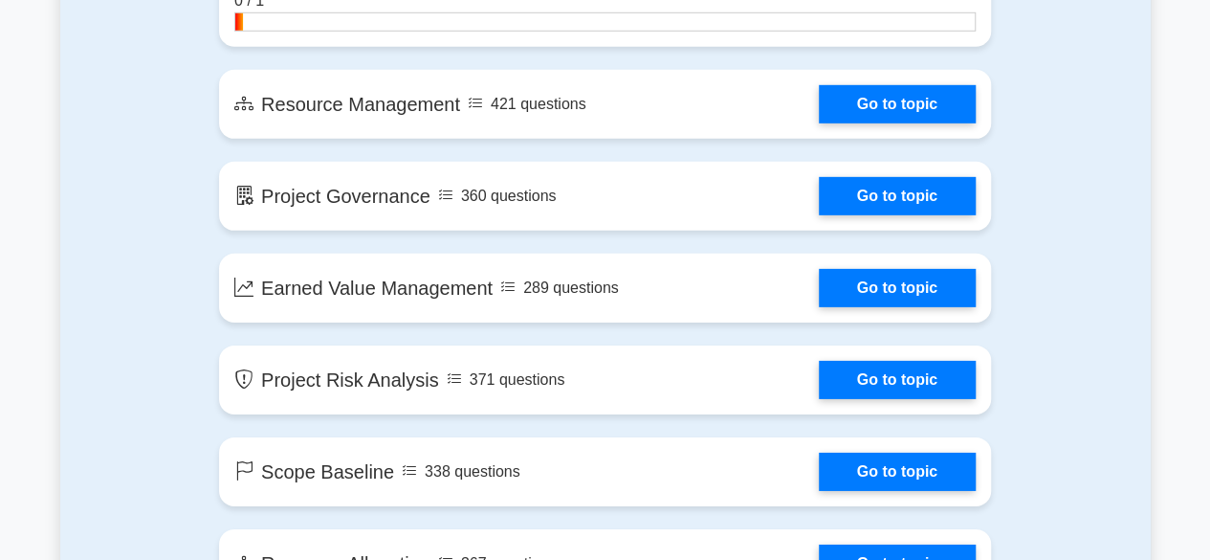
scroll to position [2873, 0]
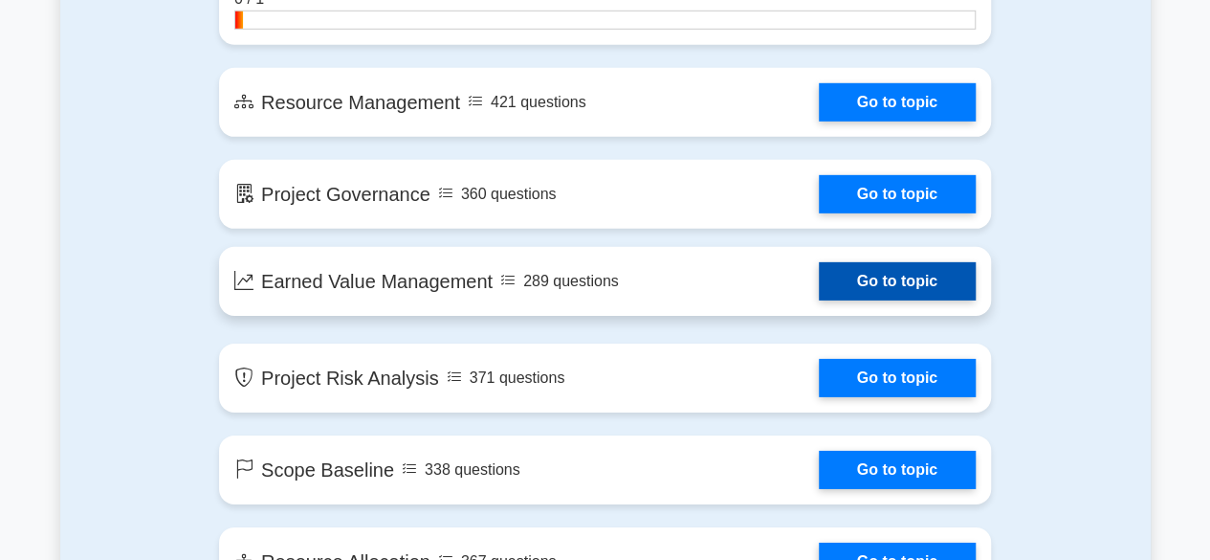
click at [819, 281] on link "Go to topic" at bounding box center [897, 281] width 157 height 38
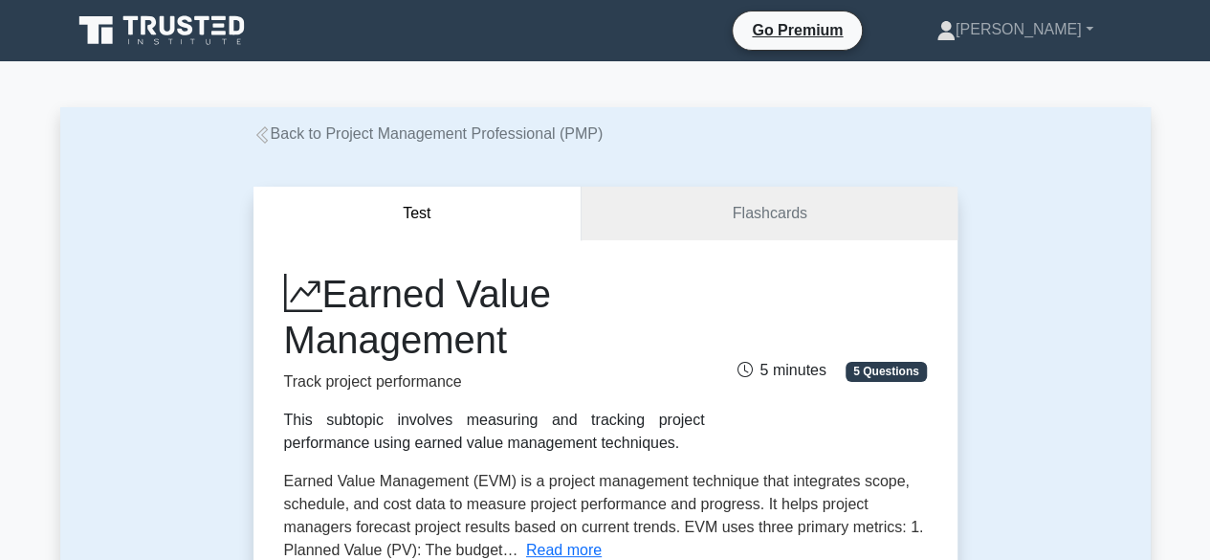
drag, startPoint x: 283, startPoint y: 414, endPoint x: 664, endPoint y: 439, distance: 381.5
click at [664, 439] on div "This subtopic involves measuring and tracking project performance using earned …" at bounding box center [494, 431] width 421 height 46
copy div "This subtopic involves measuring and tracking project performance using earned …"
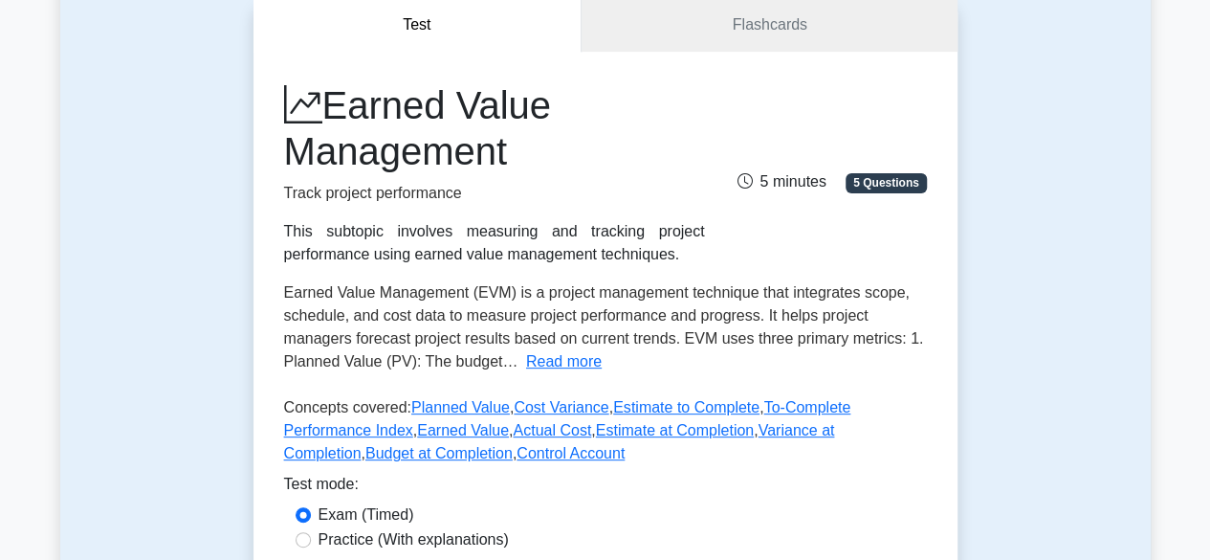
scroll to position [191, 0]
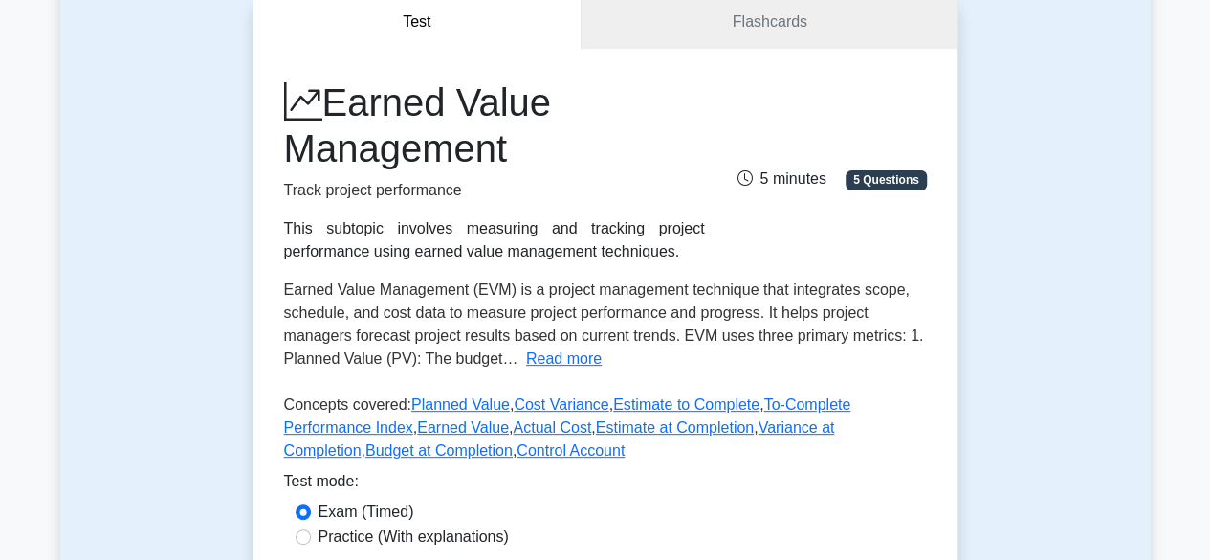
drag, startPoint x: 545, startPoint y: 363, endPoint x: 539, endPoint y: 372, distance: 11.2
click at [548, 364] on button "Read more" at bounding box center [564, 358] width 76 height 23
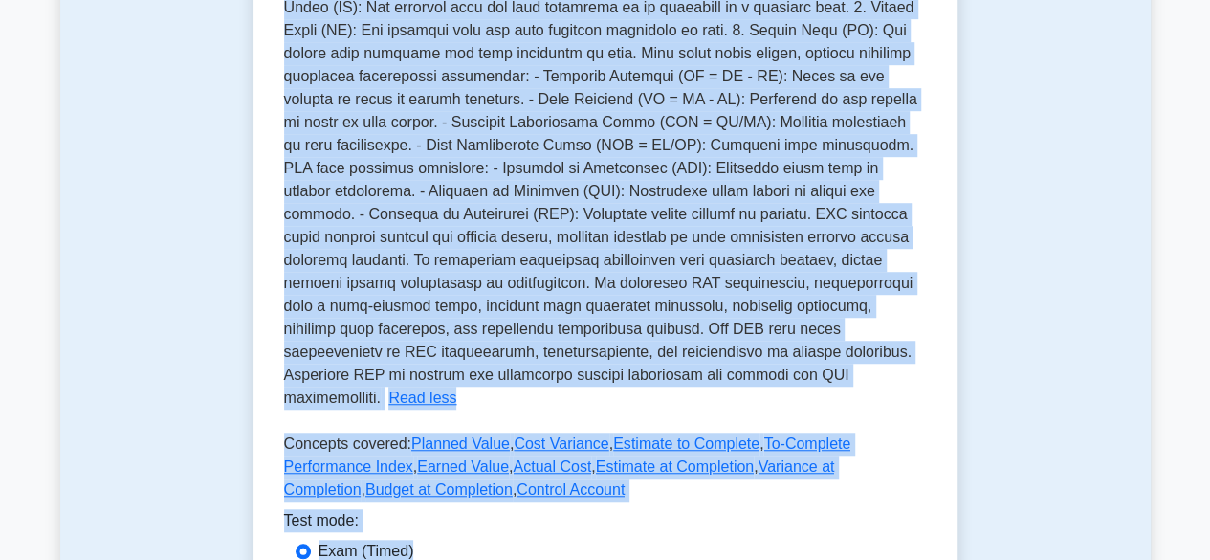
scroll to position [543, 0]
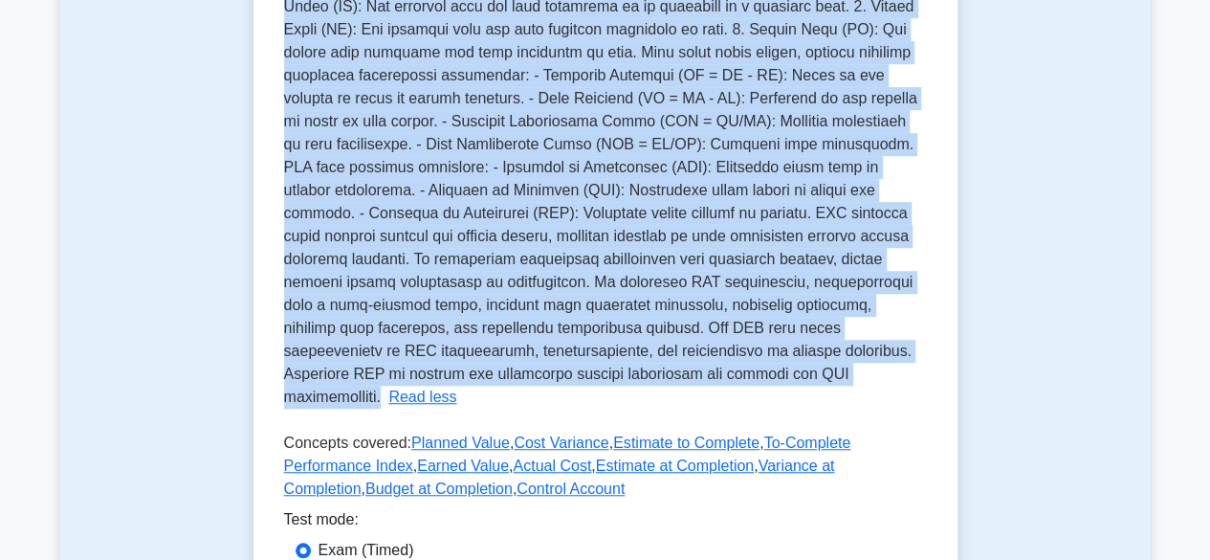
drag, startPoint x: 284, startPoint y: 292, endPoint x: 656, endPoint y: 377, distance: 381.7
click at [656, 377] on p "Earned Value Management (EVM) is a project management technique that integrates…" at bounding box center [600, 166] width 633 height 475
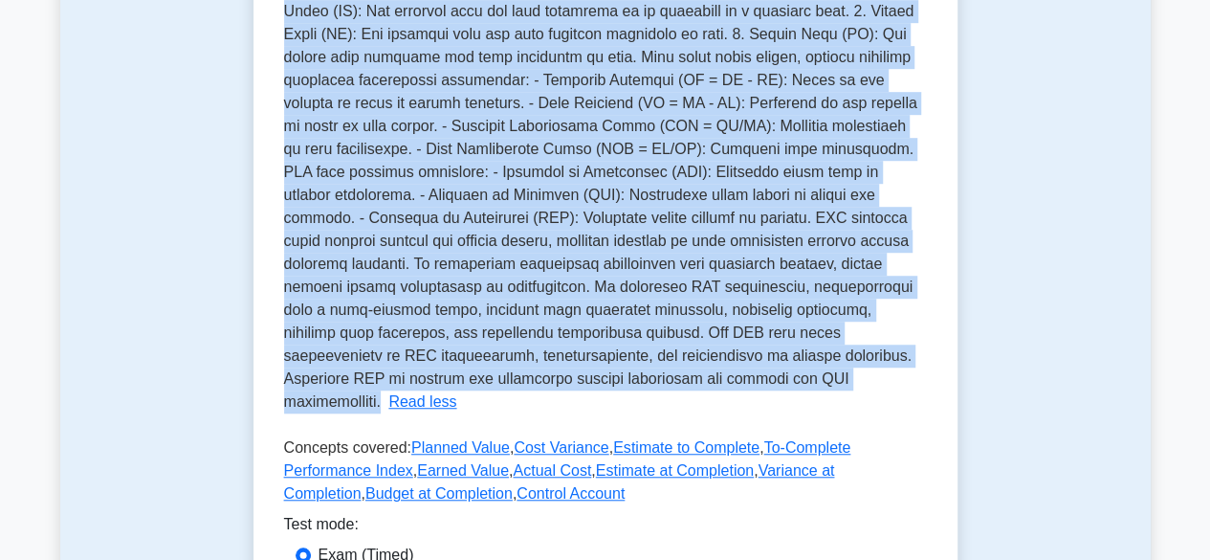
copy span "Earned Value Management (EVM) is a project management technique that integrates…"
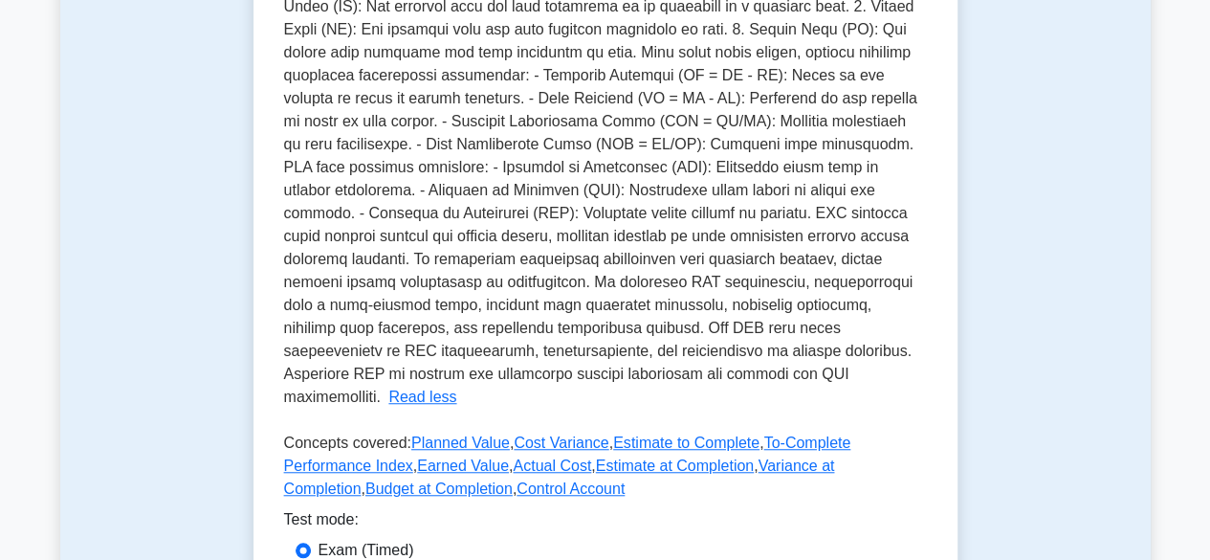
drag, startPoint x: 286, startPoint y: 421, endPoint x: 377, endPoint y: 431, distance: 91.5
click at [287, 431] on p "Concepts covered: Planned Value , Cost Variance , Estimate to Complete , To-Com…" at bounding box center [605, 469] width 643 height 77
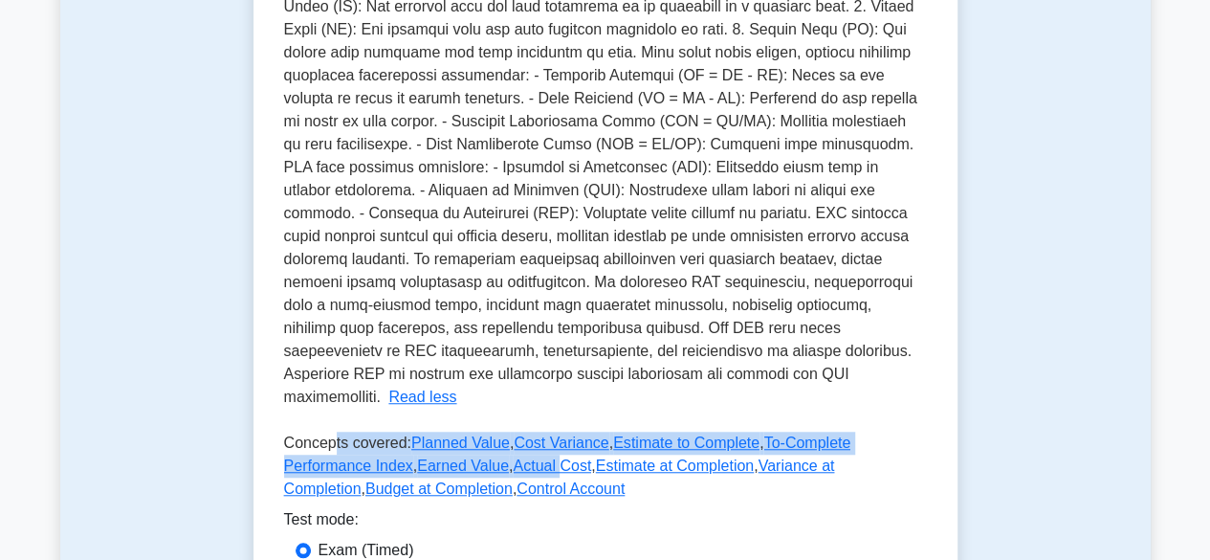
drag, startPoint x: 377, startPoint y: 431, endPoint x: 457, endPoint y: 453, distance: 83.3
click at [457, 453] on p "Concepts covered: Planned Value , Cost Variance , Estimate to Complete , To-Com…" at bounding box center [605, 469] width 643 height 77
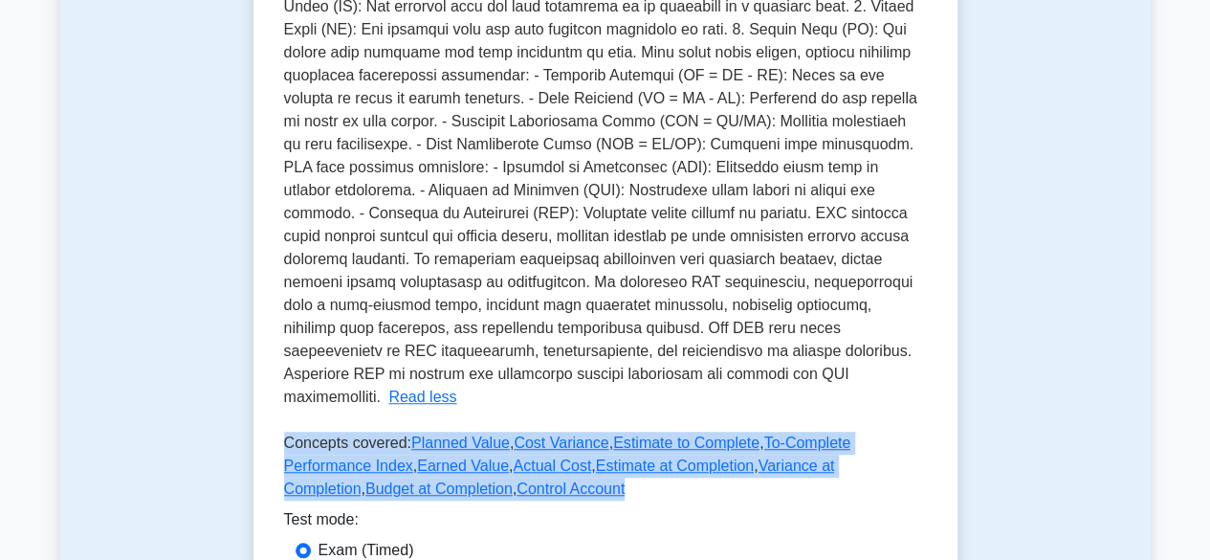
drag, startPoint x: 283, startPoint y: 416, endPoint x: 473, endPoint y: 466, distance: 196.7
click at [473, 466] on p "Concepts covered: Planned Value , Cost Variance , Estimate to Complete , To-Com…" at bounding box center [605, 469] width 643 height 77
copy p "Concepts covered: Planned Value , Cost Variance , Estimate to Complete , To-Com…"
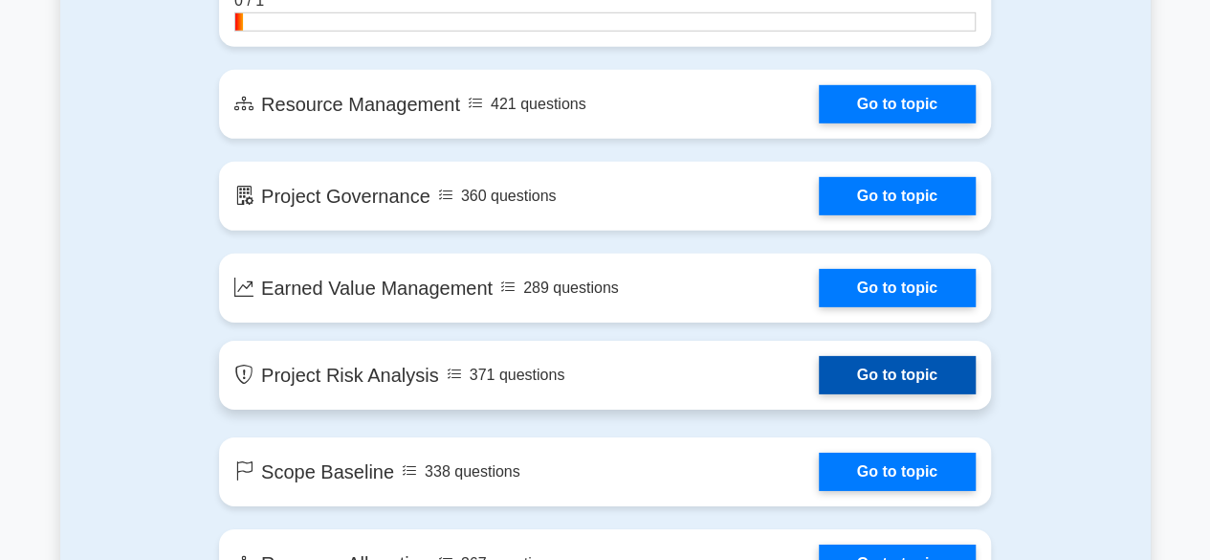
click at [819, 370] on link "Go to topic" at bounding box center [897, 375] width 157 height 38
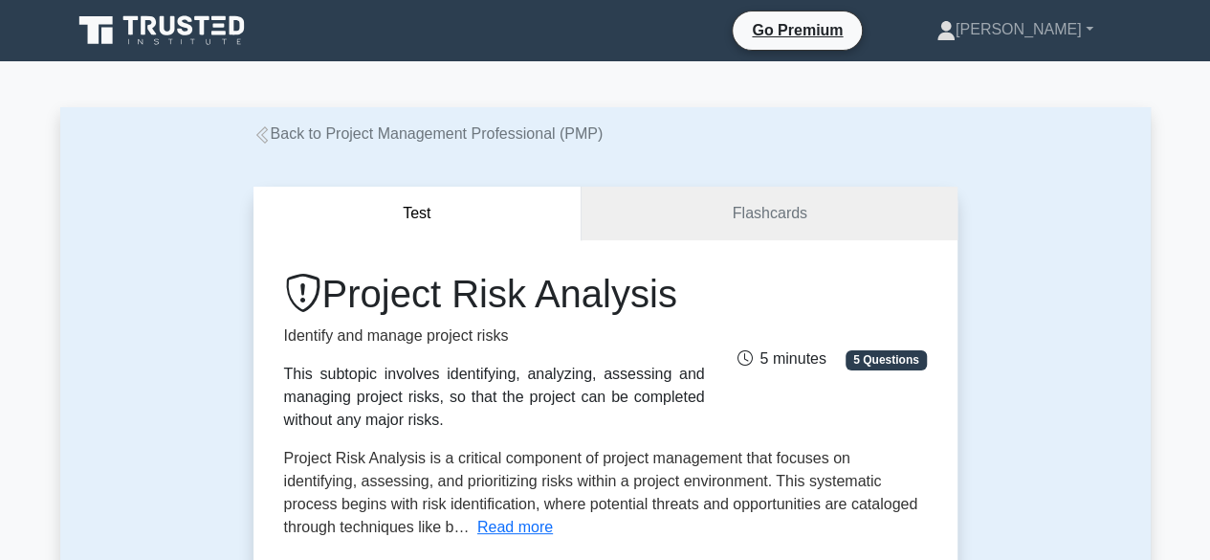
drag, startPoint x: 284, startPoint y: 372, endPoint x: 453, endPoint y: 419, distance: 175.7
click at [453, 419] on div "This subtopic involves identifying, analyzing, assessing and managing project r…" at bounding box center [494, 397] width 421 height 69
copy div "This subtopic involves identifying, analyzing, assessing and managing project r…"
click at [477, 531] on button "Read more" at bounding box center [515, 527] width 76 height 23
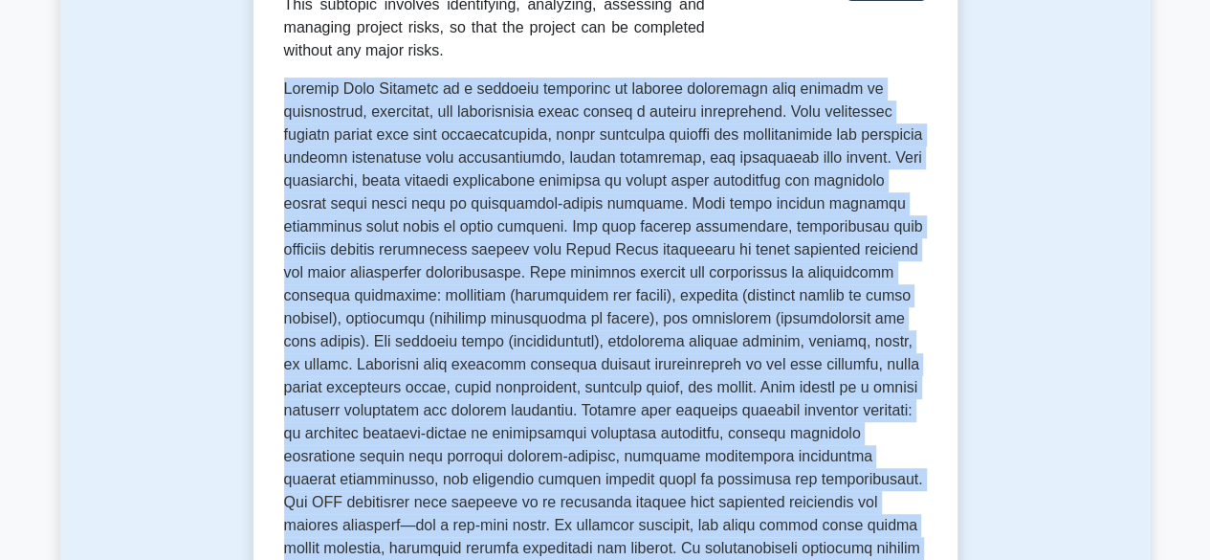
scroll to position [444, 0]
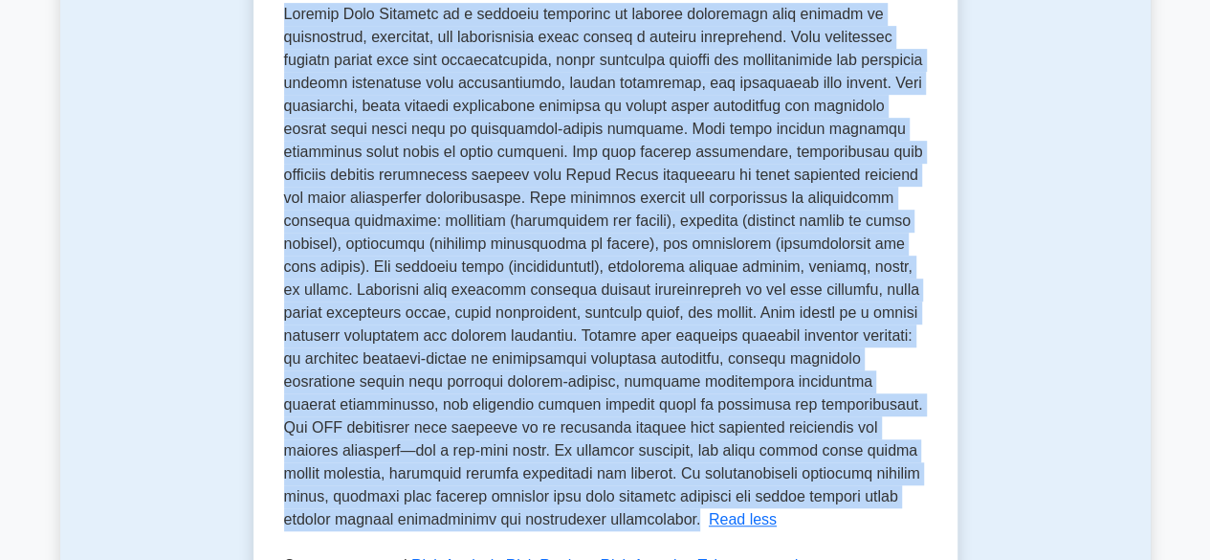
drag, startPoint x: 283, startPoint y: 458, endPoint x: 931, endPoint y: 491, distance: 648.4
click at [931, 491] on div "Project Risk Analysis Identify and manage project risks This subtopic involves …" at bounding box center [605, 311] width 704 height 1031
copy span "Project Risk Analysis is a critical component of project management that focuse…"
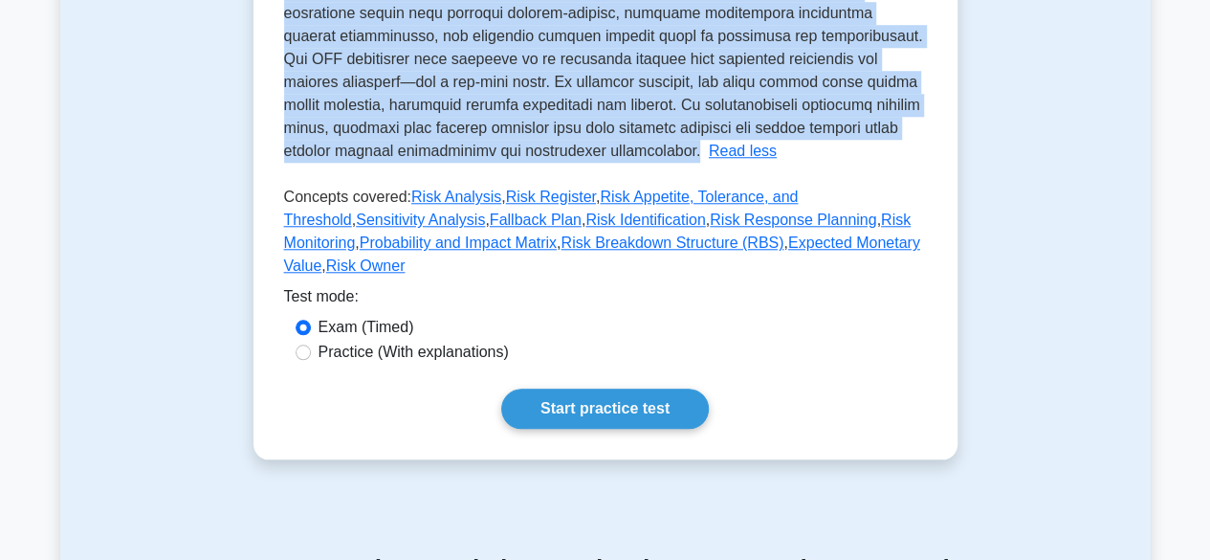
scroll to position [826, 0]
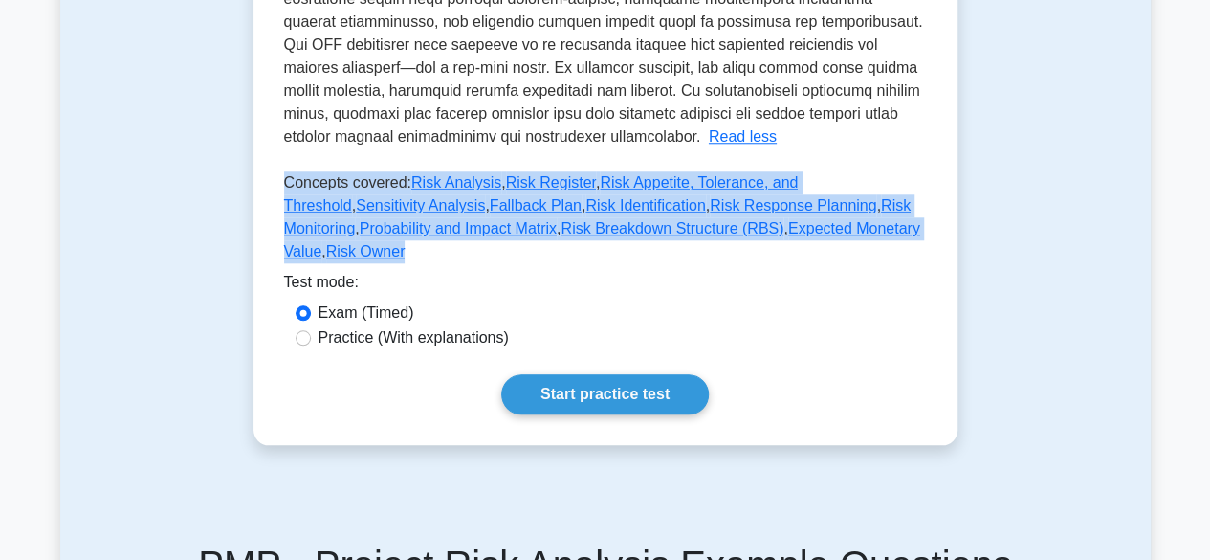
drag, startPoint x: 284, startPoint y: 182, endPoint x: 824, endPoint y: 225, distance: 541.2
click at [826, 225] on p "Concepts covered: Risk Analysis , Risk Register , Risk Appetite, Tolerance, and…" at bounding box center [605, 220] width 643 height 99
copy p "Concepts covered: Risk Analysis , Risk Register , Risk Appetite, Tolerance, and…"
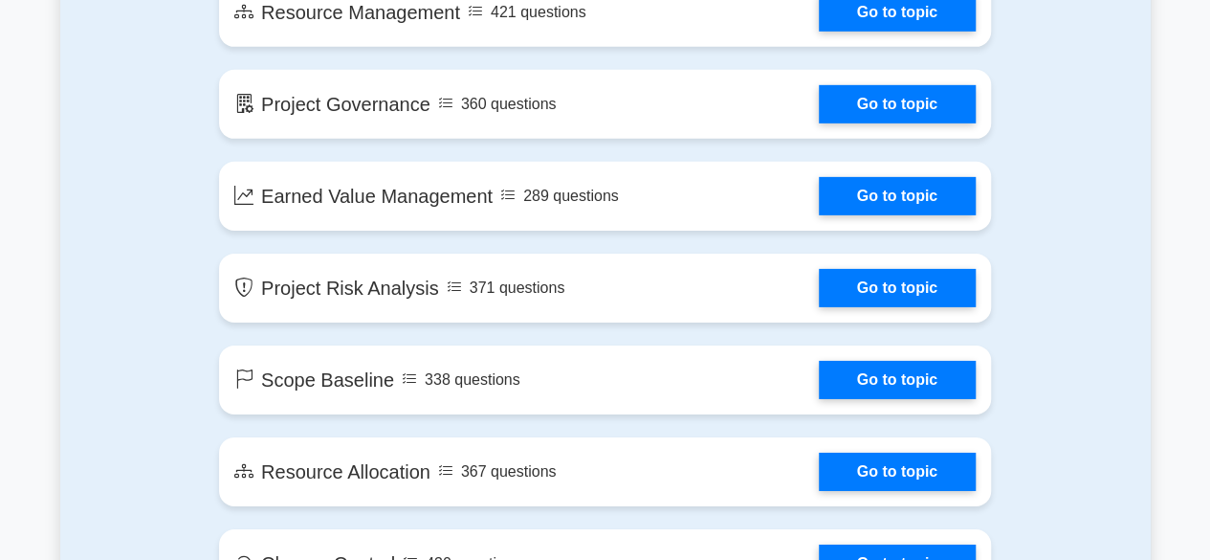
scroll to position [2966, 0]
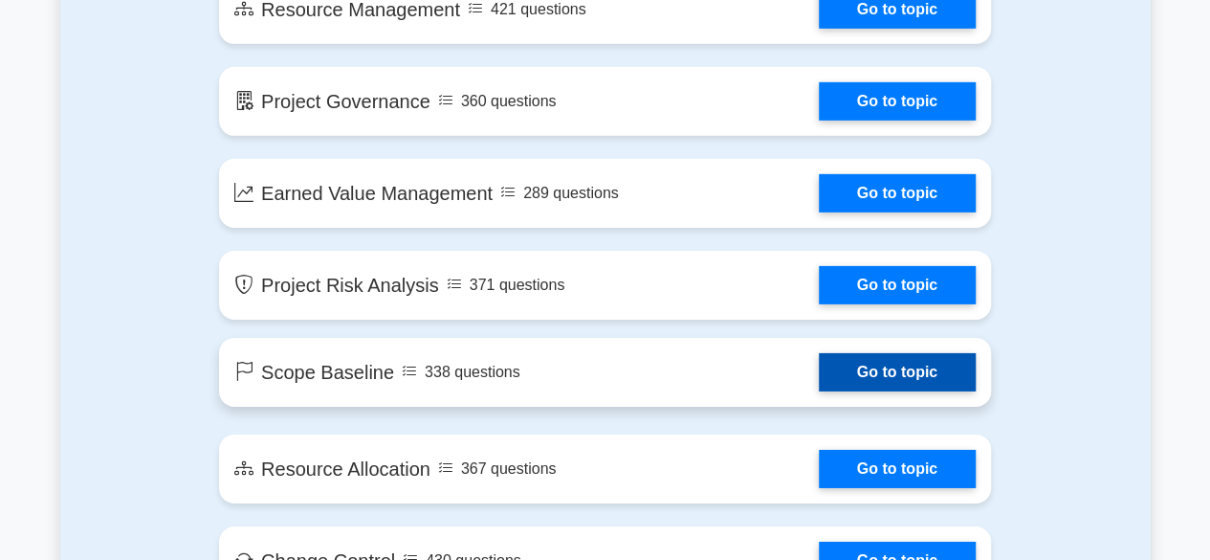
click at [819, 371] on link "Go to topic" at bounding box center [897, 372] width 157 height 38
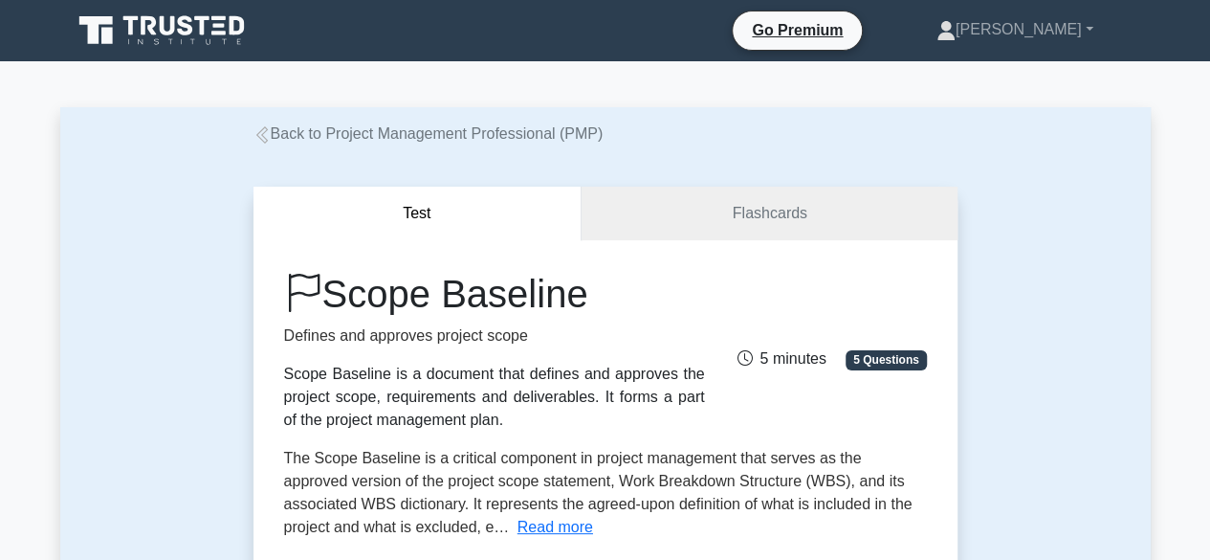
drag, startPoint x: 283, startPoint y: 375, endPoint x: 478, endPoint y: 424, distance: 201.1
click at [478, 424] on div "Scope Baseline is a document that defines and approves the project scope, requi…" at bounding box center [494, 397] width 421 height 69
copy div "Scope Baseline is a document that defines and approves the project scope, requi…"
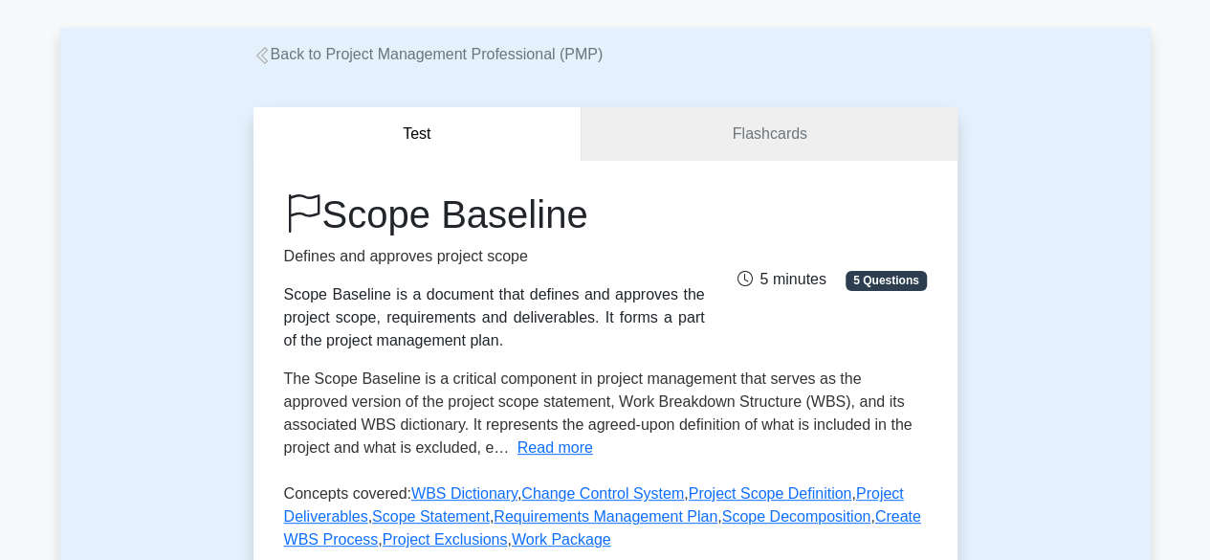
scroll to position [191, 0]
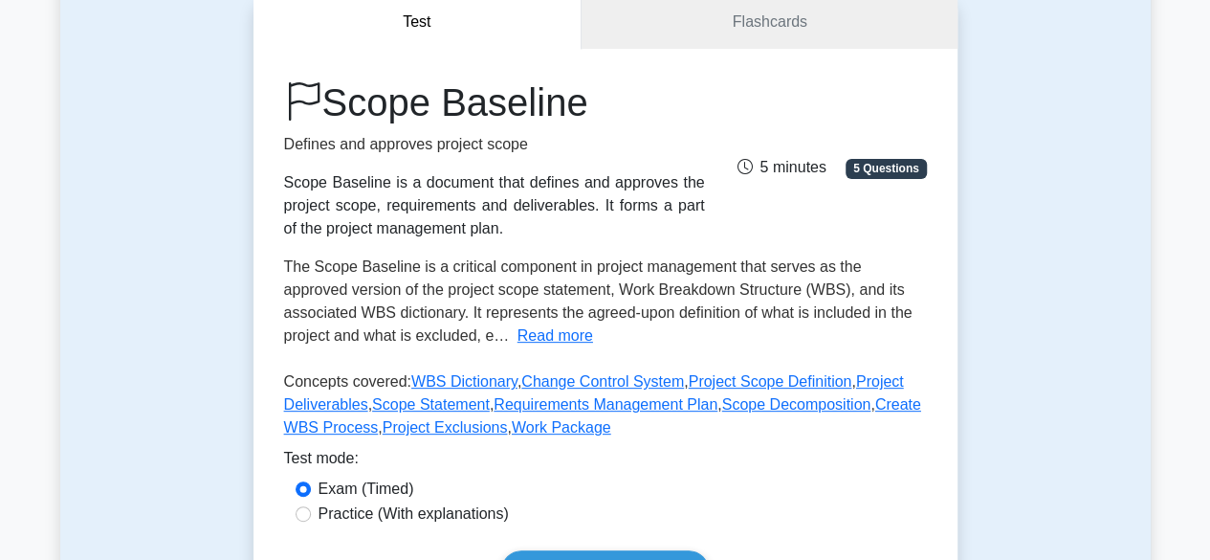
click at [553, 349] on div "Scope Baseline Defines and approves project scope Scope Baseline is a document …" at bounding box center [605, 262] width 643 height 367
click at [517, 340] on button "Read more" at bounding box center [555, 335] width 76 height 23
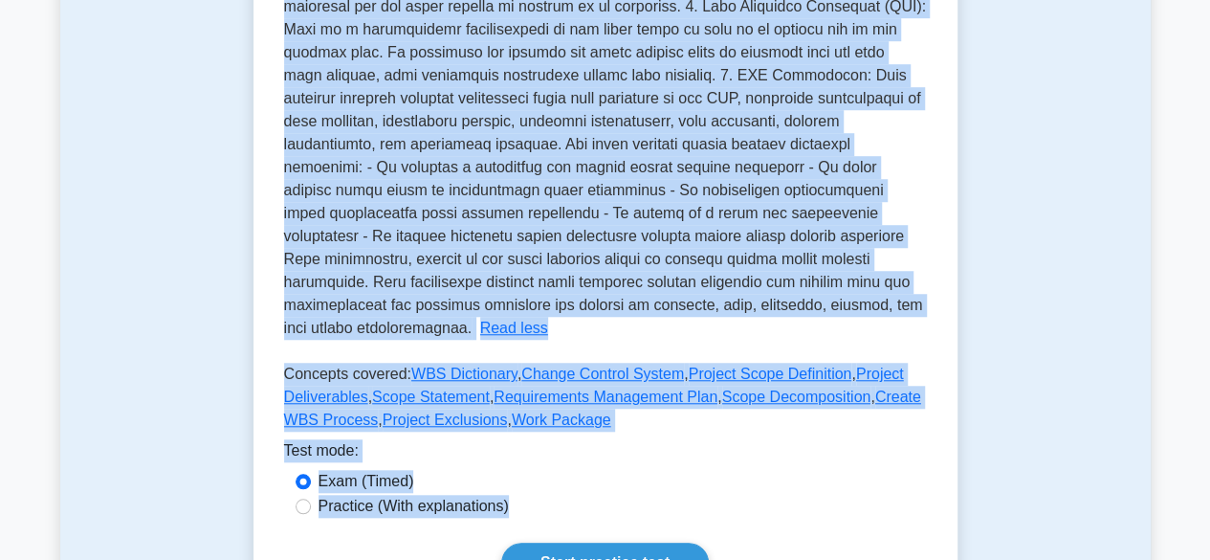
scroll to position [685, 0]
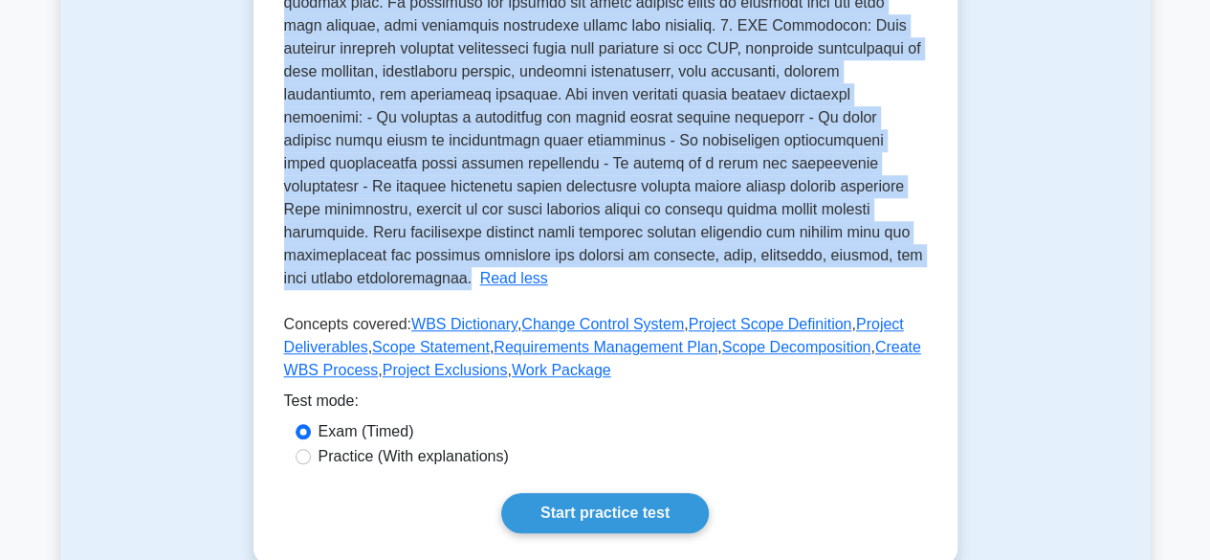
drag, startPoint x: 282, startPoint y: 264, endPoint x: 727, endPoint y: 262, distance: 444.8
click at [727, 262] on div "Scope Baseline Defines and approves project scope Scope Baseline is a document …" at bounding box center [605, 59] width 704 height 1008
copy span "The Scope Baseline is a critical component in project management that serves as…"
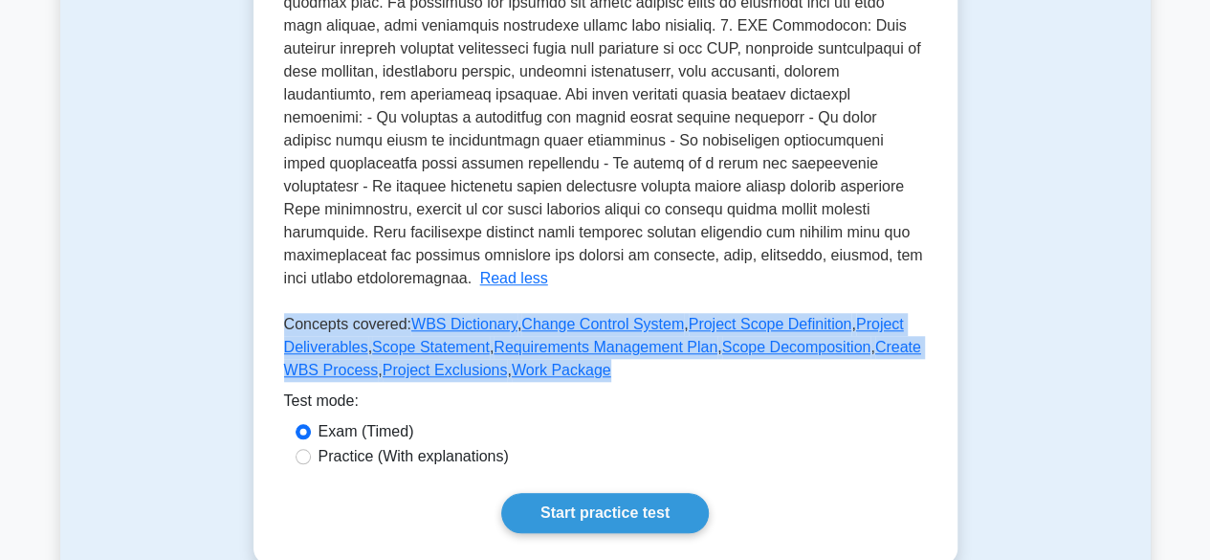
drag, startPoint x: 284, startPoint y: 303, endPoint x: 554, endPoint y: 353, distance: 274.3
click at [554, 353] on p "Concepts covered: WBS Dictionary , Change Control System , Project Scope Defini…" at bounding box center [605, 351] width 643 height 77
copy p "Concepts covered: WBS Dictionary , Change Control System , Project Scope Defini…"
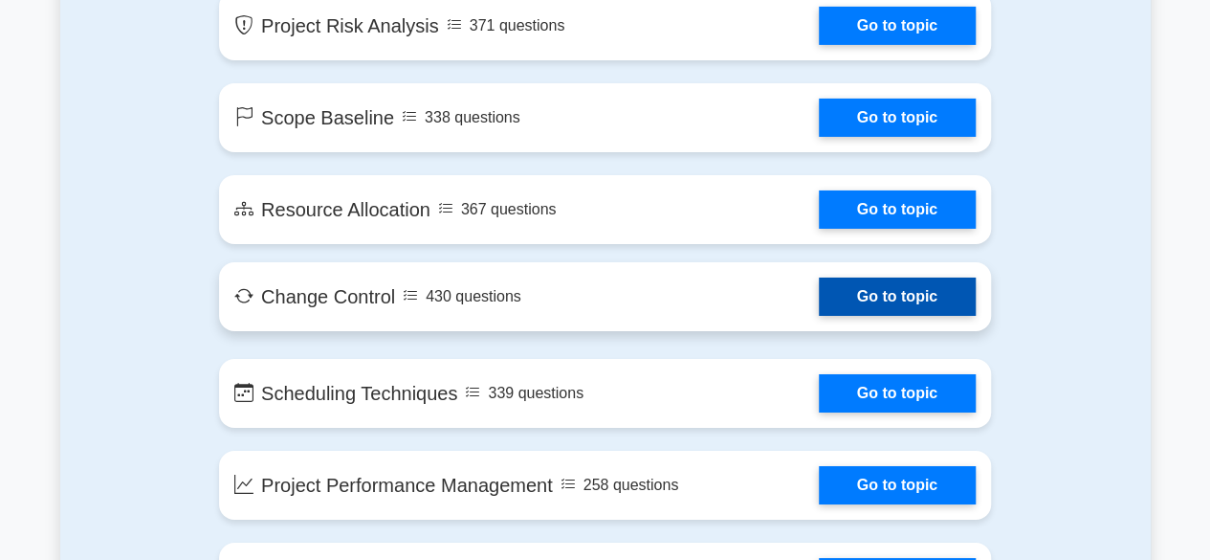
scroll to position [3253, 0]
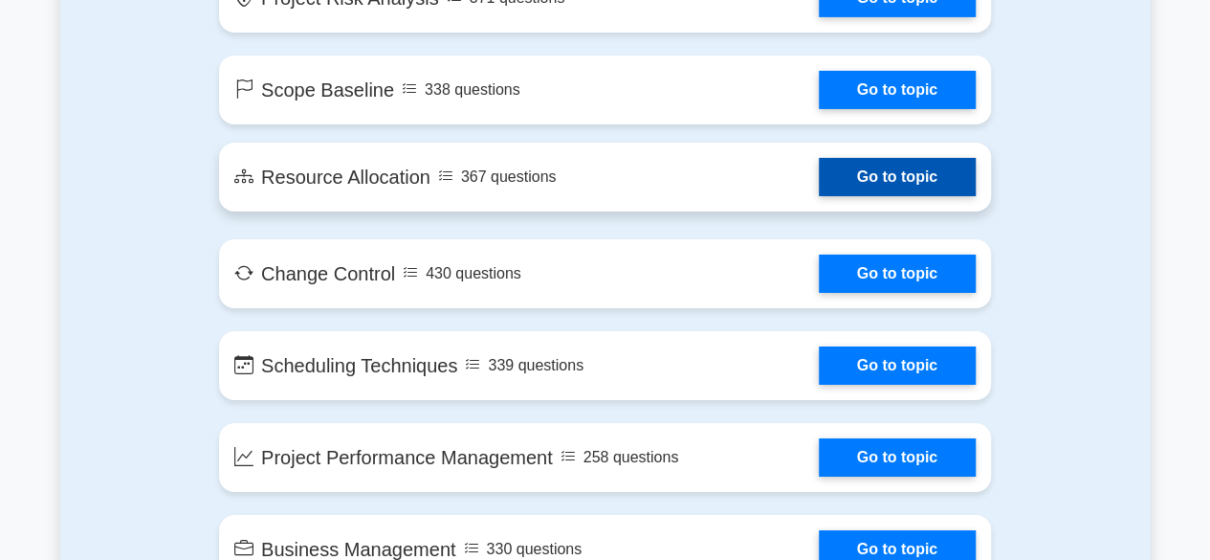
click at [819, 190] on link "Go to topic" at bounding box center [897, 177] width 157 height 38
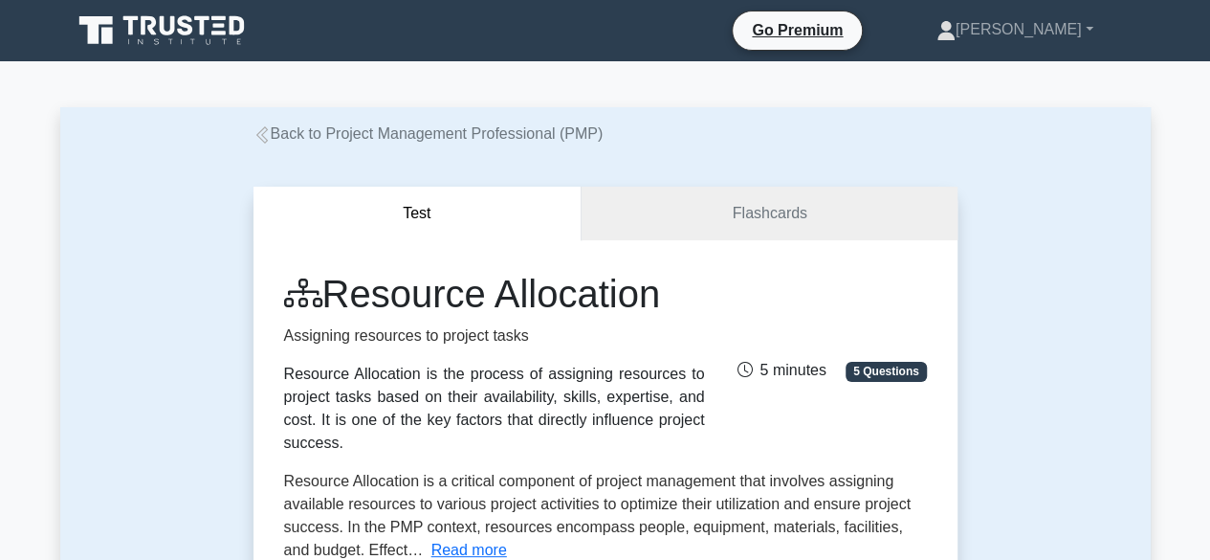
drag, startPoint x: 287, startPoint y: 371, endPoint x: 713, endPoint y: 412, distance: 427.6
click at [713, 412] on div "Resource Allocation Assigning resources to project tasks Resource Allocation is…" at bounding box center [495, 363] width 444 height 184
copy div "Resource Allocation is the process of assigning resources to project tasks base…"
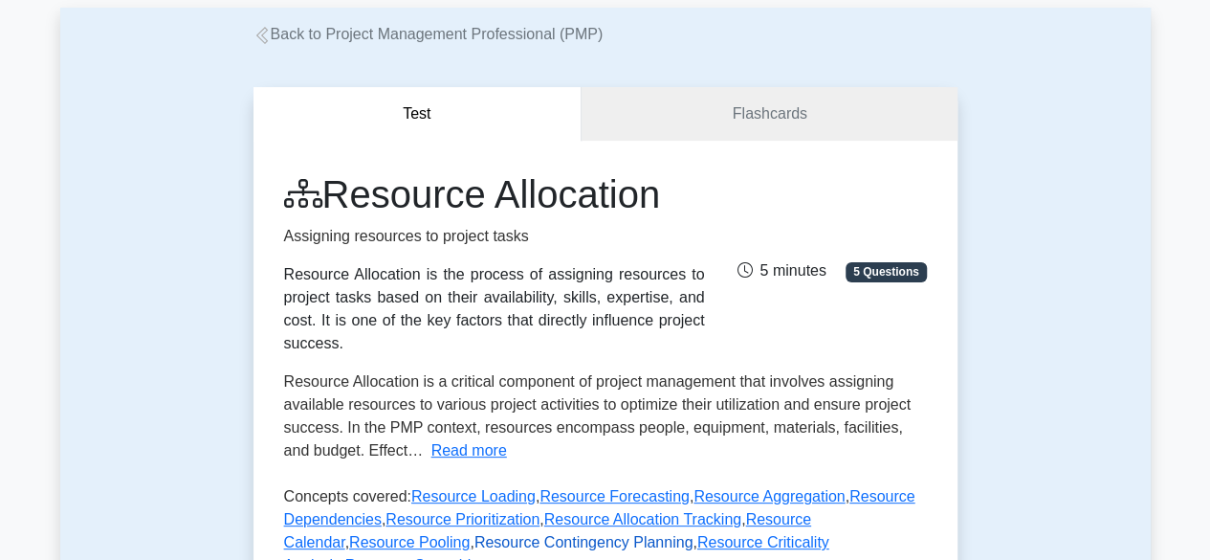
scroll to position [191, 0]
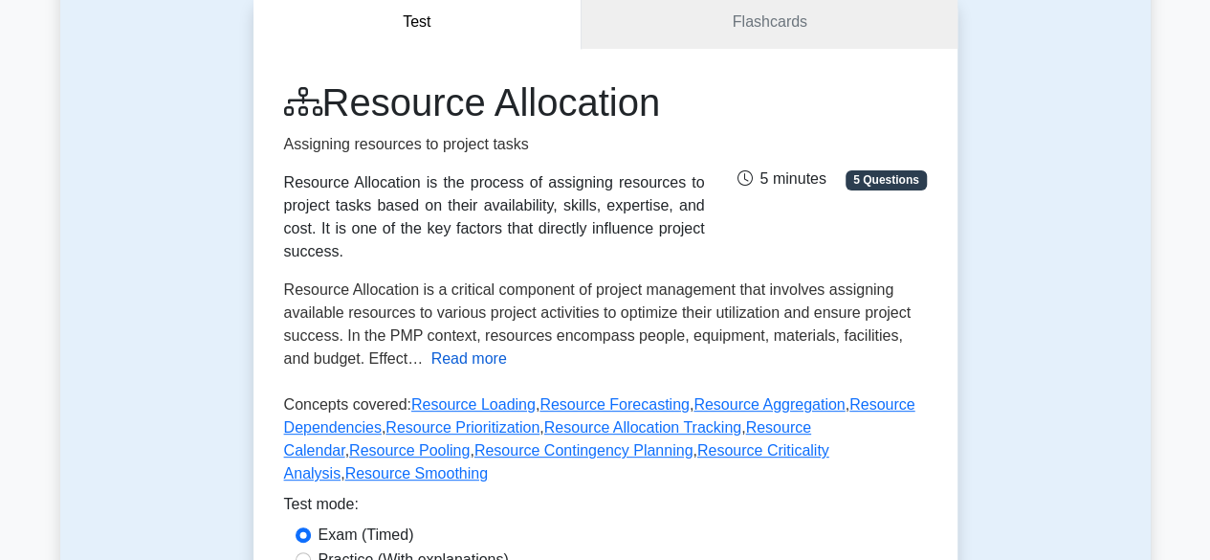
click at [431, 347] on button "Read more" at bounding box center [469, 358] width 76 height 23
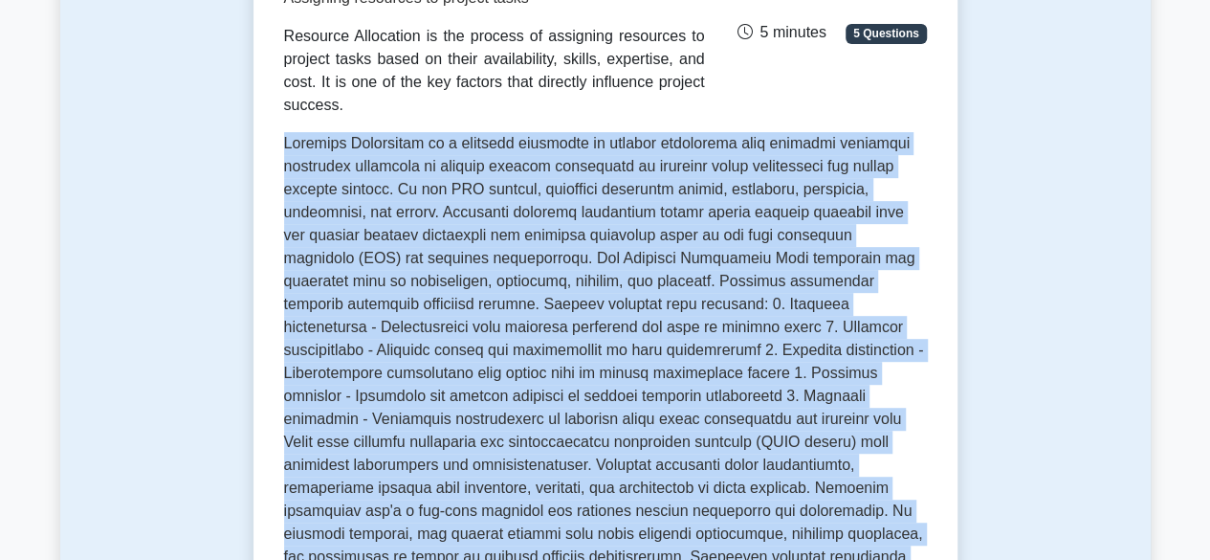
scroll to position [450, 0]
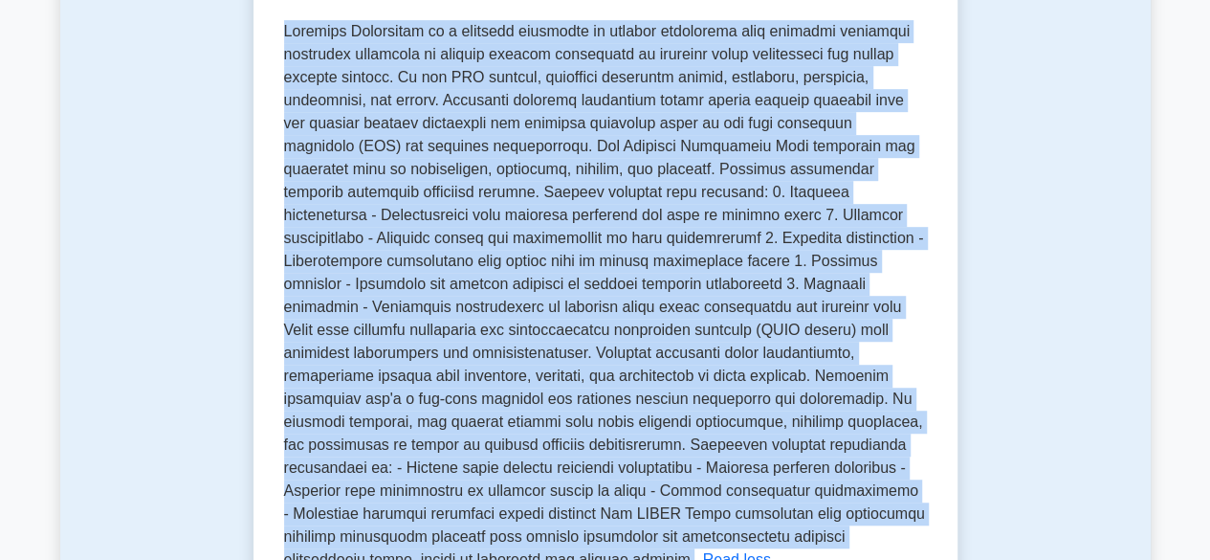
drag, startPoint x: 284, startPoint y: 267, endPoint x: 583, endPoint y: 512, distance: 386.8
click at [583, 512] on p "Resource Allocation is a critical component of project management that involves…" at bounding box center [604, 295] width 641 height 544
copy span "Resource Allocation is a critical component of project management that involves…"
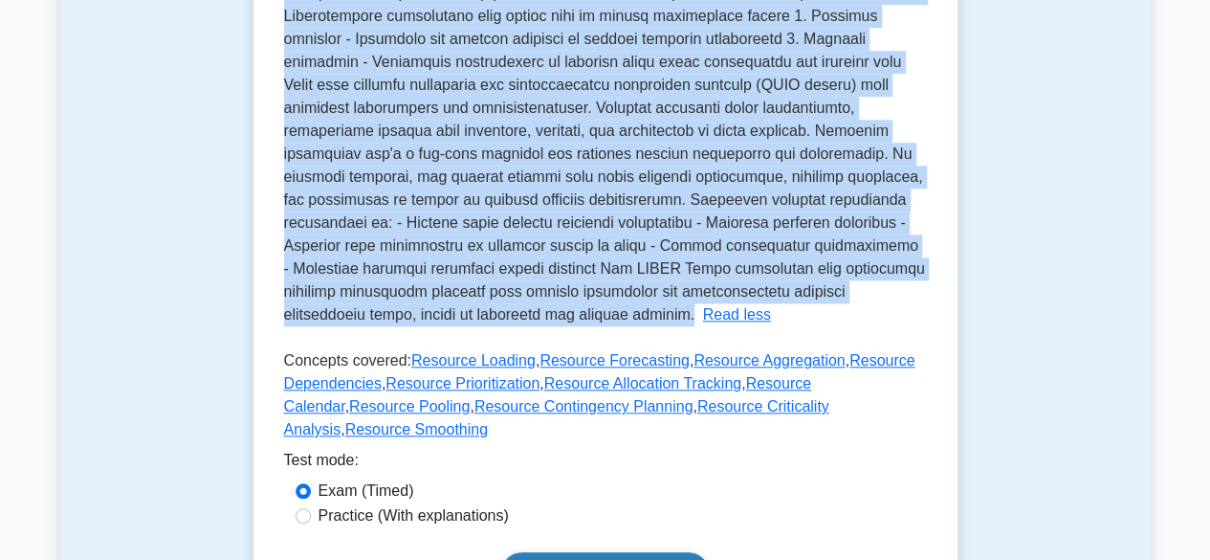
scroll to position [736, 0]
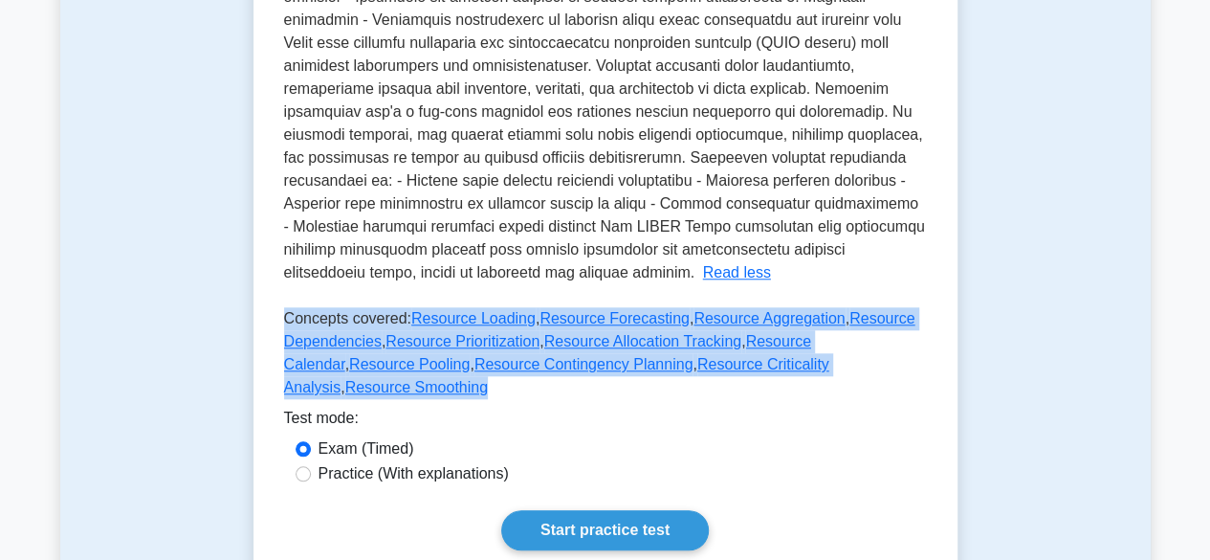
drag, startPoint x: 283, startPoint y: 270, endPoint x: 885, endPoint y: 318, distance: 603.5
click at [885, 318] on p "Concepts covered: Resource Loading , Resource Forecasting , Resource Aggregatio…" at bounding box center [605, 356] width 643 height 99
copy p "Concepts covered: Resource Loading , Resource Forecasting , Resource Aggregatio…"
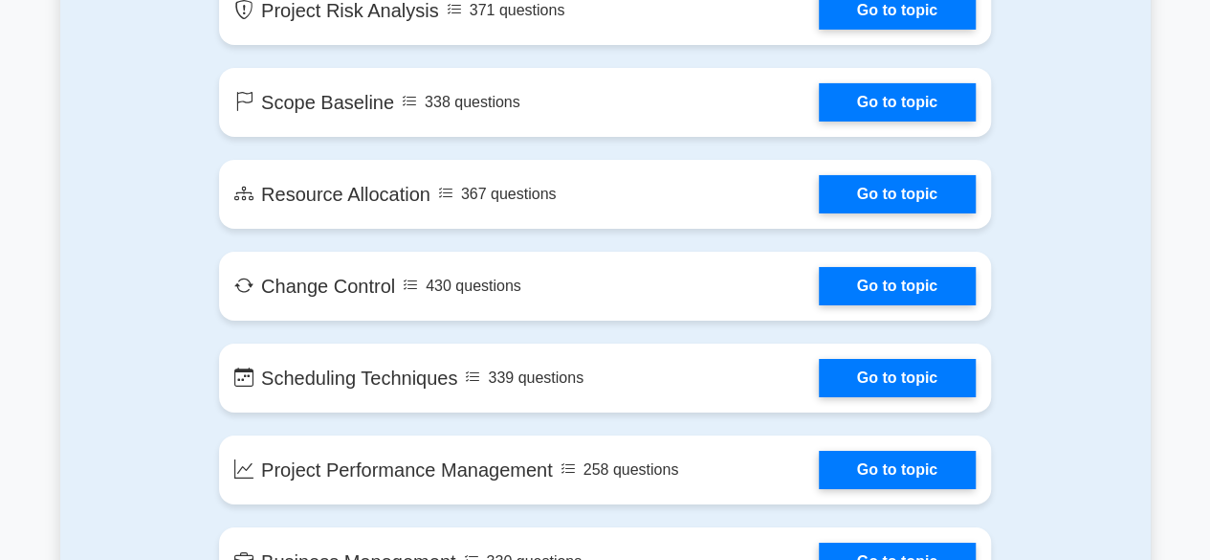
scroll to position [3253, 0]
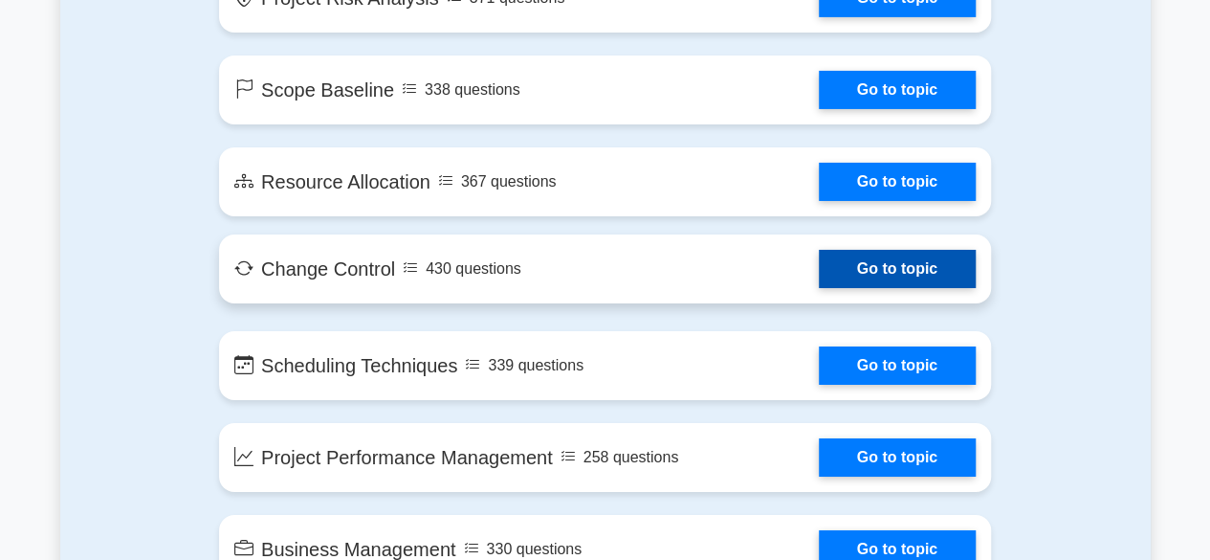
click at [819, 269] on link "Go to topic" at bounding box center [897, 269] width 157 height 38
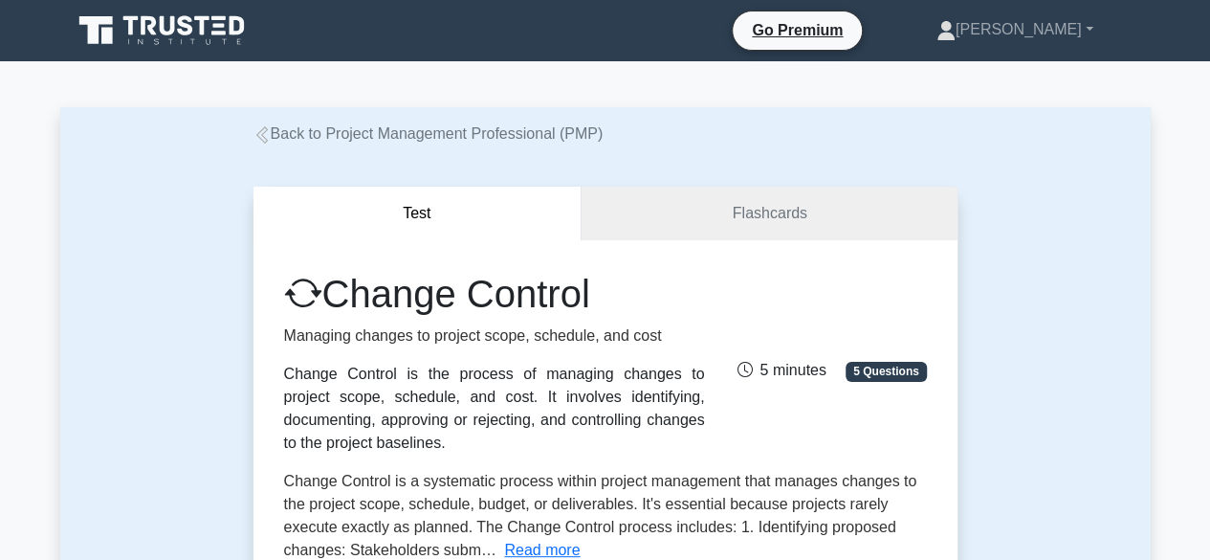
drag, startPoint x: 285, startPoint y: 374, endPoint x: 348, endPoint y: 437, distance: 89.3
click at [348, 437] on div "Change Control is the process of managing changes to project scope, schedule, a…" at bounding box center [494, 409] width 421 height 92
copy div "Change Control is the process of managing changes to project scope, schedule, a…"
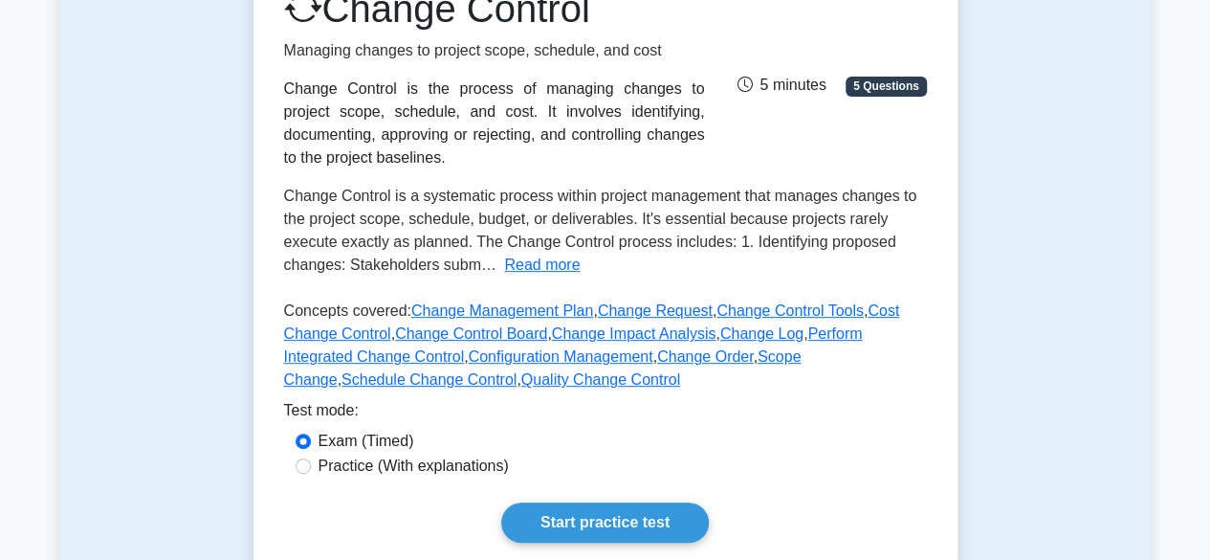
scroll to position [287, 0]
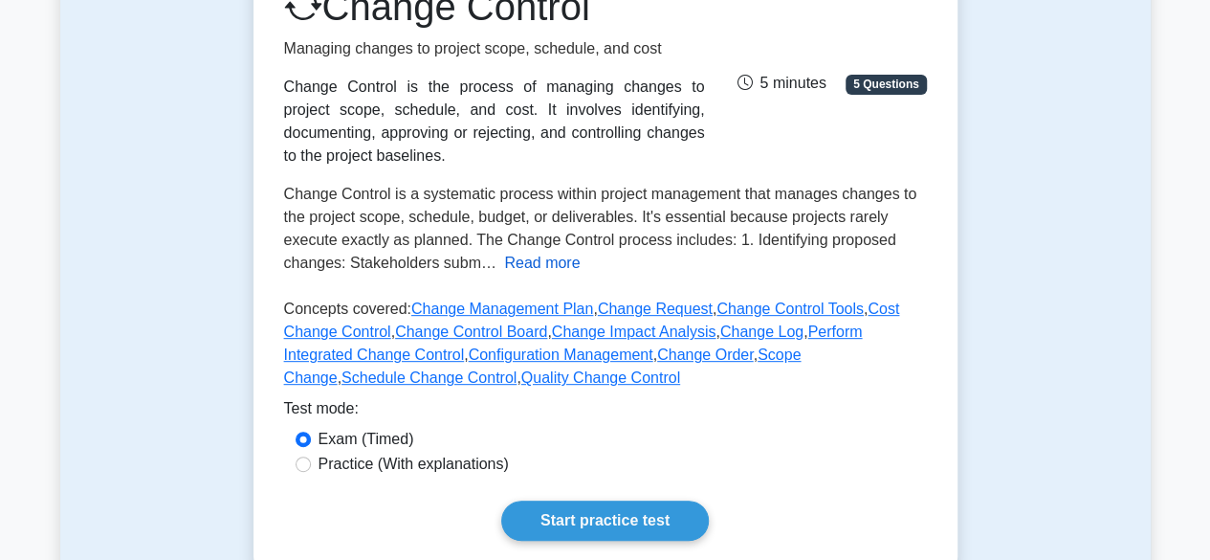
click at [536, 269] on button "Read more" at bounding box center [542, 263] width 76 height 23
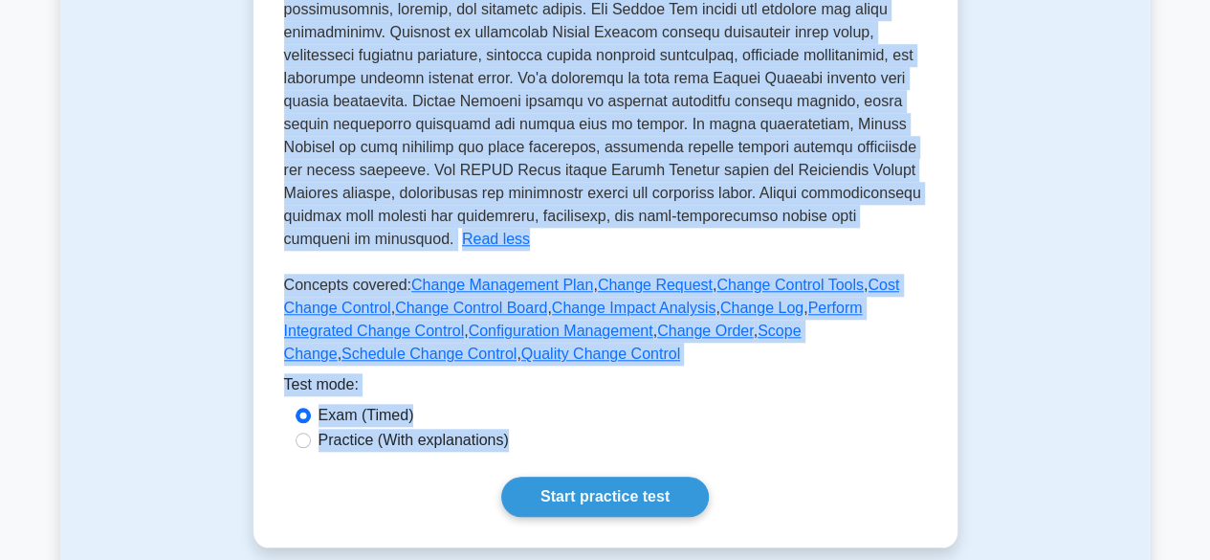
scroll to position [758, 0]
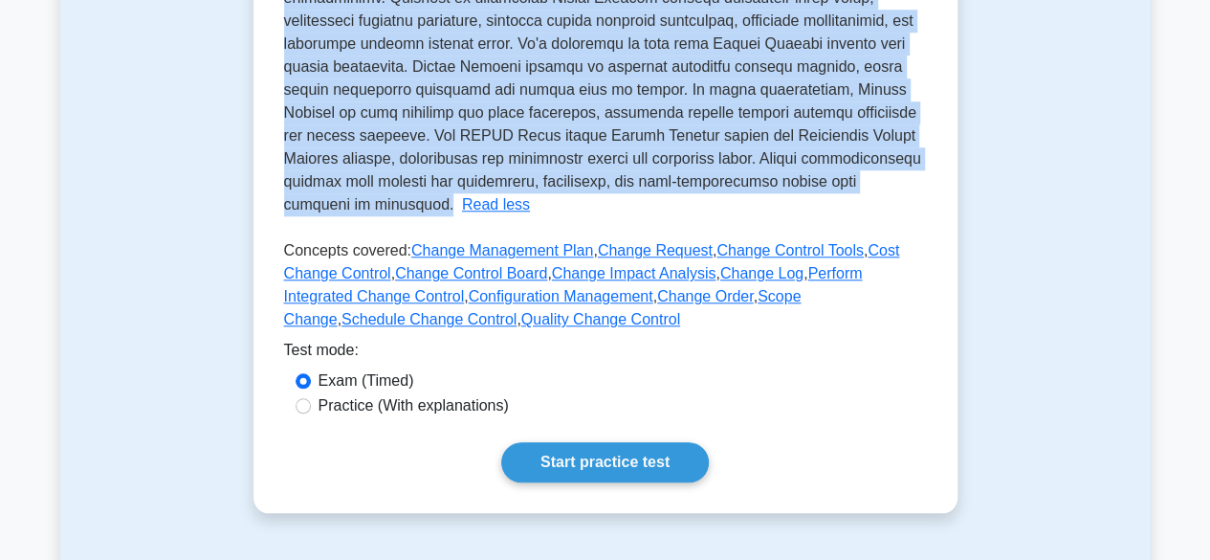
drag, startPoint x: 287, startPoint y: 192, endPoint x: 361, endPoint y: 199, distance: 74.0
copy span "Change Control is a systematic process within project management that manages c…"
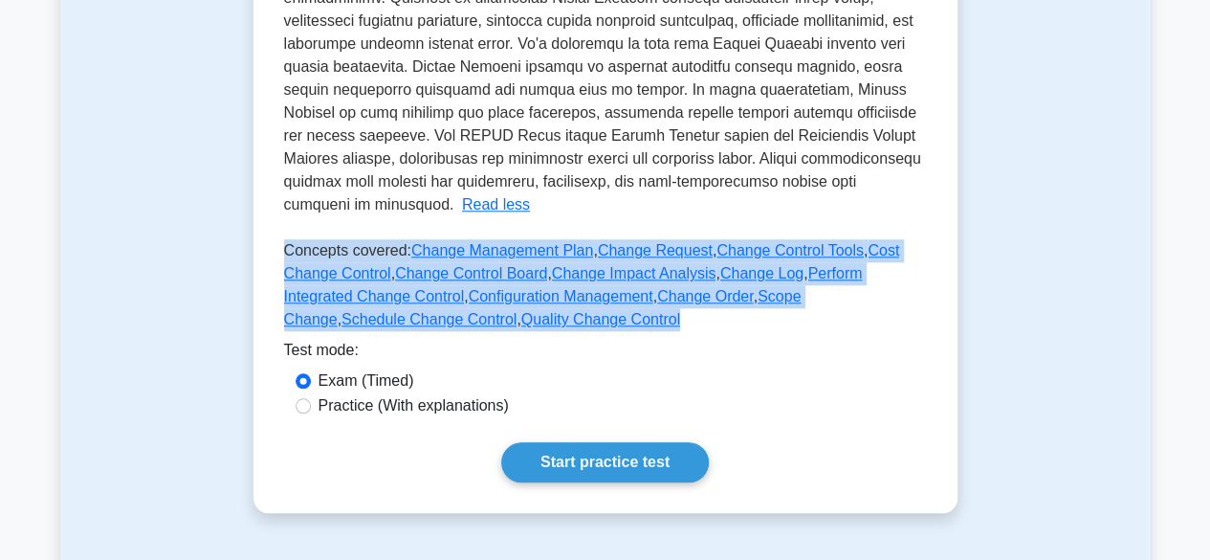
drag, startPoint x: 285, startPoint y: 252, endPoint x: 438, endPoint y: 321, distance: 168.2
click at [438, 321] on p "Concepts covered: Change Management Plan , Change Request , Change Control Tool…" at bounding box center [605, 288] width 643 height 99
copy p "Concepts covered: Change Management Plan , Change Request , Change Control Tool…"
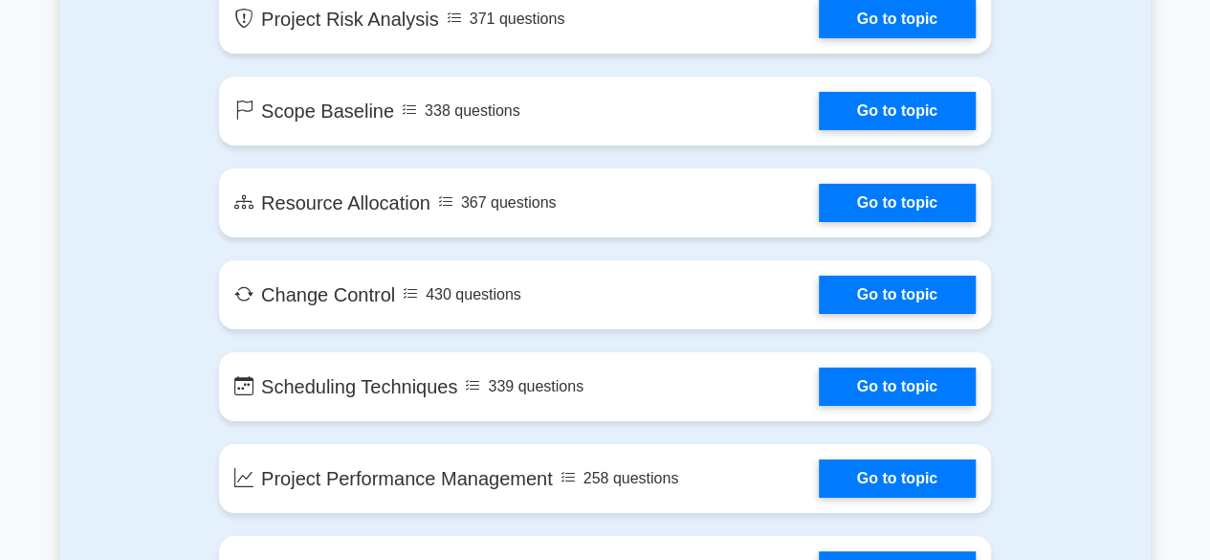
scroll to position [3253, 0]
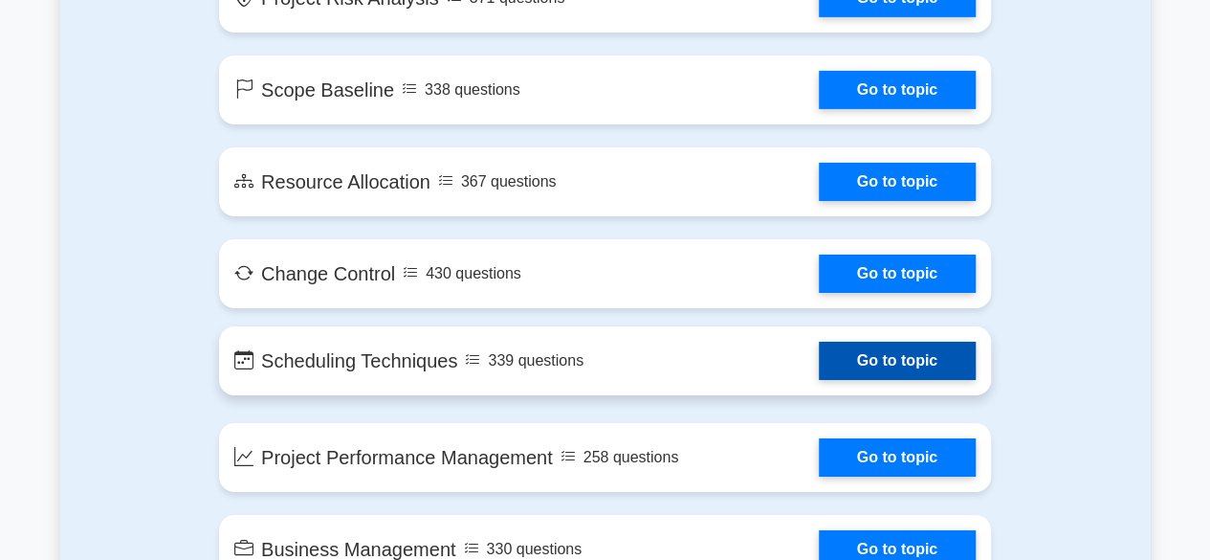
click at [819, 356] on link "Go to topic" at bounding box center [897, 360] width 157 height 38
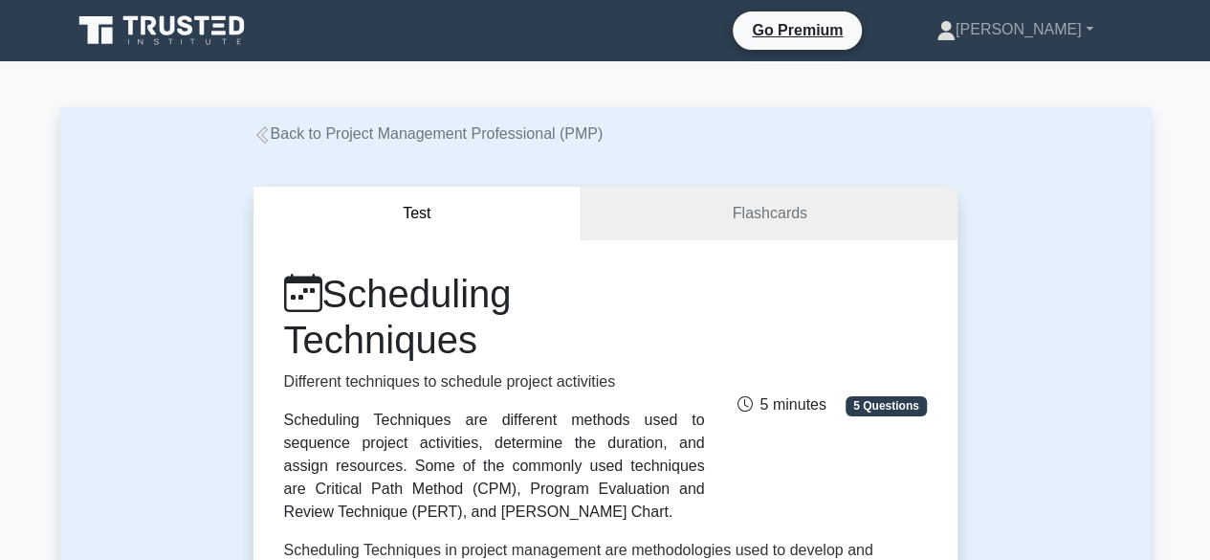
drag, startPoint x: 283, startPoint y: 425, endPoint x: 384, endPoint y: 518, distance: 137.4
click at [384, 518] on div "Scheduling Techniques are different methods used to sequence project activities…" at bounding box center [494, 465] width 421 height 115
copy div "Scheduling Techniques are different methods used to sequence project activities…"
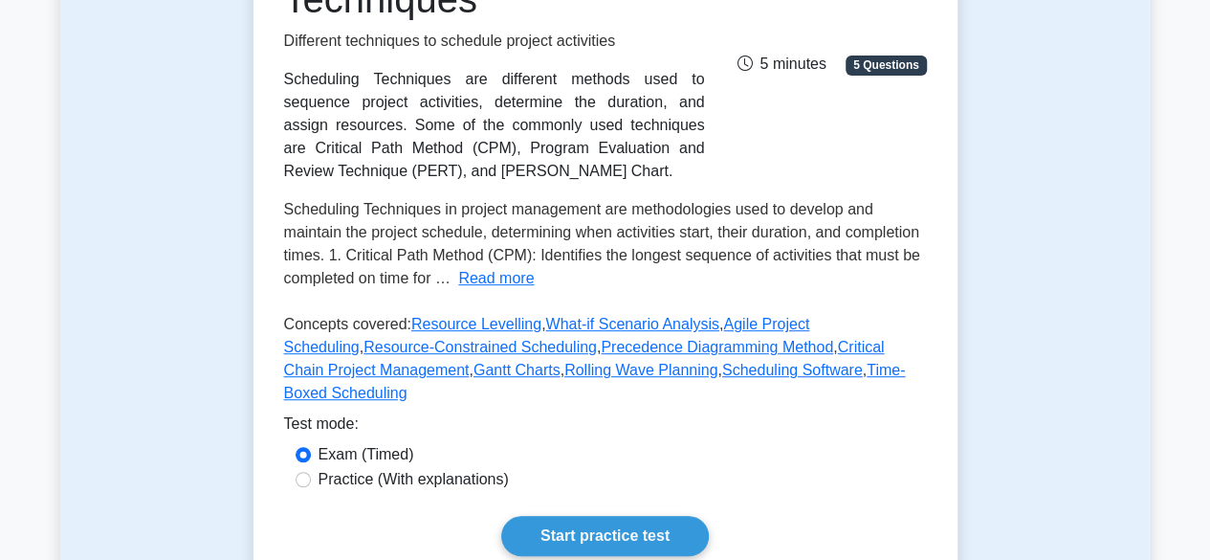
scroll to position [383, 0]
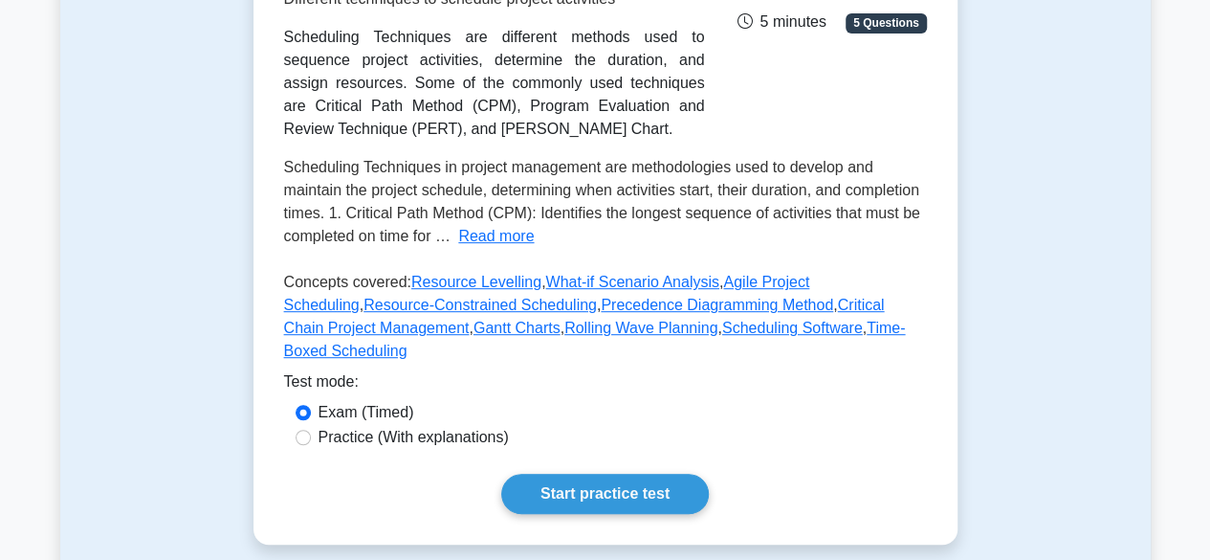
click at [516, 240] on button "Read more" at bounding box center [496, 236] width 76 height 23
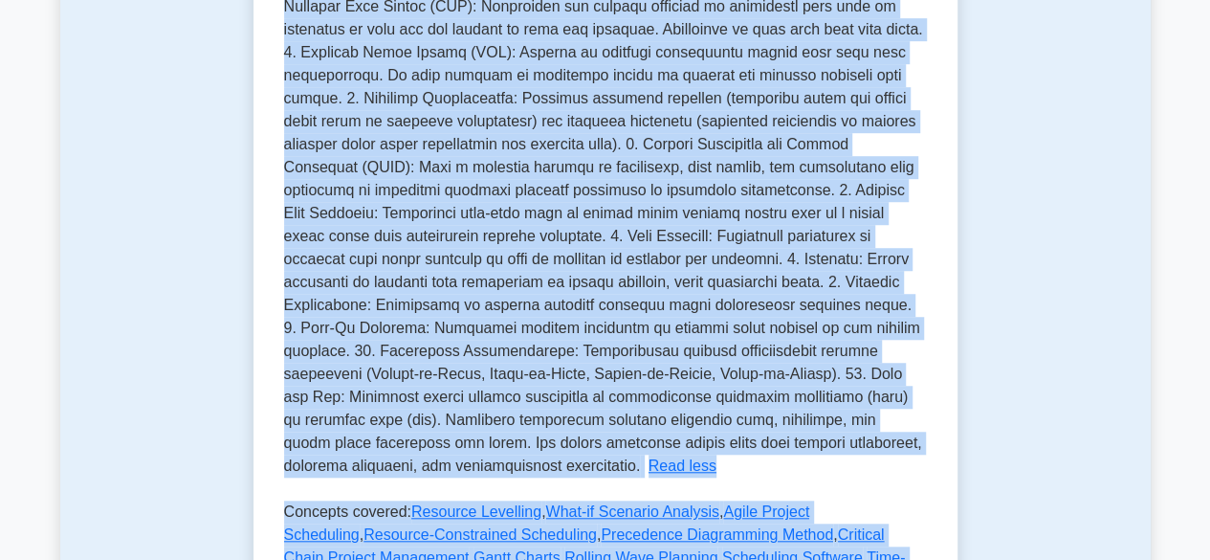
scroll to position [683, 0]
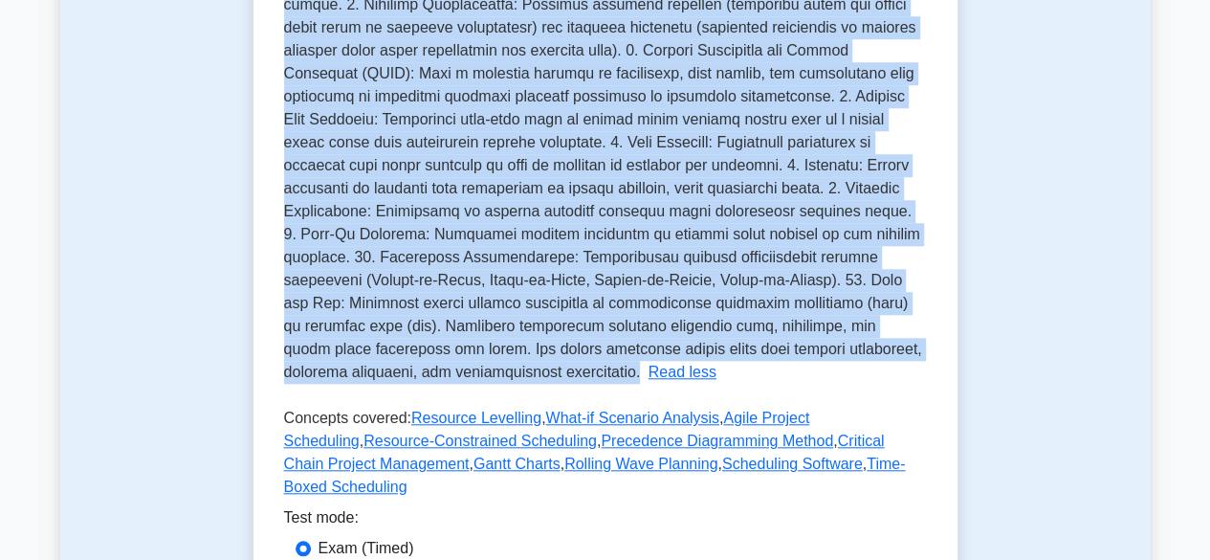
drag, startPoint x: 283, startPoint y: 167, endPoint x: 825, endPoint y: 355, distance: 573.8
click at [825, 355] on p "Scheduling Techniques in project management are methodologies used to develop a…" at bounding box center [605, 118] width 642 height 521
copy span "Scheduling Techniques in project management are methodologies used to develop a…"
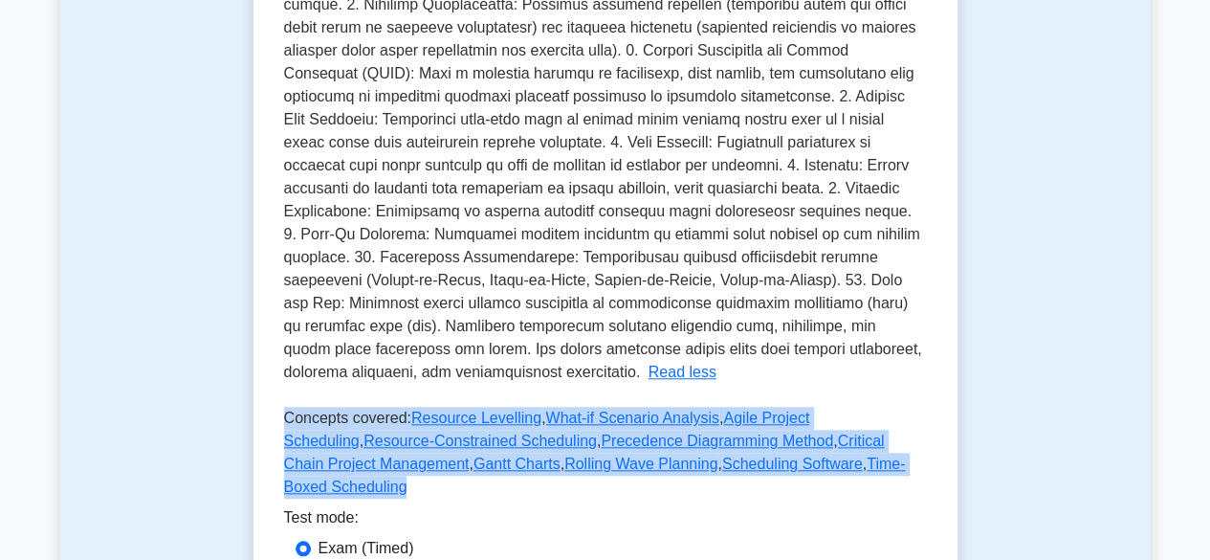
drag, startPoint x: 286, startPoint y: 397, endPoint x: 824, endPoint y: 443, distance: 539.5
click at [824, 443] on p "Concepts covered: Resource Levelling , What-if Scenario Analysis , Agile Projec…" at bounding box center [605, 456] width 643 height 99
copy p "Concepts covered: Resource Levelling , What-if Scenario Analysis , Agile Projec…"
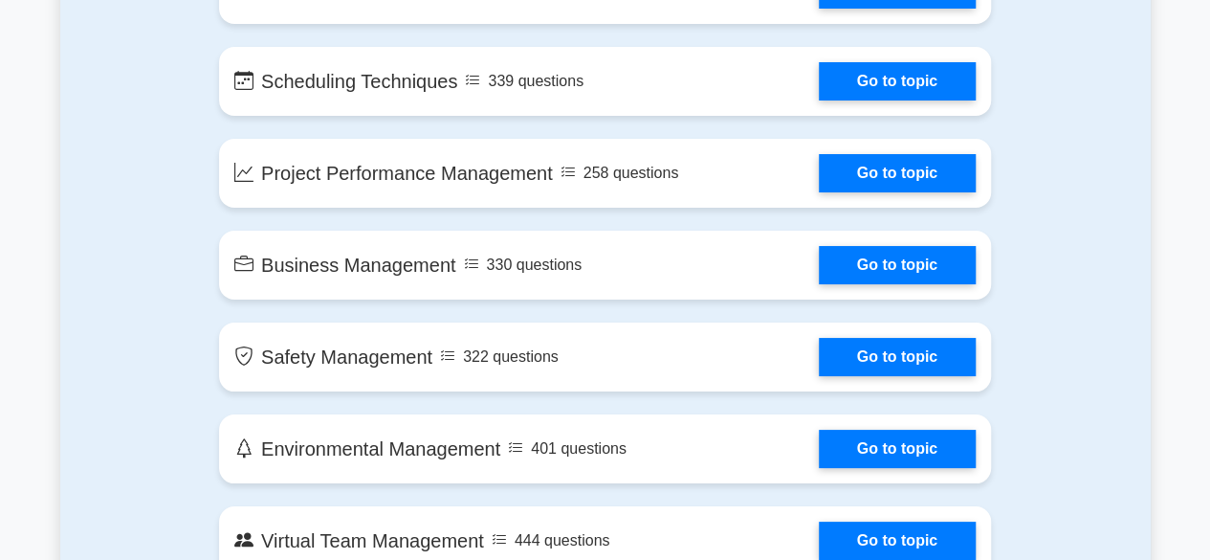
scroll to position [3540, 0]
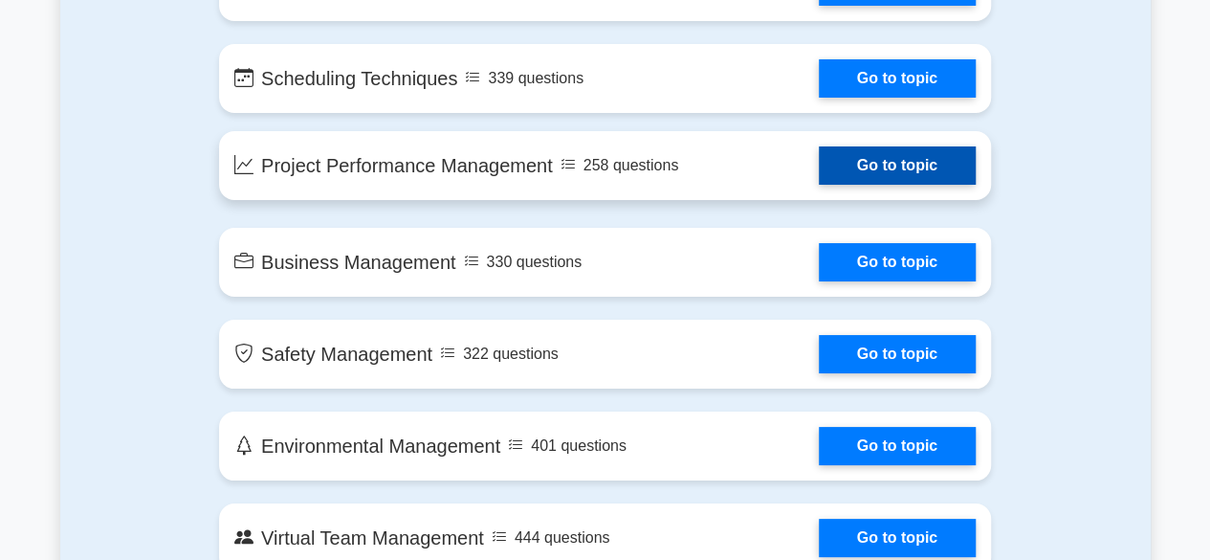
click at [819, 165] on link "Go to topic" at bounding box center [897, 165] width 157 height 38
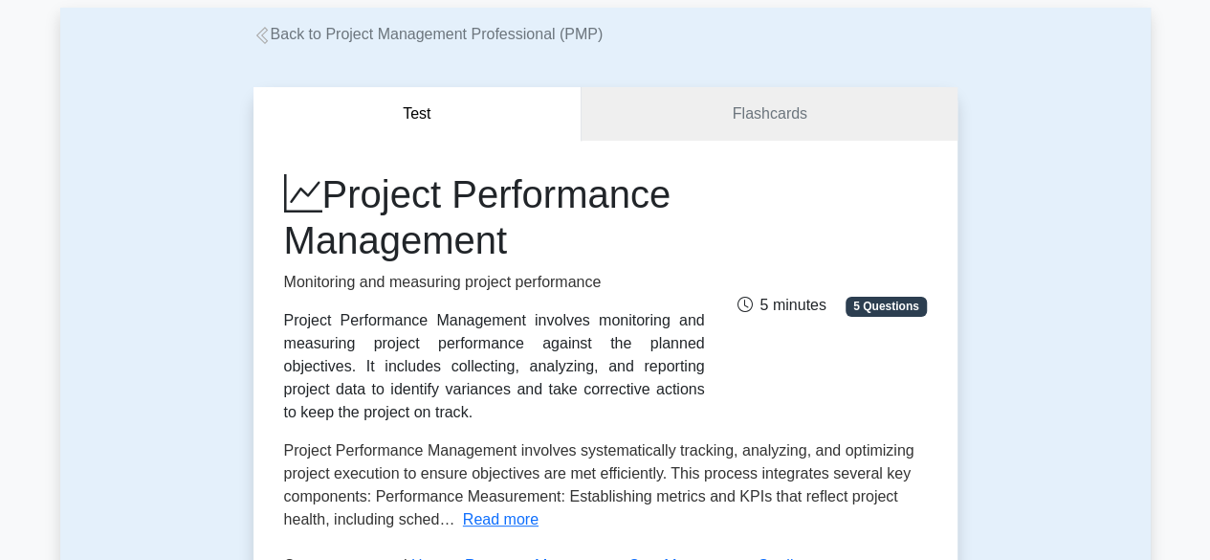
scroll to position [191, 0]
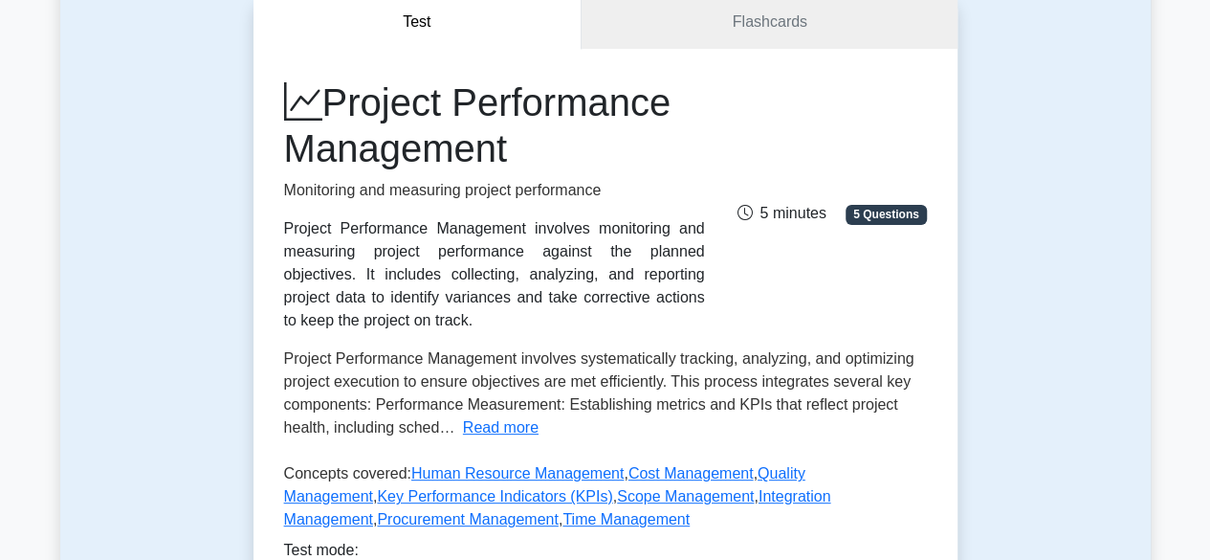
drag, startPoint x: 283, startPoint y: 227, endPoint x: 355, endPoint y: 319, distance: 117.3
click at [355, 319] on div "Project Performance Management involves monitoring and measuring project perfor…" at bounding box center [494, 274] width 421 height 115
copy div "Project Performance Management involves monitoring and measuring project perfor…"
click at [505, 431] on button "Read more" at bounding box center [501, 427] width 76 height 23
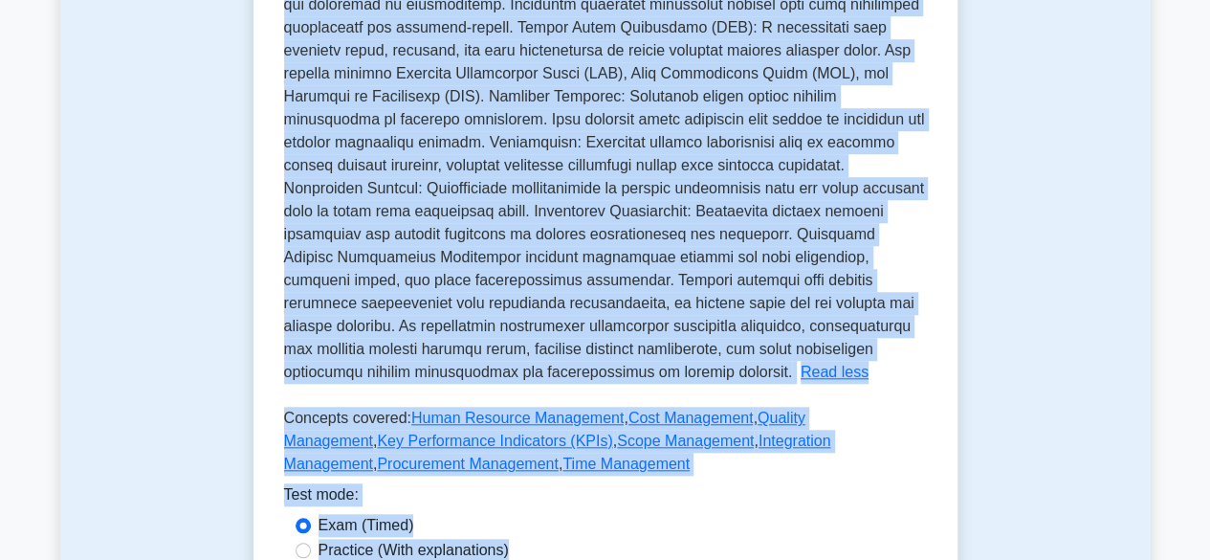
scroll to position [716, 0]
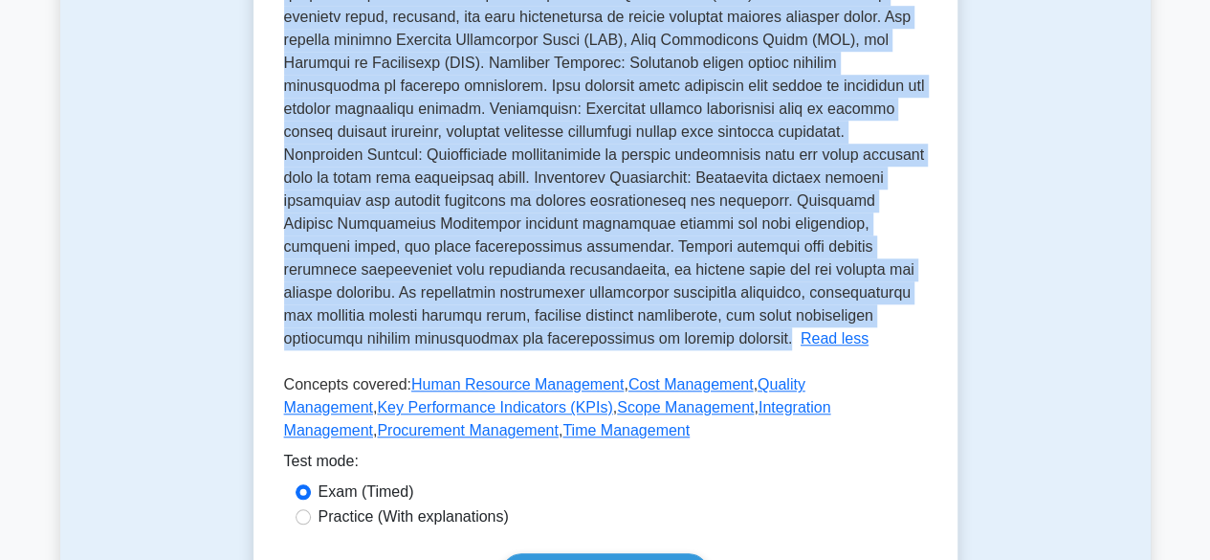
drag, startPoint x: 283, startPoint y: 357, endPoint x: 619, endPoint y: 341, distance: 336.1
click at [619, 341] on p "Project Performance Management involves systematically tracking, analyzing, and…" at bounding box center [604, 85] width 641 height 521
copy span "Project Performance Management involves systematically tracking, analyzing, and…"
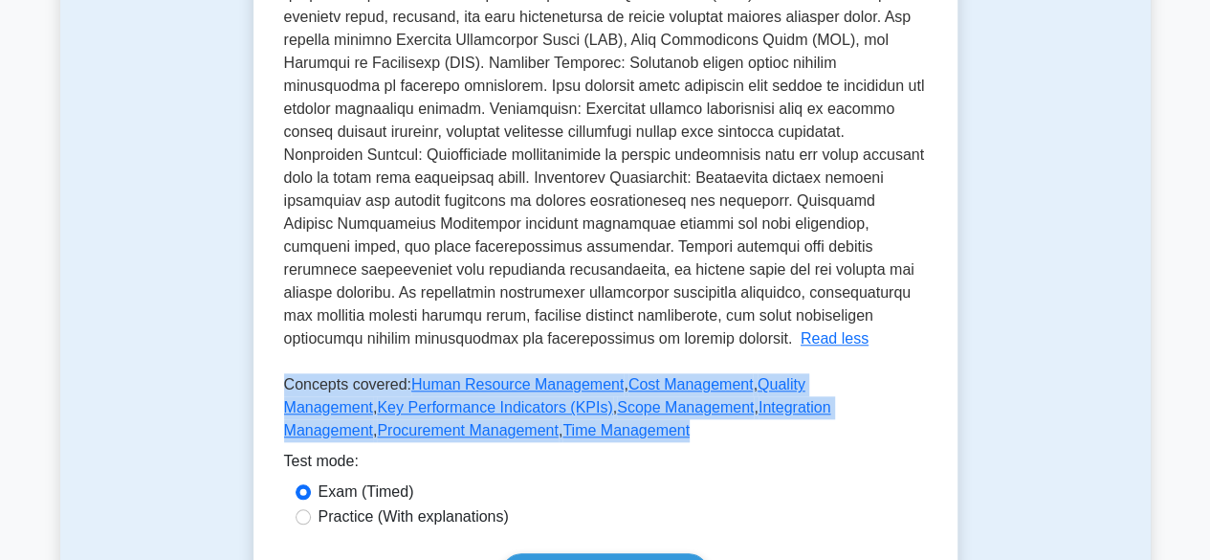
drag, startPoint x: 282, startPoint y: 384, endPoint x: 514, endPoint y: 433, distance: 236.8
click at [514, 433] on div "Project Performance Management Monitoring and measuring project performance Pro…" at bounding box center [605, 74] width 704 height 1100
copy p "Concepts covered: Human Resource Management , Cost Management , Quality Managem…"
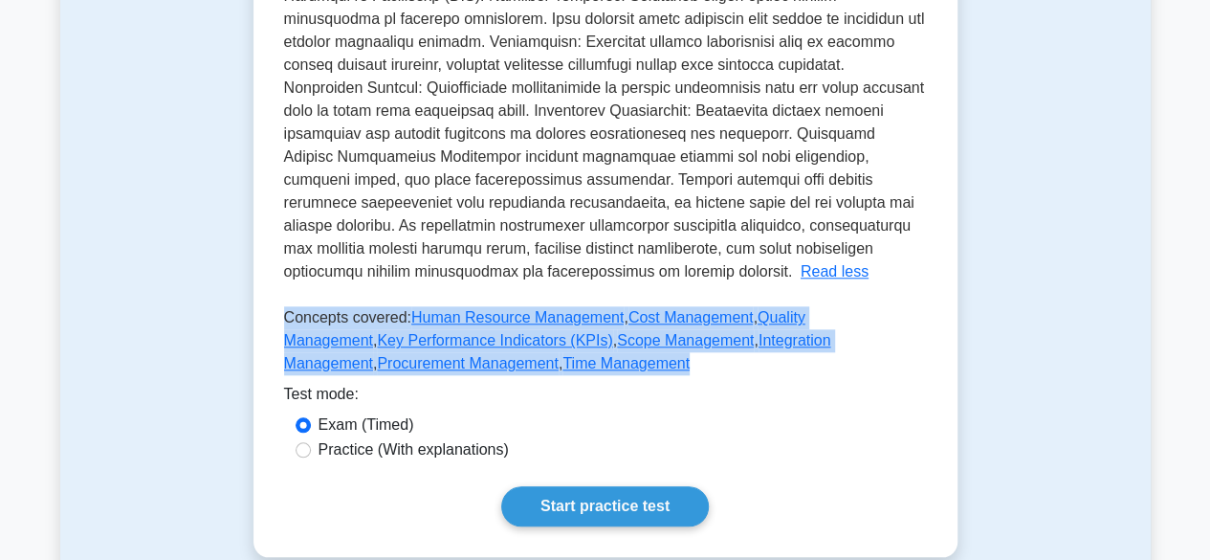
scroll to position [812, 0]
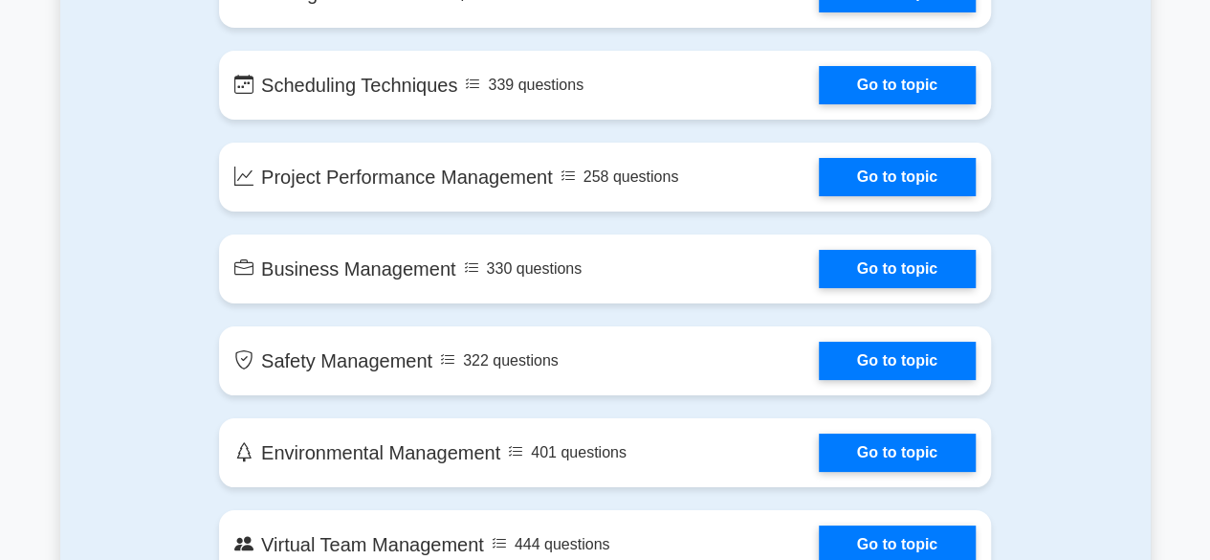
scroll to position [3540, 0]
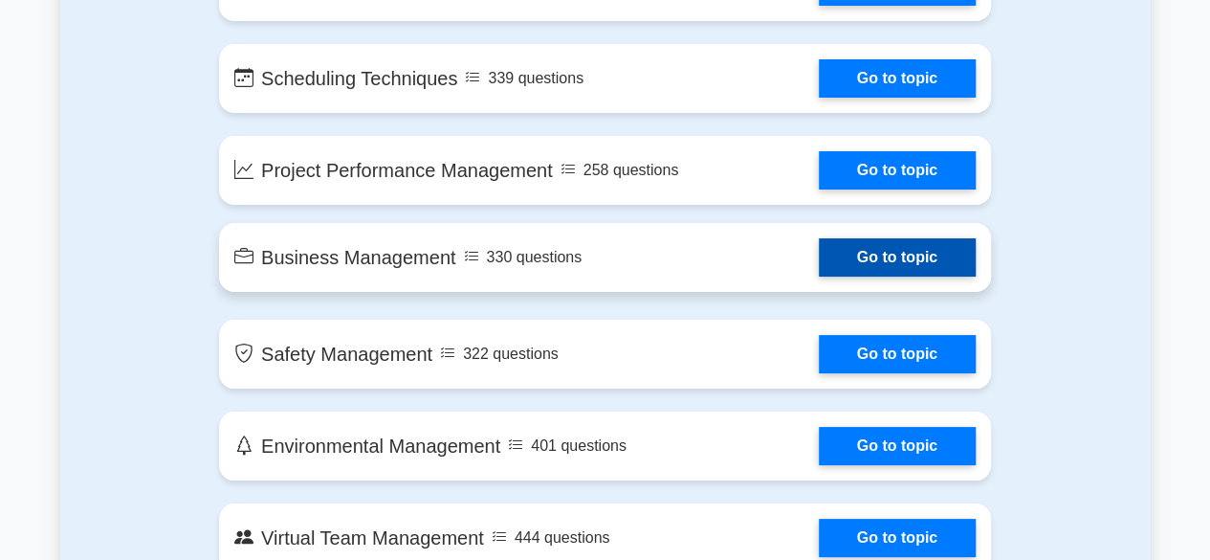
click at [819, 264] on link "Go to topic" at bounding box center [897, 257] width 157 height 38
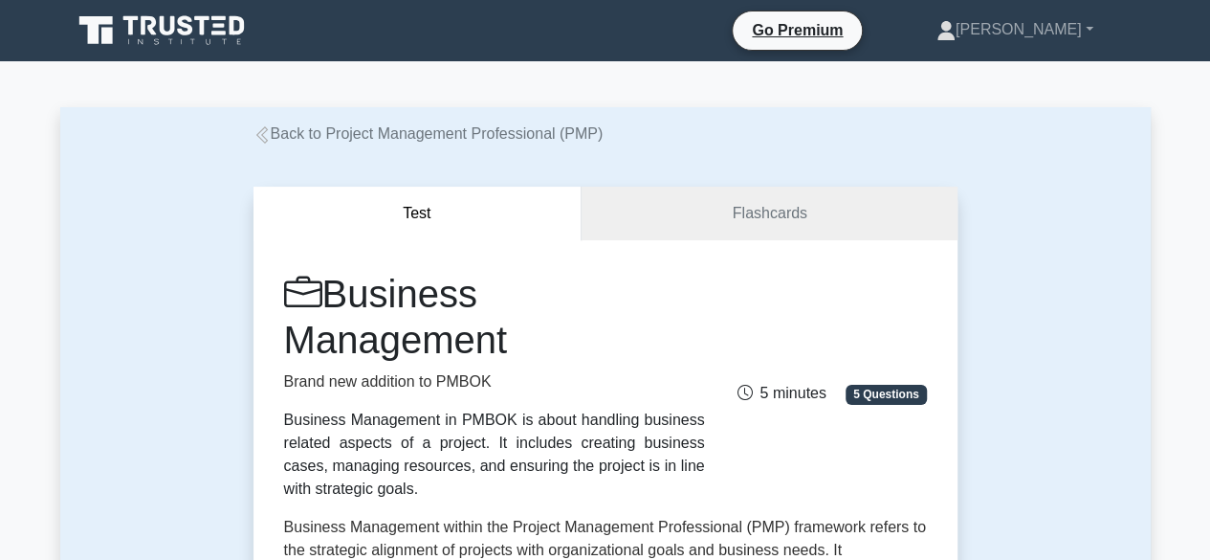
drag, startPoint x: 287, startPoint y: 424, endPoint x: 398, endPoint y: 489, distance: 128.6
click at [398, 489] on div "Business Management in PMBOK is about handling business related aspects of a pr…" at bounding box center [494, 454] width 421 height 92
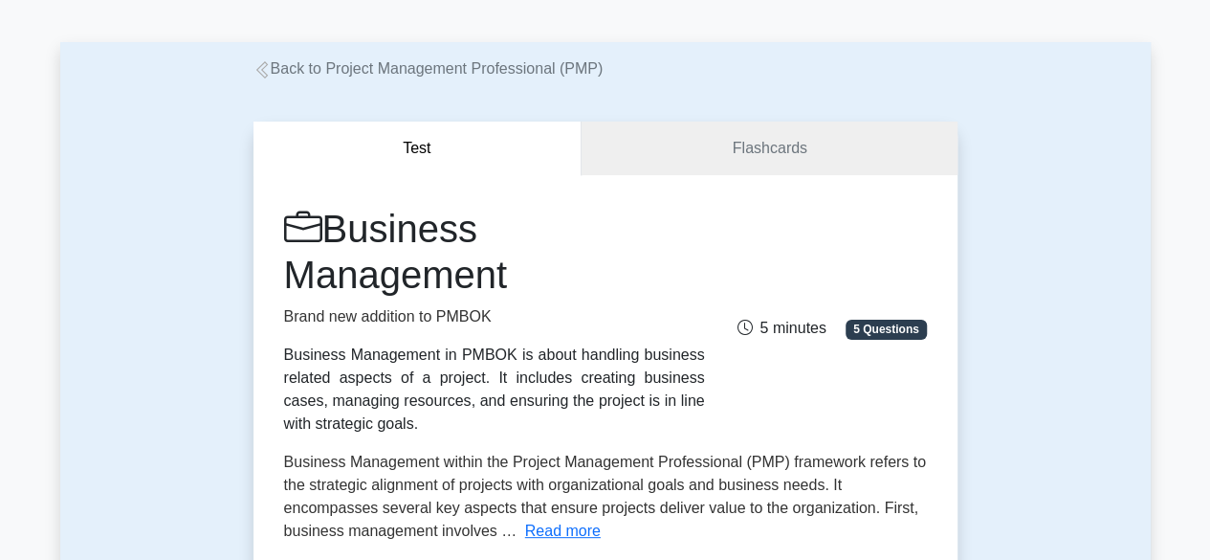
scroll to position [96, 0]
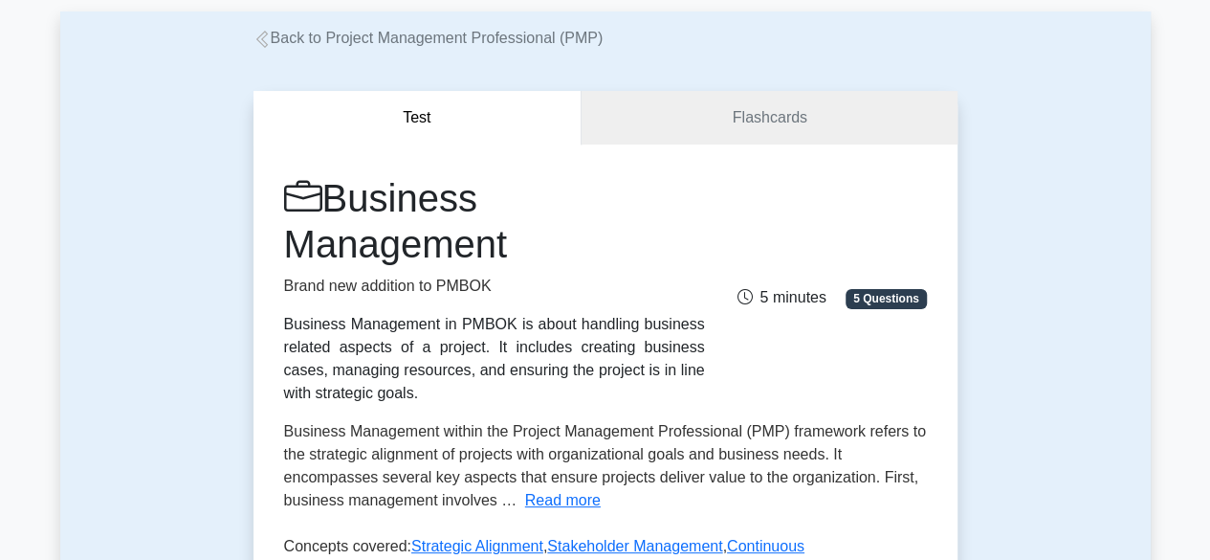
copy div "Business Management in PMBOK is about handling business related aspects of a pr…"
click at [546, 504] on button "Read more" at bounding box center [563, 500] width 76 height 23
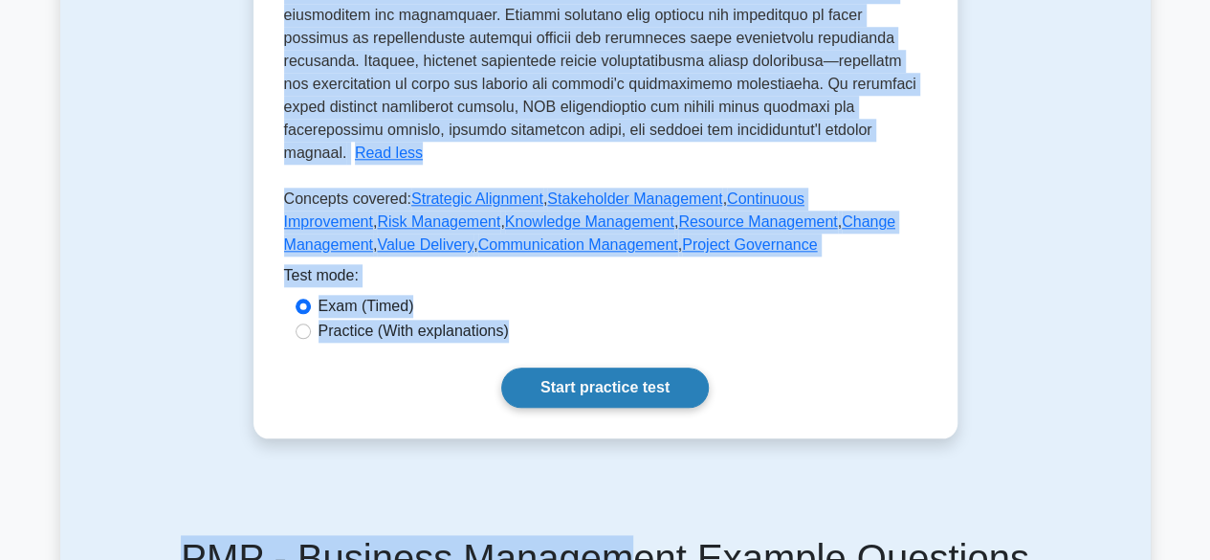
scroll to position [906, 0]
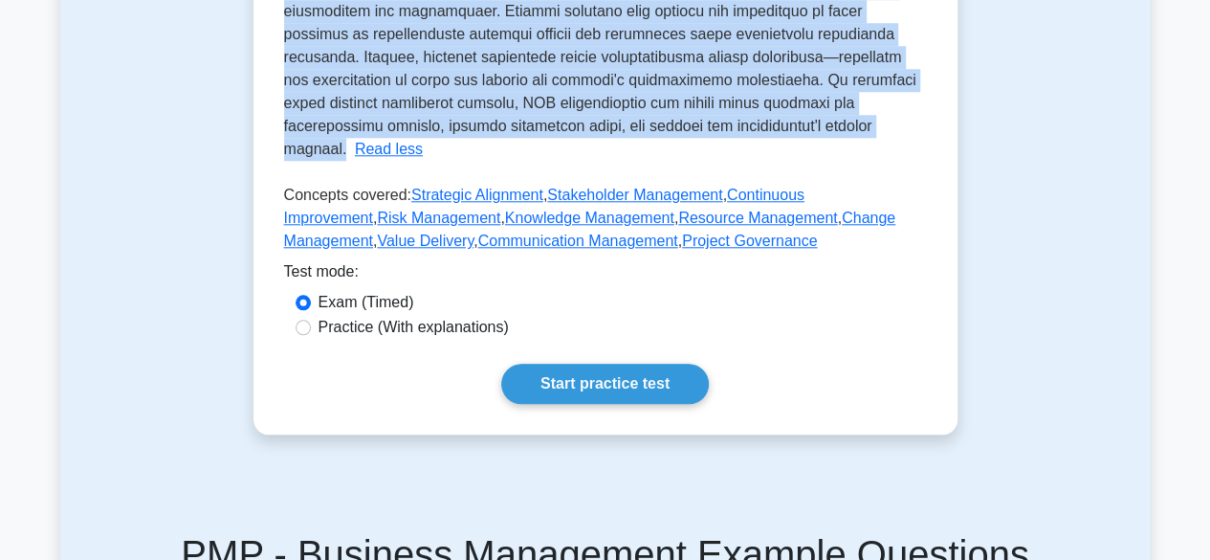
drag, startPoint x: 283, startPoint y: 426, endPoint x: 385, endPoint y: 120, distance: 322.4
copy span "Business Management within the Project Management Professional (PMP) framework …"
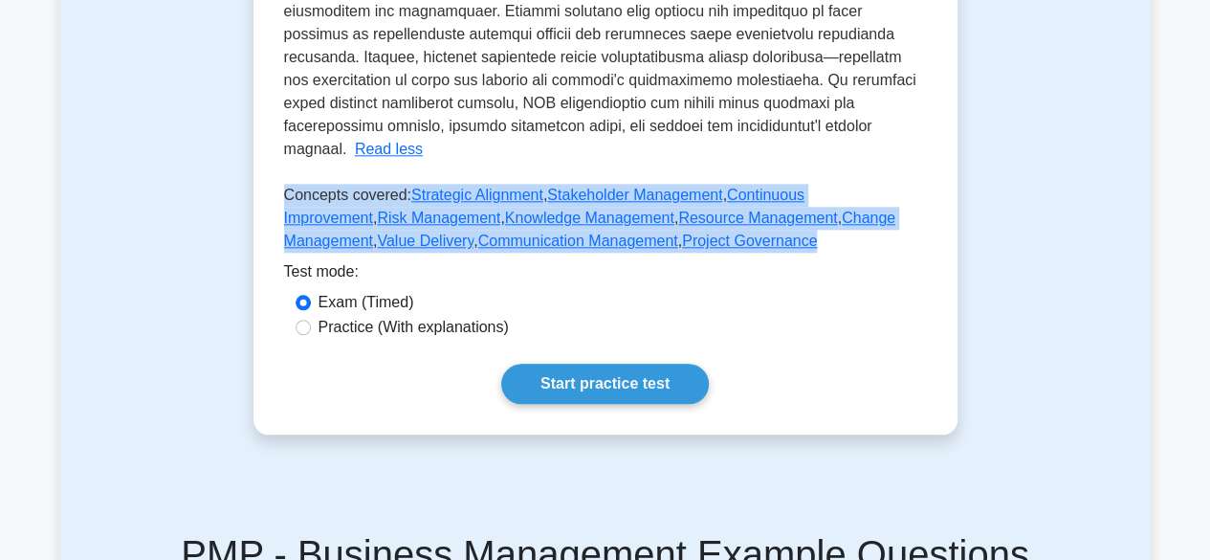
drag, startPoint x: 283, startPoint y: 173, endPoint x: 673, endPoint y: 213, distance: 392.3
click at [673, 213] on p "Concepts covered: Strategic Alignment , Stakeholder Management , Continuous Imp…" at bounding box center [605, 222] width 643 height 77
copy p "Concepts covered: Strategic Alignment , Stakeholder Management , Continuous Imp…"
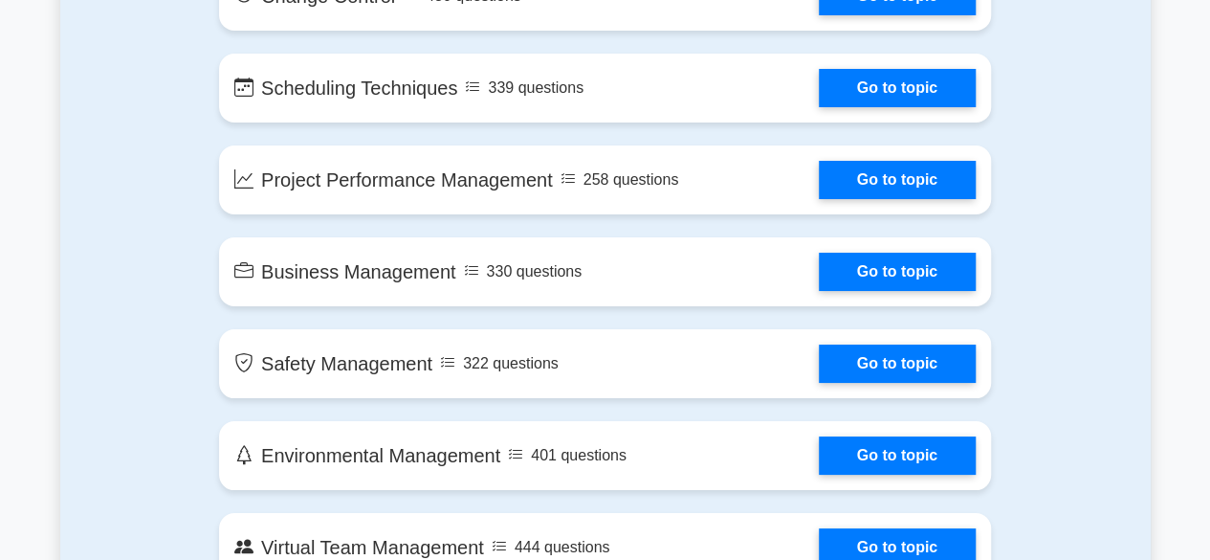
scroll to position [3540, 0]
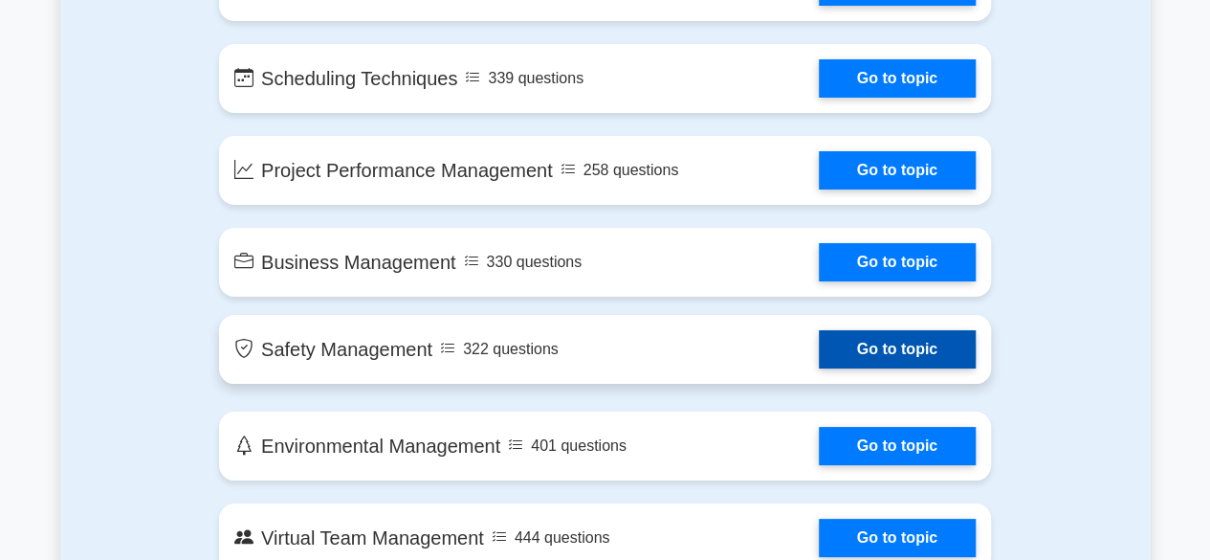
click at [819, 340] on link "Go to topic" at bounding box center [897, 349] width 157 height 38
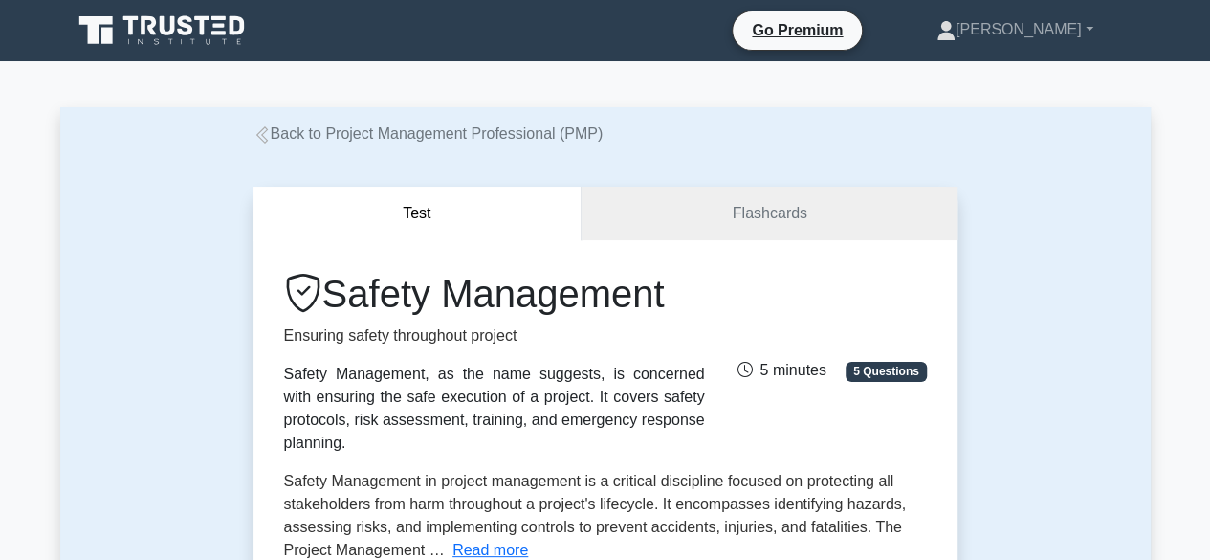
drag, startPoint x: 285, startPoint y: 376, endPoint x: 702, endPoint y: 418, distance: 419.1
click at [702, 418] on div "Safety Management, as the name suggests, is concerned with ensuring the safe ex…" at bounding box center [494, 409] width 421 height 92
copy div "Safety Management, as the name suggests, is concerned with ensuring the safe ex…"
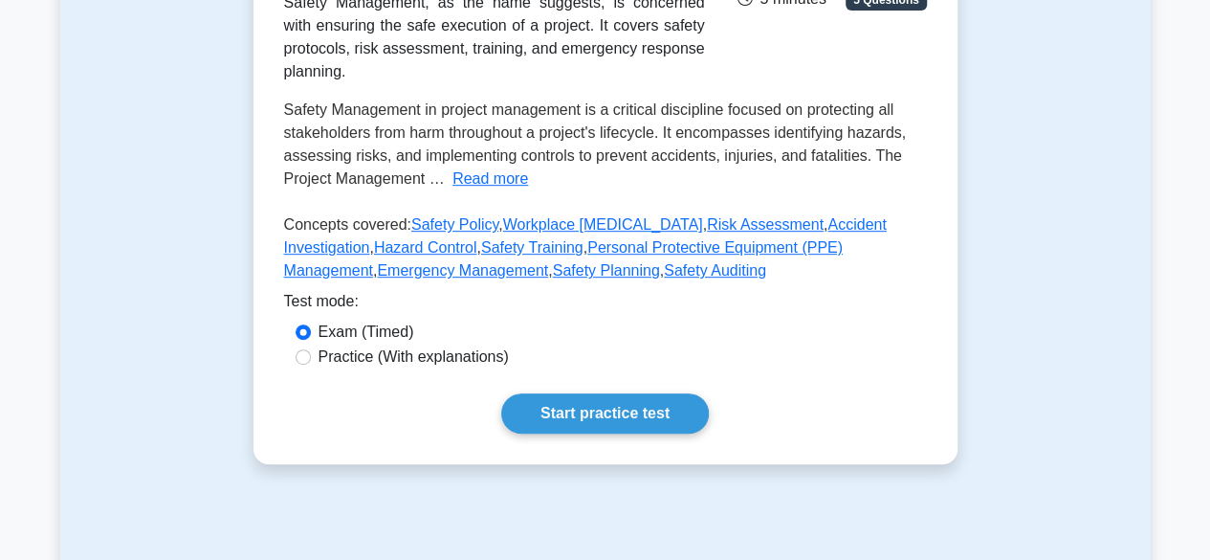
scroll to position [383, 0]
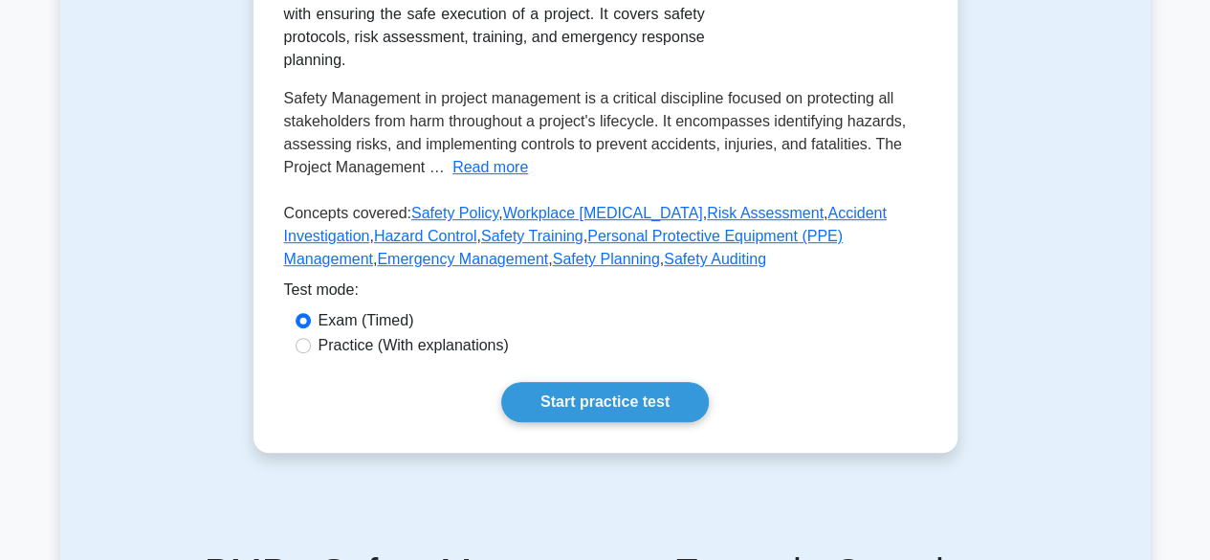
click at [495, 156] on button "Read more" at bounding box center [490, 167] width 76 height 23
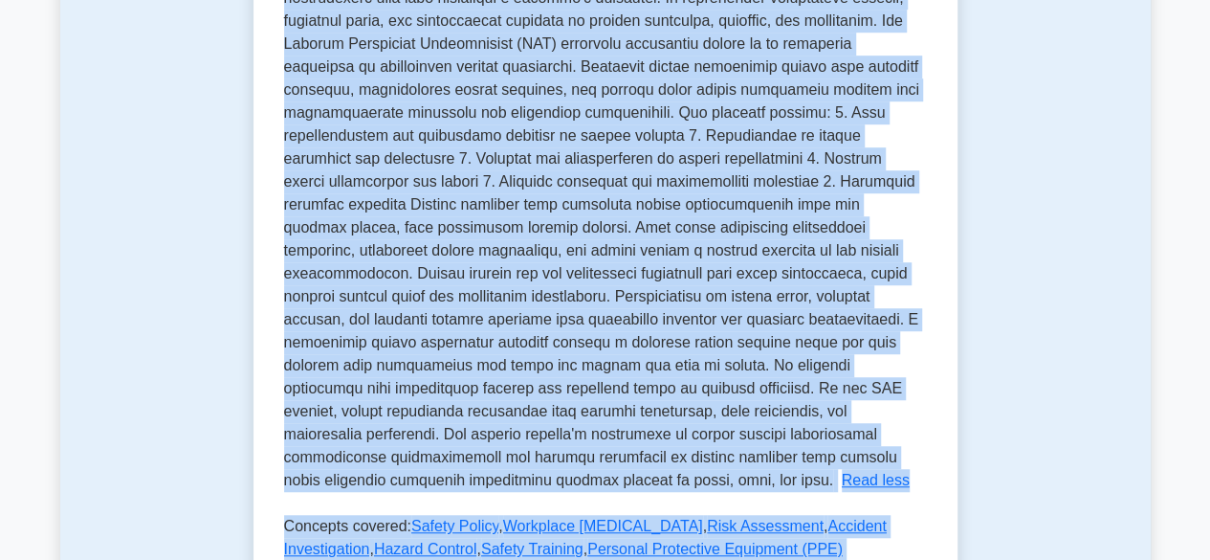
scroll to position [628, 0]
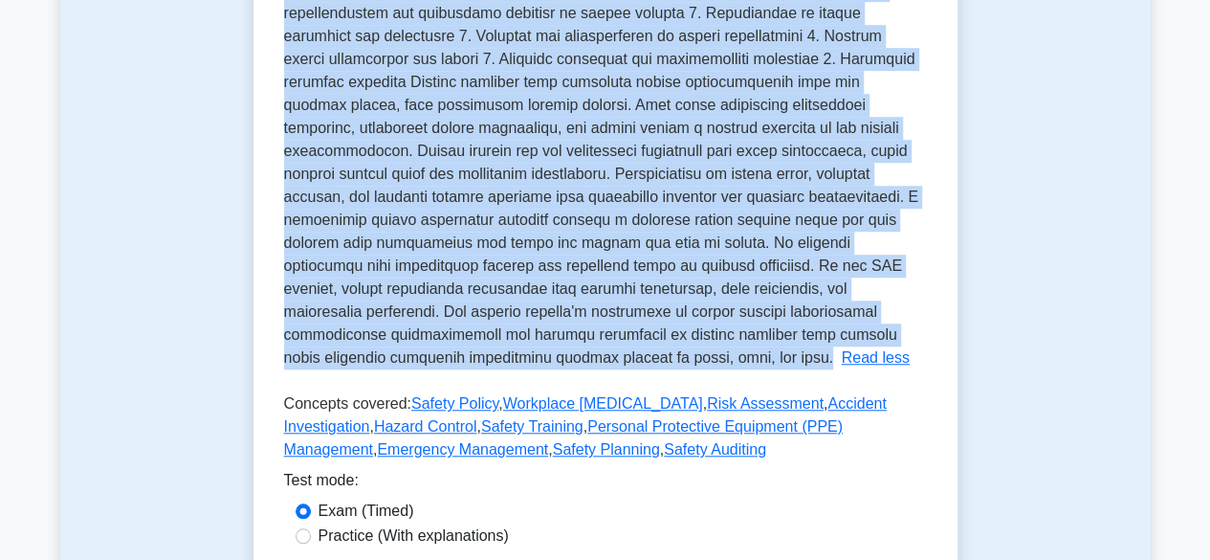
drag, startPoint x: 284, startPoint y: 77, endPoint x: 429, endPoint y: 336, distance: 296.7
click at [429, 336] on p "Safety Management in project management is a critical discipline focused on pro…" at bounding box center [601, 104] width 635 height 521
copy span "Safety Management in project management is a critical discipline focused on pro…"
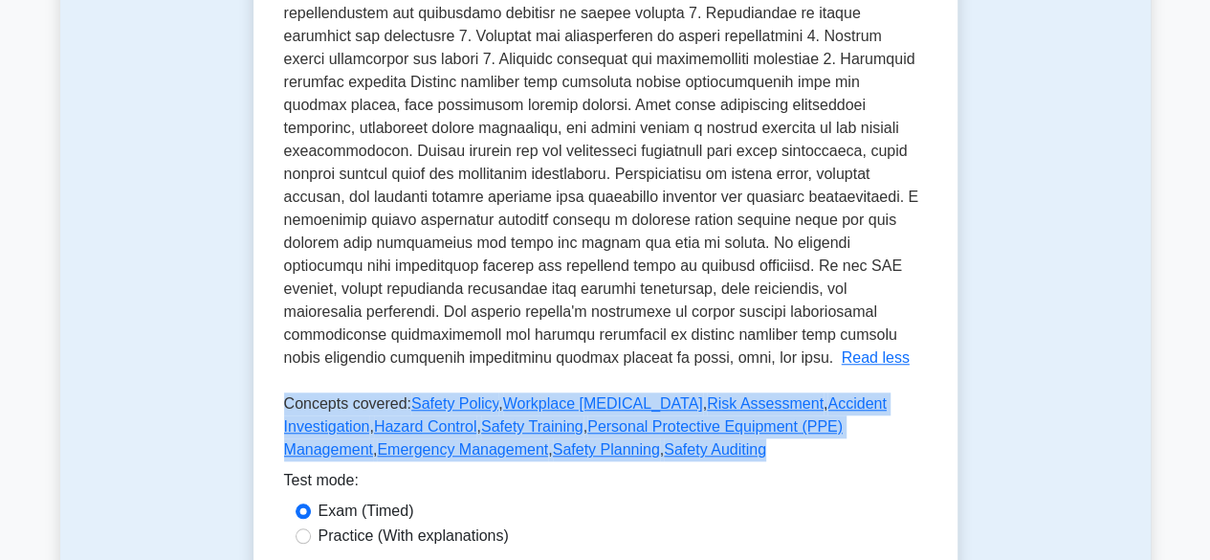
drag, startPoint x: 283, startPoint y: 382, endPoint x: 662, endPoint y: 441, distance: 383.4
click at [662, 441] on p "Concepts covered: Safety Policy , Workplace [MEDICAL_DATA] , Risk Assessment , …" at bounding box center [605, 430] width 643 height 77
copy p "Concepts covered: Safety Policy , Workplace [MEDICAL_DATA] , Risk Assessment , …"
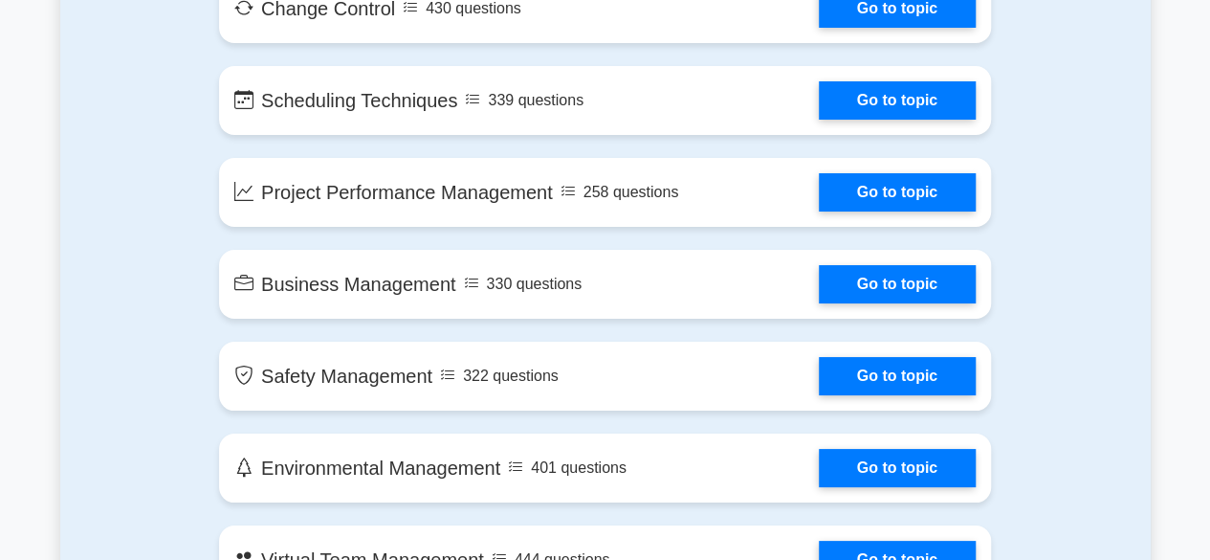
scroll to position [3540, 0]
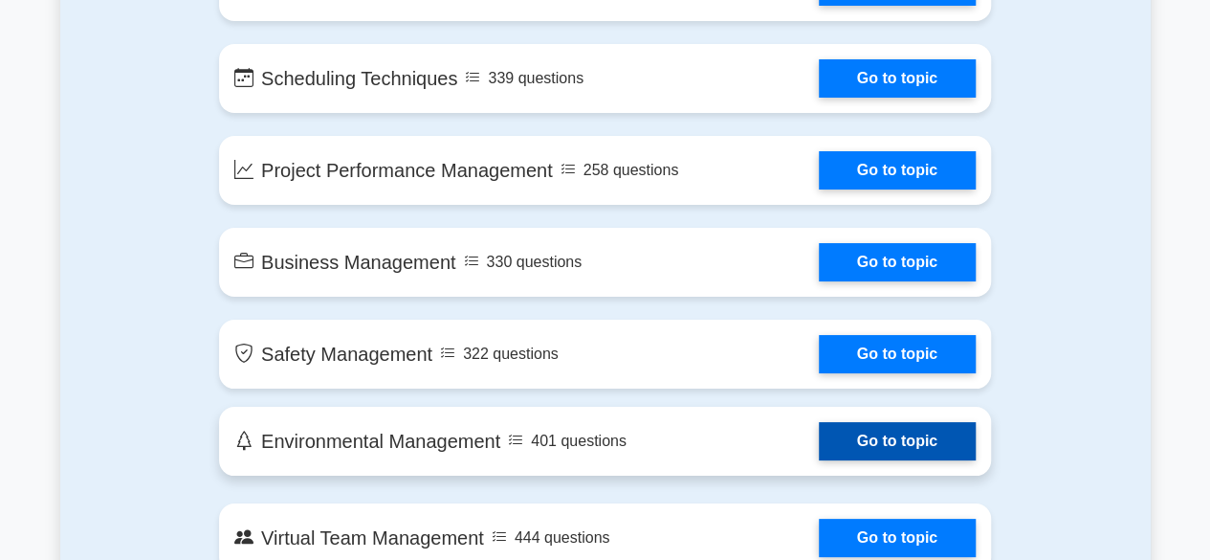
click at [819, 441] on link "Go to topic" at bounding box center [897, 441] width 157 height 38
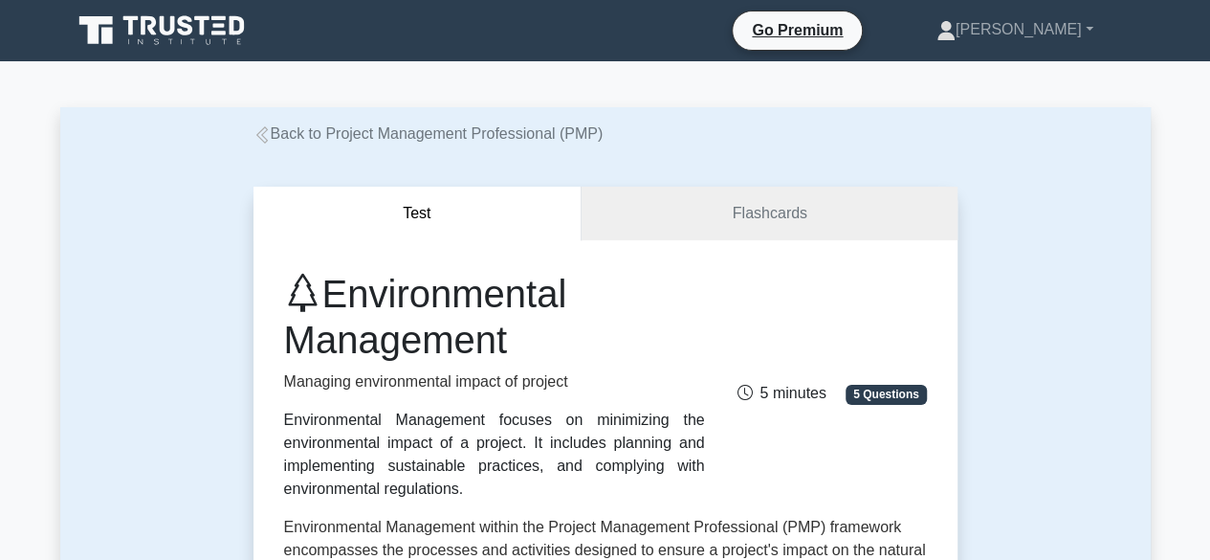
drag, startPoint x: 285, startPoint y: 422, endPoint x: 475, endPoint y: 495, distance: 203.7
click at [475, 495] on div "Environmental Management focuses on minimizing the environmental impact of a pr…" at bounding box center [494, 454] width 421 height 92
copy div "Environmental Management focuses on minimizing the environmental impact of a pr…"
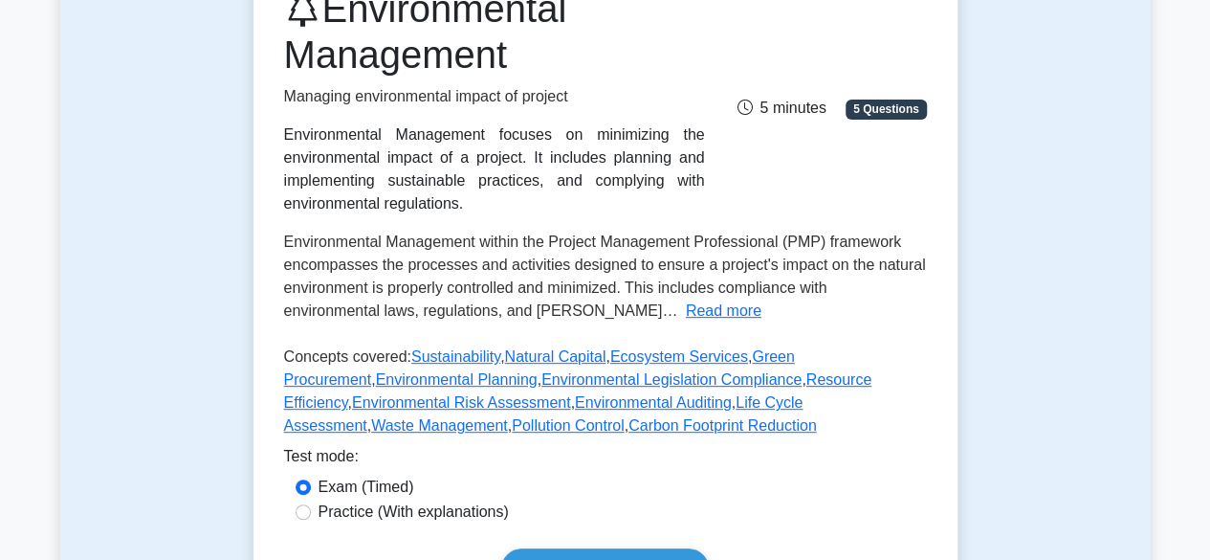
scroll to position [287, 0]
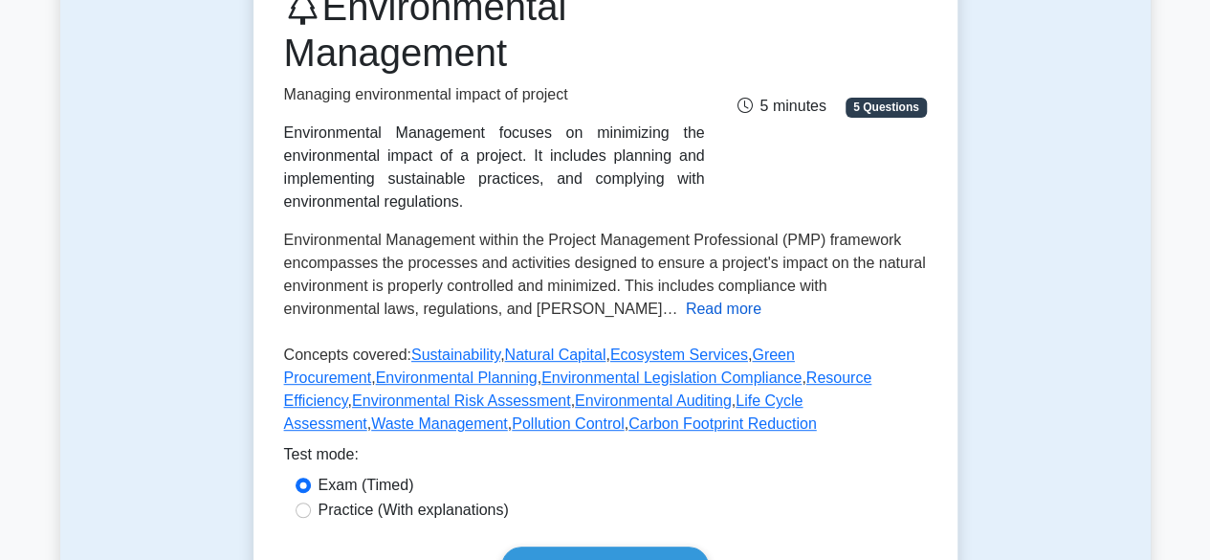
click at [686, 307] on button "Read more" at bounding box center [724, 308] width 76 height 23
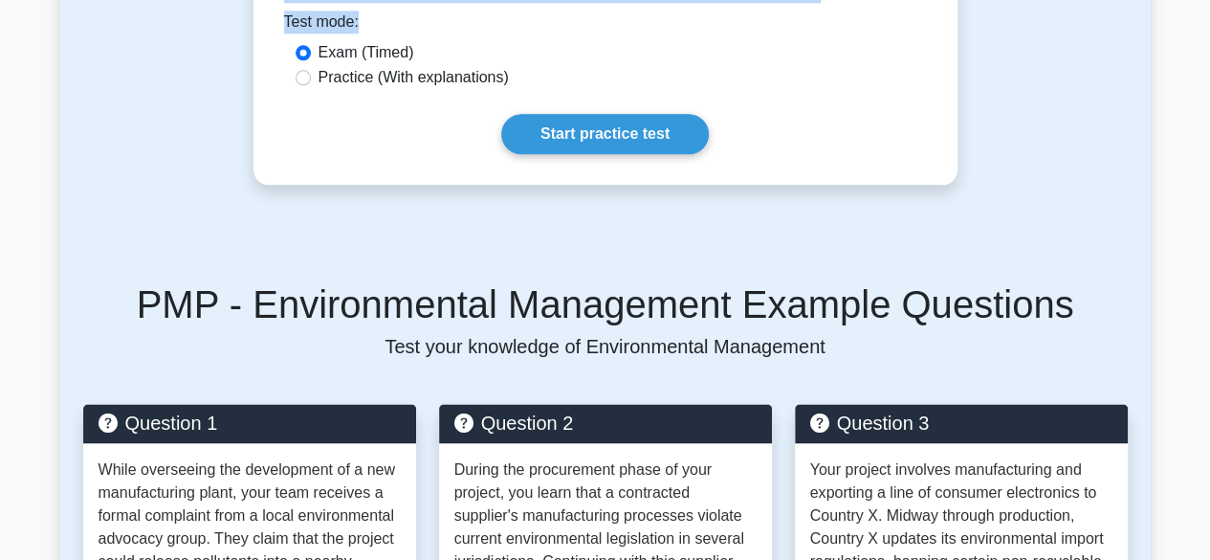
scroll to position [990, 0]
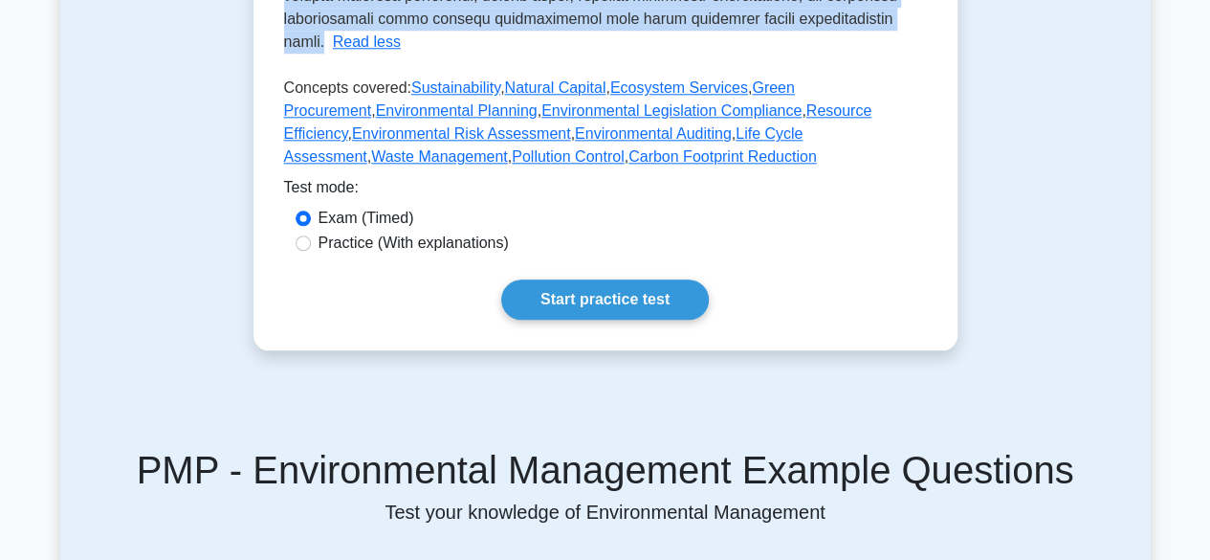
drag, startPoint x: 286, startPoint y: 241, endPoint x: 792, endPoint y: 24, distance: 550.6
copy span "Environmental Management within the Project Management Professional (PMP) frame…"
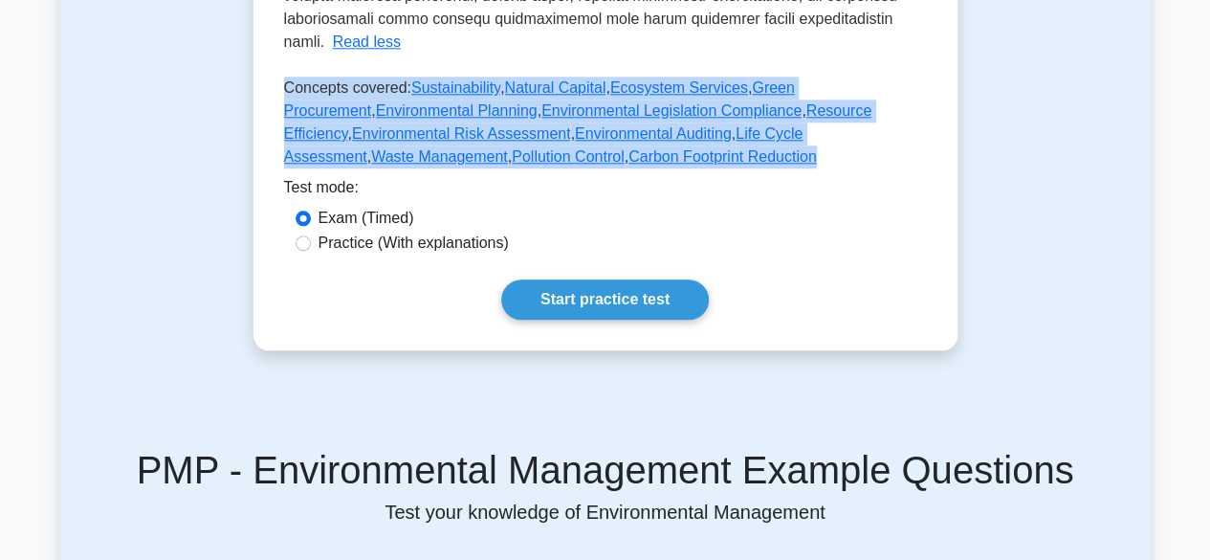
drag, startPoint x: 285, startPoint y: 67, endPoint x: 540, endPoint y: 135, distance: 264.3
click at [540, 135] on p "Concepts covered: Sustainability , Natural Capital , Ecosystem Services , Green…" at bounding box center [605, 126] width 643 height 99
copy p "Concepts covered: Sustainability , Natural Capital , Ecosystem Services , Green…"
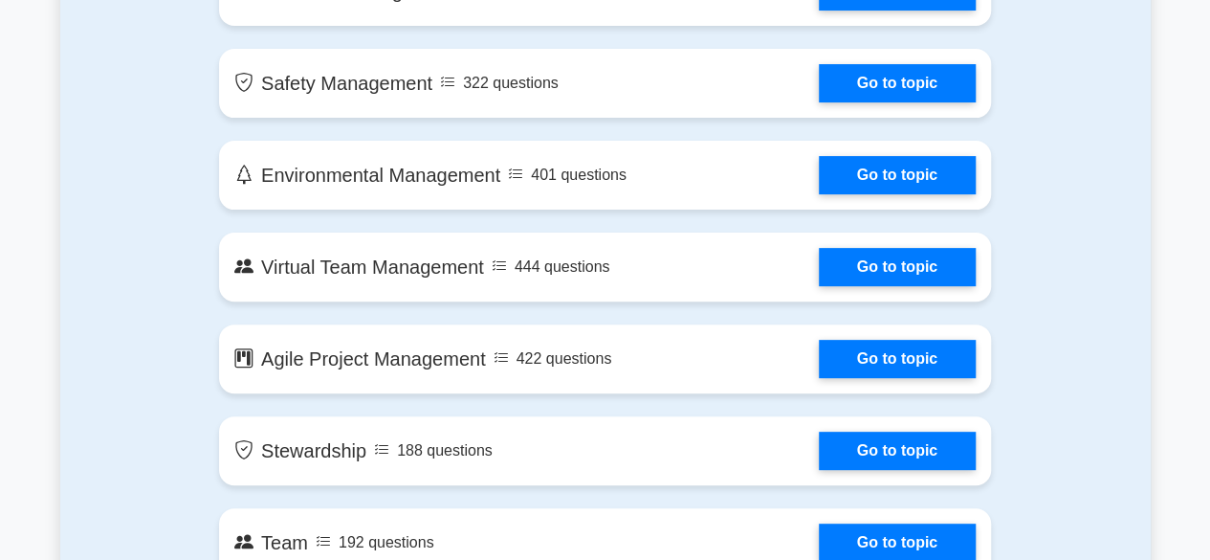
scroll to position [3827, 0]
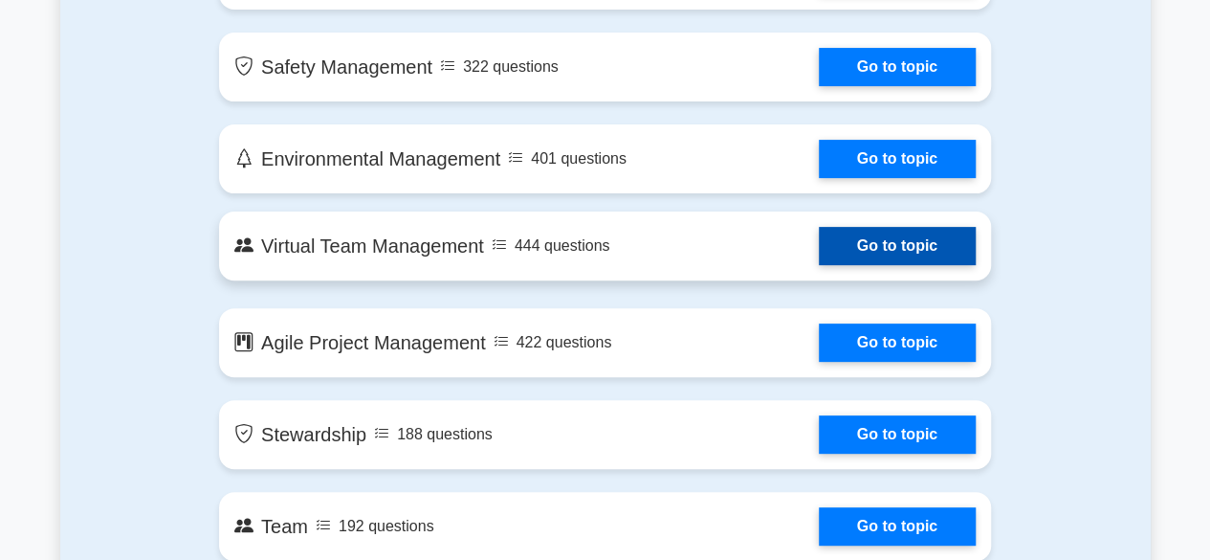
click at [819, 242] on link "Go to topic" at bounding box center [897, 246] width 157 height 38
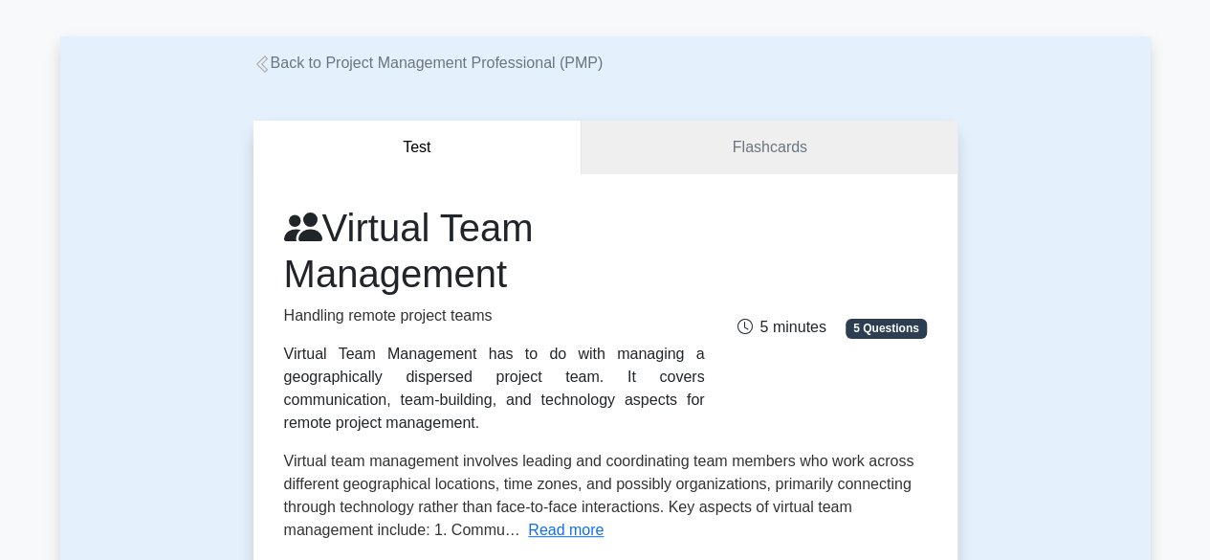
scroll to position [191, 0]
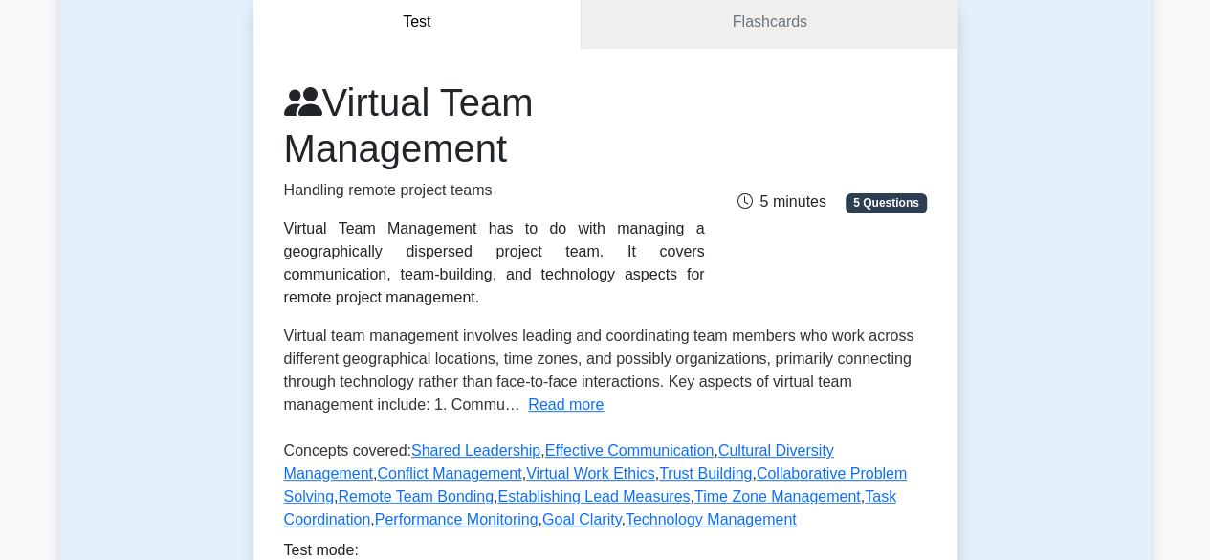
drag, startPoint x: 285, startPoint y: 229, endPoint x: 383, endPoint y: 298, distance: 120.0
click at [383, 298] on div "Virtual Team Management has to do with managing a geographically dispersed proj…" at bounding box center [494, 263] width 421 height 92
copy div "Virtual Team Management has to do with managing a geographically dispersed proj…"
click at [553, 410] on button "Read more" at bounding box center [566, 404] width 76 height 23
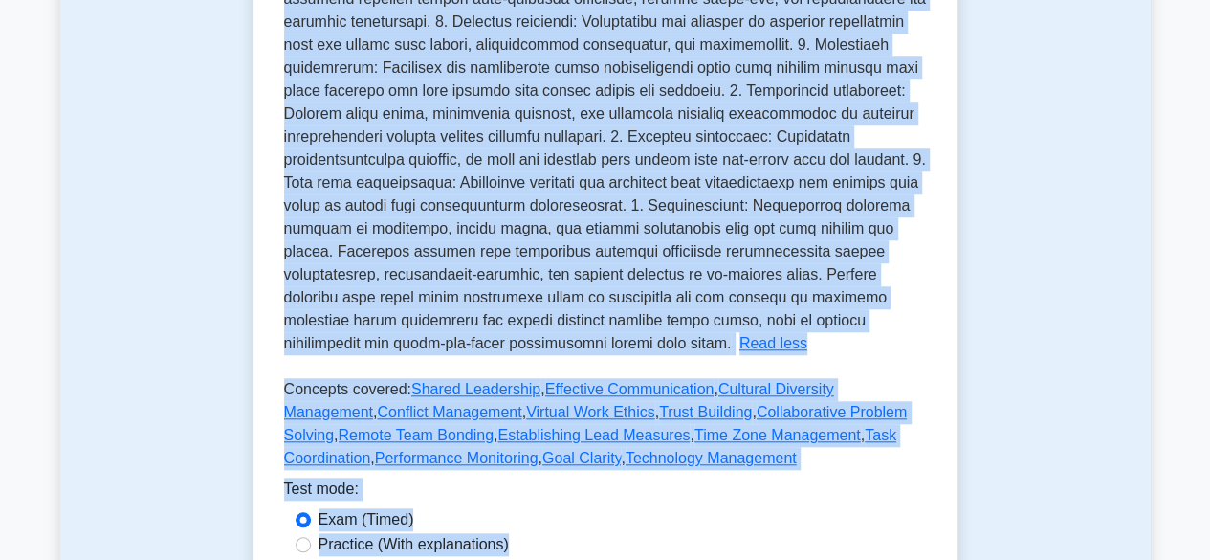
scroll to position [788, 0]
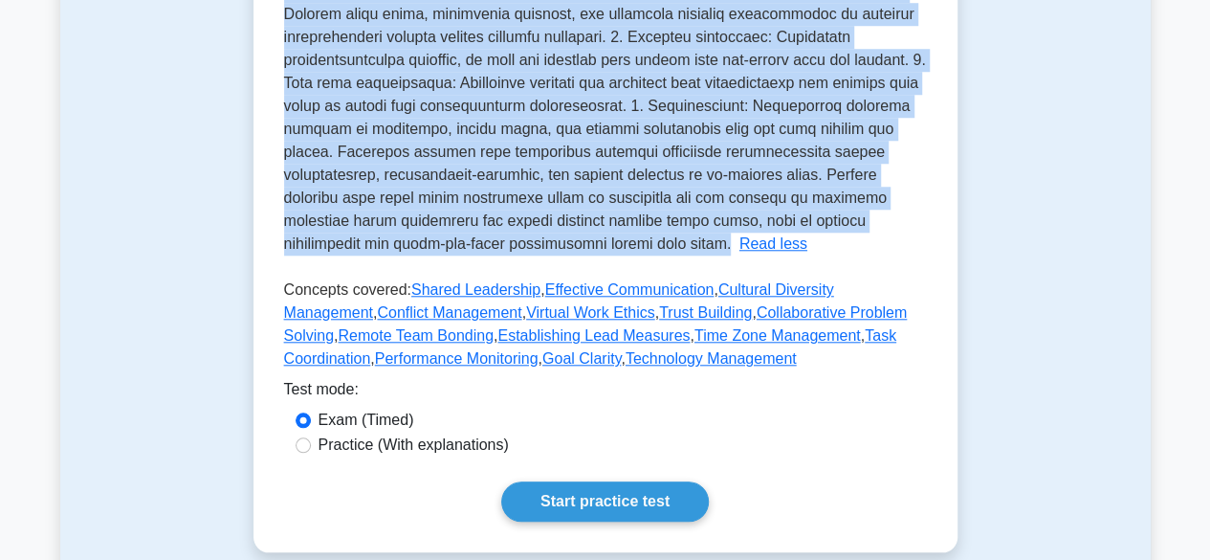
drag, startPoint x: 283, startPoint y: 334, endPoint x: 635, endPoint y: 247, distance: 362.6
copy span "Virtual team management involves leading and coordinating team members who work…"
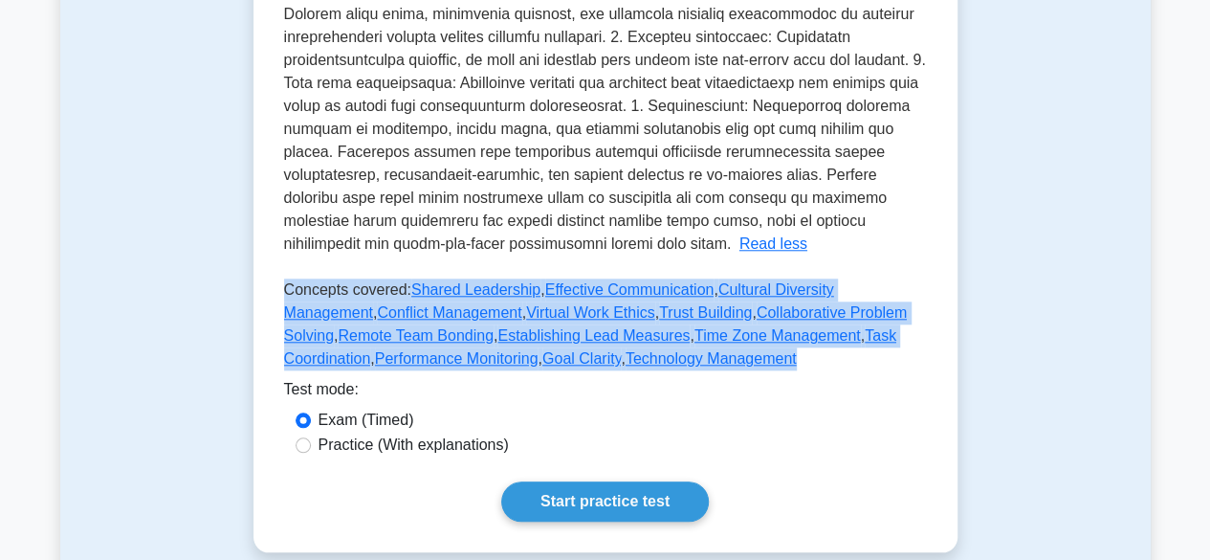
drag, startPoint x: 287, startPoint y: 290, endPoint x: 699, endPoint y: 359, distance: 418.0
click at [699, 359] on p "Concepts covered: Shared Leadership , Effective Communication , Cultural Divers…" at bounding box center [605, 327] width 643 height 99
copy p "Concepts covered: Shared Leadership , Effective Communication , Cultural Divers…"
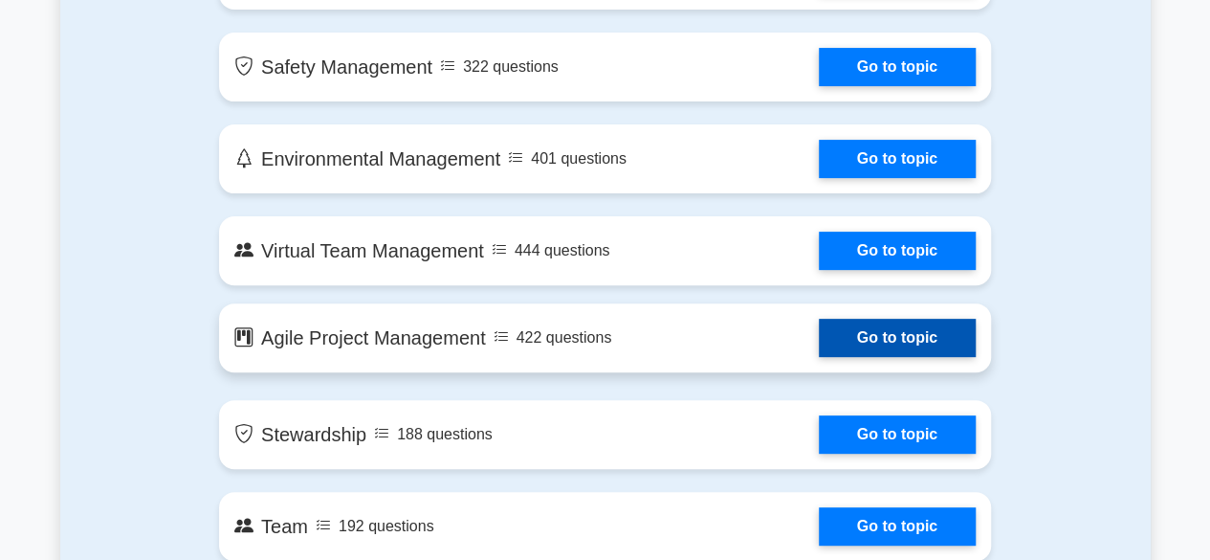
click at [819, 334] on link "Go to topic" at bounding box center [897, 338] width 157 height 38
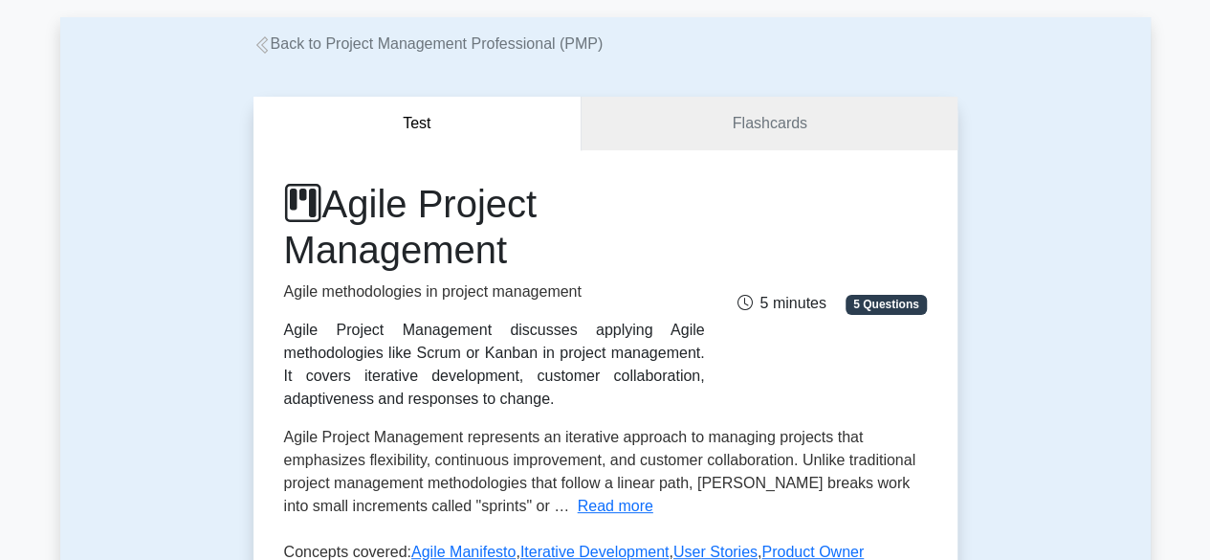
scroll to position [191, 0]
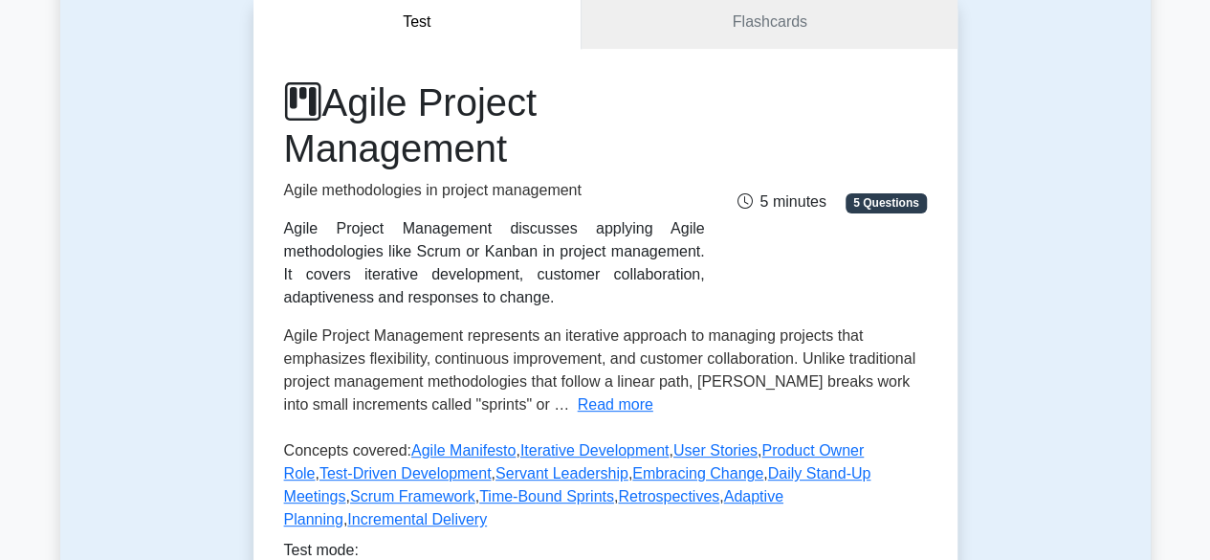
drag, startPoint x: 285, startPoint y: 231, endPoint x: 555, endPoint y: 294, distance: 277.0
click at [555, 294] on div "Agile Project Management discusses applying Agile methodologies like Scrum or K…" at bounding box center [494, 263] width 421 height 92
copy div "Agile Project Management discusses applying Agile methodologies like Scrum or K…"
click at [578, 405] on button "Read more" at bounding box center [616, 404] width 76 height 23
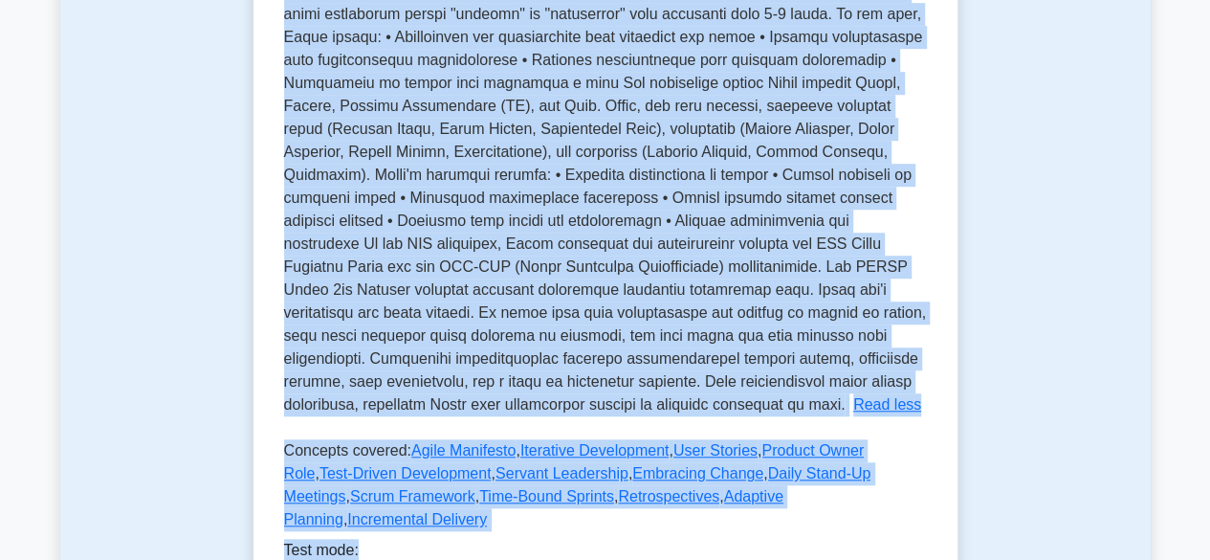
scroll to position [590, 0]
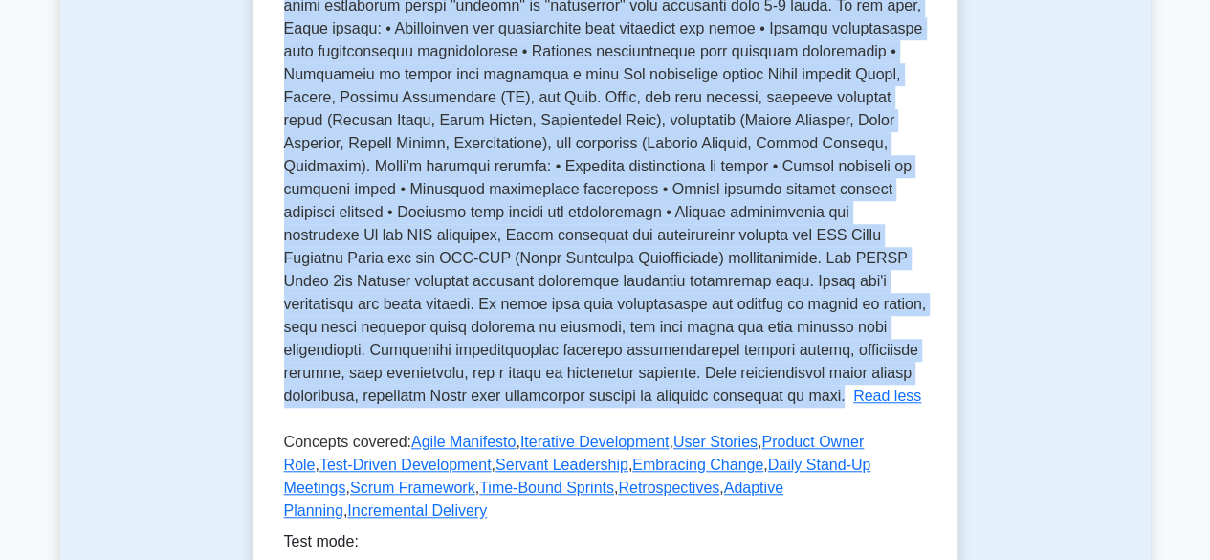
drag, startPoint x: 287, startPoint y: 338, endPoint x: 692, endPoint y: 395, distance: 408.6
click at [692, 395] on p "Agile Project Management represents an iterative approach to managing projects …" at bounding box center [605, 165] width 643 height 475
copy span "Lorem Ipsumdo Sitametcon adipiscing el seddoeius temporin ut laboreet dolorema …"
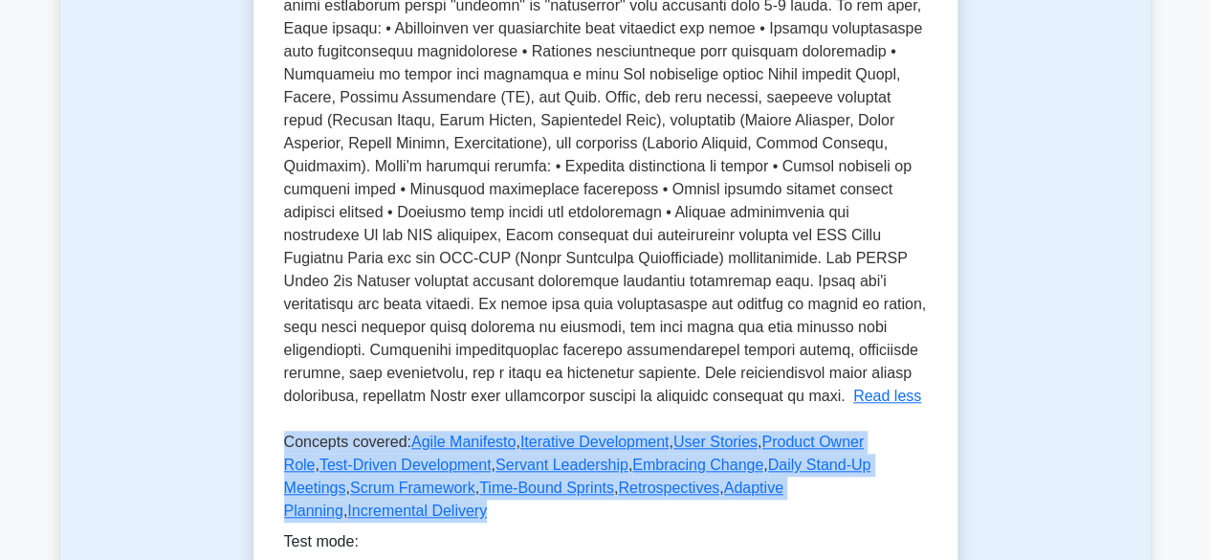
drag, startPoint x: 286, startPoint y: 441, endPoint x: 868, endPoint y: 483, distance: 584.0
click at [868, 483] on p "Concepts covered: Agile Manifesto , Iterative Development , User Stories , Prod…" at bounding box center [605, 479] width 643 height 99
copy p "Concepts covered: Agile Manifesto , Iterative Development , User Stories , Prod…"
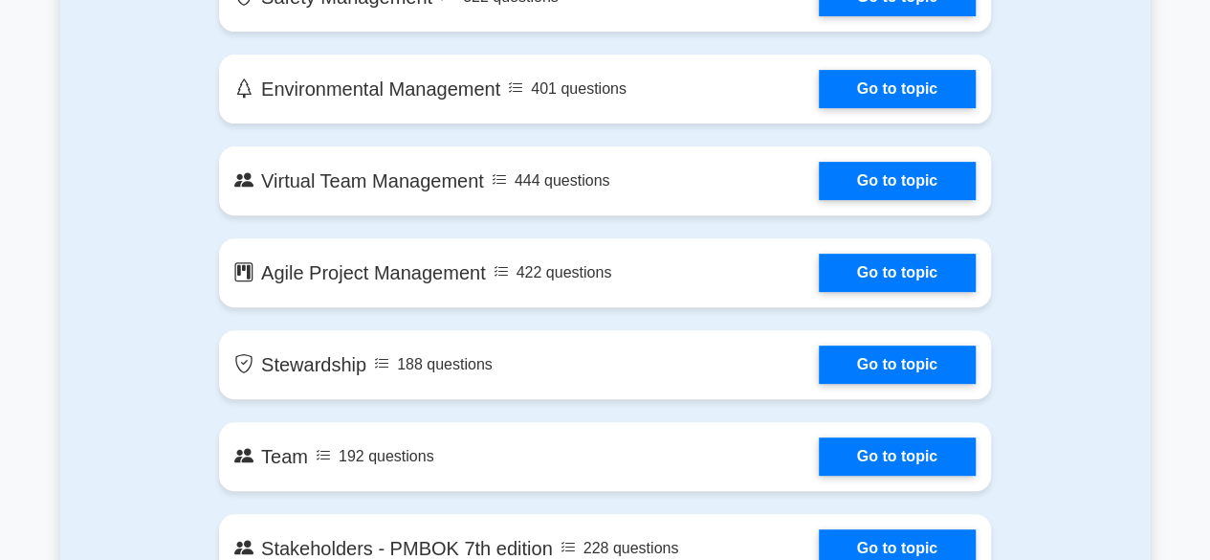
scroll to position [3923, 0]
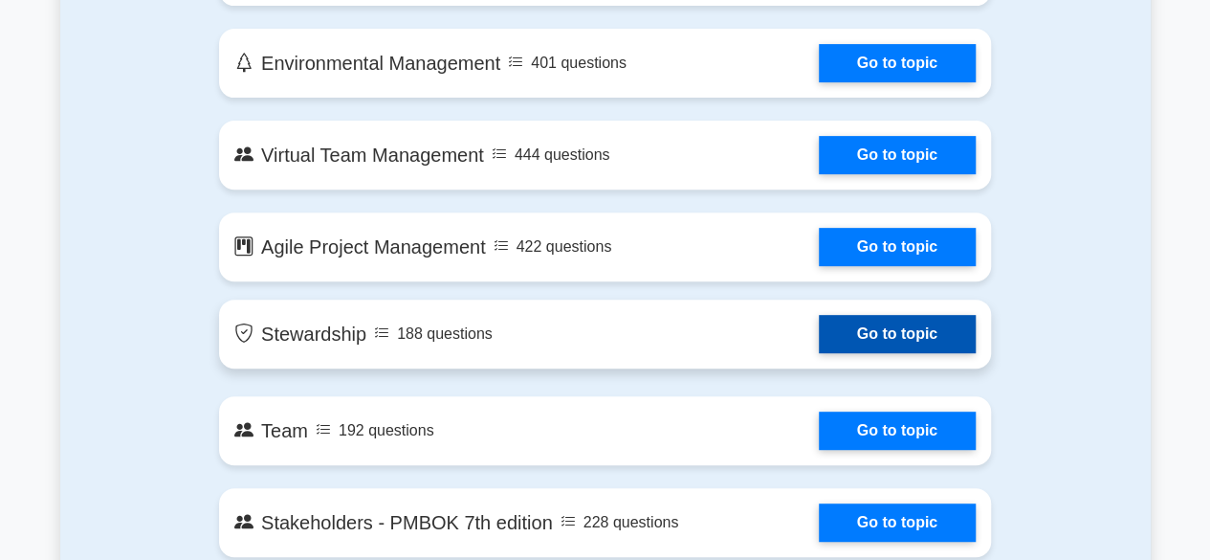
click at [819, 334] on link "Go to topic" at bounding box center [897, 334] width 157 height 38
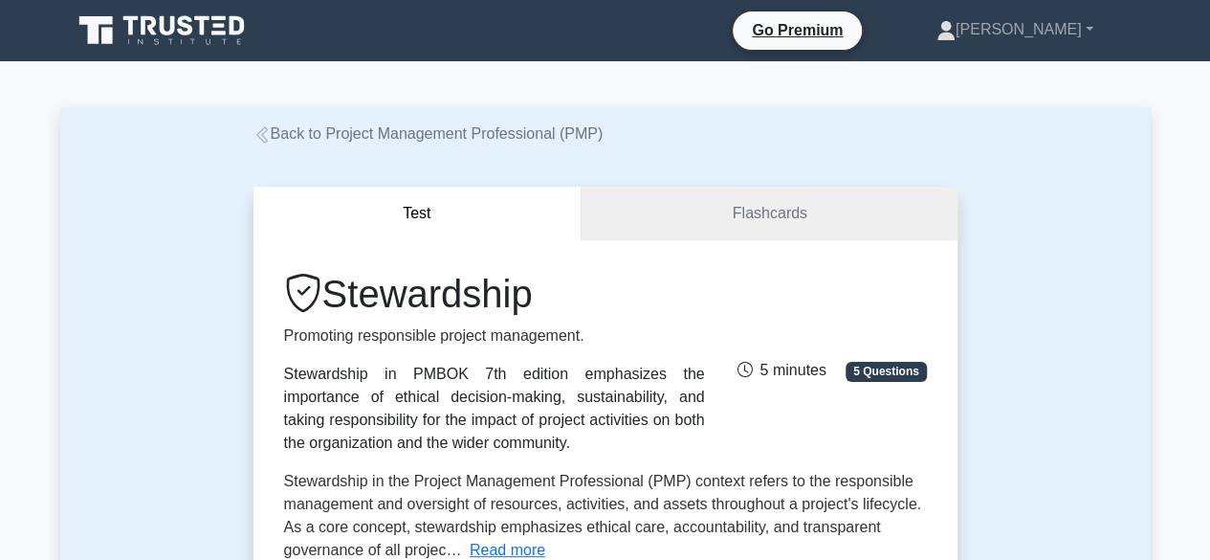
drag, startPoint x: 285, startPoint y: 376, endPoint x: 438, endPoint y: 437, distance: 164.8
click at [438, 437] on div "Stewardship in PMBOK 7th edition emphasizes the importance of ethical decision-…" at bounding box center [494, 409] width 421 height 92
copy div "Stewardship in PMBOK 7th edition emphasizes the importance of ethical decision-…"
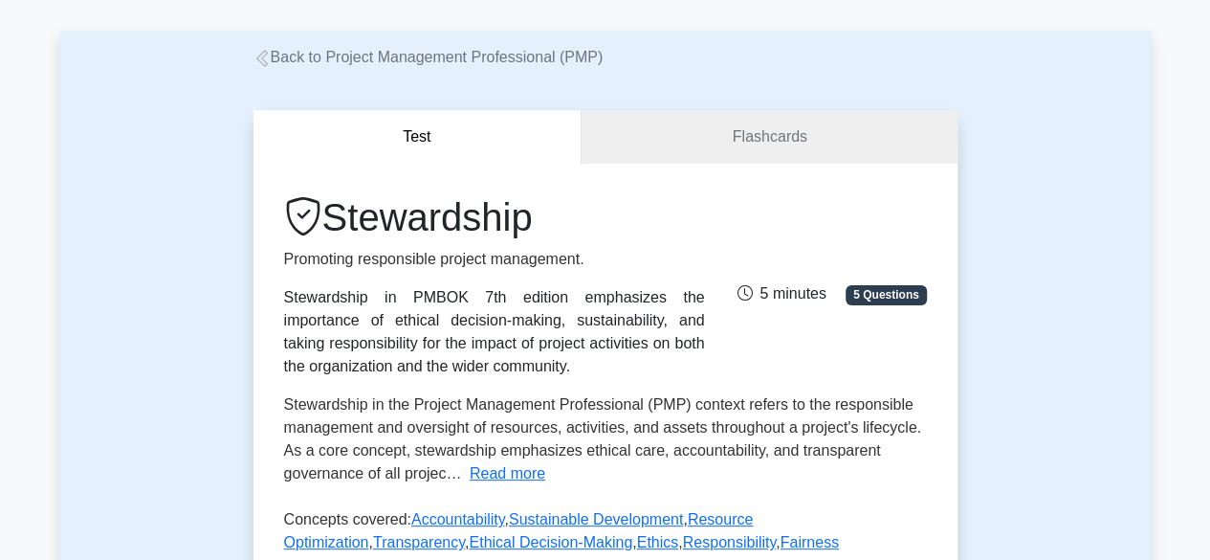
scroll to position [191, 0]
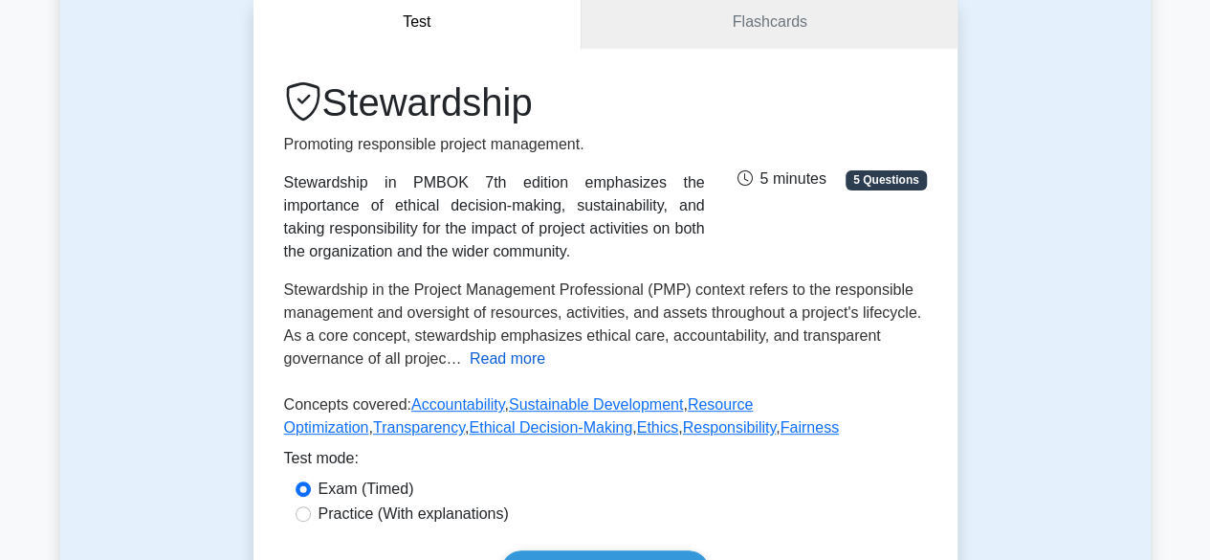
click at [497, 361] on button "Read more" at bounding box center [508, 358] width 76 height 23
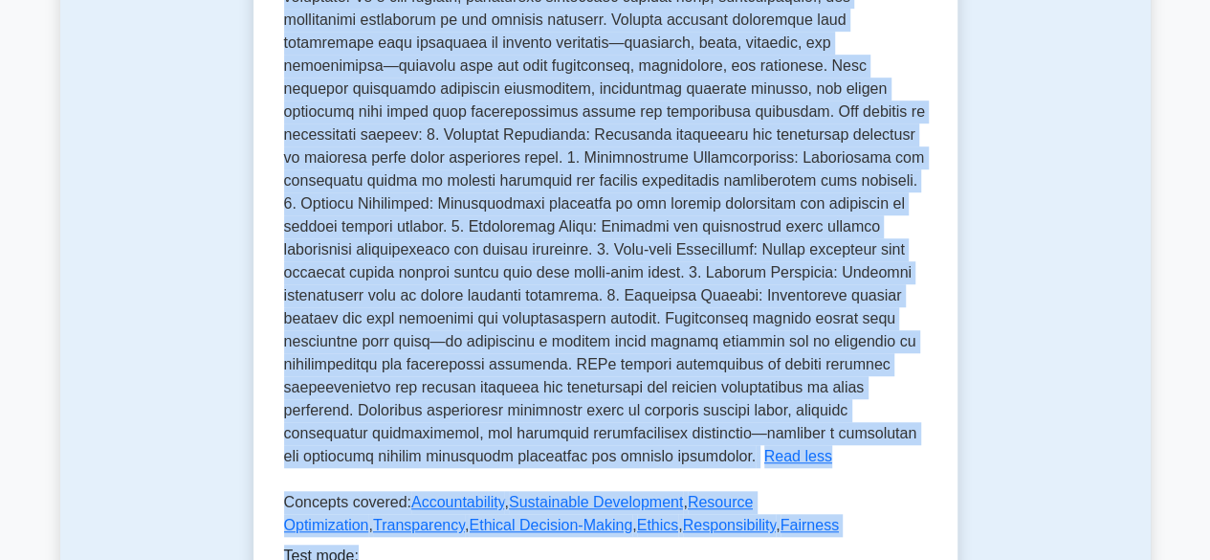
scroll to position [559, 0]
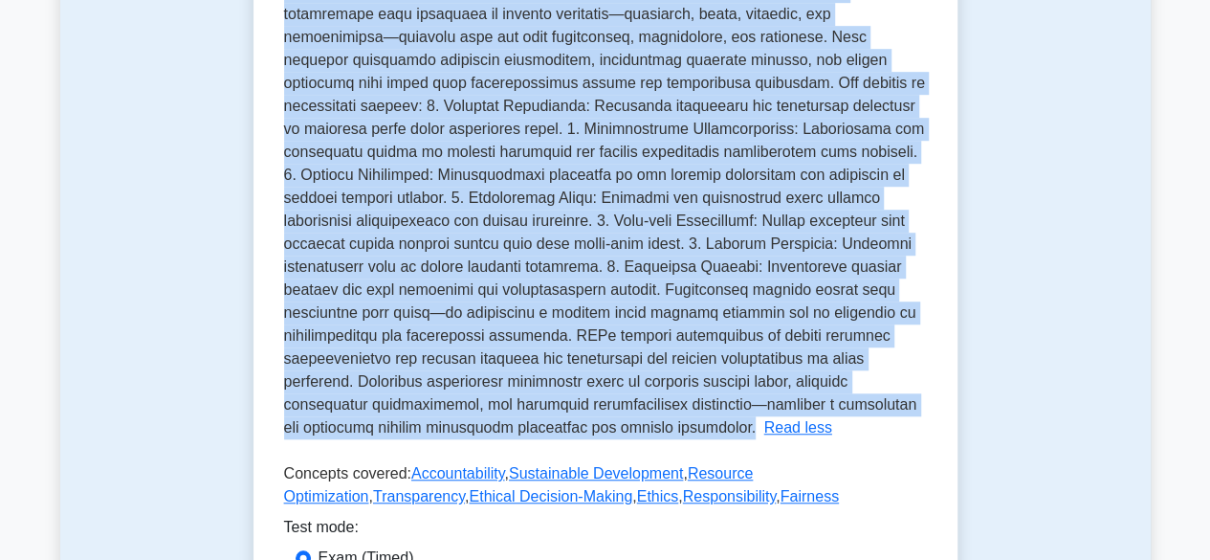
drag, startPoint x: 283, startPoint y: 288, endPoint x: 900, endPoint y: 406, distance: 628.0
click at [900, 406] on div "Stewardship in the Project Management Professional (PMP) context refers to the …" at bounding box center [605, 175] width 643 height 528
copy span "Stewardship in the Project Management Professional (PMP) context refers to the …"
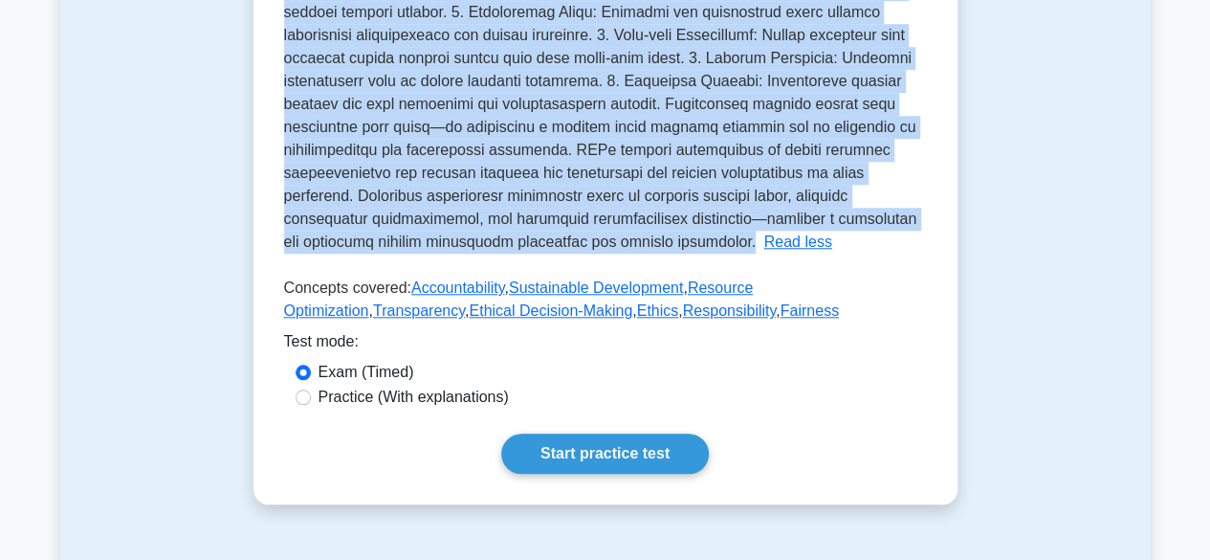
scroll to position [750, 0]
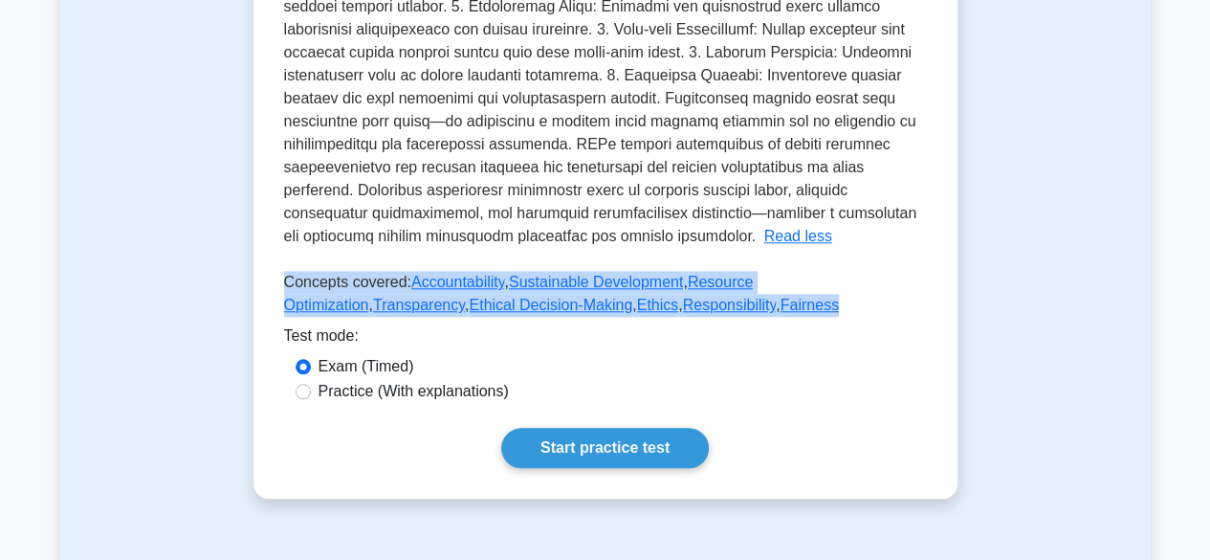
drag, startPoint x: 285, startPoint y: 282, endPoint x: 648, endPoint y: 307, distance: 363.4
click at [648, 307] on p "Concepts covered: Accountability , Sustainable Development , Resource Optimizat…" at bounding box center [605, 298] width 643 height 54
copy p "Concepts covered: Accountability , Sustainable Development , Resource Optimizat…"
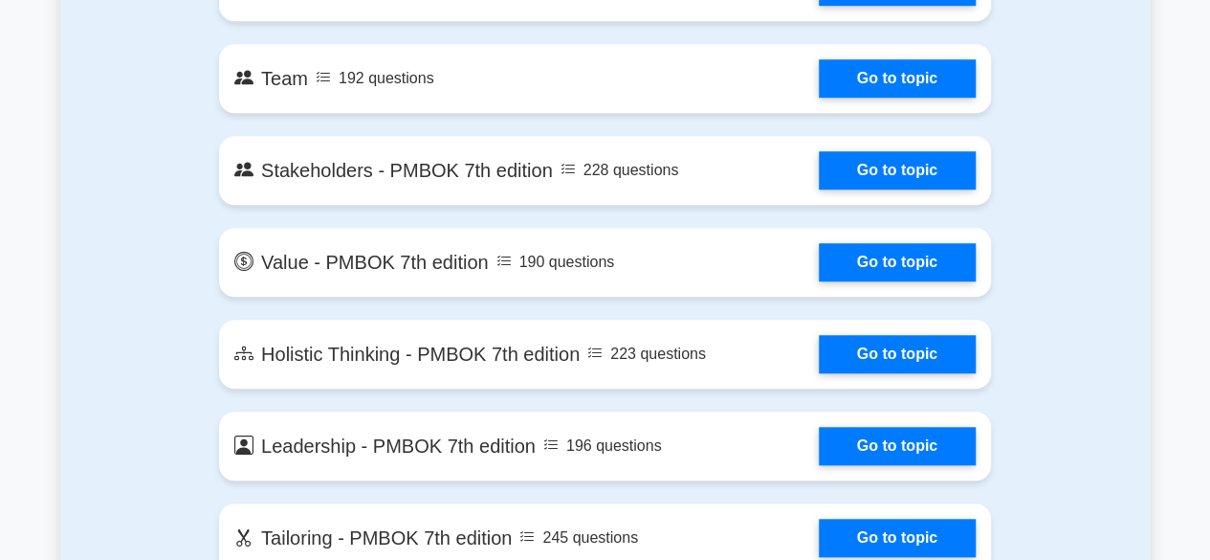
scroll to position [4305, 0]
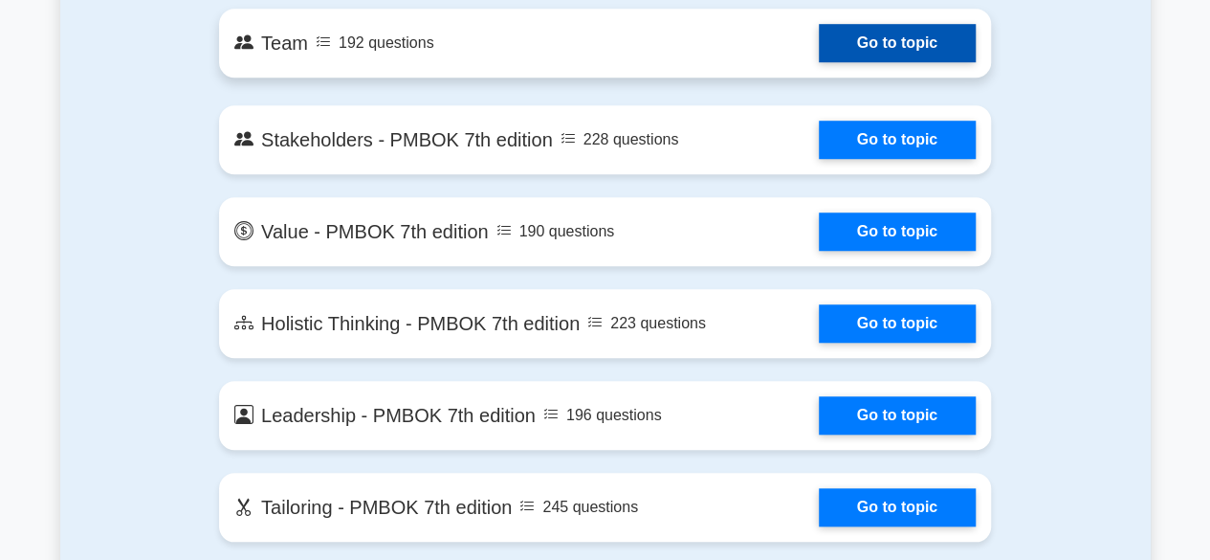
click at [819, 34] on link "Go to topic" at bounding box center [897, 43] width 157 height 38
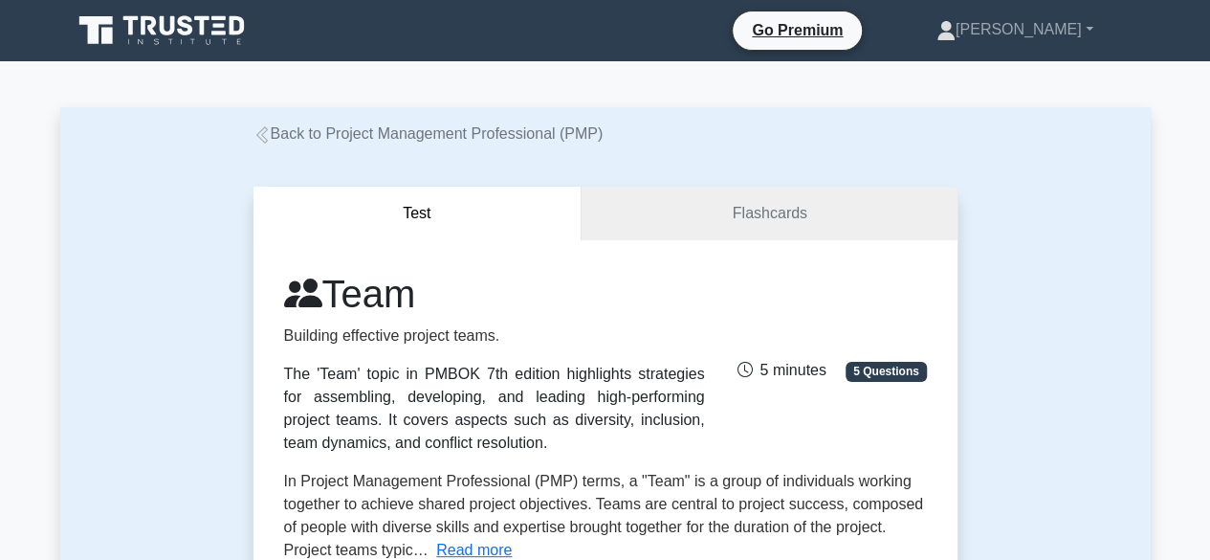
drag, startPoint x: 286, startPoint y: 373, endPoint x: 514, endPoint y: 443, distance: 238.1
click at [514, 443] on div "The 'Team' topic in PMBOK 7th edition highlights strategies for assembling, dev…" at bounding box center [494, 409] width 421 height 92
copy div "The 'Team' topic in PMBOK 7th edition highlights strategies for assembling, dev…"
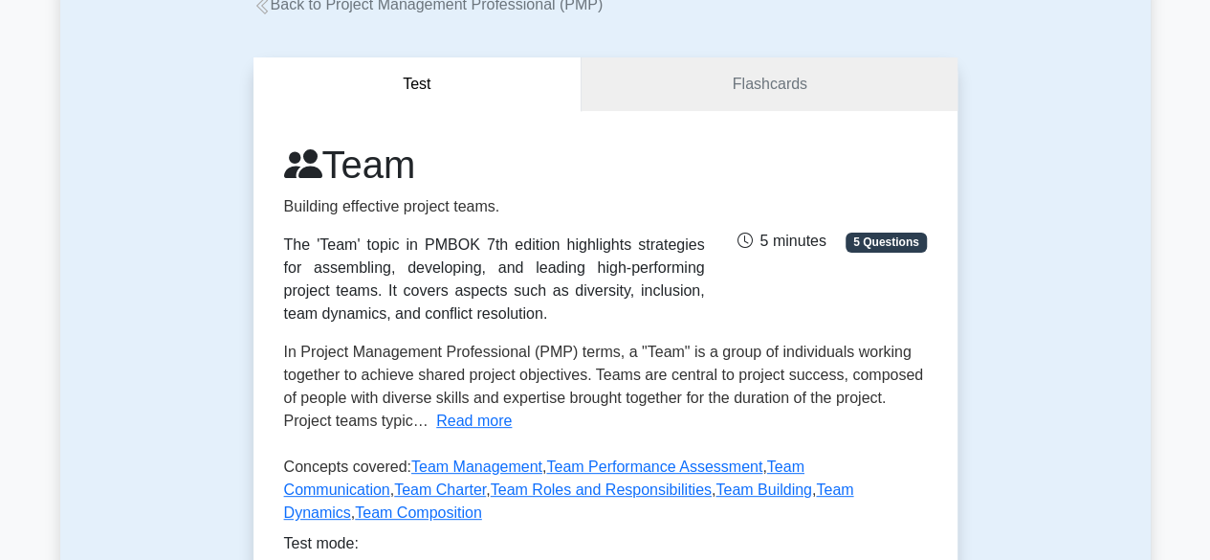
scroll to position [191, 0]
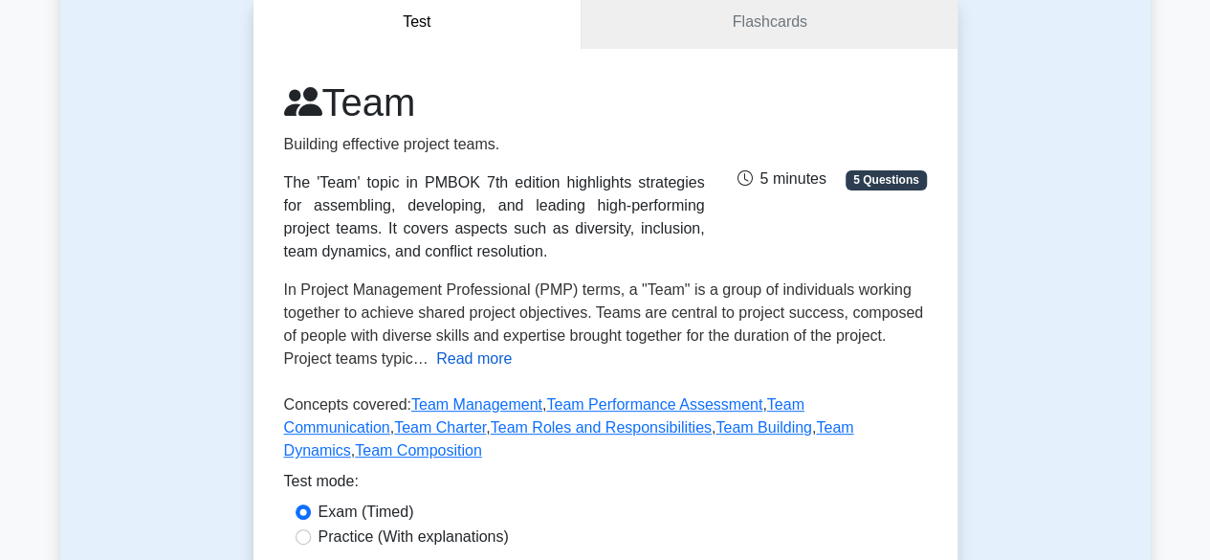
click at [471, 361] on button "Read more" at bounding box center [474, 358] width 76 height 23
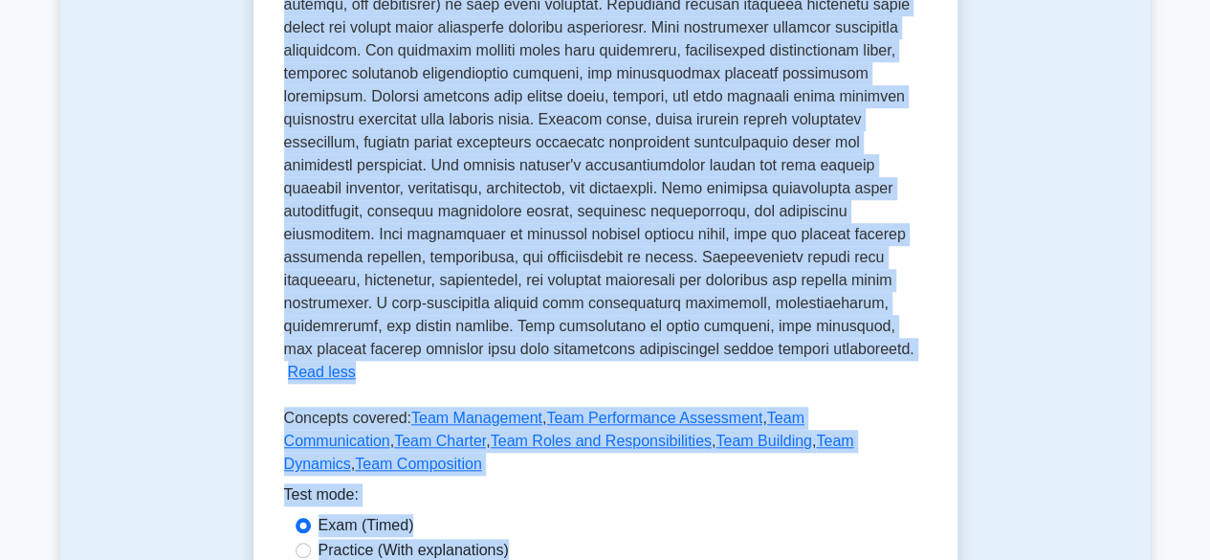
scroll to position [646, 0]
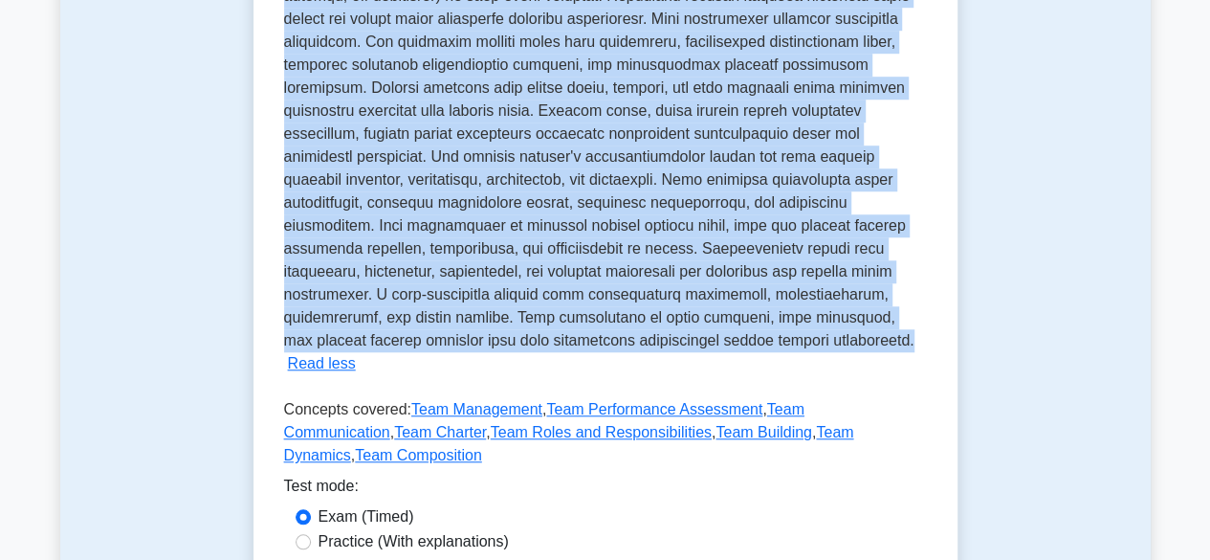
drag, startPoint x: 285, startPoint y: 294, endPoint x: 668, endPoint y: 349, distance: 386.6
click at [668, 348] on p "In Project Management Professional (PMP) terms, a "Team" is a group of individu…" at bounding box center [604, 87] width 641 height 521
copy span "In Project Management Professional (PMP) terms, a "Team" is a group of individu…"
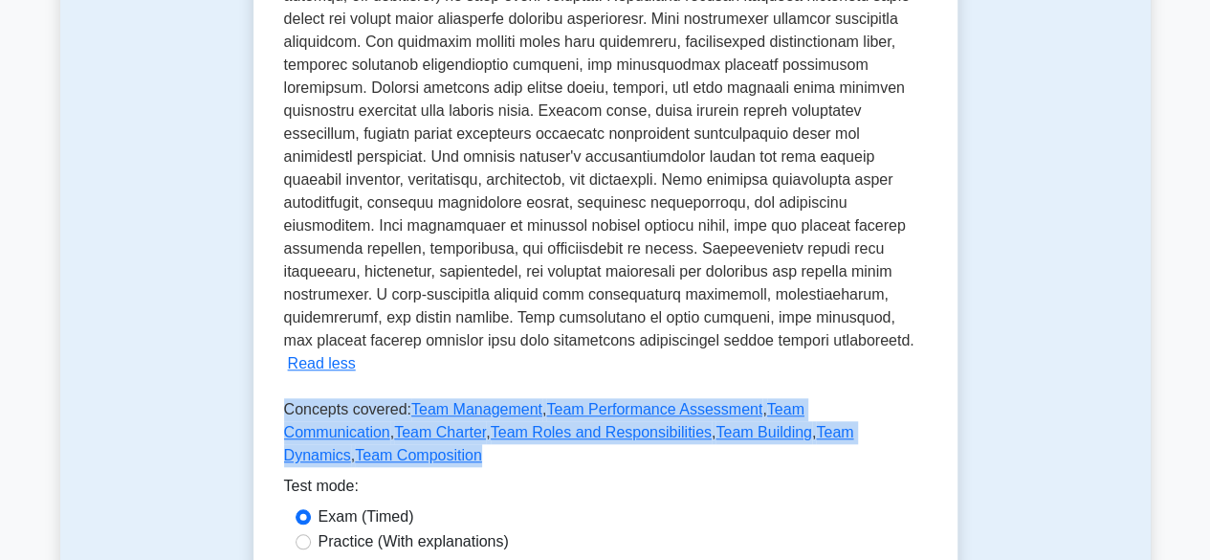
drag, startPoint x: 284, startPoint y: 387, endPoint x: 898, endPoint y: 412, distance: 614.6
click at [898, 412] on p "Concepts covered: Team Management , Team Performance Assessment , Team Communic…" at bounding box center [605, 436] width 643 height 77
copy p "Concepts covered: Team Management , Team Performance Assessment , Team Communic…"
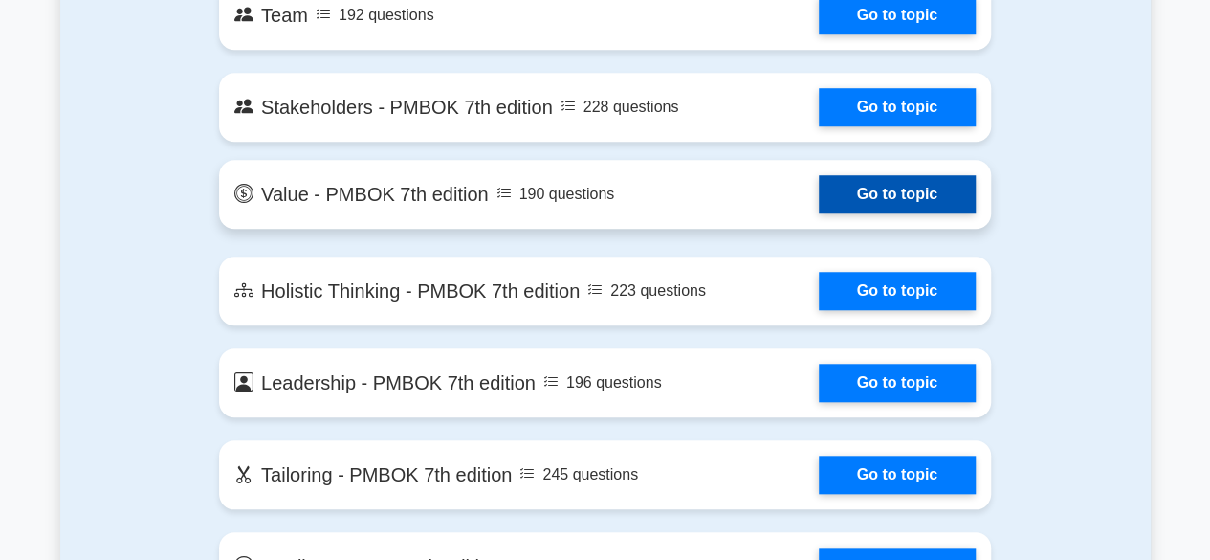
scroll to position [4310, 0]
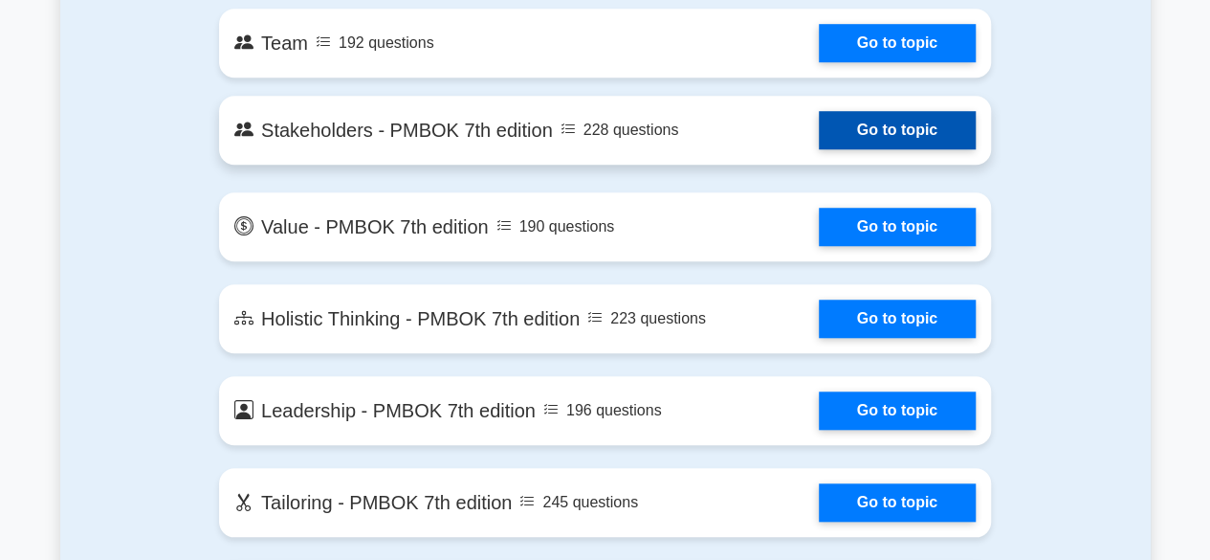
click at [819, 128] on link "Go to topic" at bounding box center [897, 130] width 157 height 38
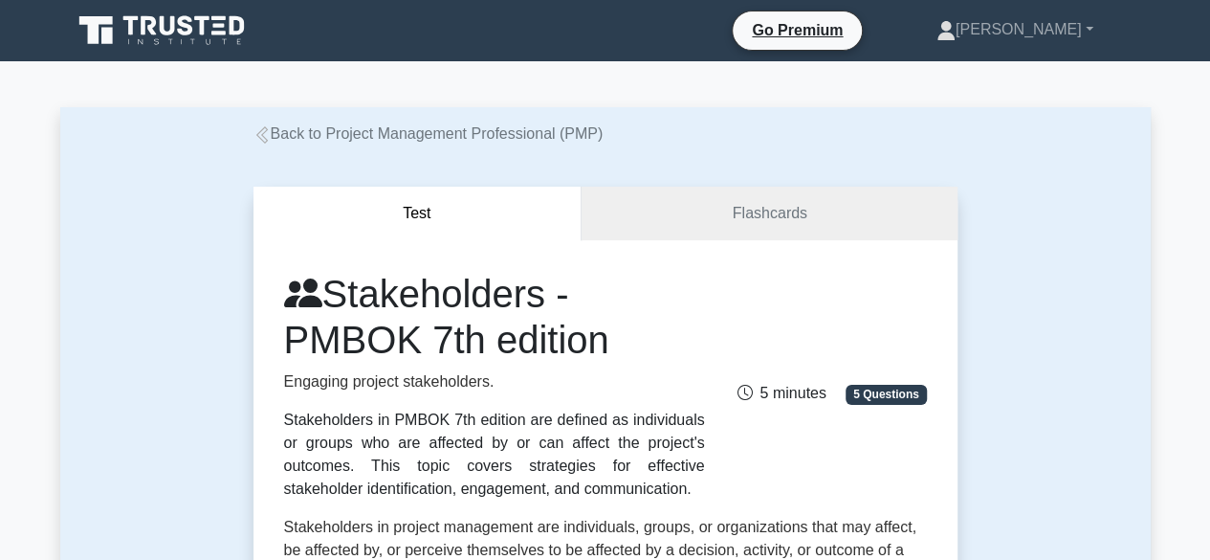
scroll to position [96, 0]
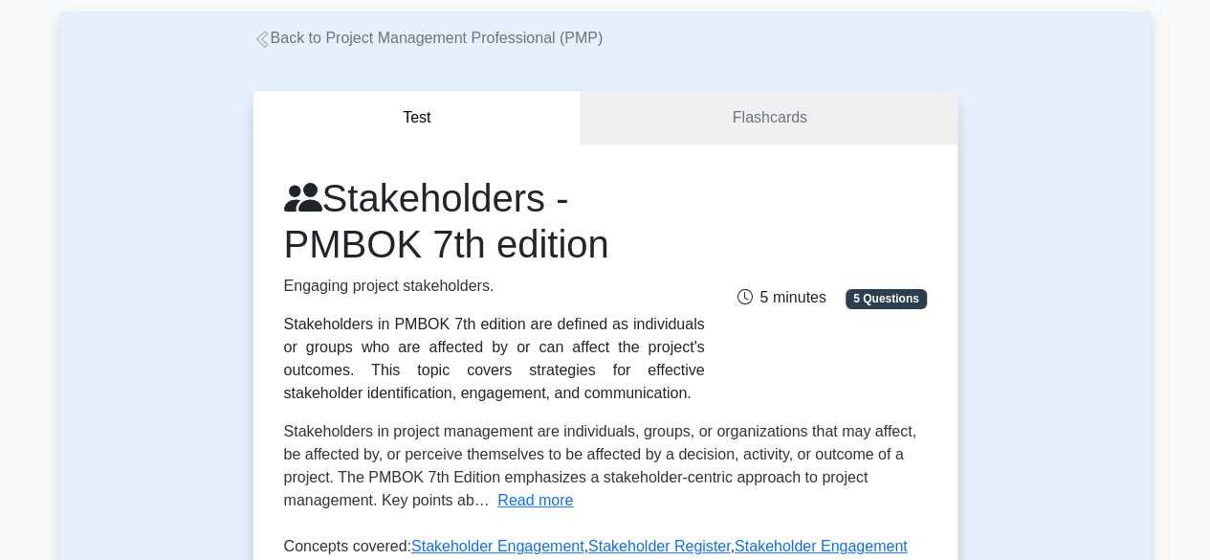
drag, startPoint x: 286, startPoint y: 322, endPoint x: 510, endPoint y: 385, distance: 232.5
click at [510, 385] on div "Stakeholders in PMBOK 7th edition are defined as individuals or groups who are …" at bounding box center [494, 359] width 421 height 92
copy div "Stakeholders in PMBOK 7th edition are defined as individuals or groups who are …"
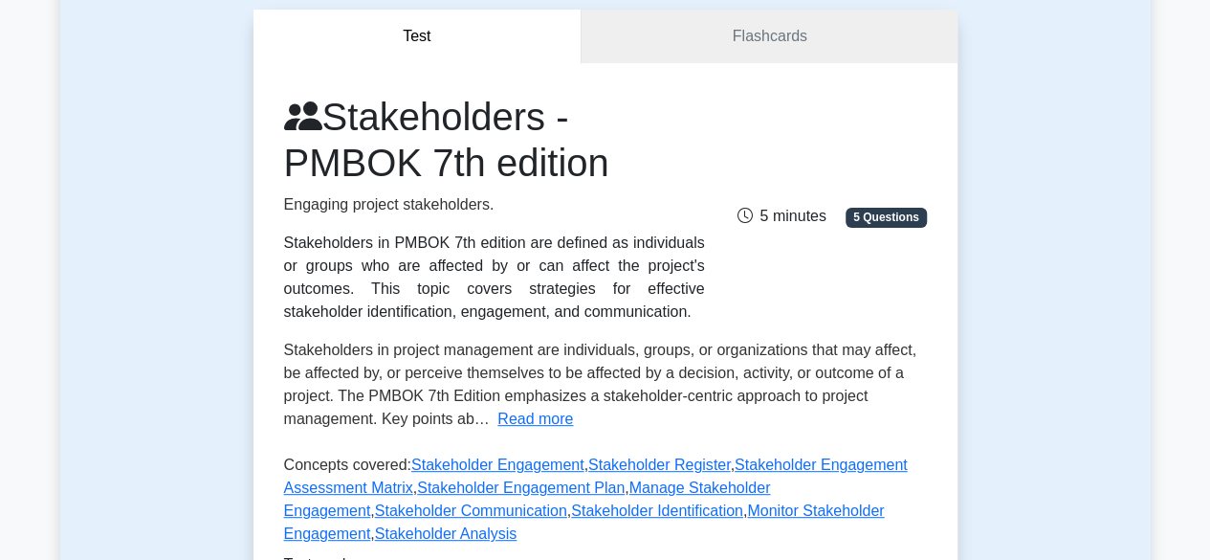
scroll to position [287, 0]
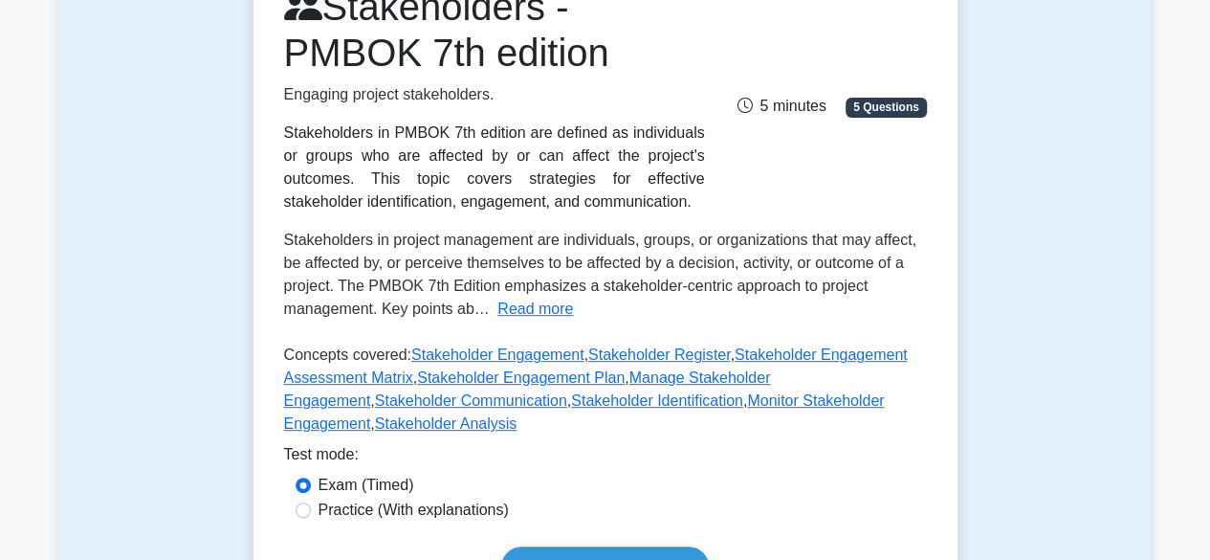
click at [531, 305] on button "Read more" at bounding box center [535, 308] width 76 height 23
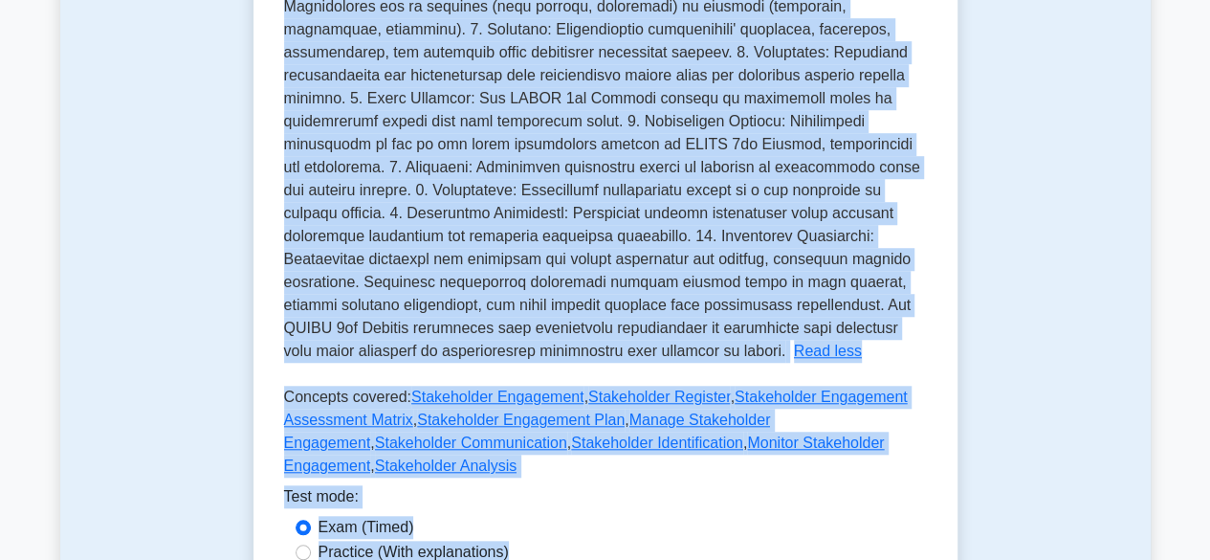
scroll to position [652, 0]
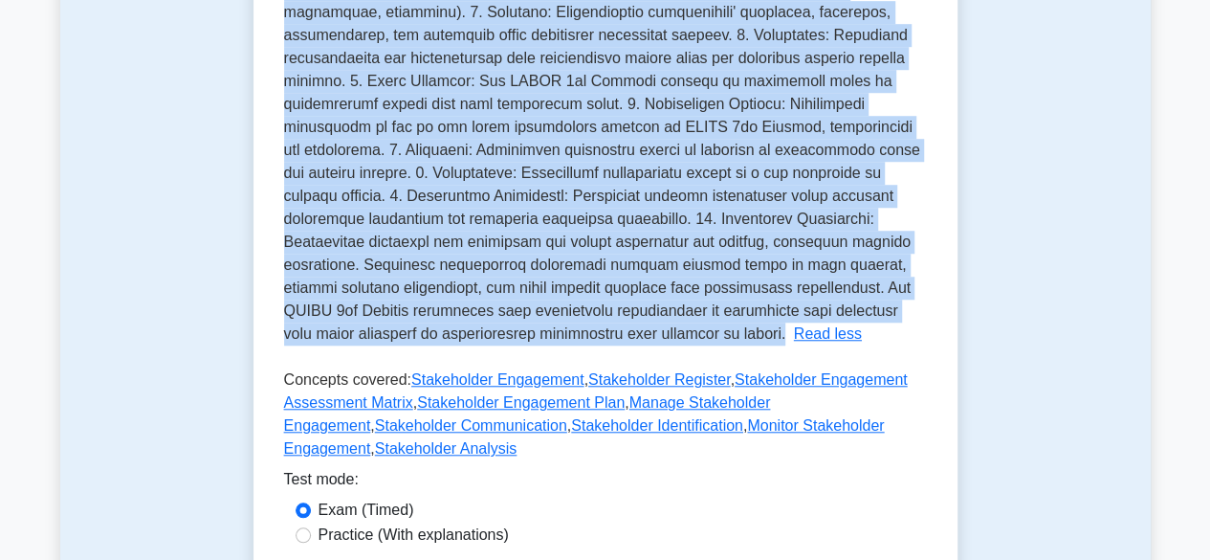
drag, startPoint x: 284, startPoint y: 242, endPoint x: 337, endPoint y: 333, distance: 105.0
click at [337, 333] on p "Stakeholders in project management are individuals, groups, or organizations th…" at bounding box center [602, 103] width 636 height 475
copy span "Stakeholders in project management are individuals, groups, or organizations th…"
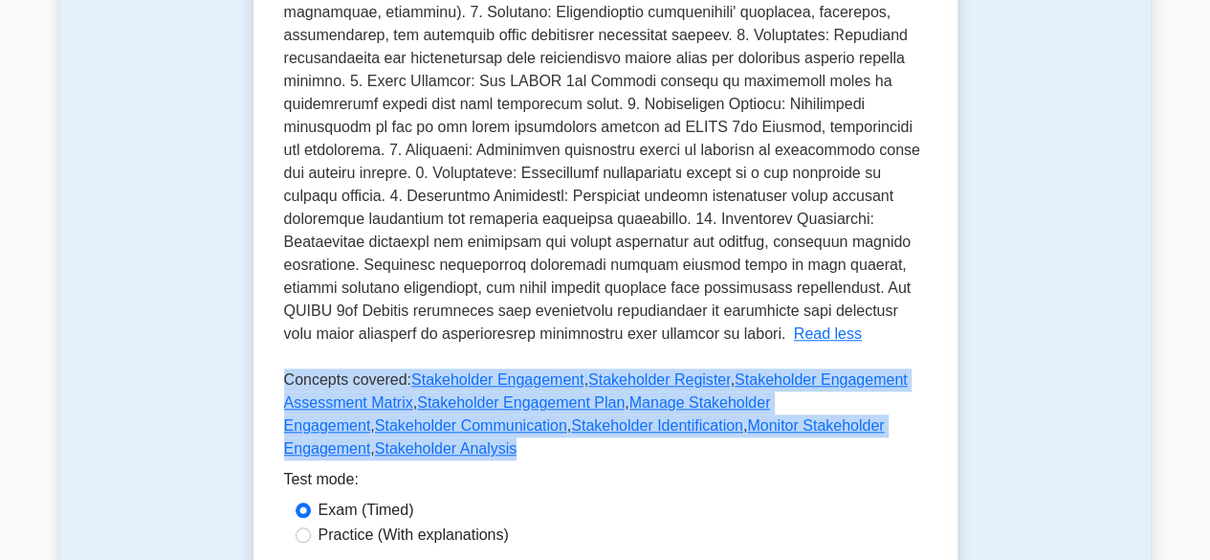
drag, startPoint x: 314, startPoint y: 393, endPoint x: 925, endPoint y: 431, distance: 612.4
click at [925, 431] on p "Concepts covered: Stakeholder Engagement , Stakeholder Register , Stakeholder E…" at bounding box center [605, 417] width 643 height 99
copy p "Concepts covered: Stakeholder Engagement , Stakeholder Register , Stakeholder E…"
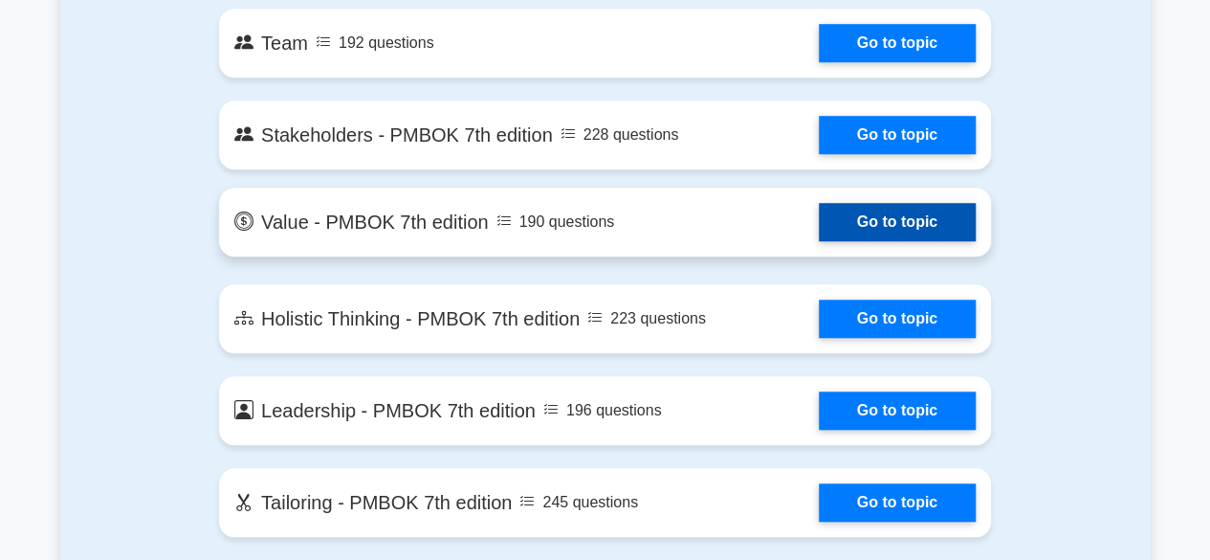
click at [819, 221] on link "Go to topic" at bounding box center [897, 222] width 157 height 38
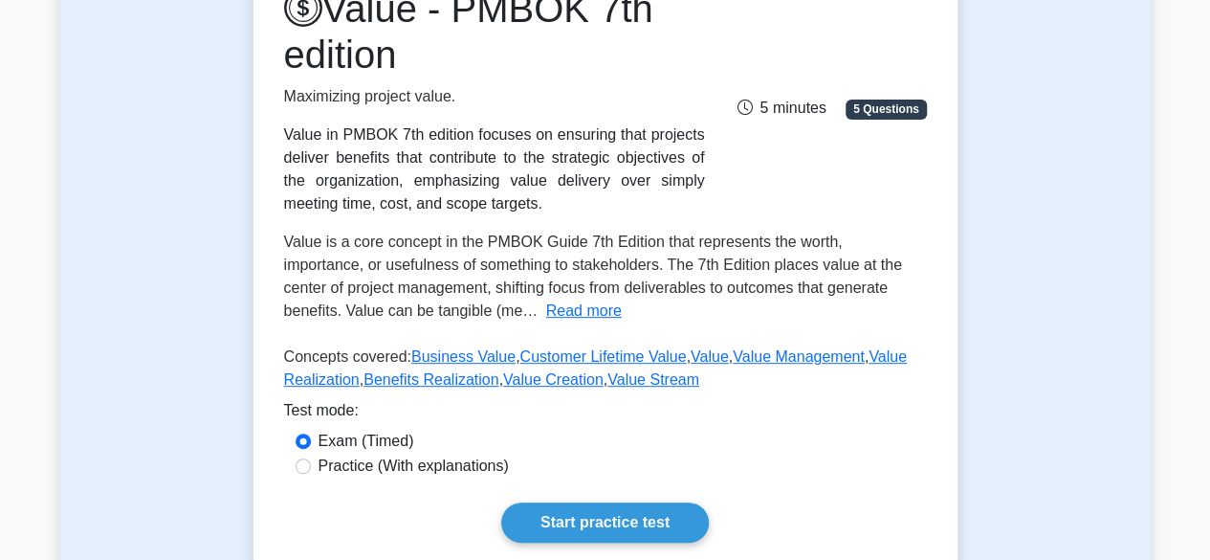
scroll to position [287, 0]
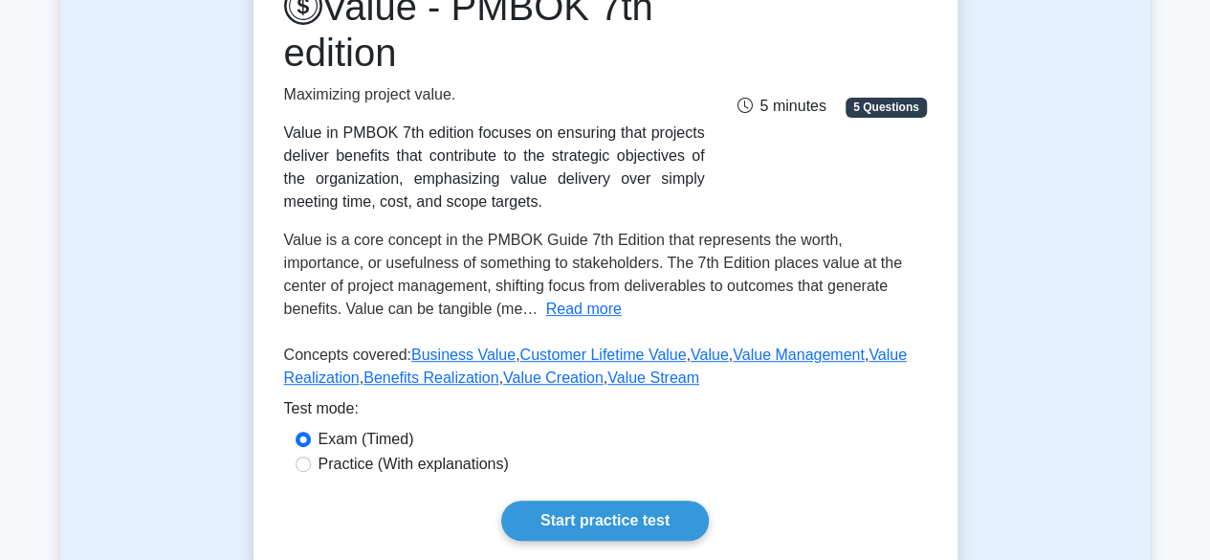
drag, startPoint x: 285, startPoint y: 129, endPoint x: 484, endPoint y: 195, distance: 209.6
click at [484, 195] on div "Value in PMBOK 7th edition focuses on ensuring that projects deliver benefits t…" at bounding box center [494, 167] width 421 height 92
copy div "Value in PMBOK 7th edition focuses on ensuring that projects deliver benefits t…"
click at [546, 305] on button "Read more" at bounding box center [584, 308] width 76 height 23
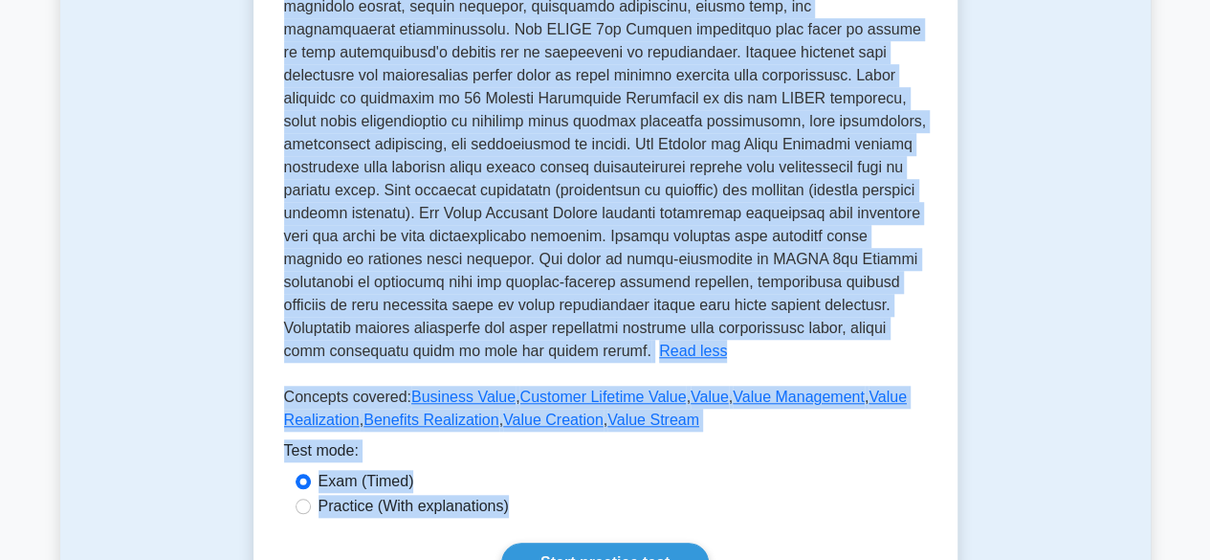
scroll to position [660, 0]
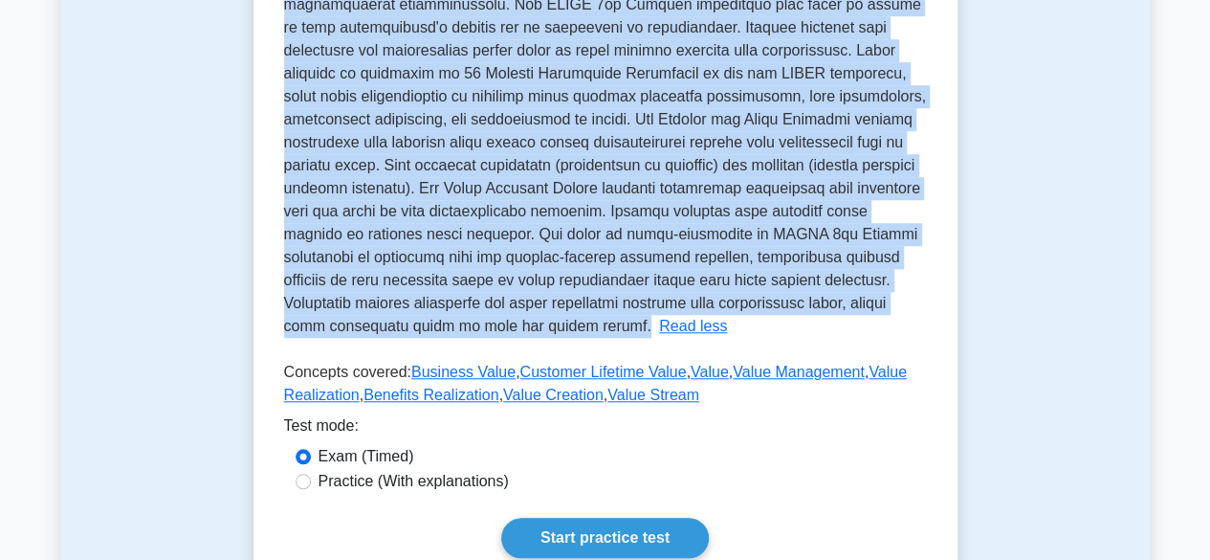
drag, startPoint x: 283, startPoint y: 238, endPoint x: 382, endPoint y: 321, distance: 129.0
click at [382, 321] on p "Value is a core concept in the PMBOK Guide 7th Edition that represents the wort…" at bounding box center [605, 95] width 642 height 475
copy span "Value is a core concept in the PMBOK Guide 7th Edition that represents the wort…"
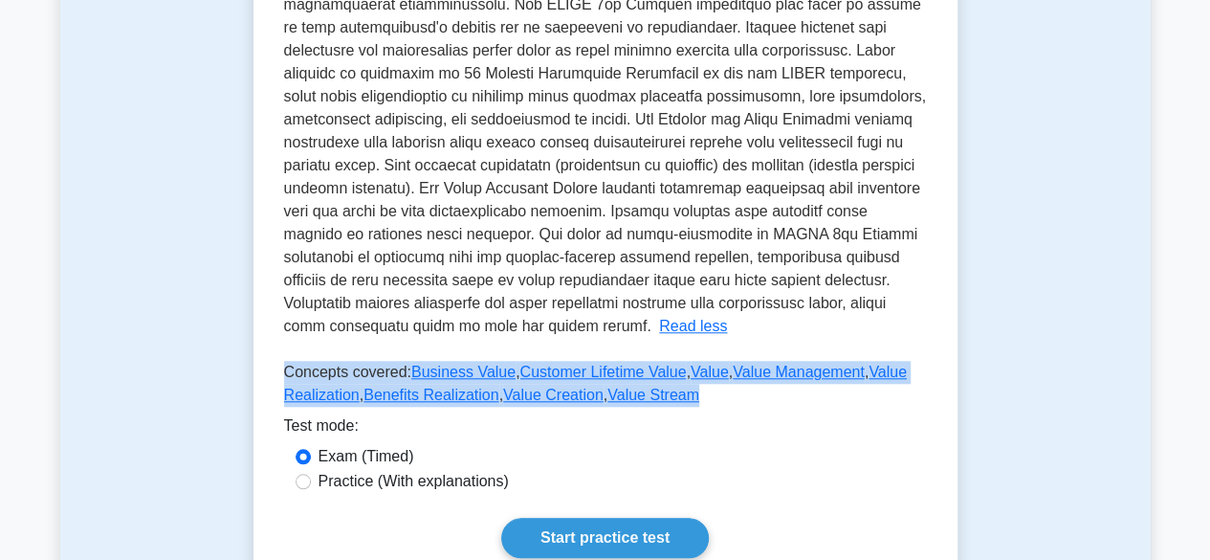
drag, startPoint x: 287, startPoint y: 374, endPoint x: 678, endPoint y: 394, distance: 391.7
click at [679, 394] on p "Concepts covered: Business Value , Customer Lifetime Value , Value , Value Mana…" at bounding box center [605, 388] width 643 height 54
copy p "Concepts covered: Business Value , Customer Lifetime Value , Value , Value Mana…"
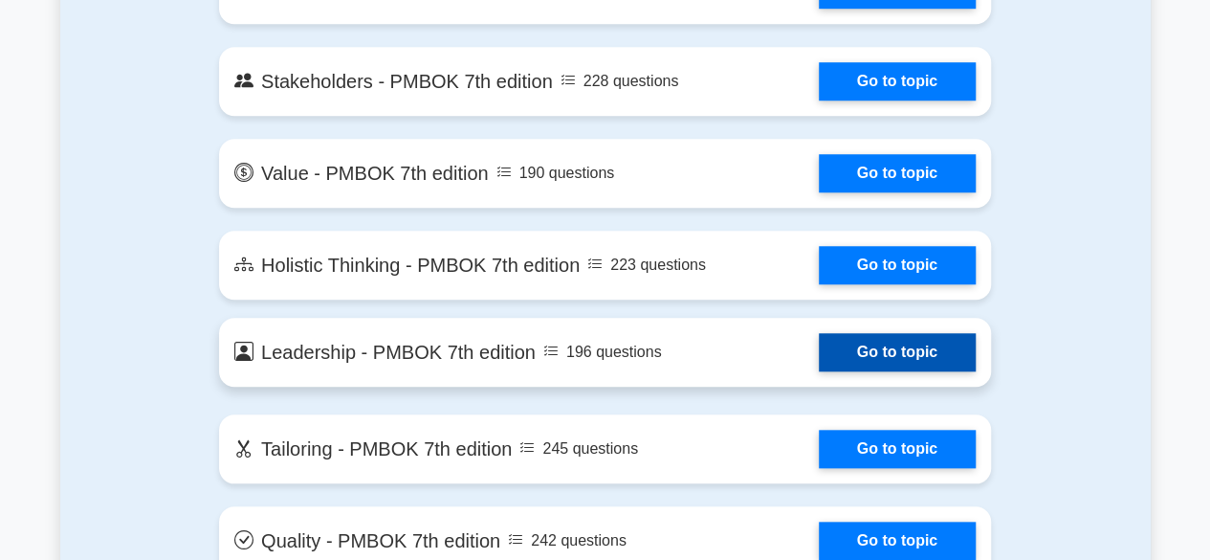
scroll to position [4406, 0]
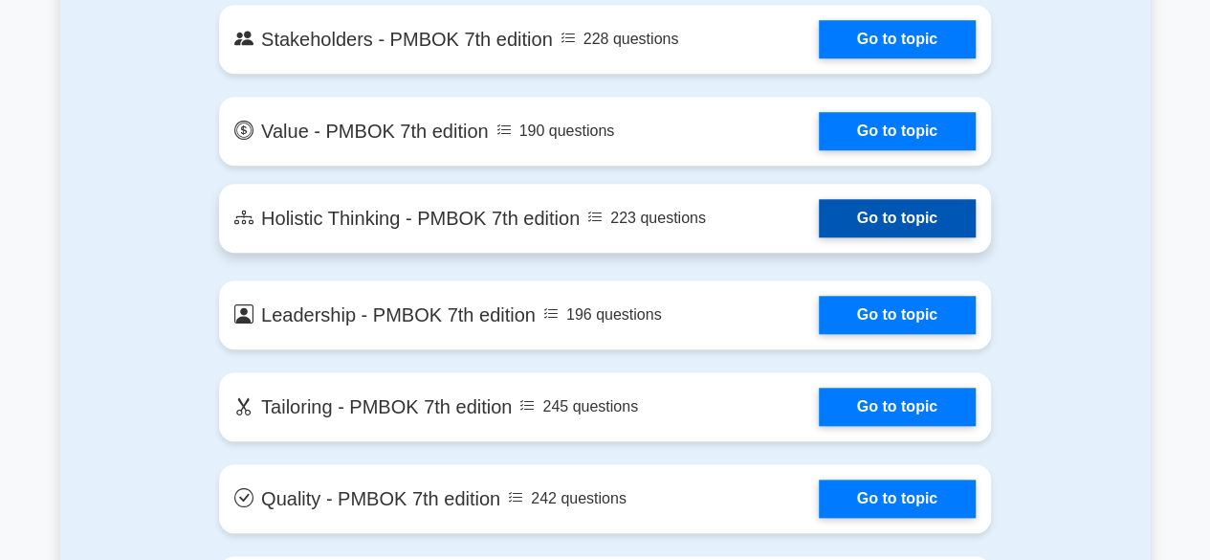
click at [819, 209] on link "Go to topic" at bounding box center [897, 218] width 157 height 38
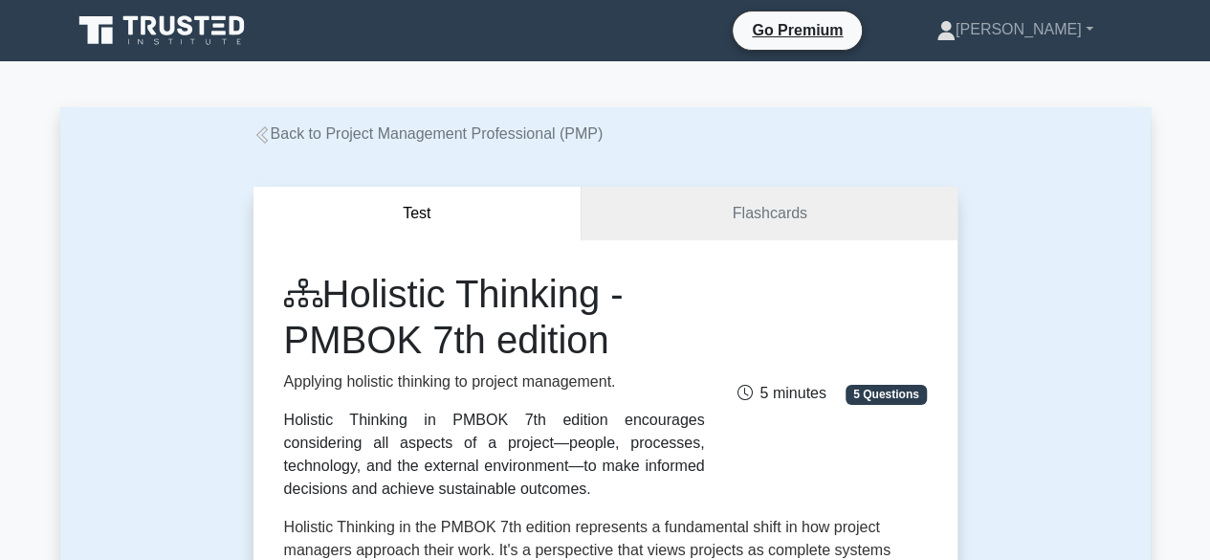
drag, startPoint x: 284, startPoint y: 421, endPoint x: 441, endPoint y: 492, distance: 172.1
click at [441, 492] on div "Holistic Thinking in PMBOK 7th edition encourages considering all aspects of a …" at bounding box center [494, 454] width 421 height 92
copy div "Holistic Thinking in PMBOK 7th edition encourages considering all aspects of a …"
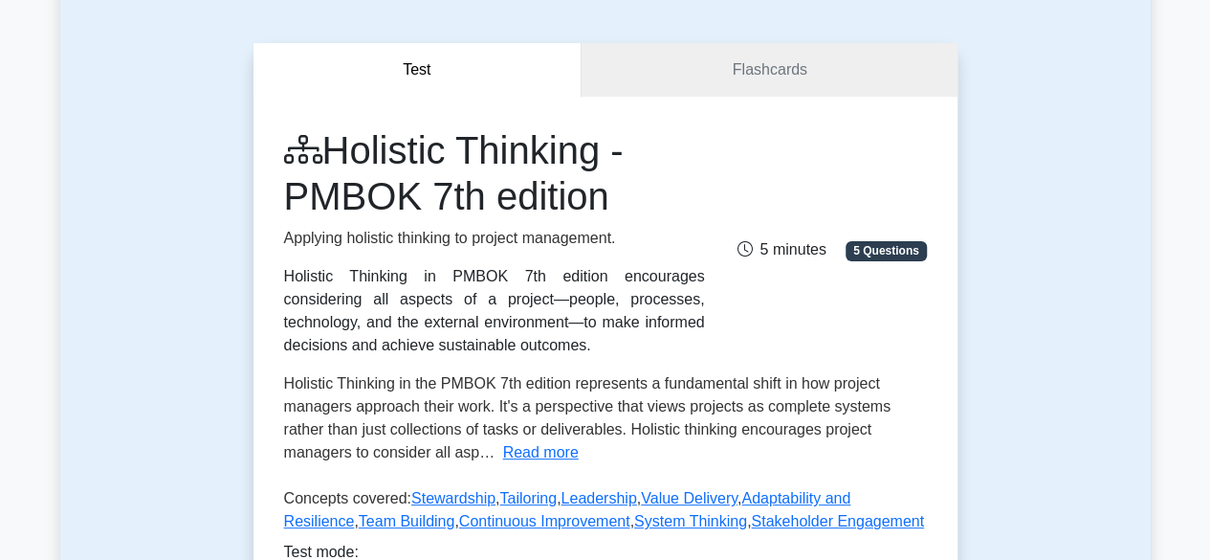
scroll to position [191, 0]
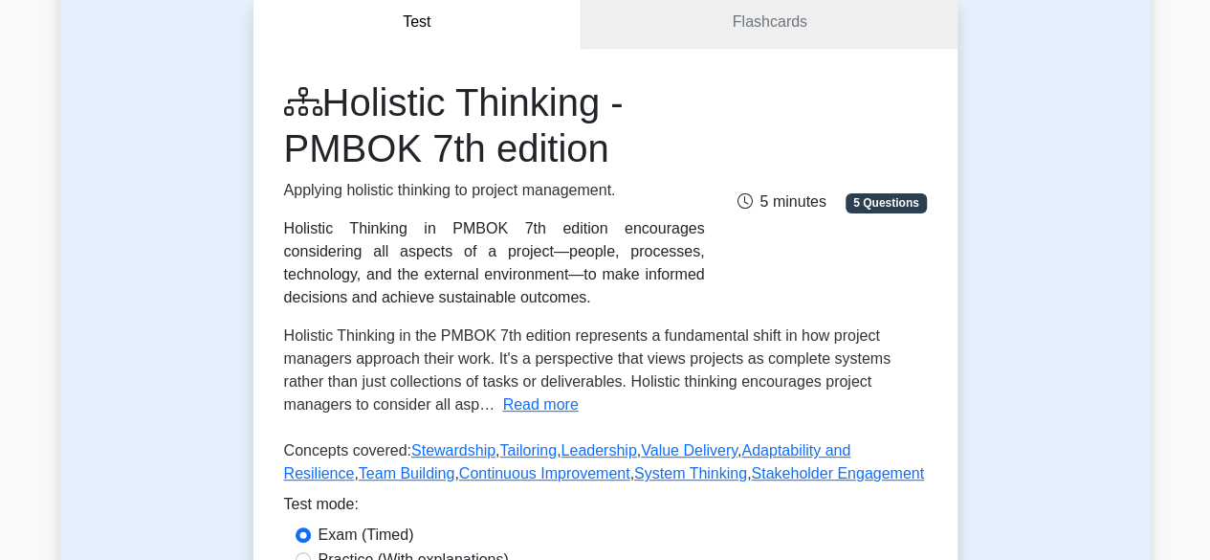
click at [515, 399] on button "Read more" at bounding box center [541, 404] width 76 height 23
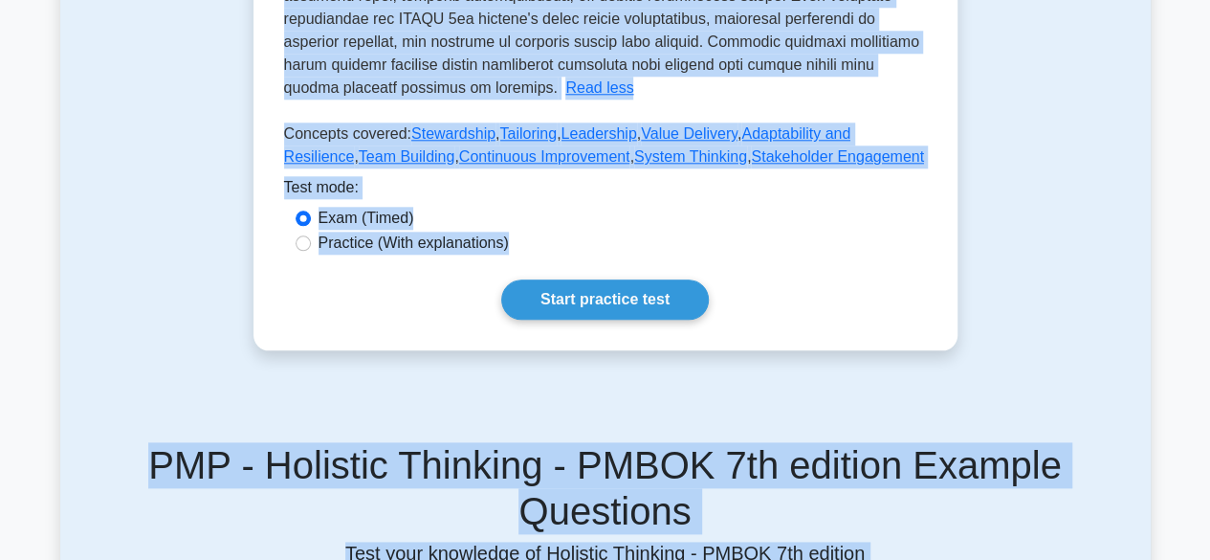
scroll to position [961, 0]
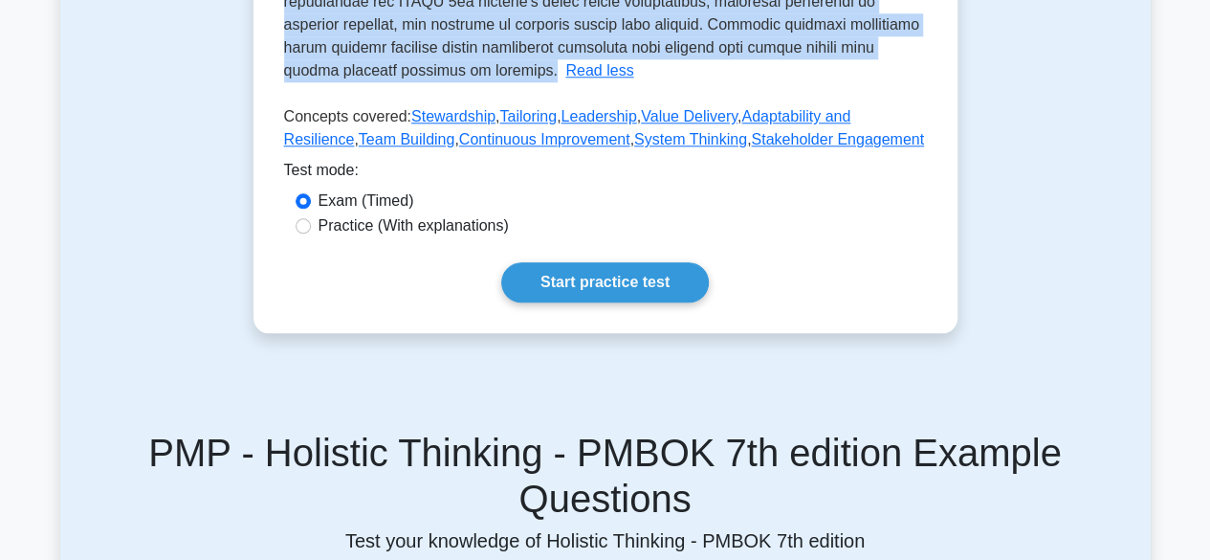
drag, startPoint x: 285, startPoint y: 338, endPoint x: 765, endPoint y: 45, distance: 562.3
copy span "Holistic Thinking in the PMBOK 7th edition represents a fundamental shift in ho…"
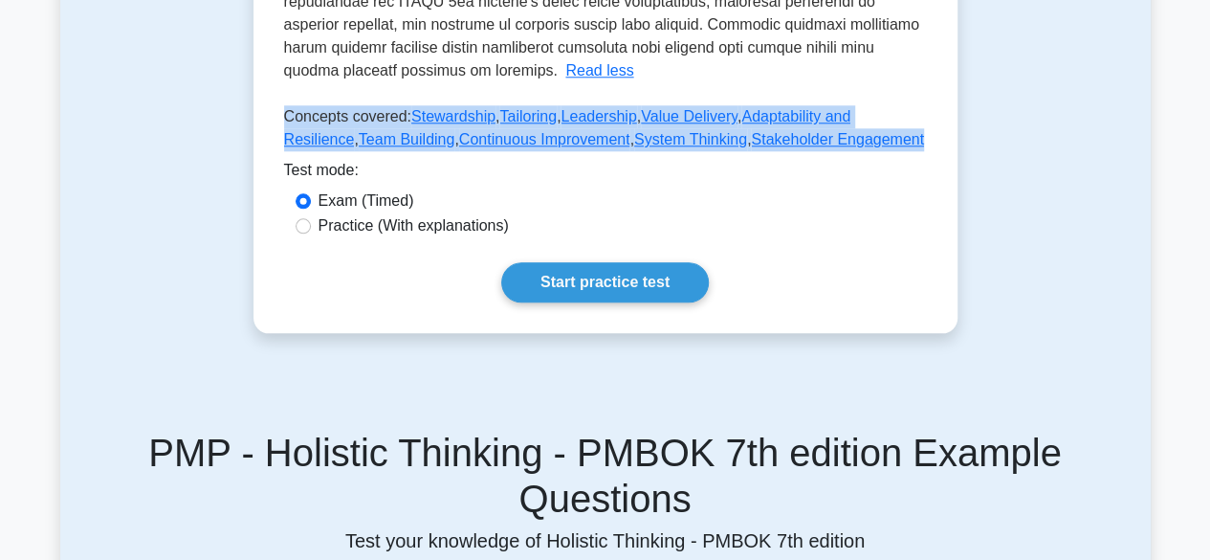
drag, startPoint x: 285, startPoint y: 94, endPoint x: 838, endPoint y: 125, distance: 553.7
click at [838, 125] on p "Concepts covered: Stewardship , Tailoring , Leadership , Value Delivery , Adapt…" at bounding box center [605, 132] width 643 height 54
copy p "Concepts covered: Stewardship , Tailoring , Leadership , Value Delivery , Adapt…"
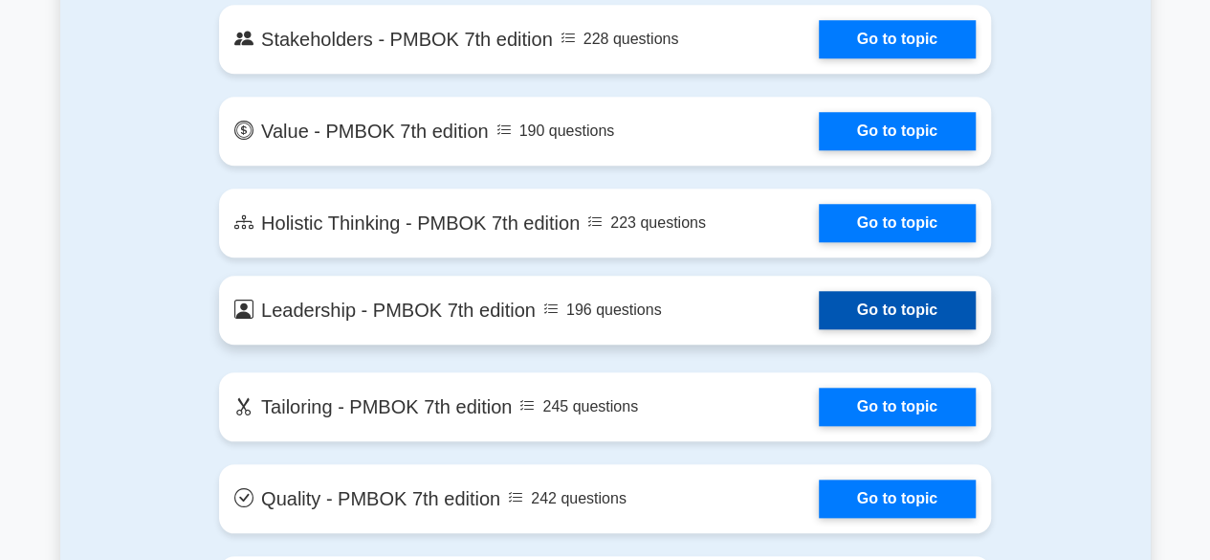
click at [819, 301] on link "Go to topic" at bounding box center [897, 310] width 157 height 38
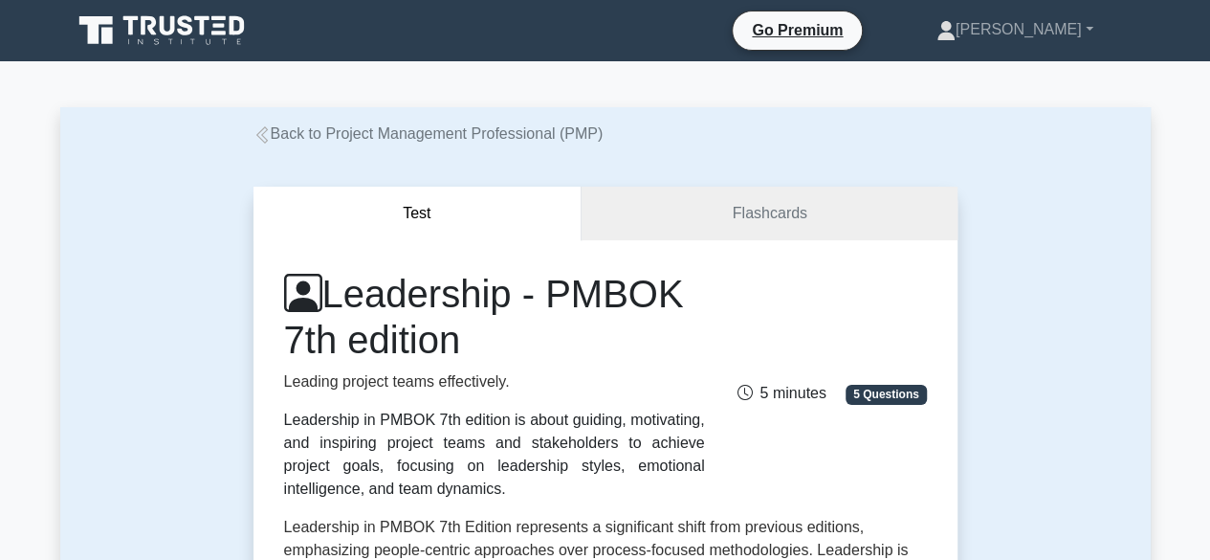
scroll to position [96, 0]
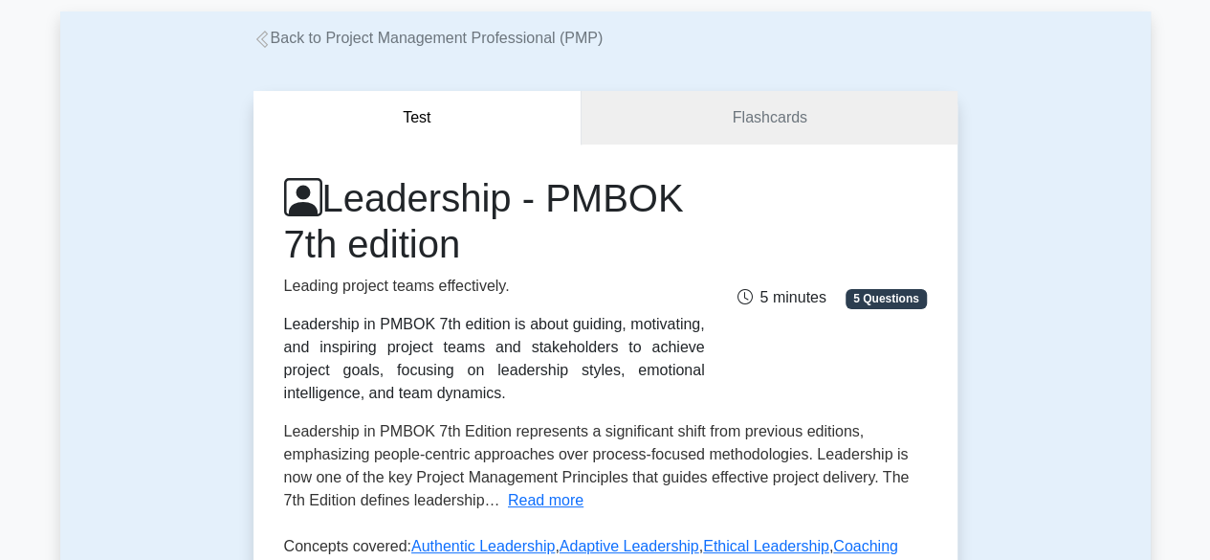
drag, startPoint x: 284, startPoint y: 323, endPoint x: 417, endPoint y: 395, distance: 151.1
click at [417, 395] on div "Leadership in PMBOK 7th edition is about guiding, motivating, and inspiring pro…" at bounding box center [494, 359] width 421 height 92
copy div "Leadership in PMBOK 7th edition is about guiding, motivating, and inspiring pro…"
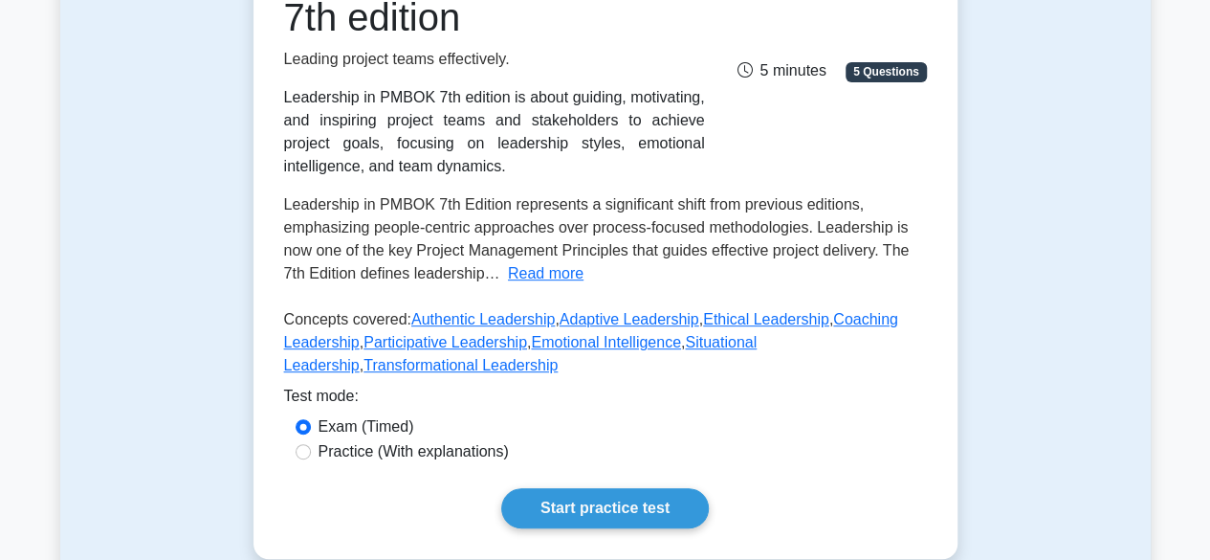
scroll to position [383, 0]
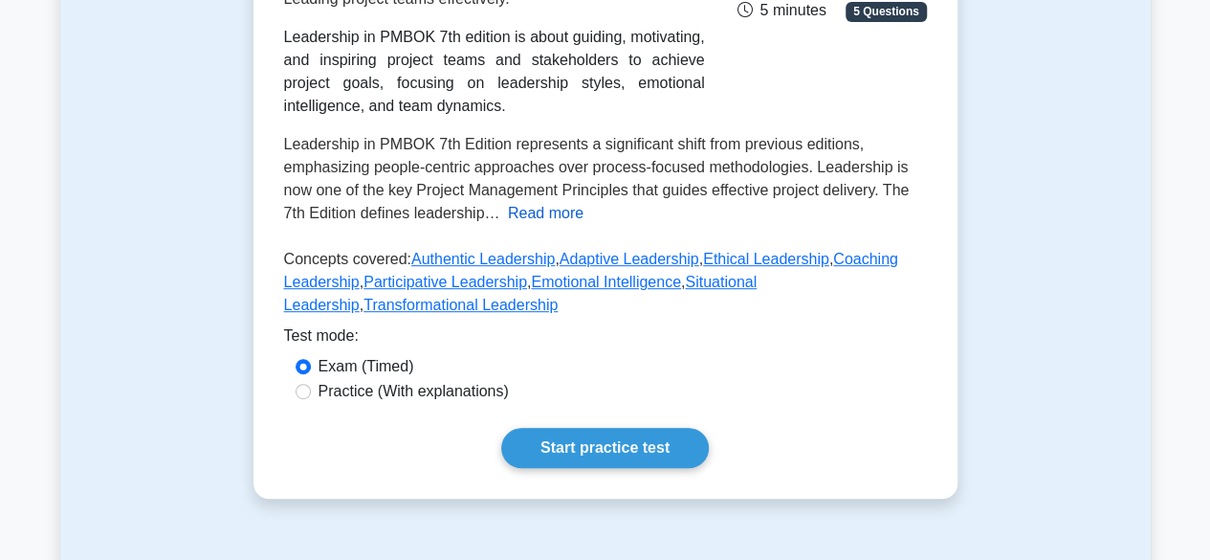
click at [537, 210] on button "Read more" at bounding box center [546, 213] width 76 height 23
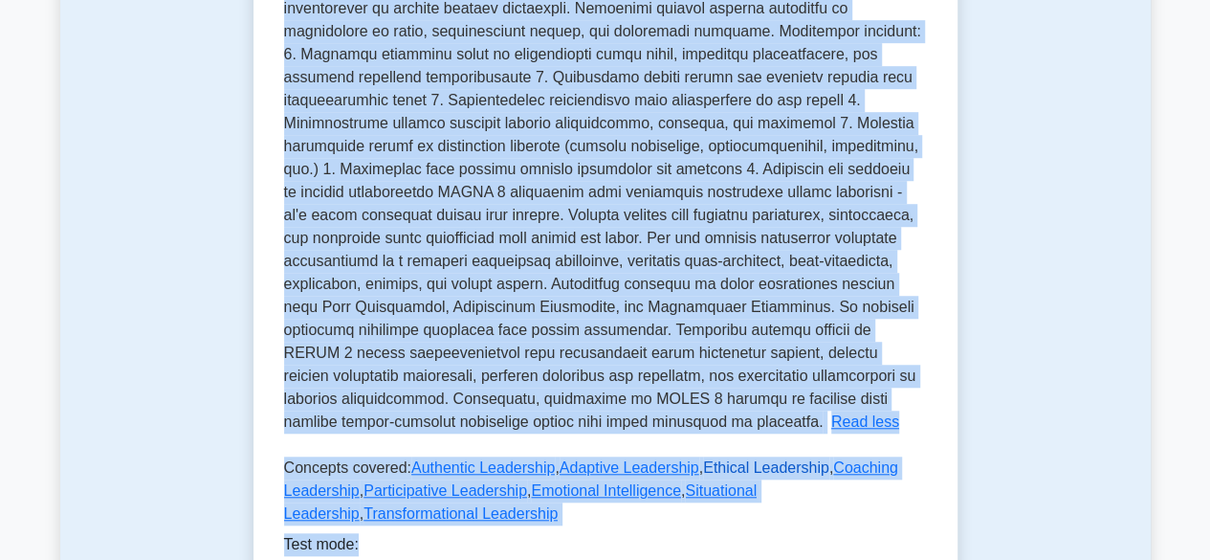
scroll to position [621, 0]
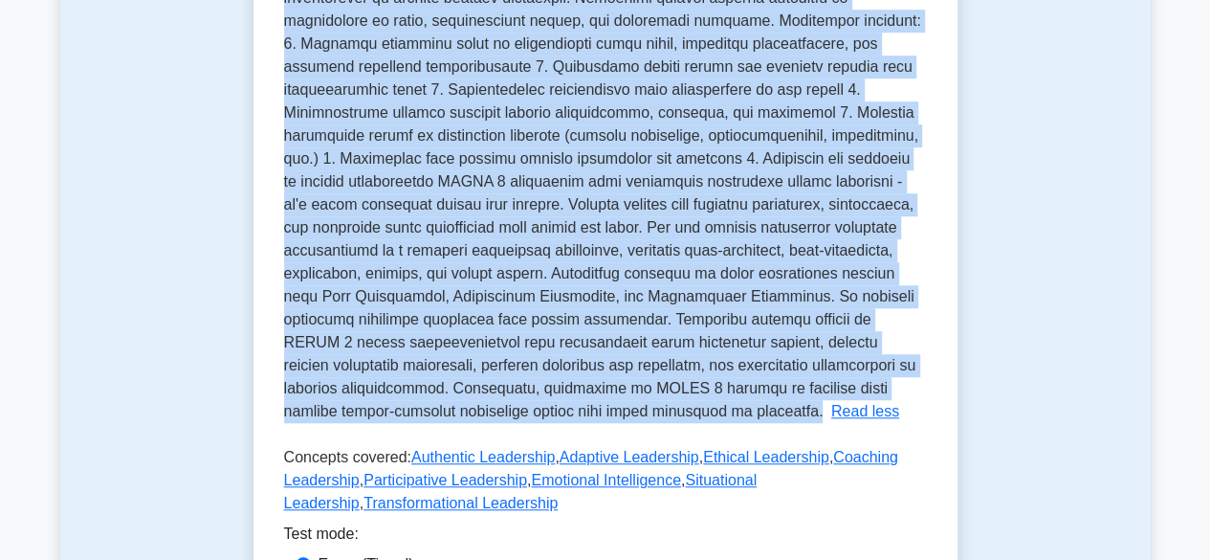
drag, startPoint x: 283, startPoint y: 146, endPoint x: 704, endPoint y: 410, distance: 496.8
click at [704, 410] on span at bounding box center [602, 158] width 637 height 521
copy span "Leadership in PMBOK 7th Edition represents a significant shift from previous ed…"
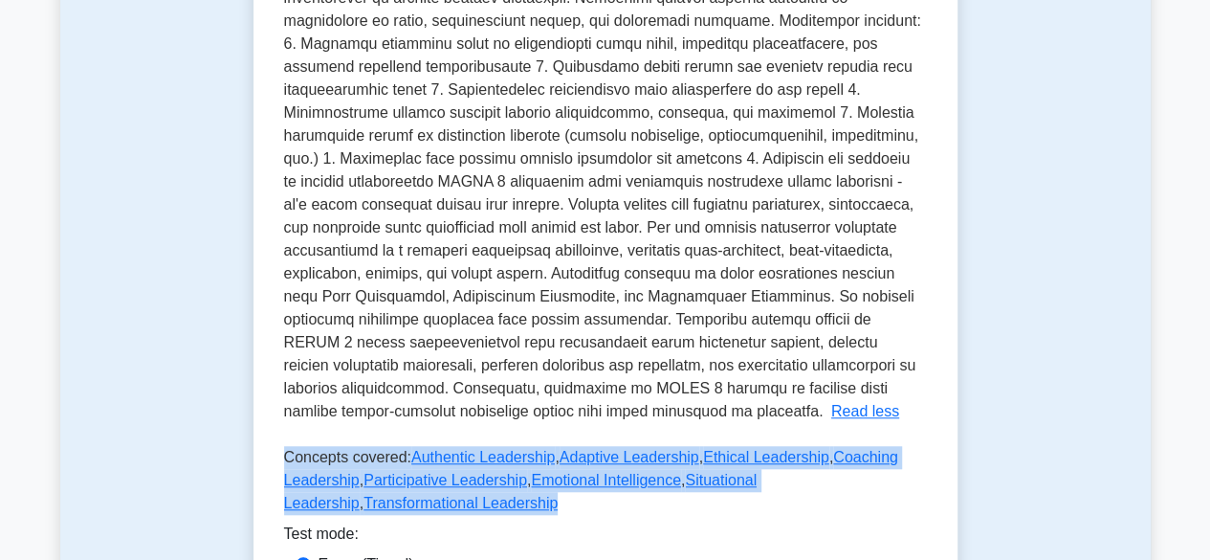
drag, startPoint x: 283, startPoint y: 452, endPoint x: 363, endPoint y: 501, distance: 94.0
click at [363, 501] on p "Concepts covered: Authentic Leadership , Adaptive Leadership , Ethical Leadersh…" at bounding box center [605, 484] width 643 height 77
copy p "Concepts covered: Authentic Leadership , Adaptive Leadership , Ethical Leadersh…"
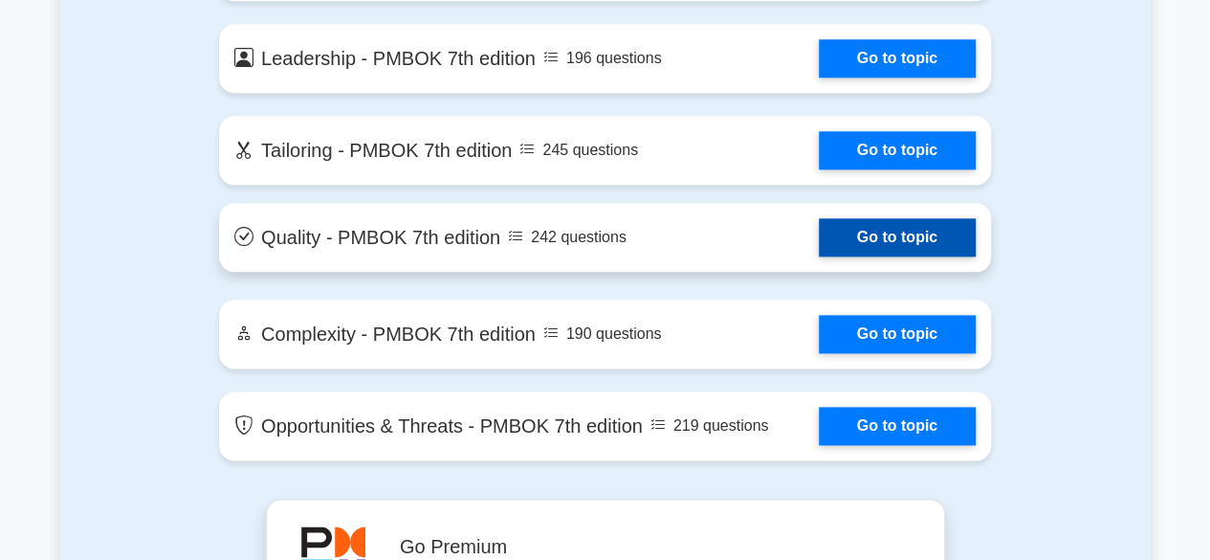
scroll to position [4693, 0]
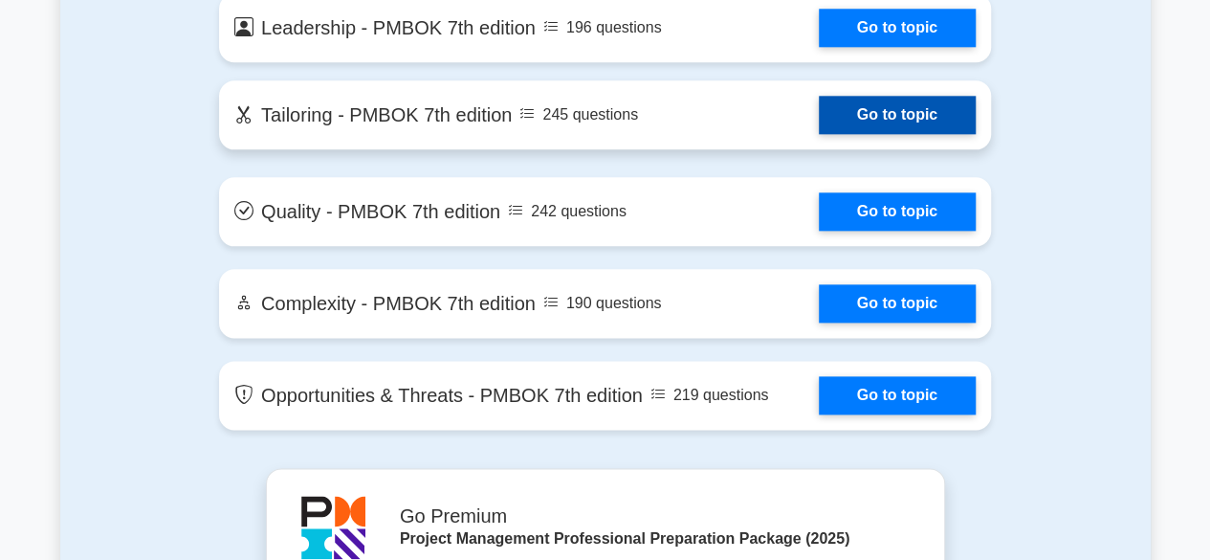
click at [819, 113] on link "Go to topic" at bounding box center [897, 115] width 157 height 38
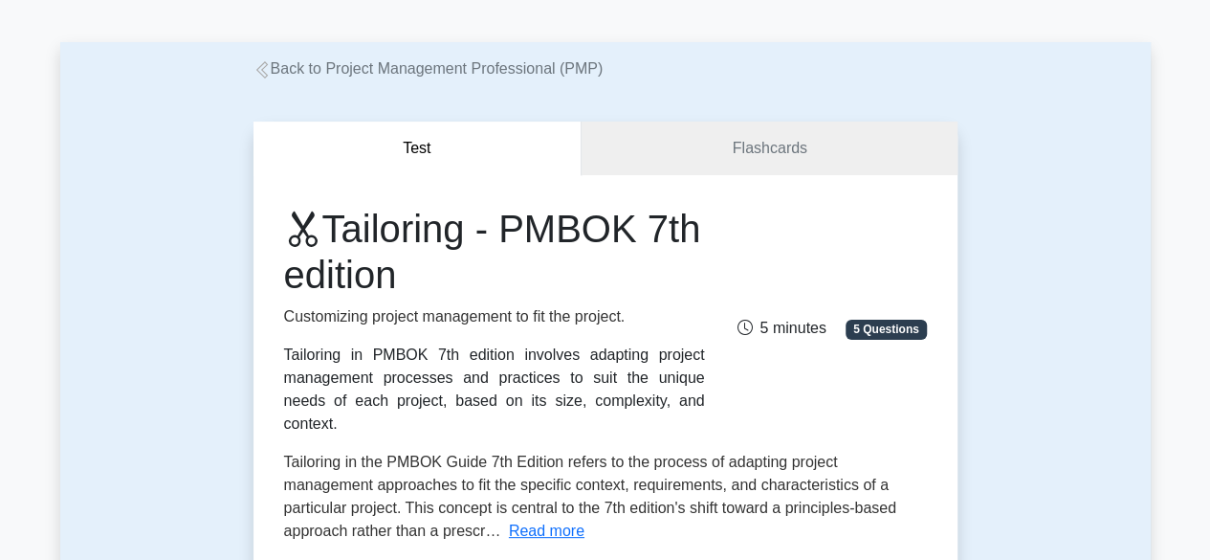
scroll to position [96, 0]
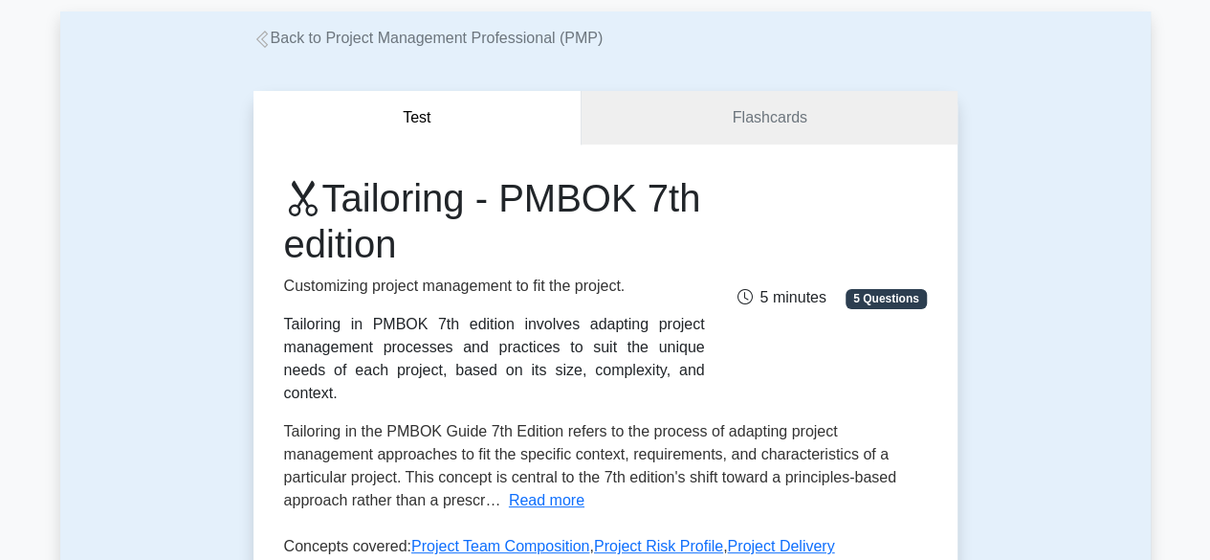
drag, startPoint x: 284, startPoint y: 323, endPoint x: 655, endPoint y: 372, distance: 374.3
click at [655, 372] on div "Tailoring in PMBOK 7th edition involves adapting project management processes a…" at bounding box center [494, 359] width 421 height 92
copy div "Tailoring in PMBOK 7th edition involves adapting project management processes a…"
click at [557, 489] on button "Read more" at bounding box center [547, 500] width 76 height 23
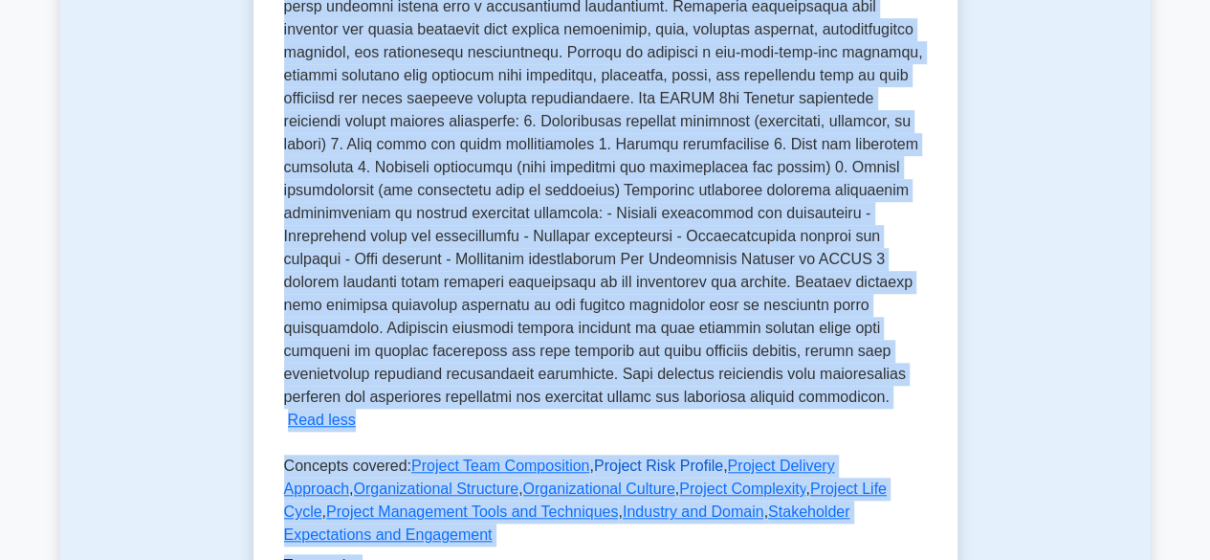
scroll to position [609, 0]
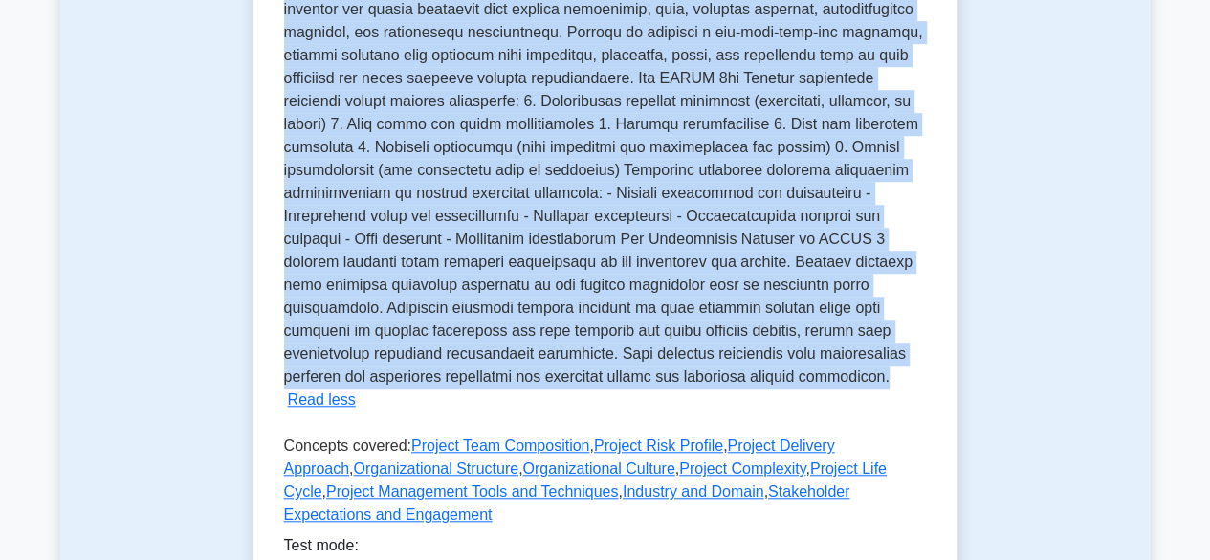
drag, startPoint x: 284, startPoint y: 408, endPoint x: 517, endPoint y: 361, distance: 238.2
click at [515, 361] on p "Tailoring in the PMBOK Guide 7th Edition refers to the process of adapting proj…" at bounding box center [603, 146] width 639 height 475
copy p "Tailoring in the PMBOK Guide 7th Edition refers to the process of adapting proj…"
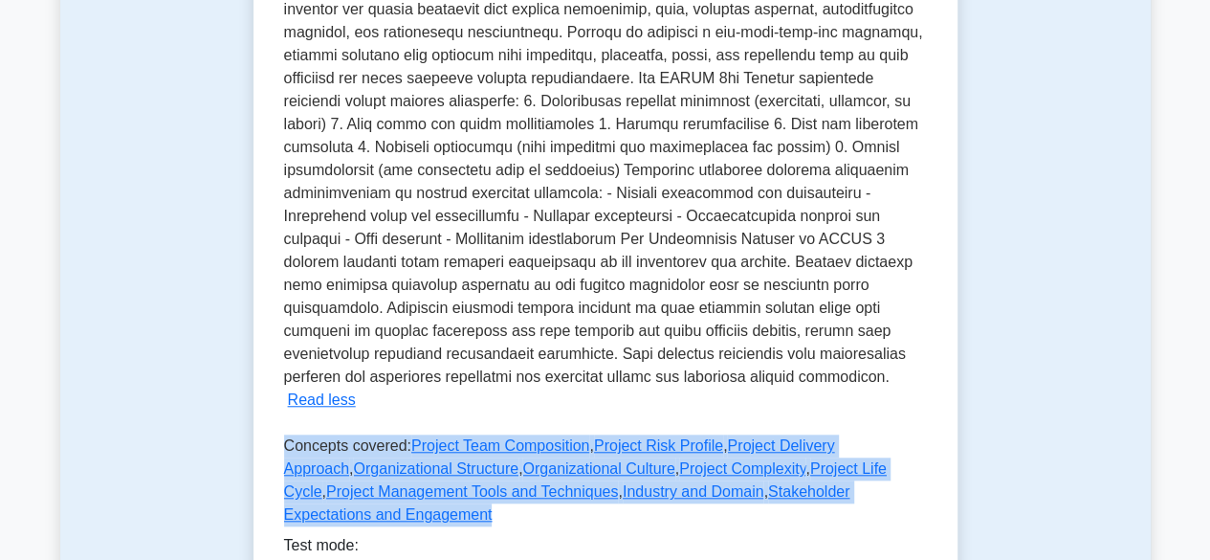
drag, startPoint x: 284, startPoint y: 399, endPoint x: 376, endPoint y: 473, distance: 118.3
click at [376, 473] on p "Concepts covered: Project Team Composition , Project Risk Profile , Project Del…" at bounding box center [605, 483] width 643 height 99
copy p "Concepts covered: Project Team Composition , Project Risk Profile , Project Del…"
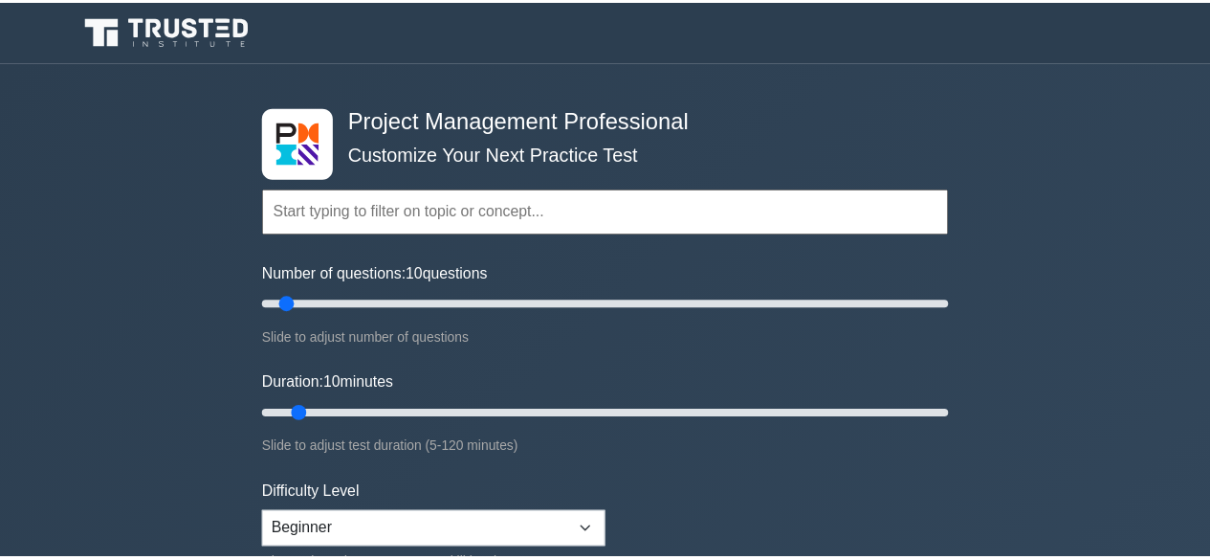
scroll to position [4693, 0]
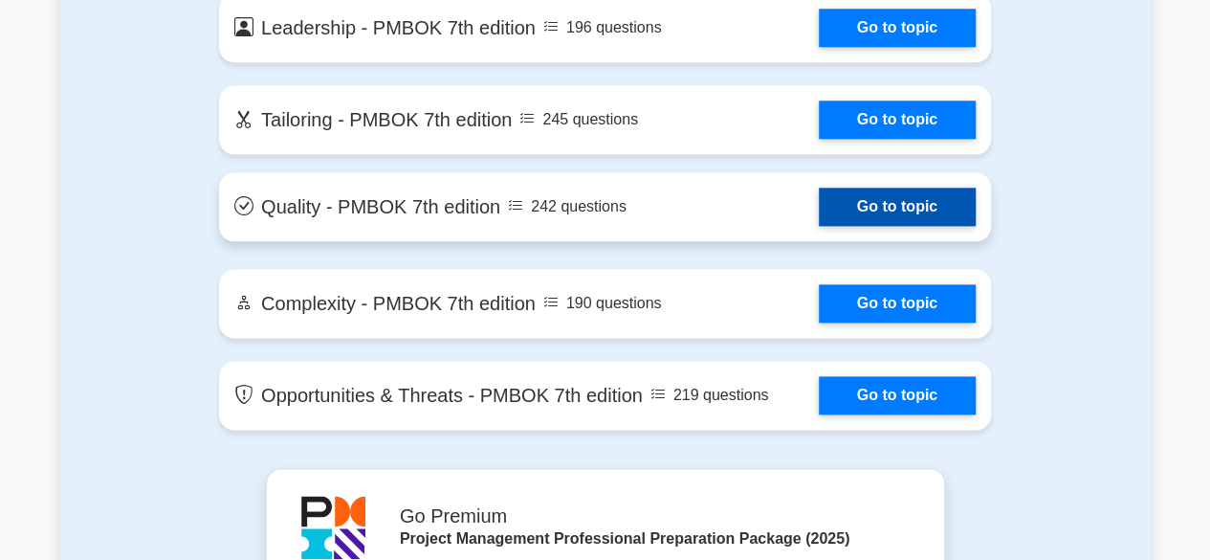
click at [819, 207] on link "Go to topic" at bounding box center [897, 206] width 157 height 38
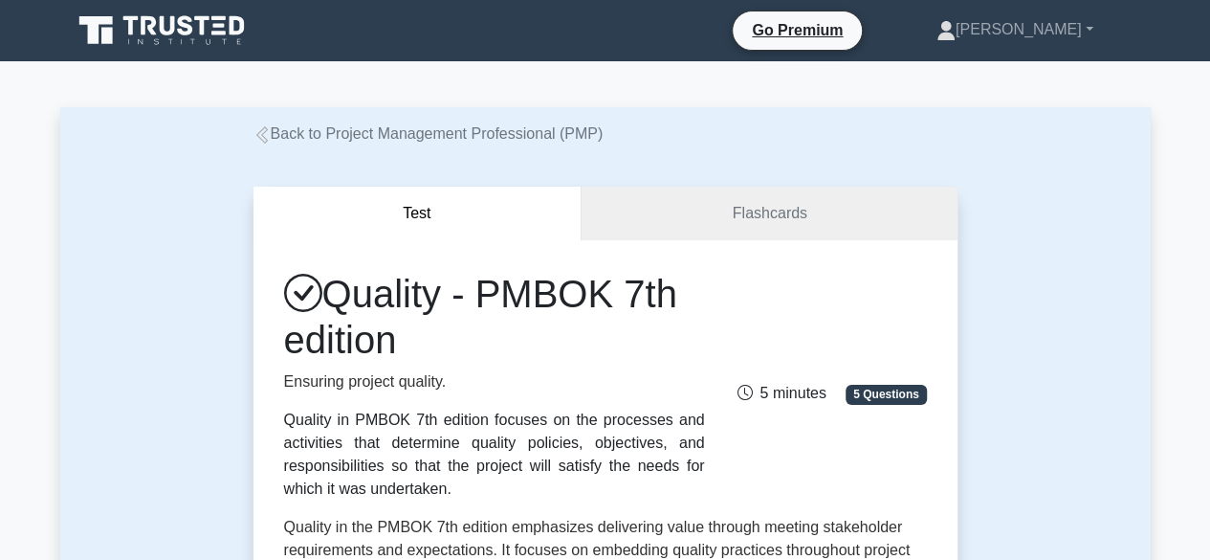
drag, startPoint x: 287, startPoint y: 420, endPoint x: 409, endPoint y: 491, distance: 141.4
click at [409, 491] on div "Quality in PMBOK 7th edition focuses on the processes and activities that deter…" at bounding box center [494, 454] width 421 height 92
copy div "Quality in PMBOK 7th edition focuses on the processes and activities that deter…"
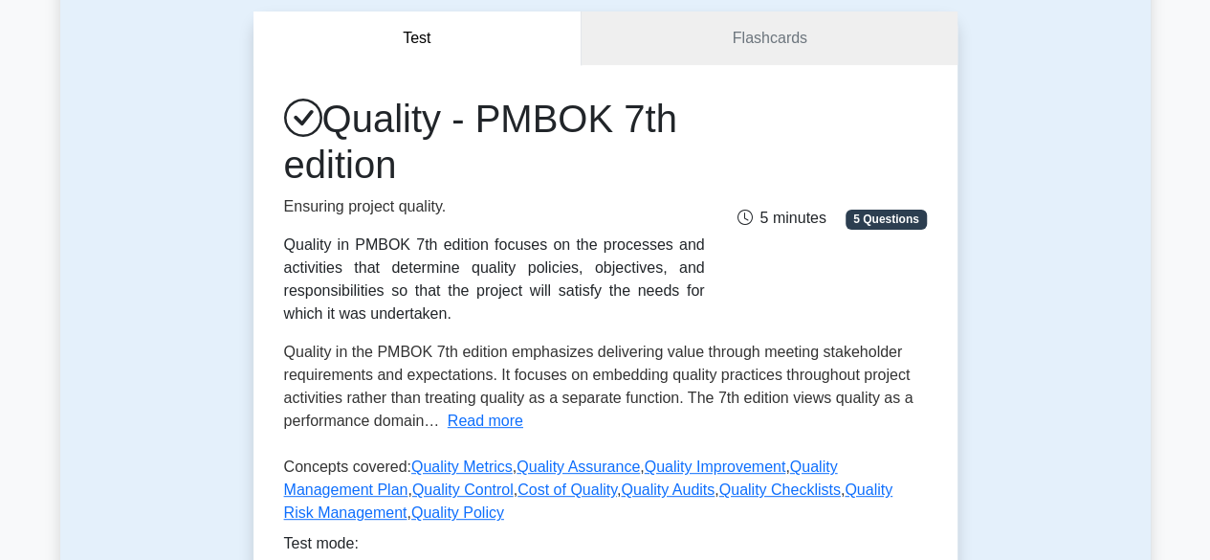
scroll to position [287, 0]
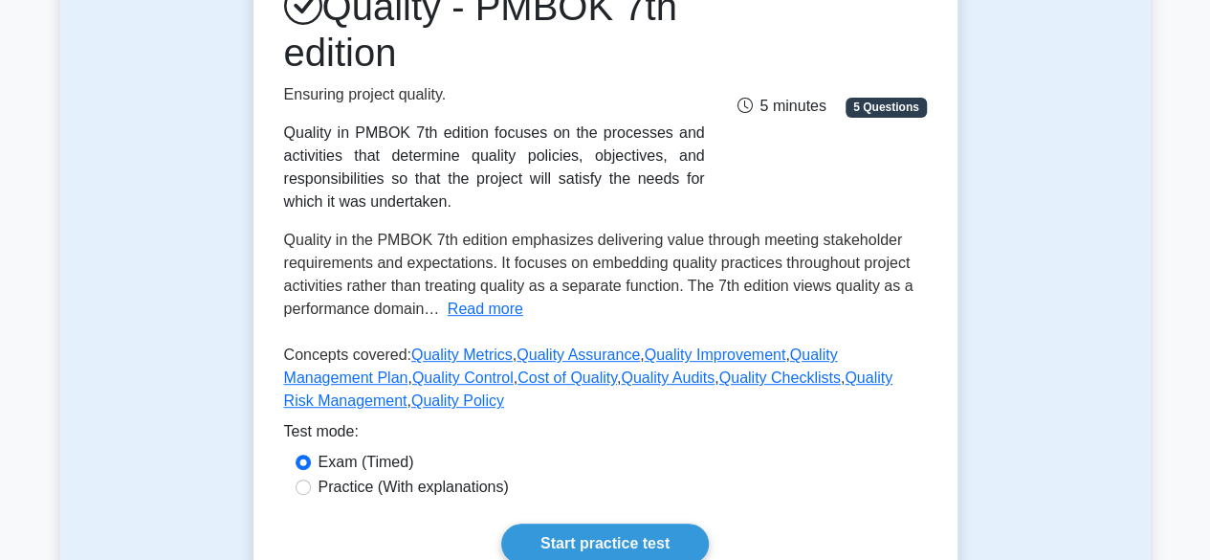
click at [487, 313] on button "Read more" at bounding box center [486, 308] width 76 height 23
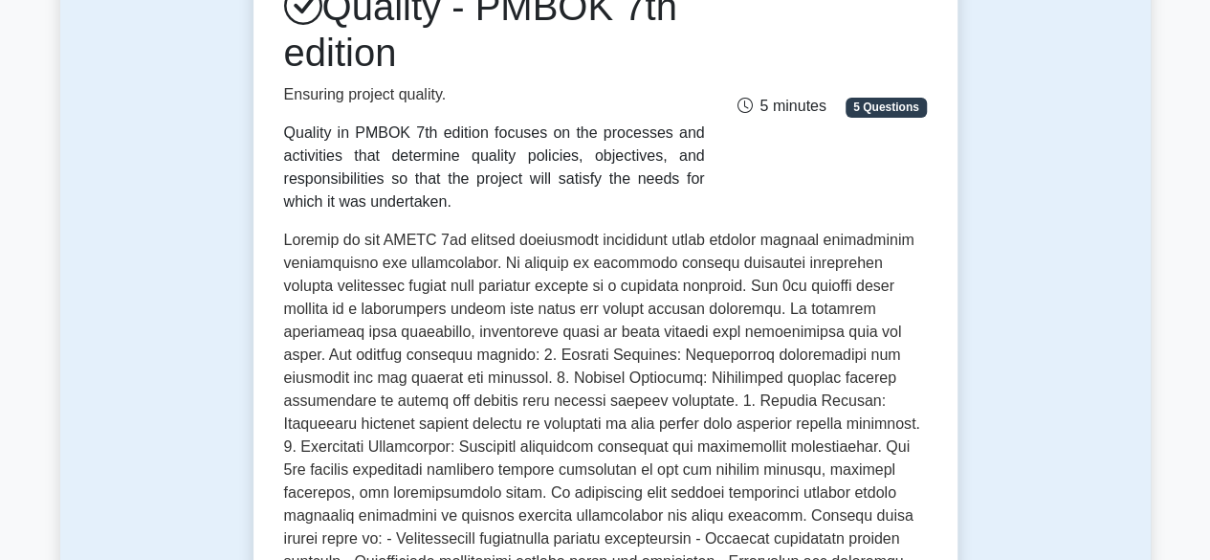
drag, startPoint x: 285, startPoint y: 237, endPoint x: 341, endPoint y: 319, distance: 98.4
click at [288, 242] on span at bounding box center [602, 468] width 636 height 475
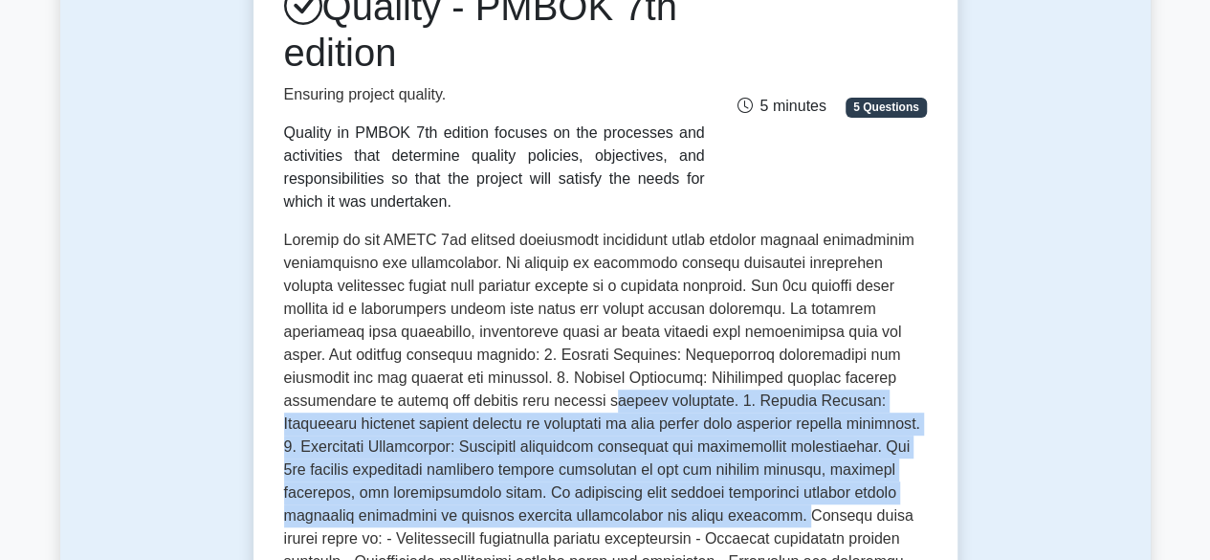
drag, startPoint x: 425, startPoint y: 404, endPoint x: 560, endPoint y: 519, distance: 177.7
click at [560, 522] on span at bounding box center [602, 468] width 636 height 475
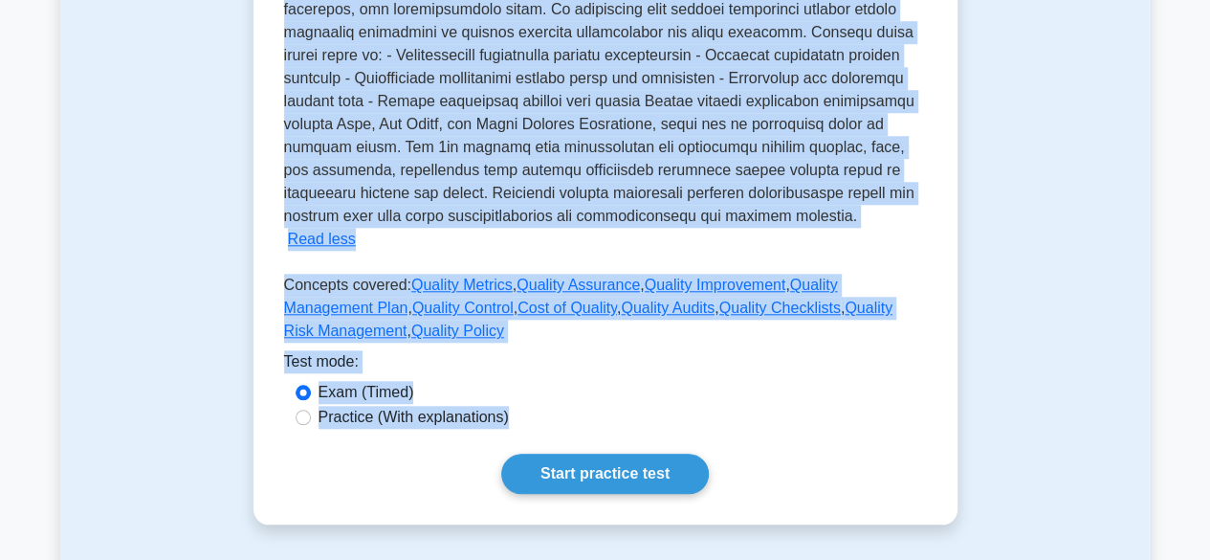
scroll to position [888, 0]
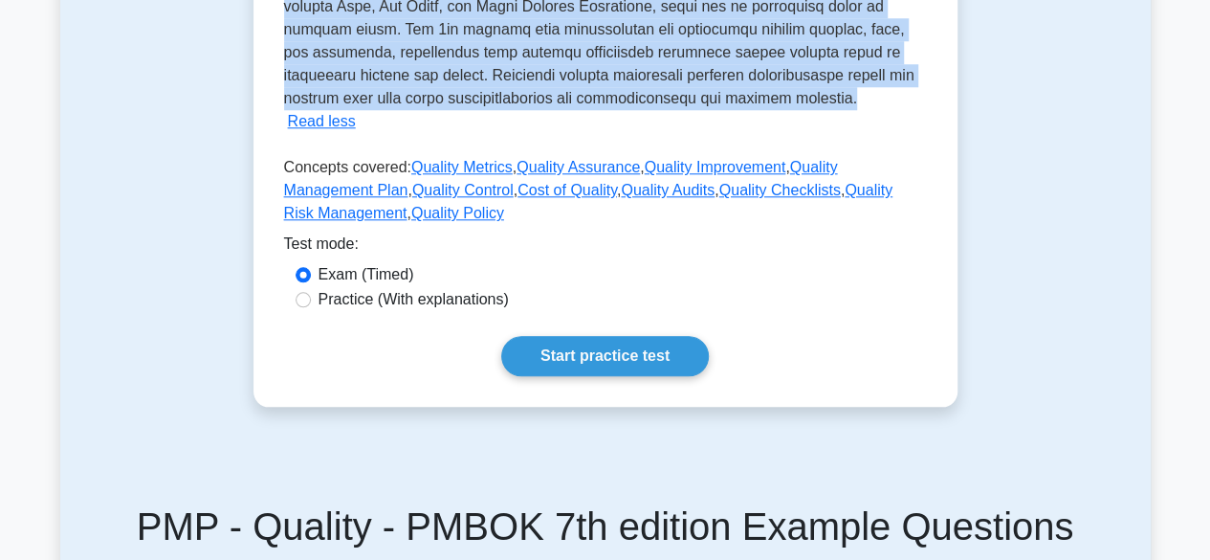
drag, startPoint x: 286, startPoint y: 240, endPoint x: 660, endPoint y: 99, distance: 399.9
copy span "Quality in the PMBOK 7th edition emphasizes delivering value through meeting st…"
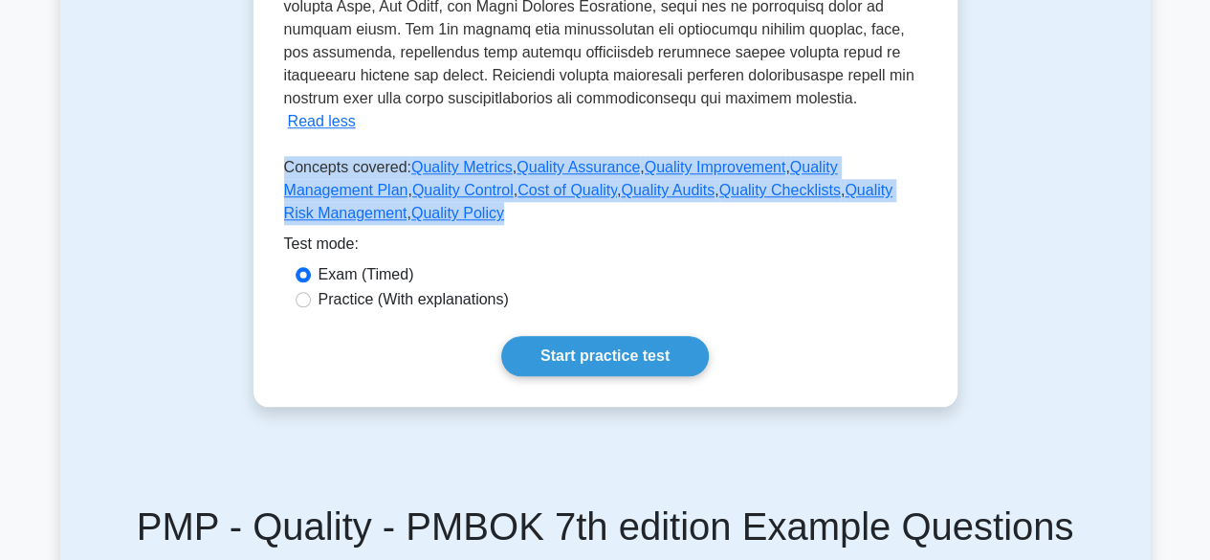
drag, startPoint x: 287, startPoint y: 144, endPoint x: 383, endPoint y: 187, distance: 104.5
click at [383, 187] on p "Concepts covered: Quality Metrics , Quality Assurance , Quality Improvement , Q…" at bounding box center [605, 194] width 643 height 77
copy p "Concepts covered: Quality Metrics , Quality Assurance , Quality Improvement , Q…"
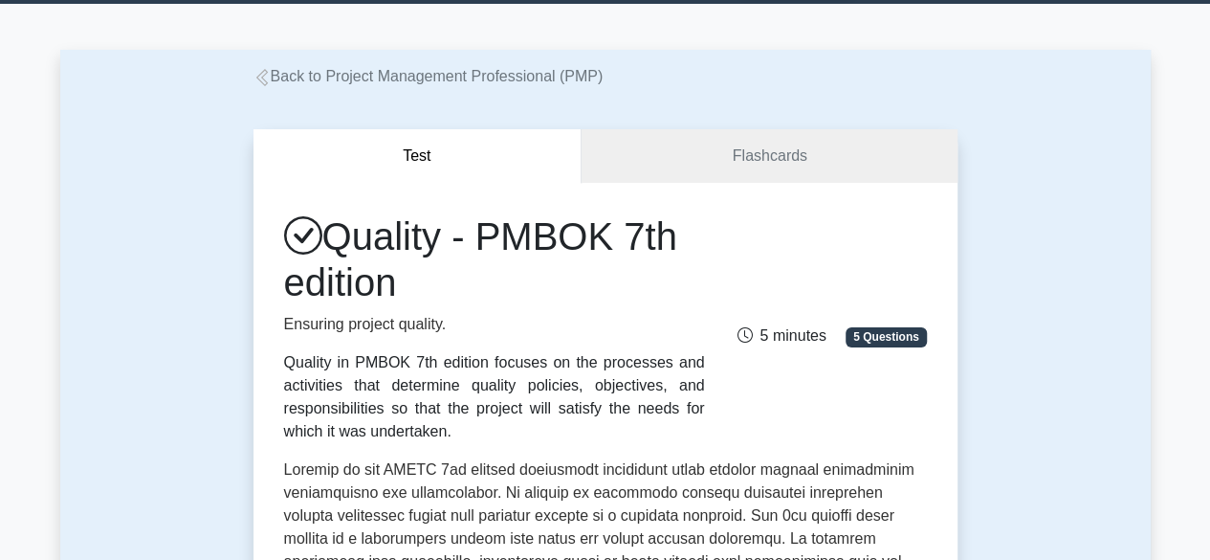
scroll to position [0, 0]
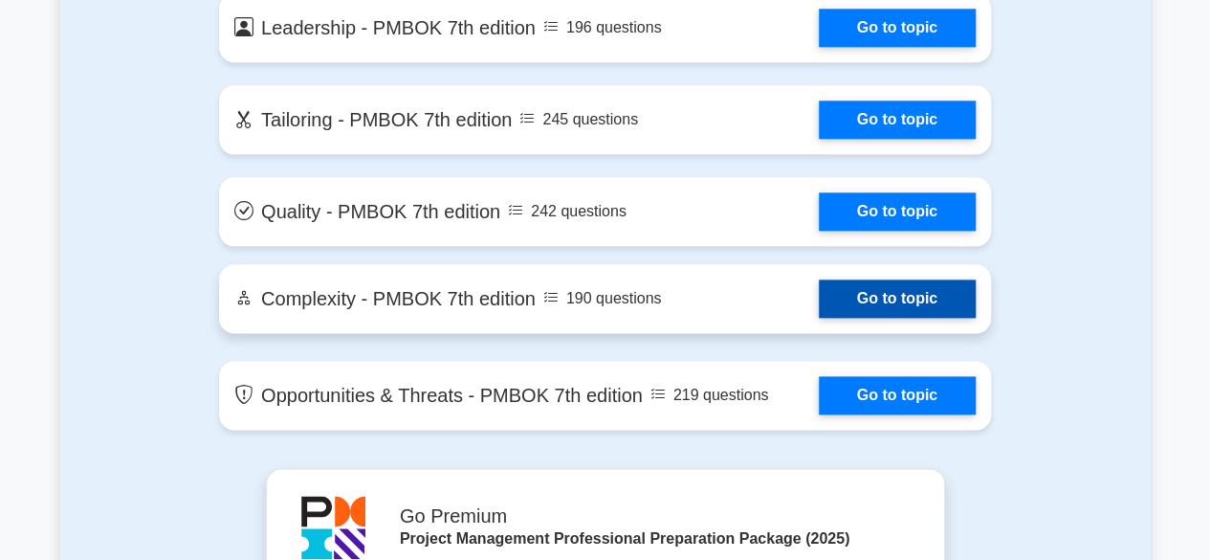
click at [819, 292] on link "Go to topic" at bounding box center [897, 298] width 157 height 38
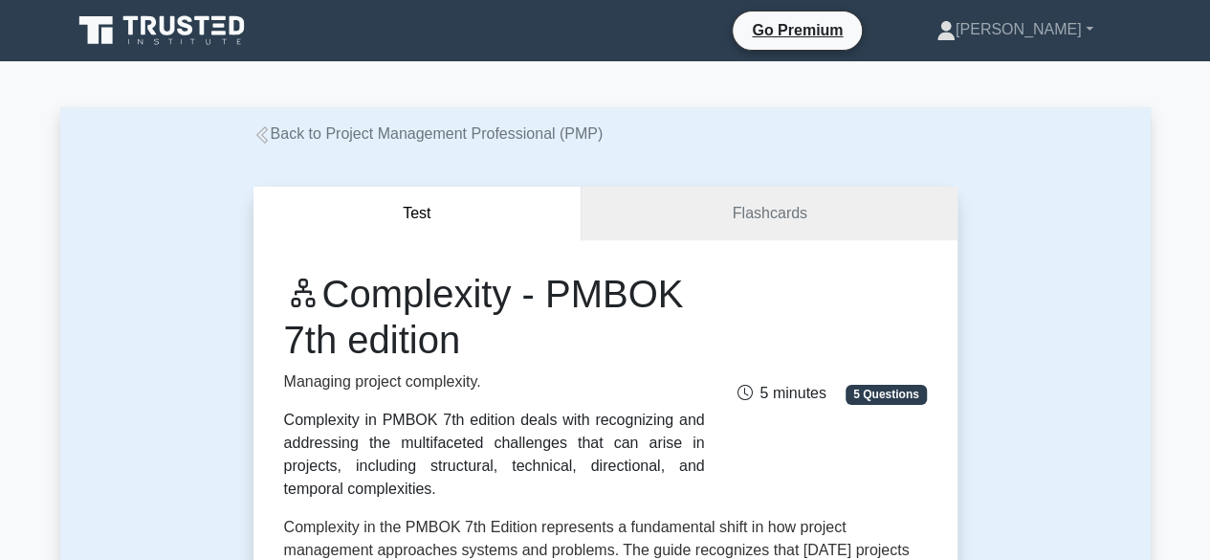
drag, startPoint x: 285, startPoint y: 422, endPoint x: 379, endPoint y: 489, distance: 115.2
click at [379, 489] on div "Complexity in PMBOK 7th edition deals with recognizing and addressing the multi…" at bounding box center [494, 454] width 421 height 92
copy div "Complexity in PMBOK 7th edition deals with recognizing and addressing the multi…"
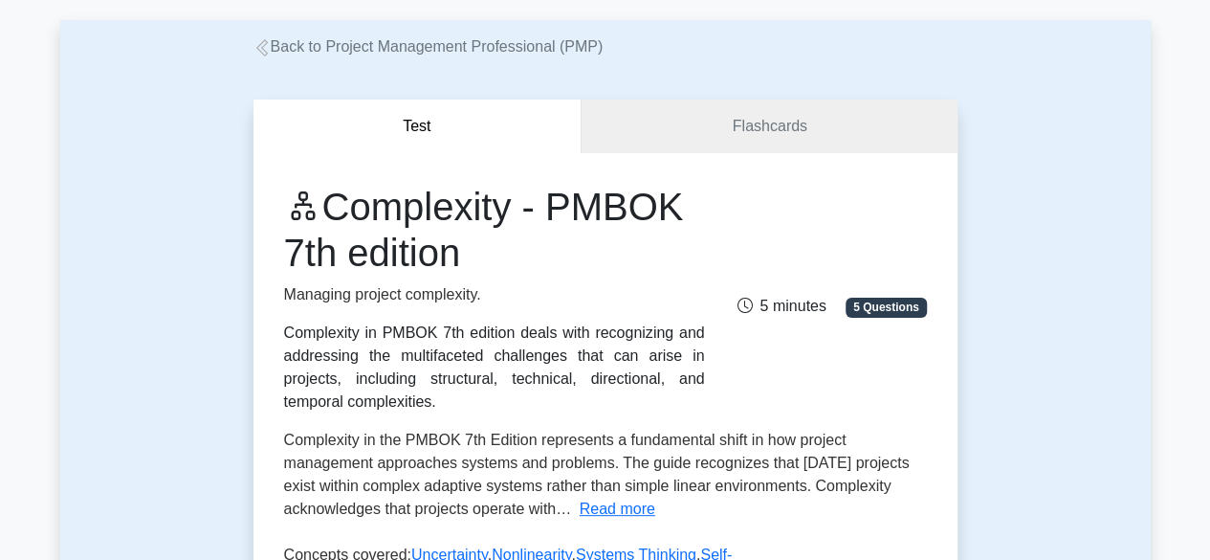
scroll to position [191, 0]
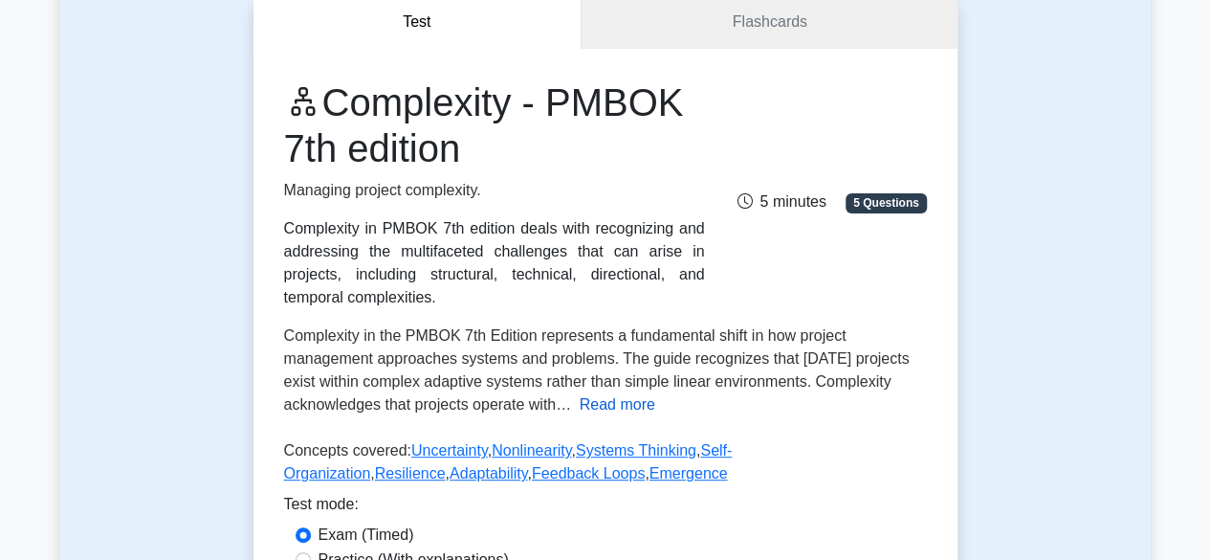
click at [610, 401] on button "Read more" at bounding box center [618, 404] width 76 height 23
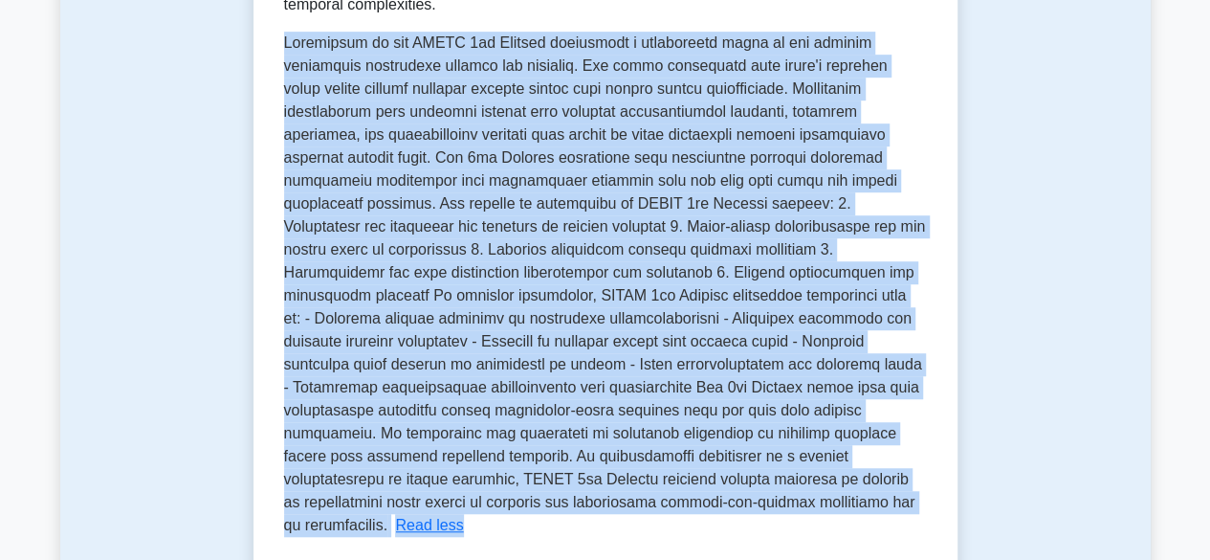
scroll to position [604, 0]
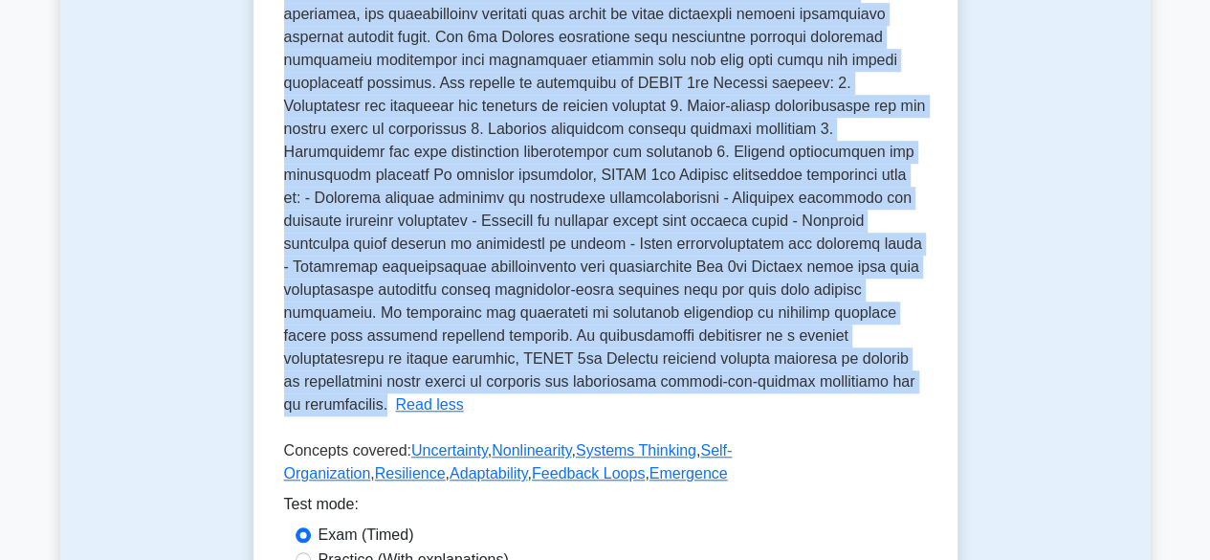
drag, startPoint x: 285, startPoint y: 333, endPoint x: 758, endPoint y: 384, distance: 475.2
click at [758, 384] on p "Complexity in the PMBOK 7th Edition represents a fundamental shift in how proje…" at bounding box center [605, 163] width 642 height 498
copy span "Complexity in the PMBOK 7th Edition represents a fundamental shift in how proje…"
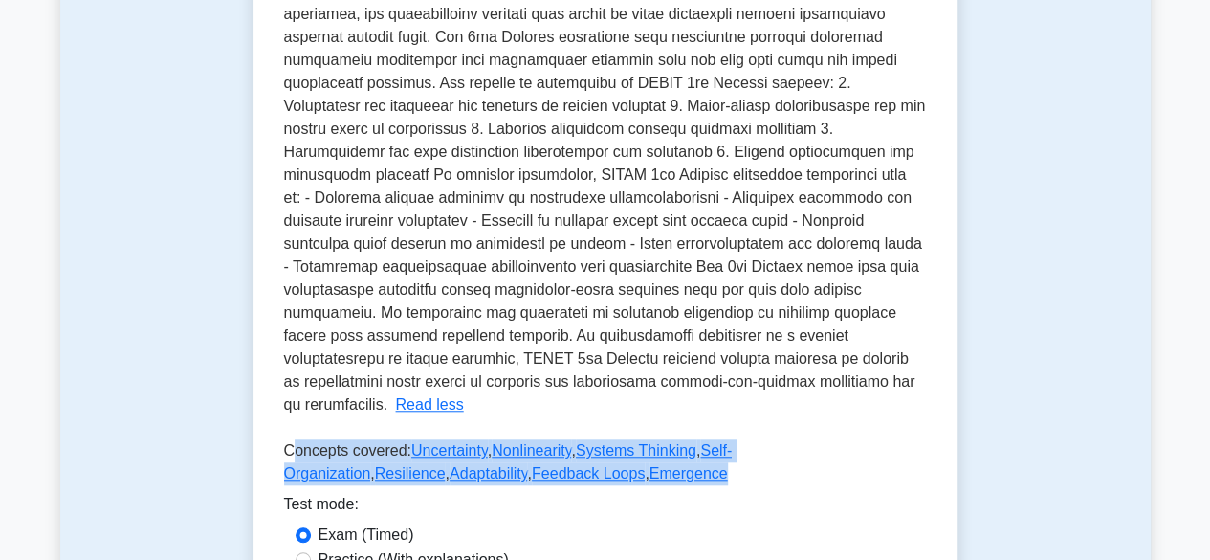
drag, startPoint x: 289, startPoint y: 429, endPoint x: 531, endPoint y: 464, distance: 244.4
click at [571, 464] on p "Concepts covered: Uncertainty , Nonlinearity , Systems Thinking , Self-Organiza…" at bounding box center [605, 466] width 643 height 54
drag, startPoint x: 285, startPoint y: 429, endPoint x: 536, endPoint y: 471, distance: 254.0
click at [536, 471] on div "Complexity - PMBOK 7th edition Managing project complexity. Complexity in PMBOK…" at bounding box center [605, 151] width 704 height 1031
copy div "Concepts covered: Uncertainty , Nonlinearity , Systems Thinking , Self-Organiza…"
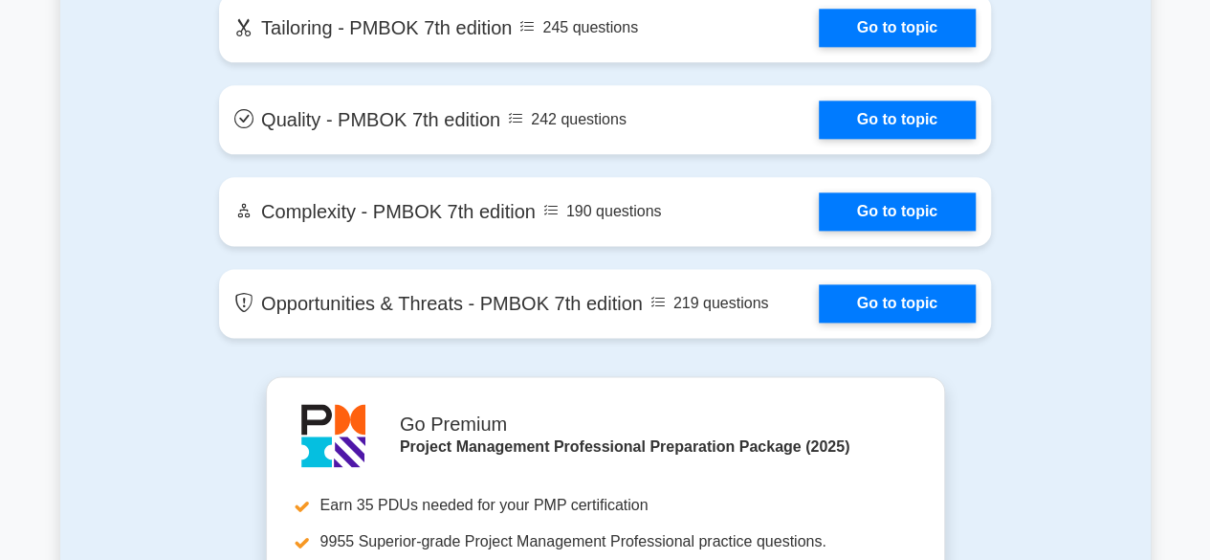
scroll to position [4788, 0]
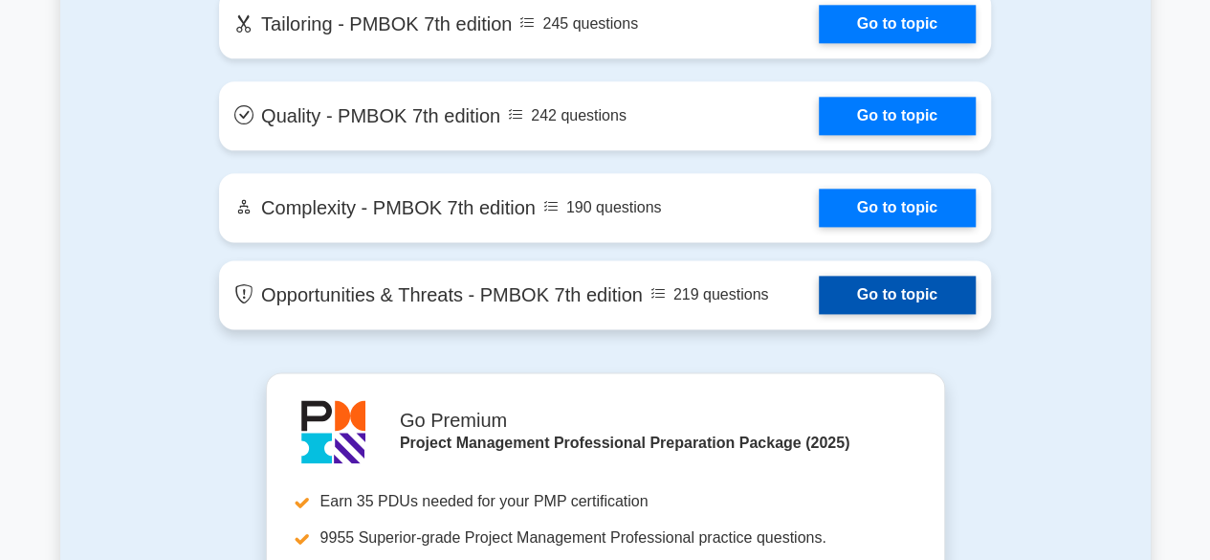
click at [819, 295] on link "Go to topic" at bounding box center [897, 294] width 157 height 38
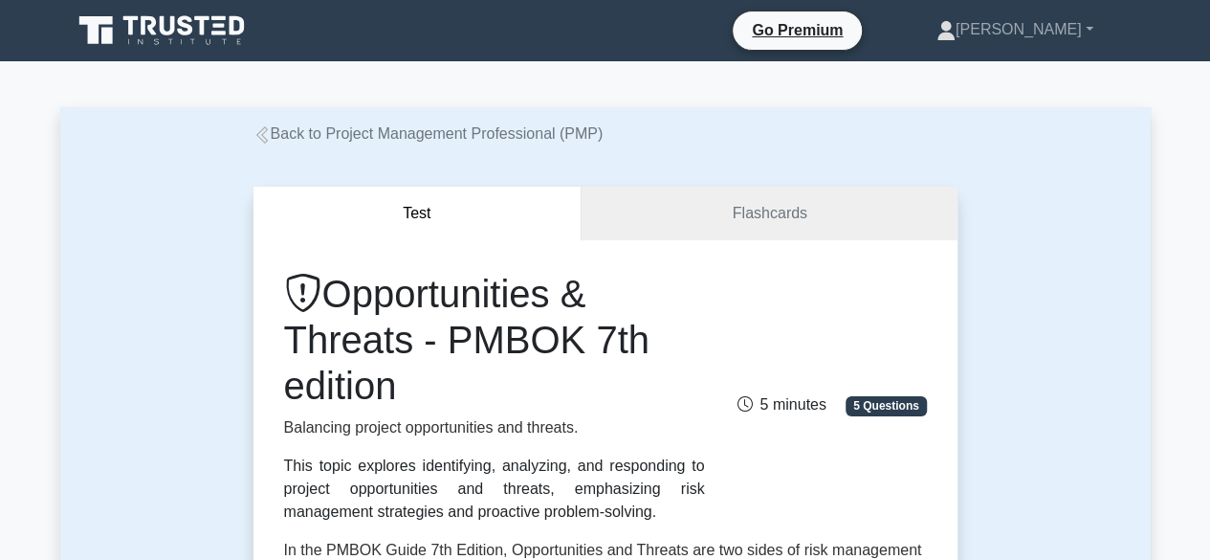
drag, startPoint x: 283, startPoint y: 467, endPoint x: 560, endPoint y: 518, distance: 281.2
click at [560, 518] on div "This topic explores identifying, analyzing, and responding to project opportuni…" at bounding box center [494, 488] width 421 height 69
copy div "This topic explores identifying, analyzing, and responding to project opportuni…"
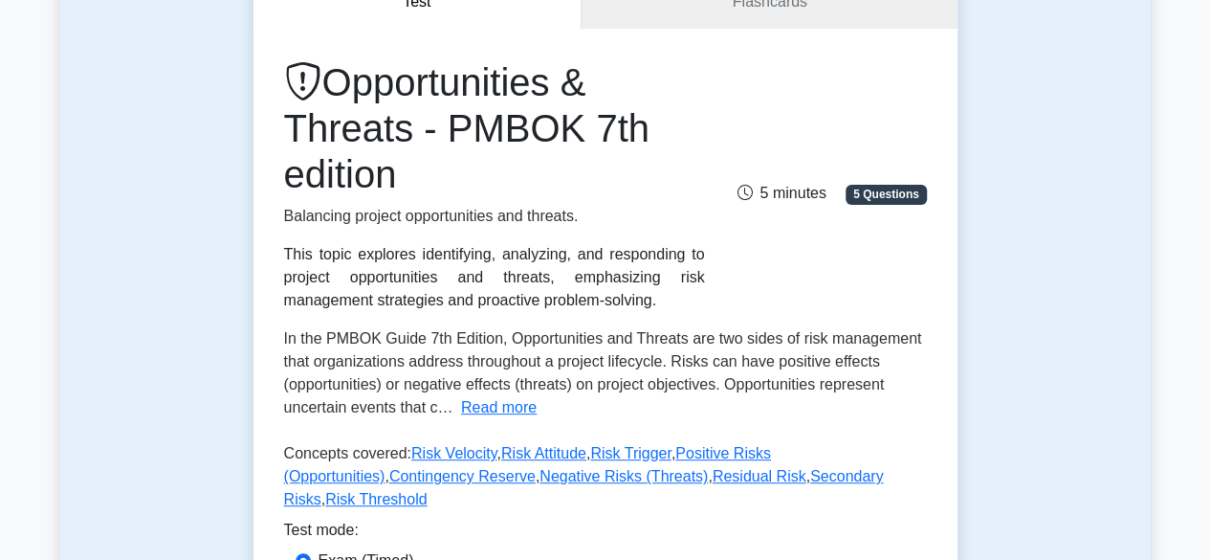
scroll to position [287, 0]
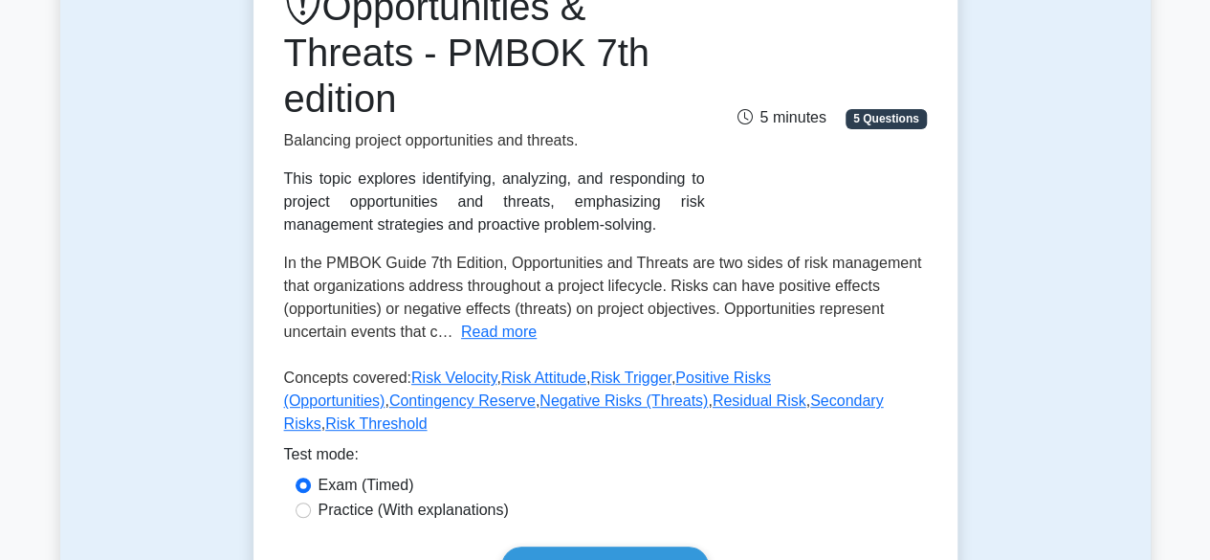
drag, startPoint x: 512, startPoint y: 331, endPoint x: 503, endPoint y: 336, distance: 9.8
click at [512, 331] on button "Read more" at bounding box center [499, 331] width 76 height 23
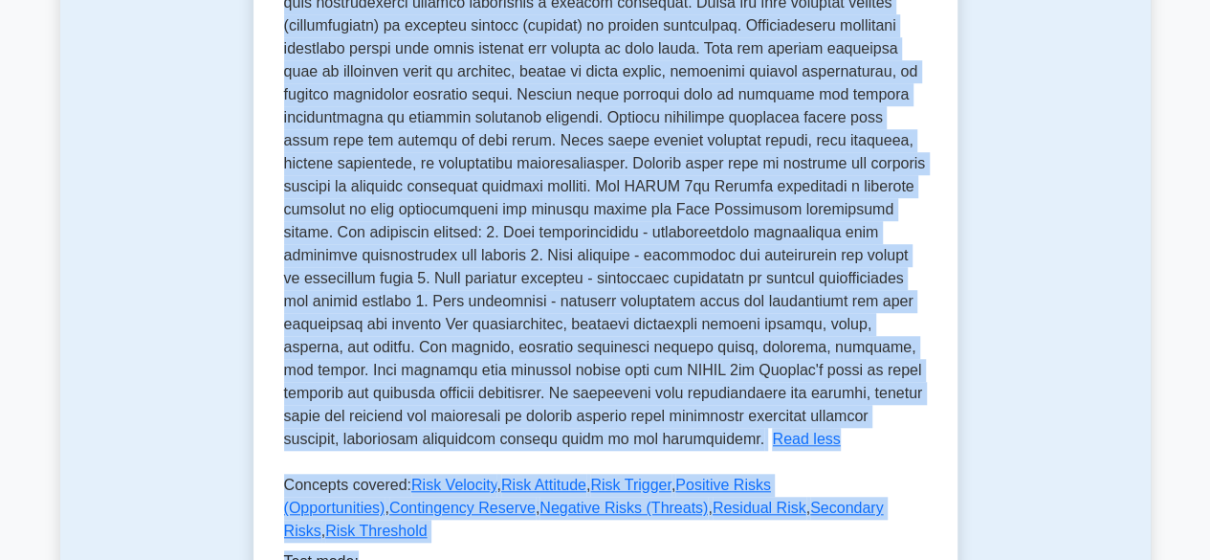
scroll to position [577, 0]
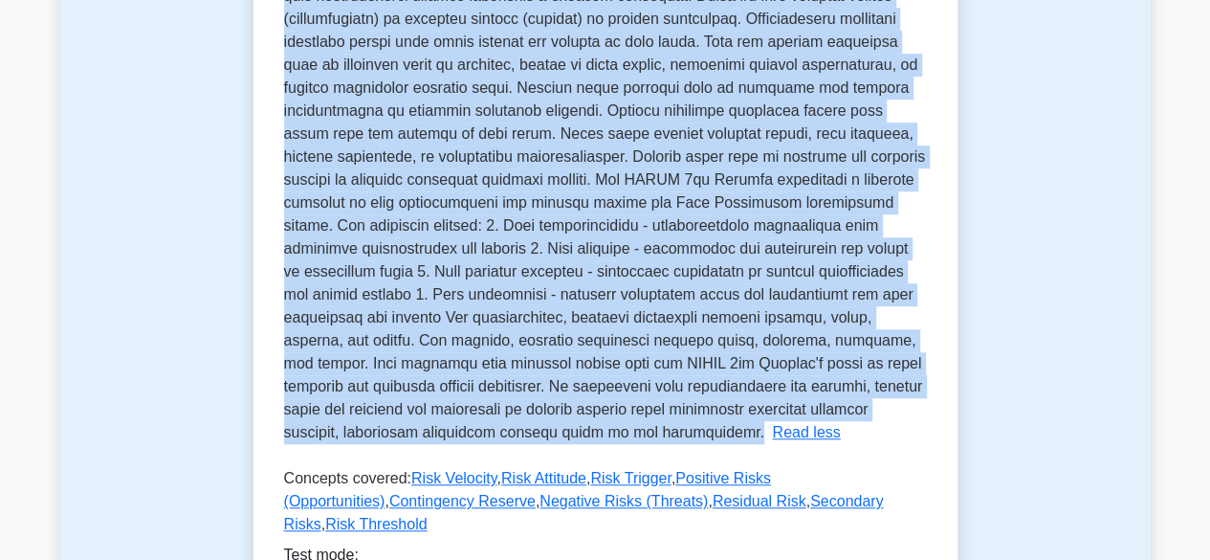
drag, startPoint x: 283, startPoint y: 263, endPoint x: 457, endPoint y: 433, distance: 243.5
click at [457, 433] on p "In the PMBOK Guide 7th Edition, Opportunities and Threats are two sides of risk…" at bounding box center [605, 202] width 642 height 475
copy span "In the PMBOK Guide 7th Edition, Opportunities and Threats are two sides of risk…"
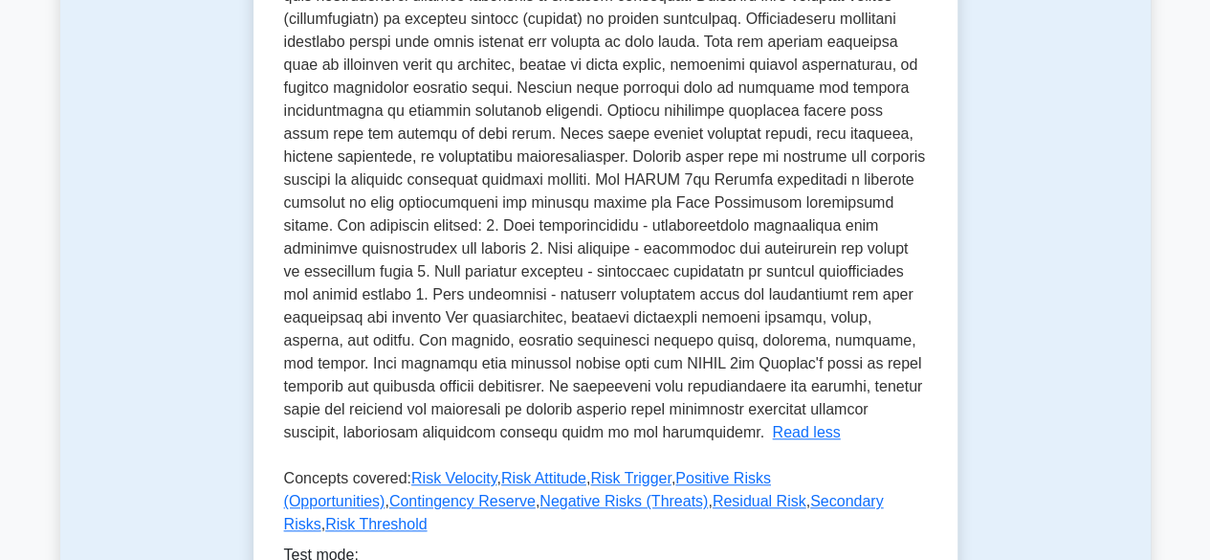
click at [279, 476] on div "Opportunities & Threats - PMBOK 7th edition Balancing project opportunities and…" at bounding box center [605, 190] width 704 height 1054
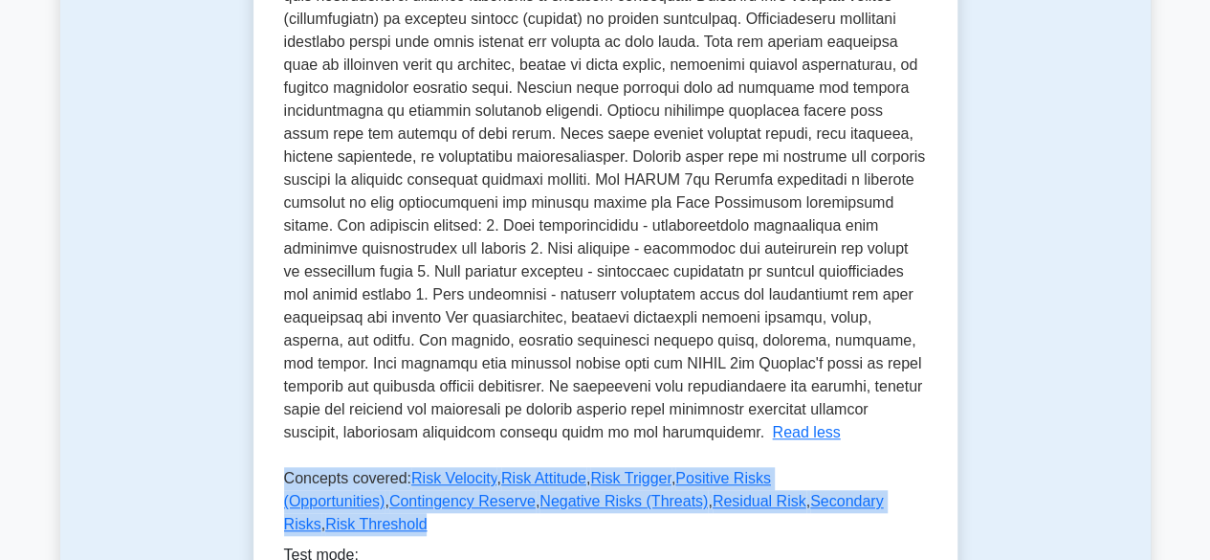
drag, startPoint x: 284, startPoint y: 477, endPoint x: 802, endPoint y: 504, distance: 519.1
click at [802, 504] on p "Concepts covered: Risk Velocity , Risk Attitude , Risk Trigger , Positive Risks…" at bounding box center [605, 505] width 643 height 77
copy p "Concepts covered: Risk Velocity , Risk Attitude , Risk Trigger , Positive Risks…"
click at [705, 431] on div "In the PMBOK Guide 7th Edition, Opportunities and Threats are two sides of risk…" at bounding box center [605, 203] width 643 height 482
